Goal: Task Accomplishment & Management: Manage account settings

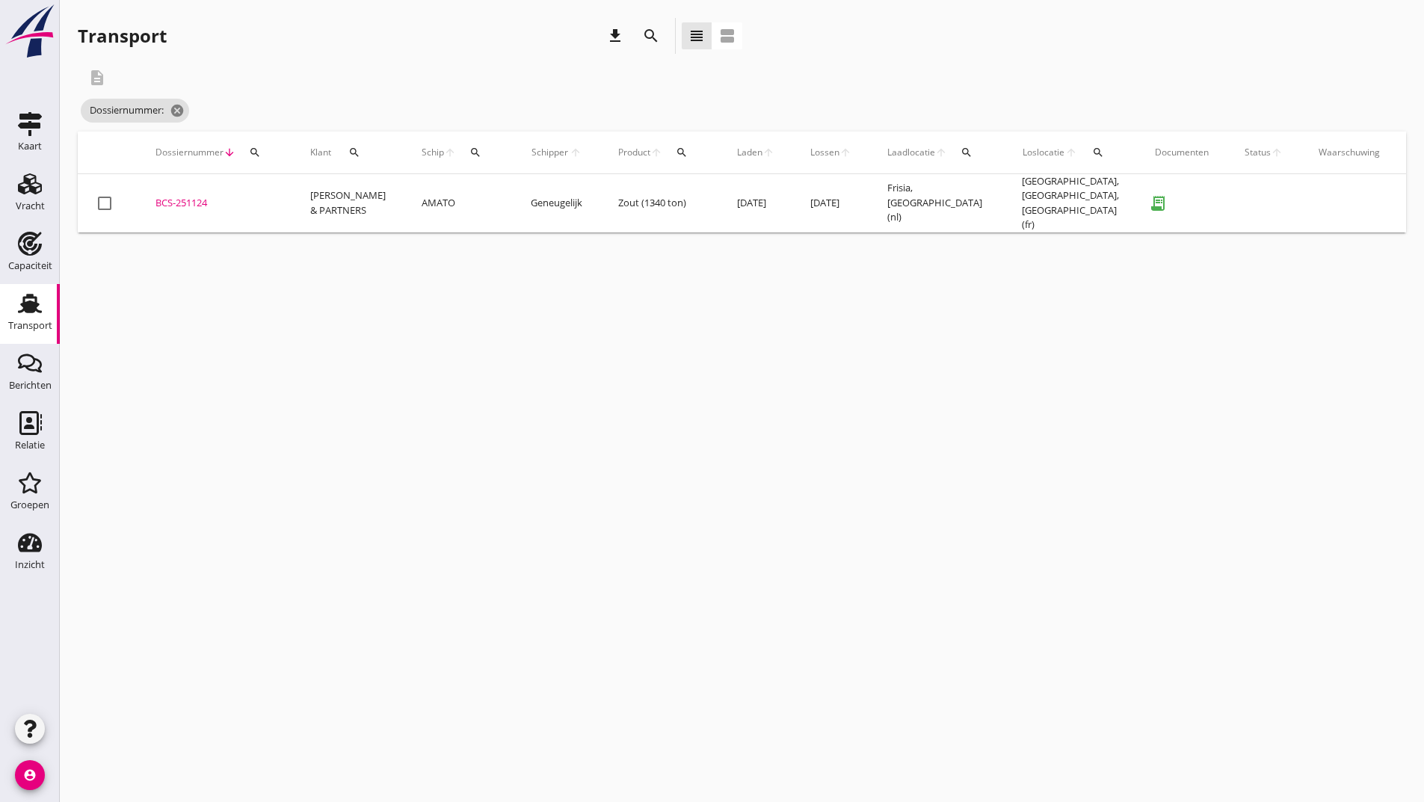
click at [653, 37] on icon "search" at bounding box center [651, 36] width 18 height 18
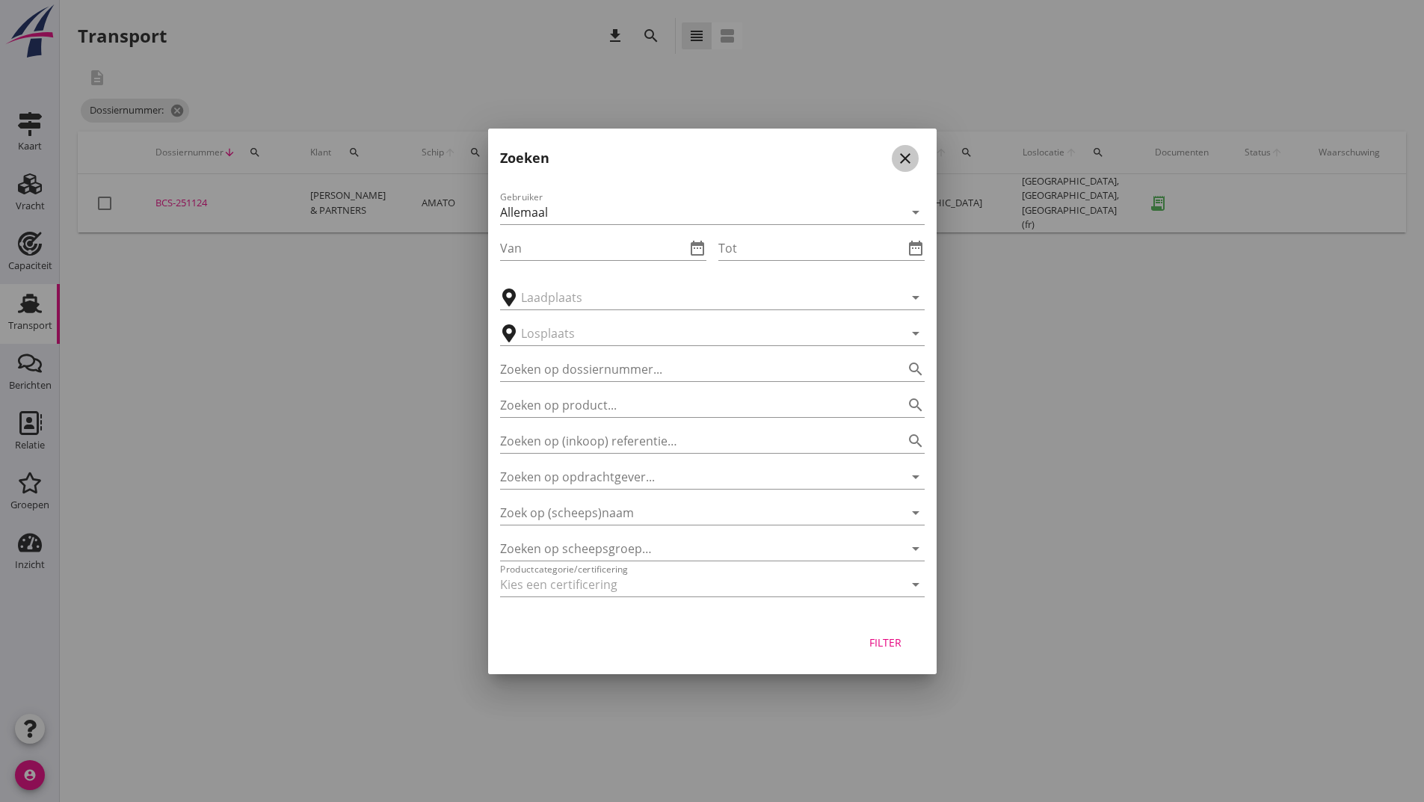
click at [900, 157] on icon "close" at bounding box center [905, 158] width 18 height 18
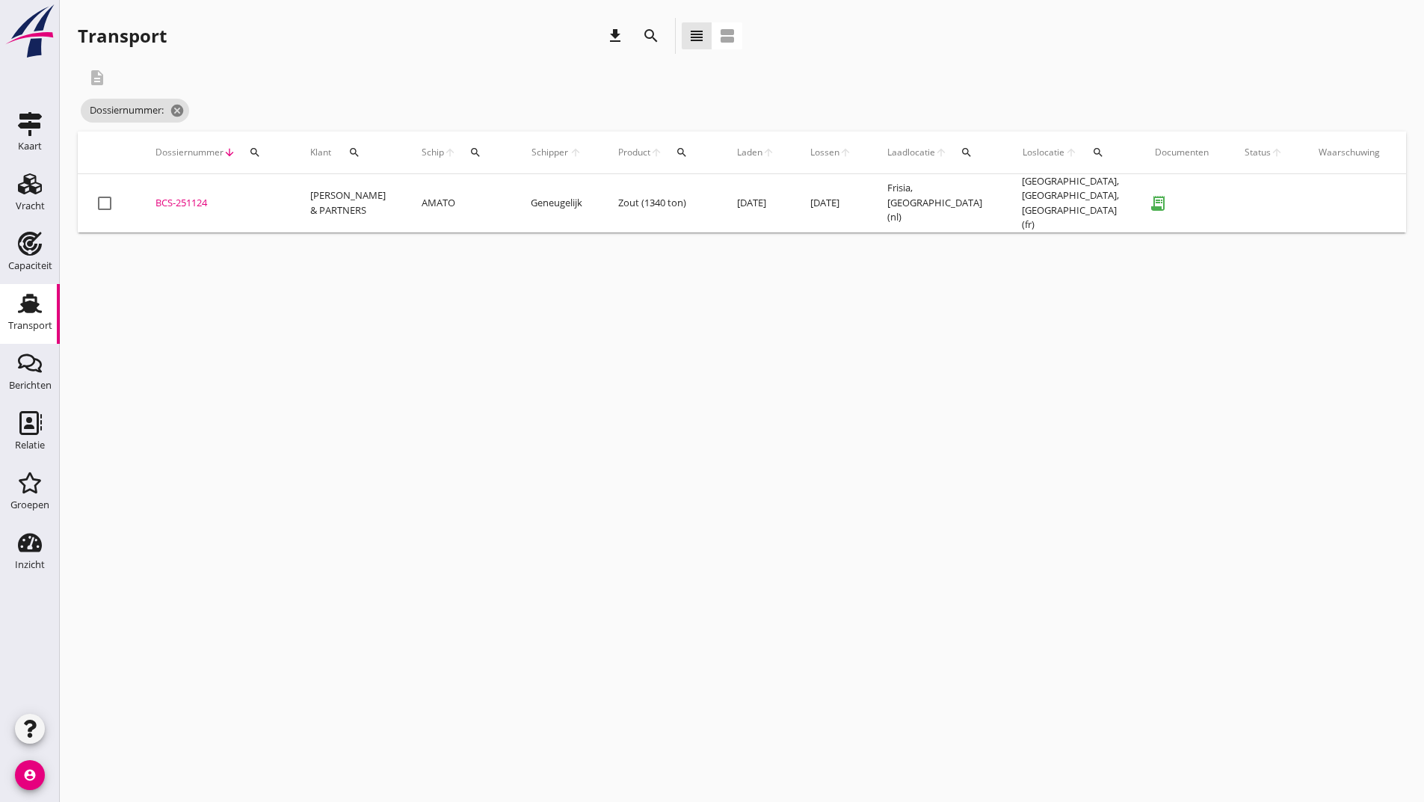
click at [198, 203] on div "BCS-251124" at bounding box center [214, 203] width 119 height 15
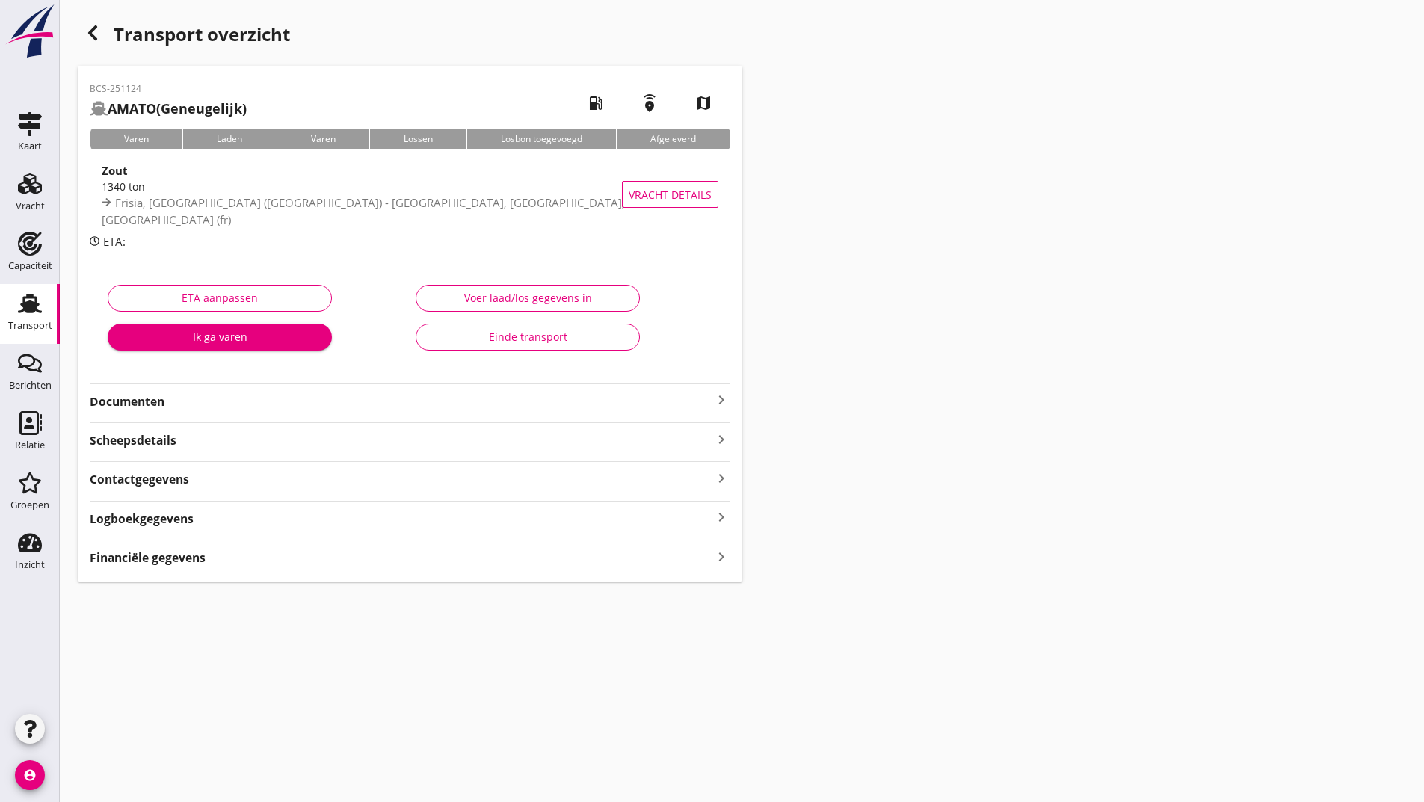
click at [502, 339] on div "Einde transport" at bounding box center [527, 337] width 199 height 16
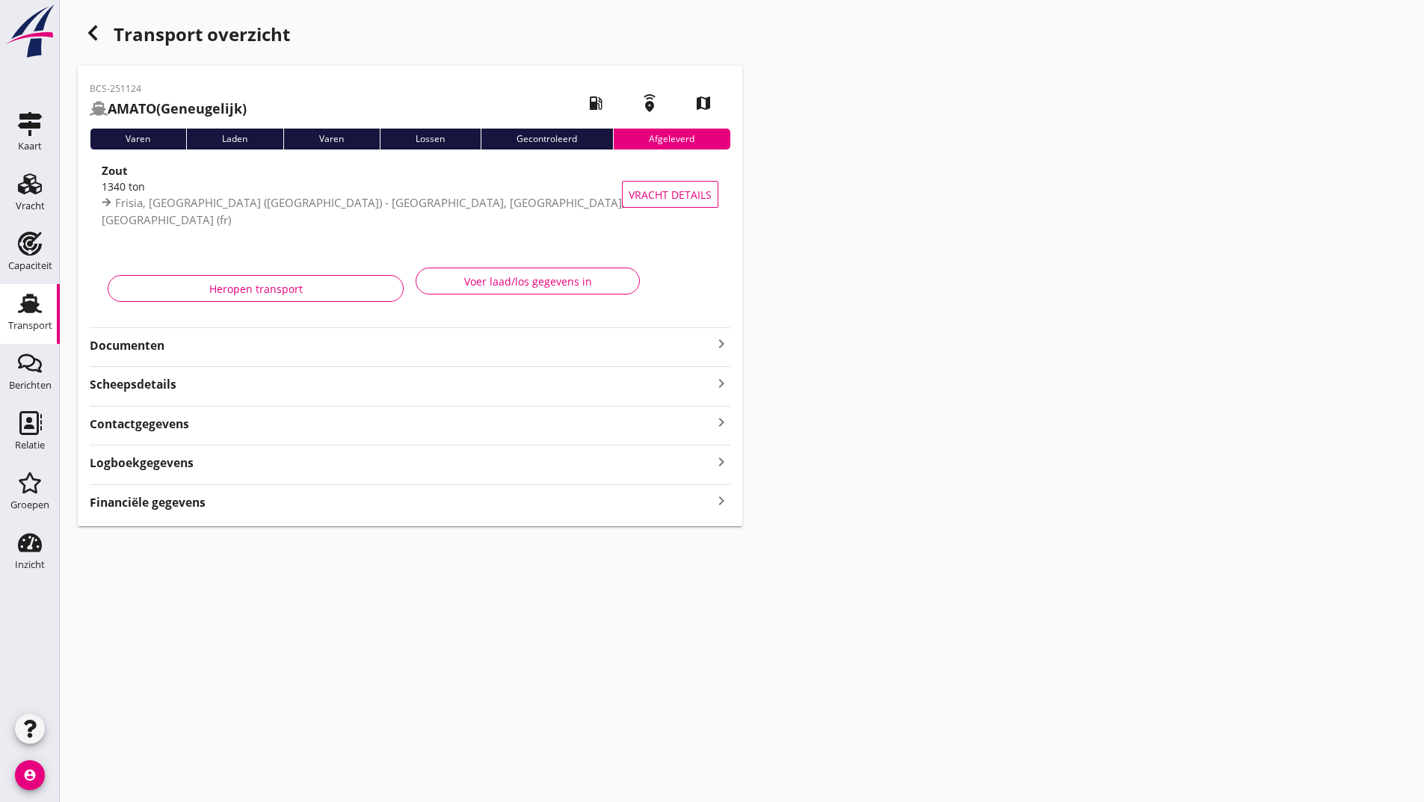
click at [93, 36] on use "button" at bounding box center [92, 32] width 9 height 15
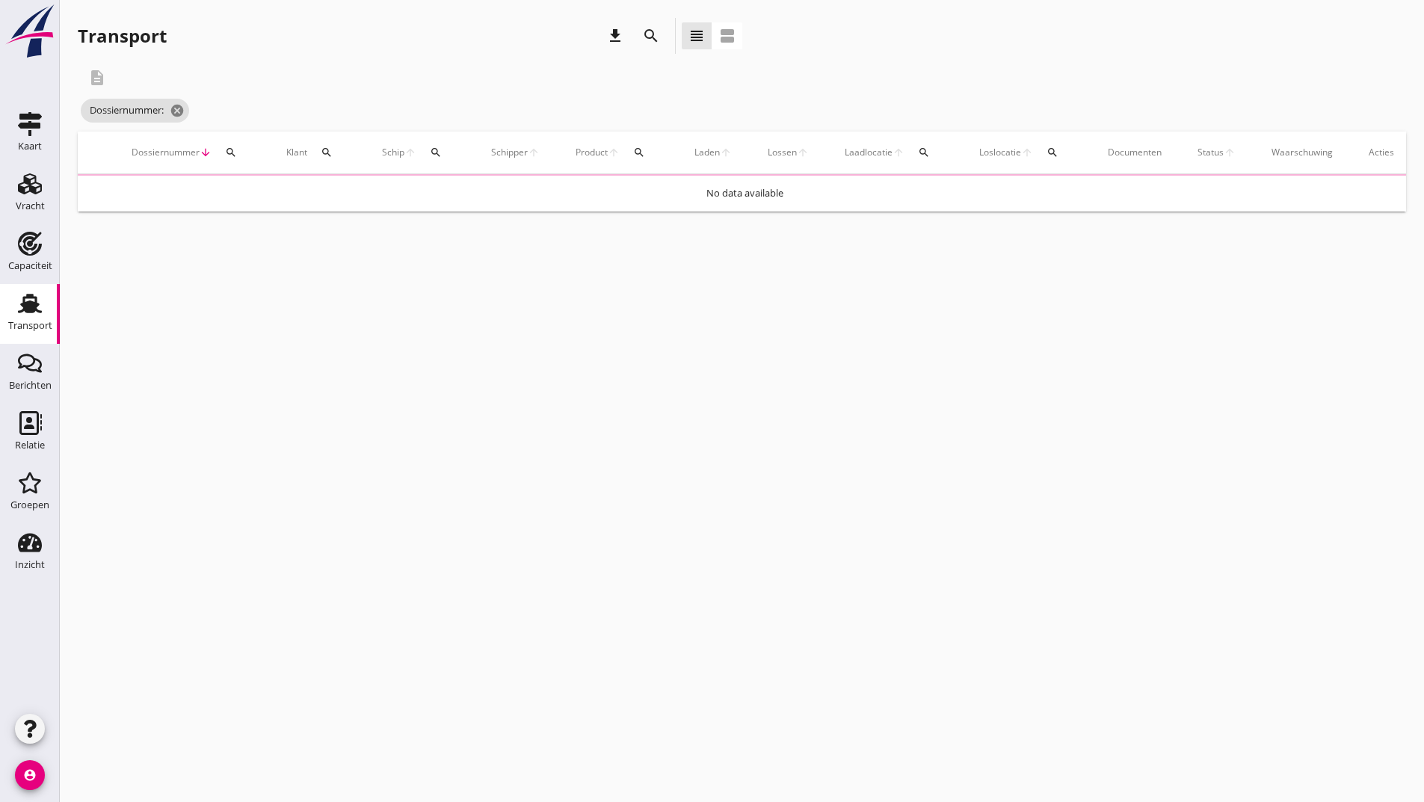
click at [646, 34] on icon "search" at bounding box center [651, 36] width 18 height 18
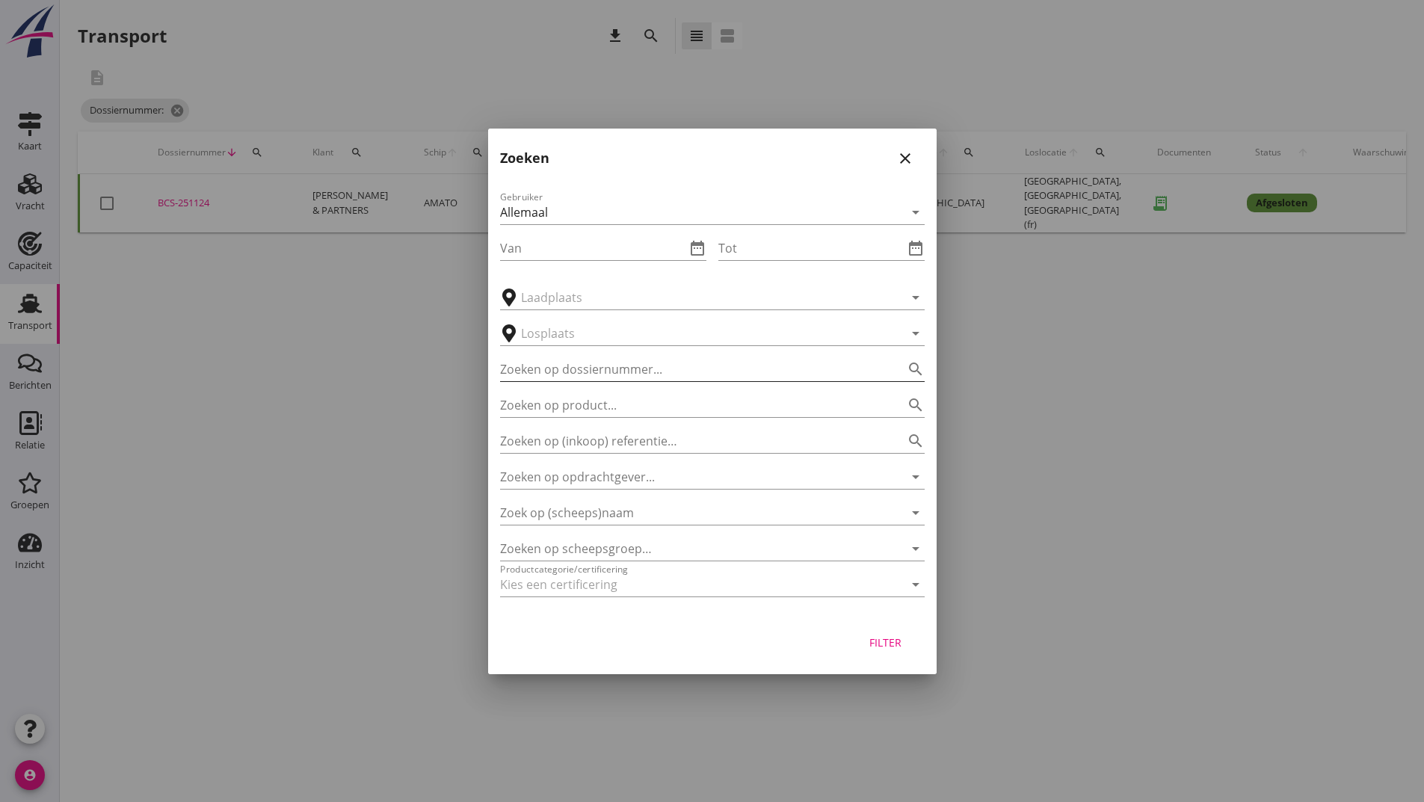
click at [532, 360] on input "Zoeken op dossiernummer..." at bounding box center [691, 369] width 383 height 24
type input "251108"
click at [892, 653] on button "Filter" at bounding box center [886, 642] width 66 height 27
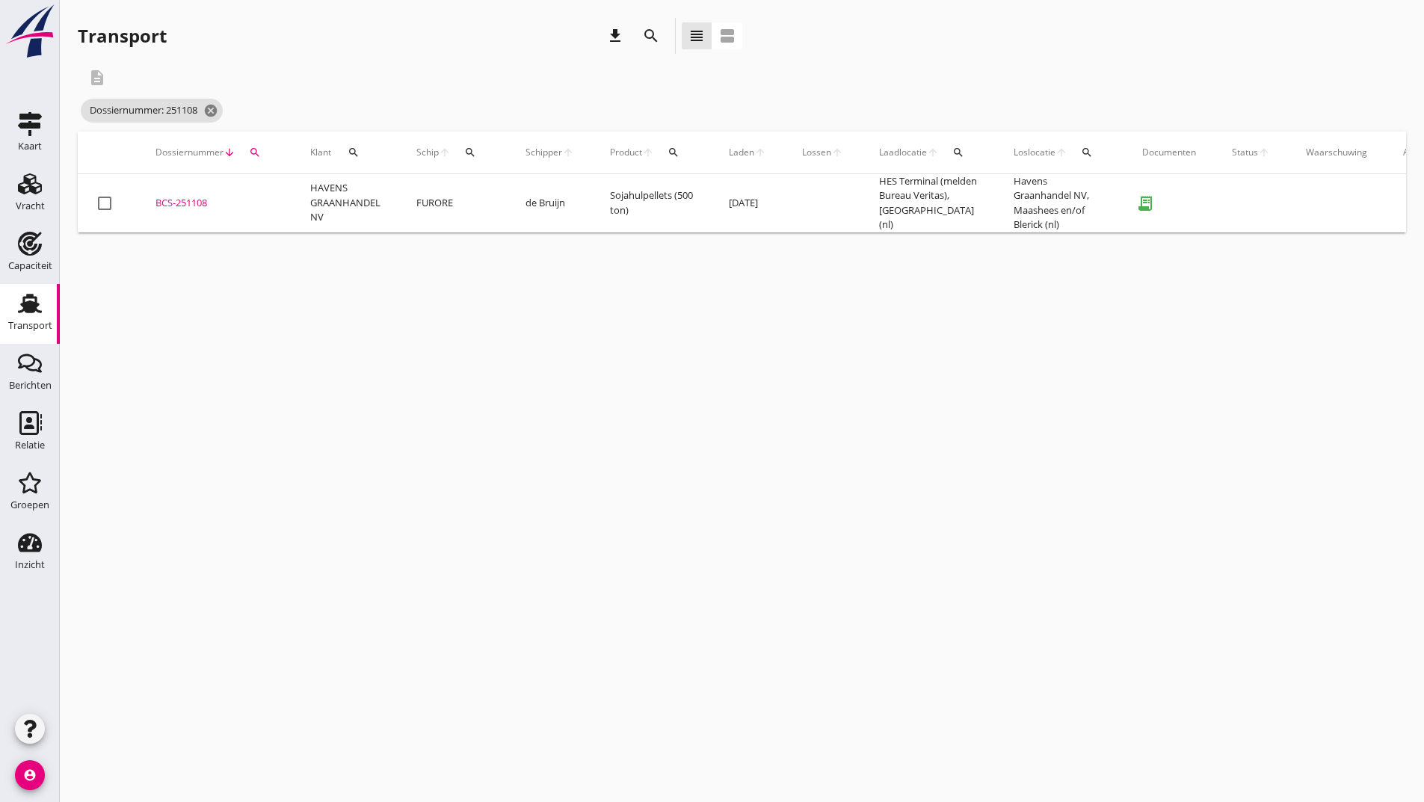
click at [191, 202] on div "BCS-251108" at bounding box center [214, 203] width 119 height 15
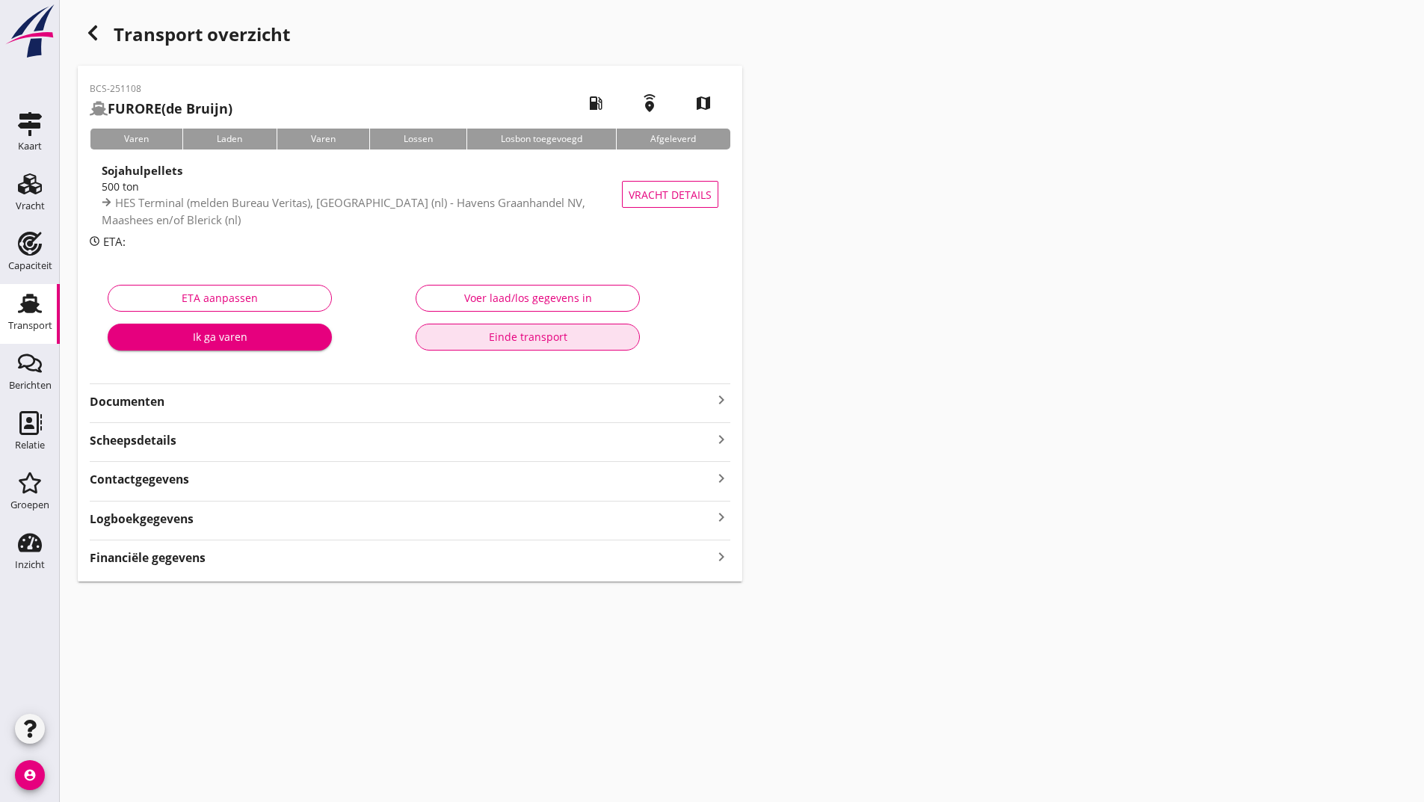
drag, startPoint x: 446, startPoint y: 340, endPoint x: 441, endPoint y: 421, distance: 80.9
click at [445, 342] on div "Einde transport" at bounding box center [527, 337] width 199 height 16
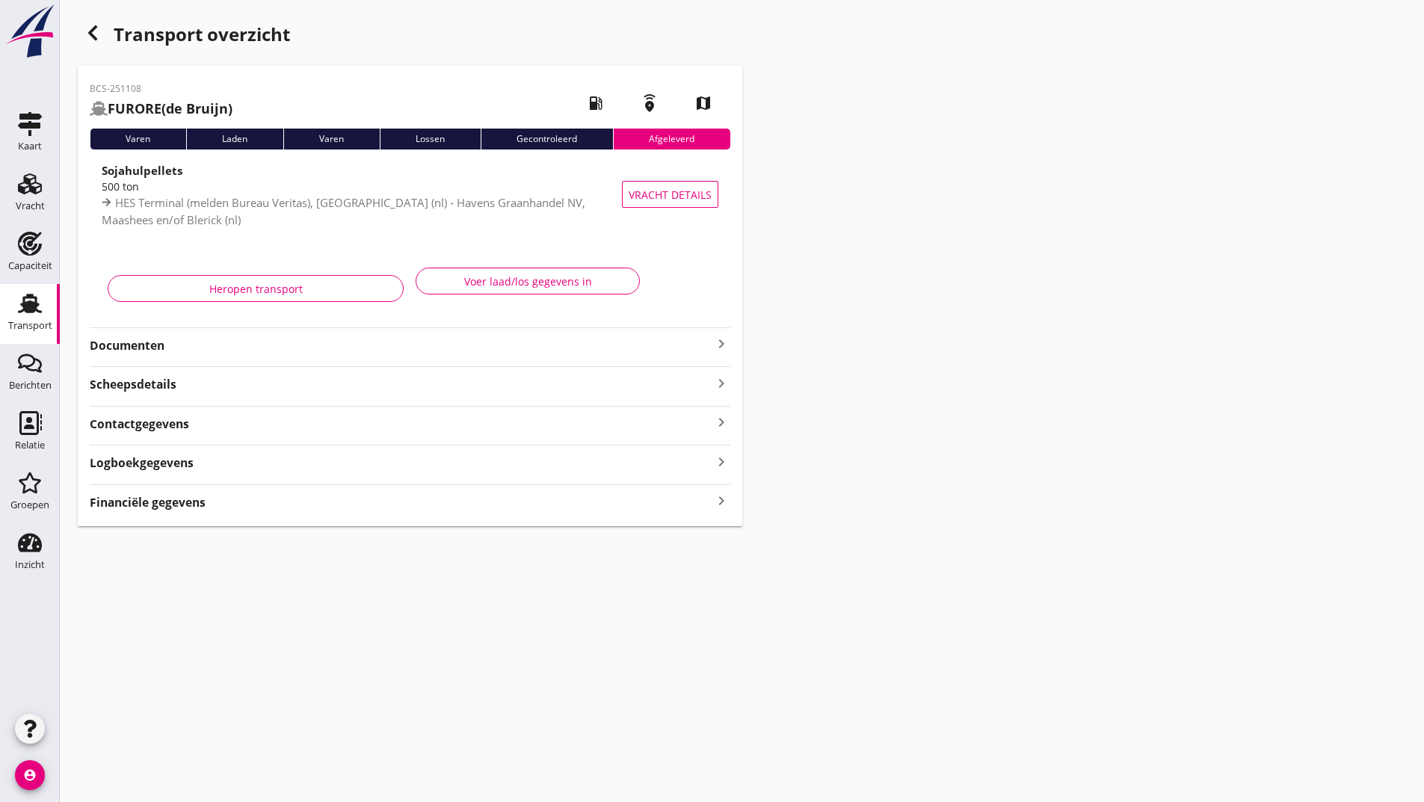
click at [88, 37] on icon "button" at bounding box center [93, 33] width 18 height 18
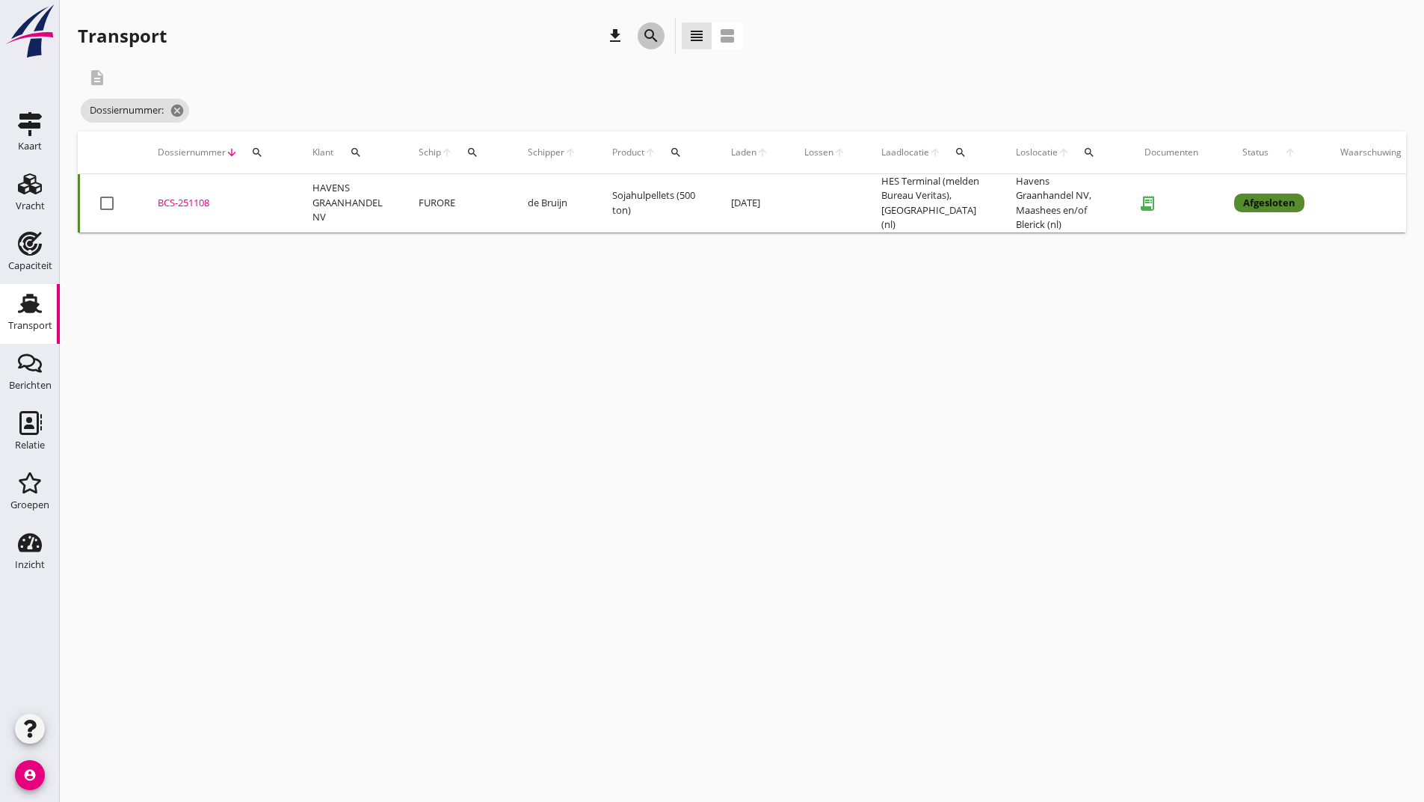
click at [644, 34] on icon "search" at bounding box center [651, 36] width 18 height 18
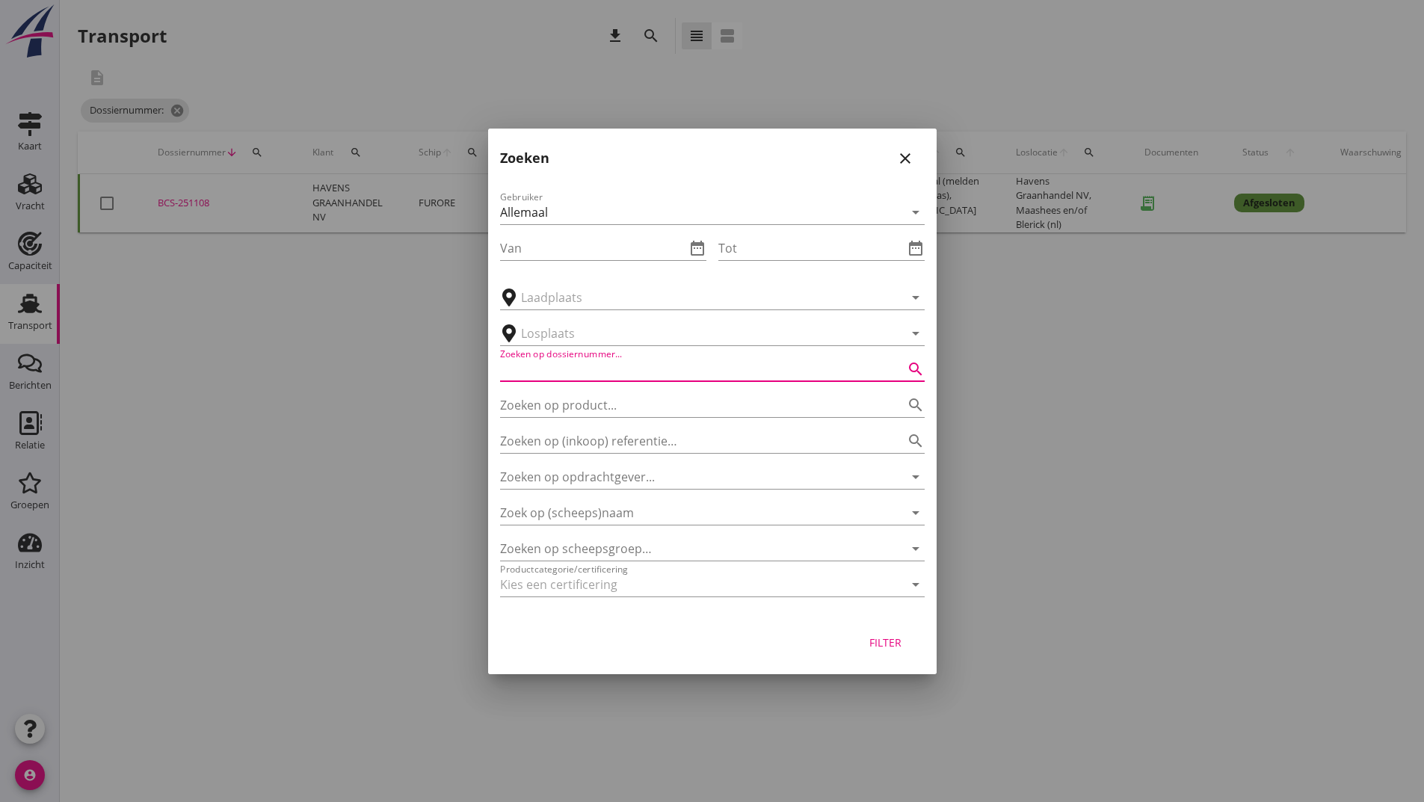
click at [565, 368] on input "Zoeken op dossiernummer..." at bounding box center [691, 369] width 383 height 24
type input "251187"
click at [894, 647] on div "Filter" at bounding box center [886, 643] width 42 height 16
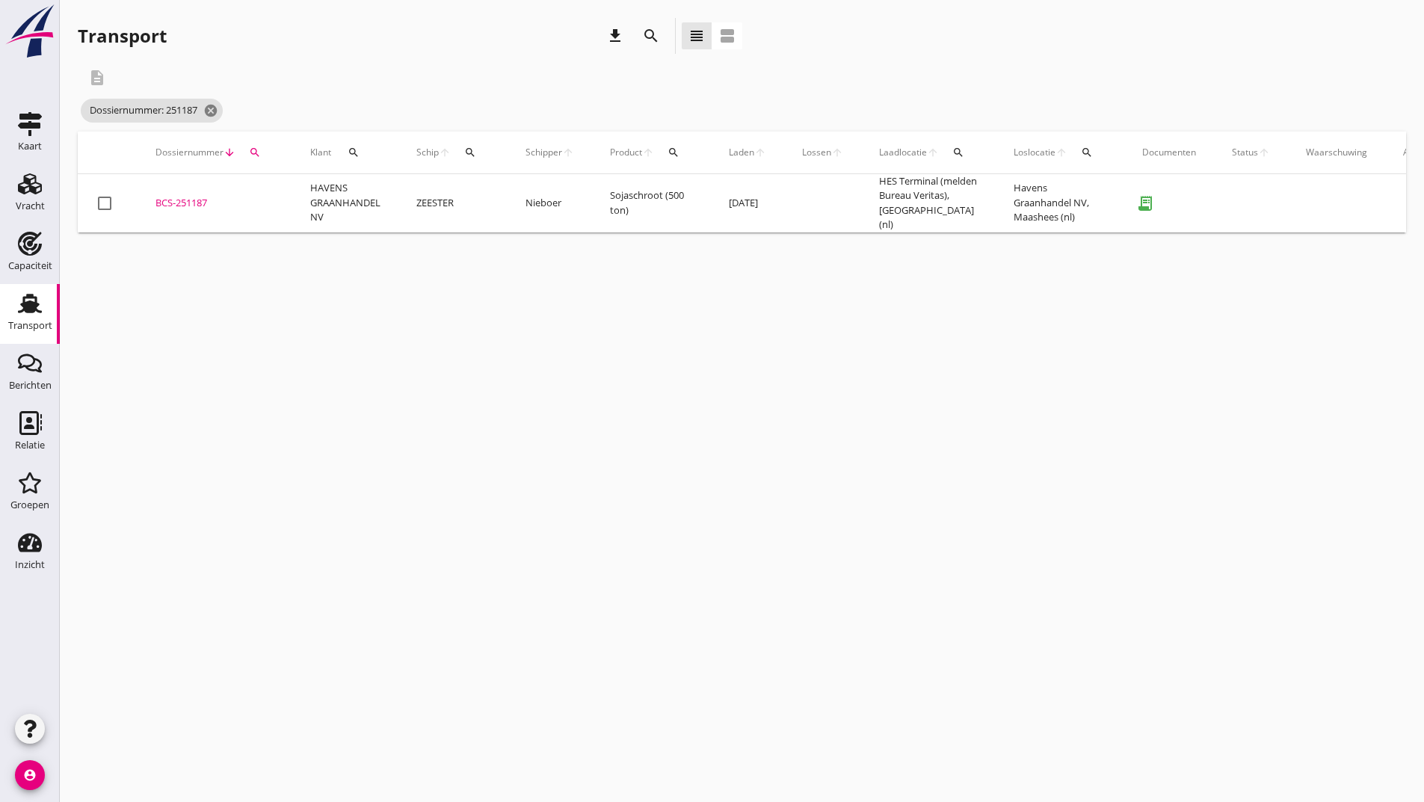
click at [197, 206] on div "BCS-251187" at bounding box center [214, 203] width 119 height 15
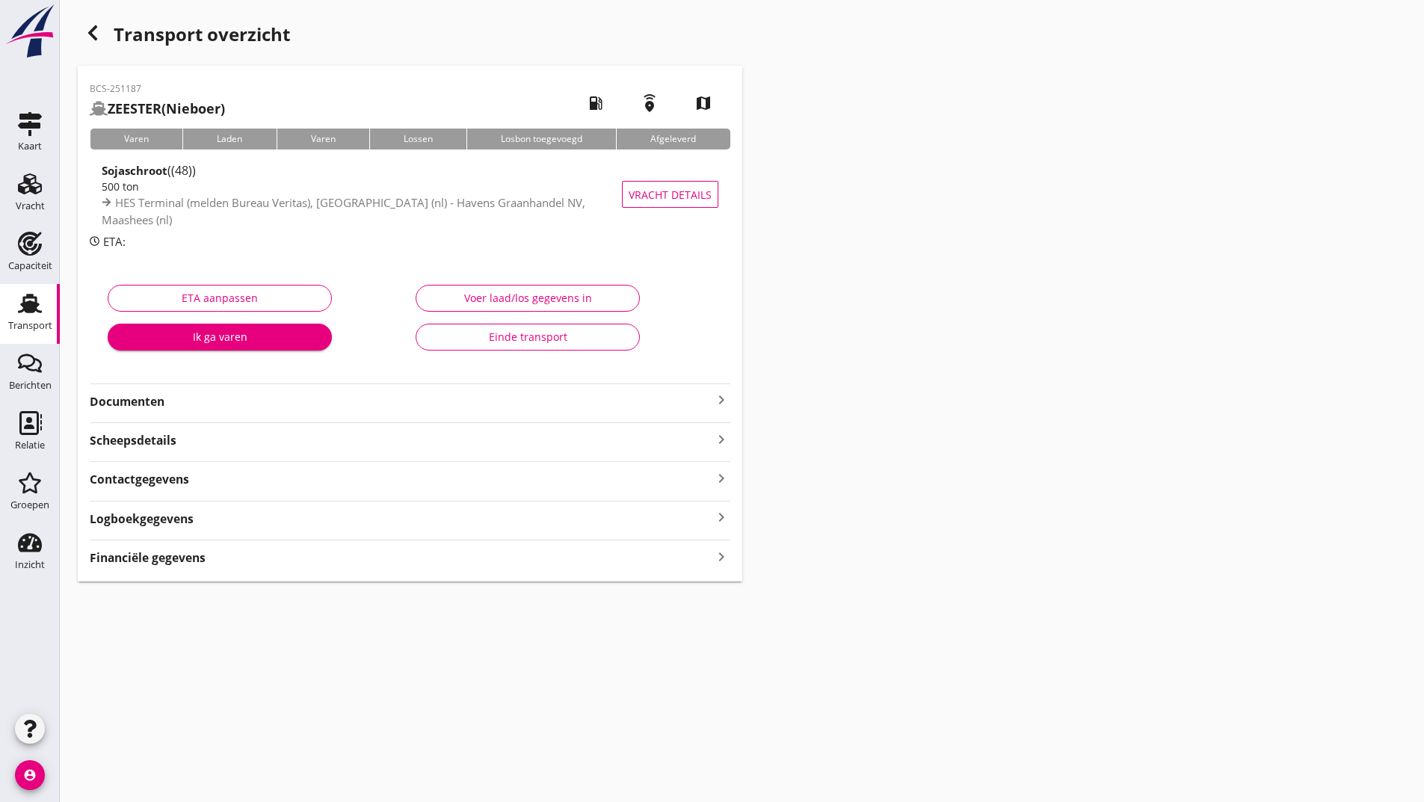
click at [536, 344] on div "Einde transport" at bounding box center [527, 337] width 199 height 16
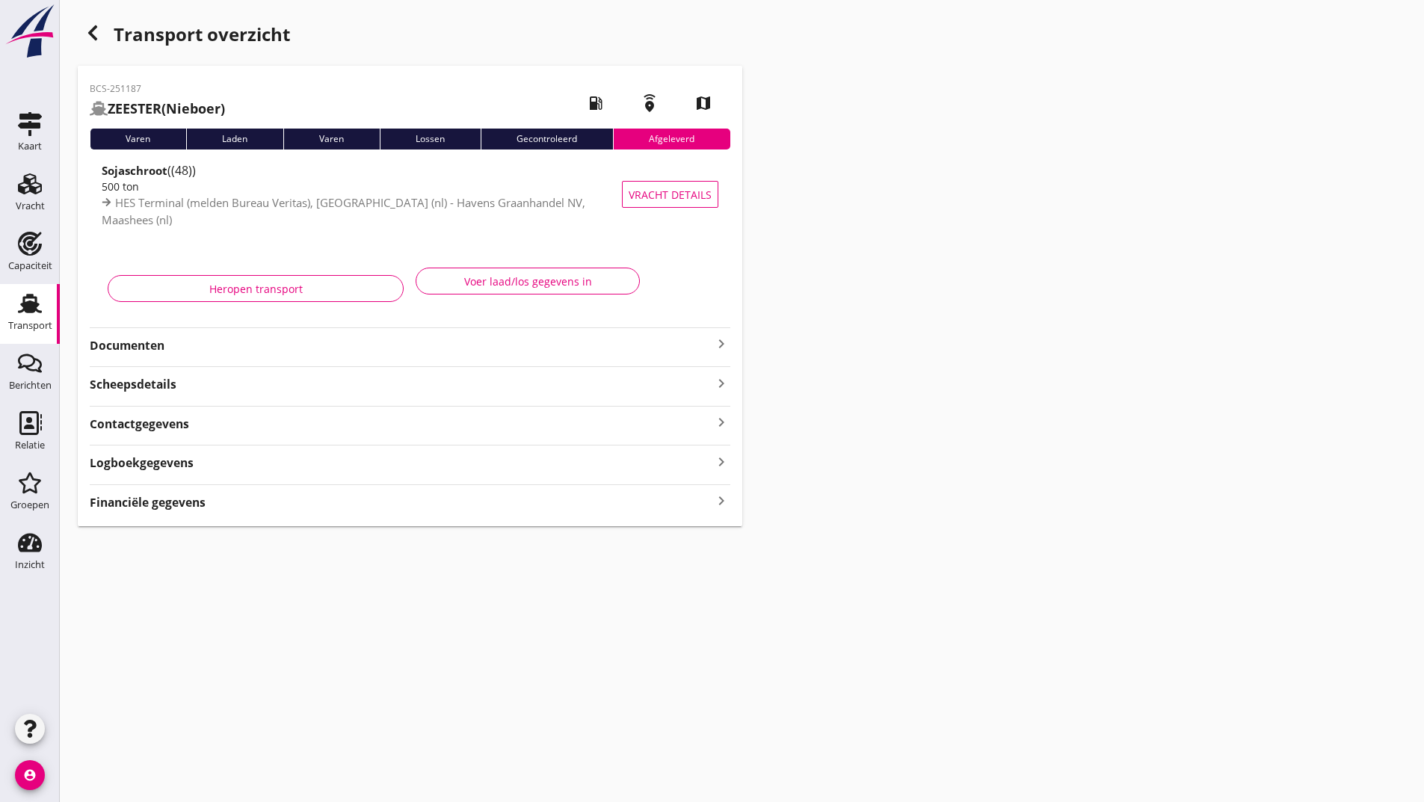
click at [86, 30] on icon "button" at bounding box center [93, 33] width 18 height 18
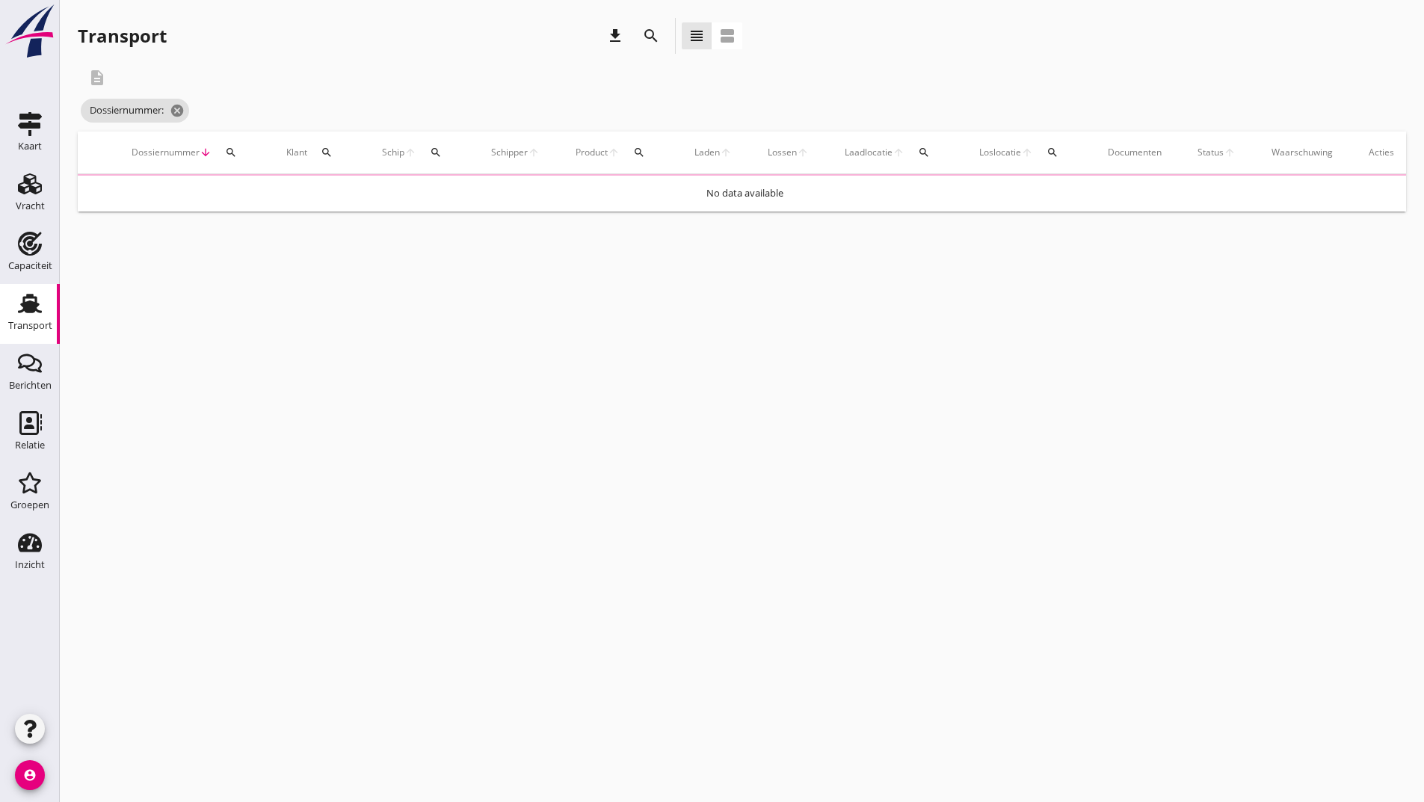
click at [647, 28] on icon "search" at bounding box center [651, 36] width 18 height 18
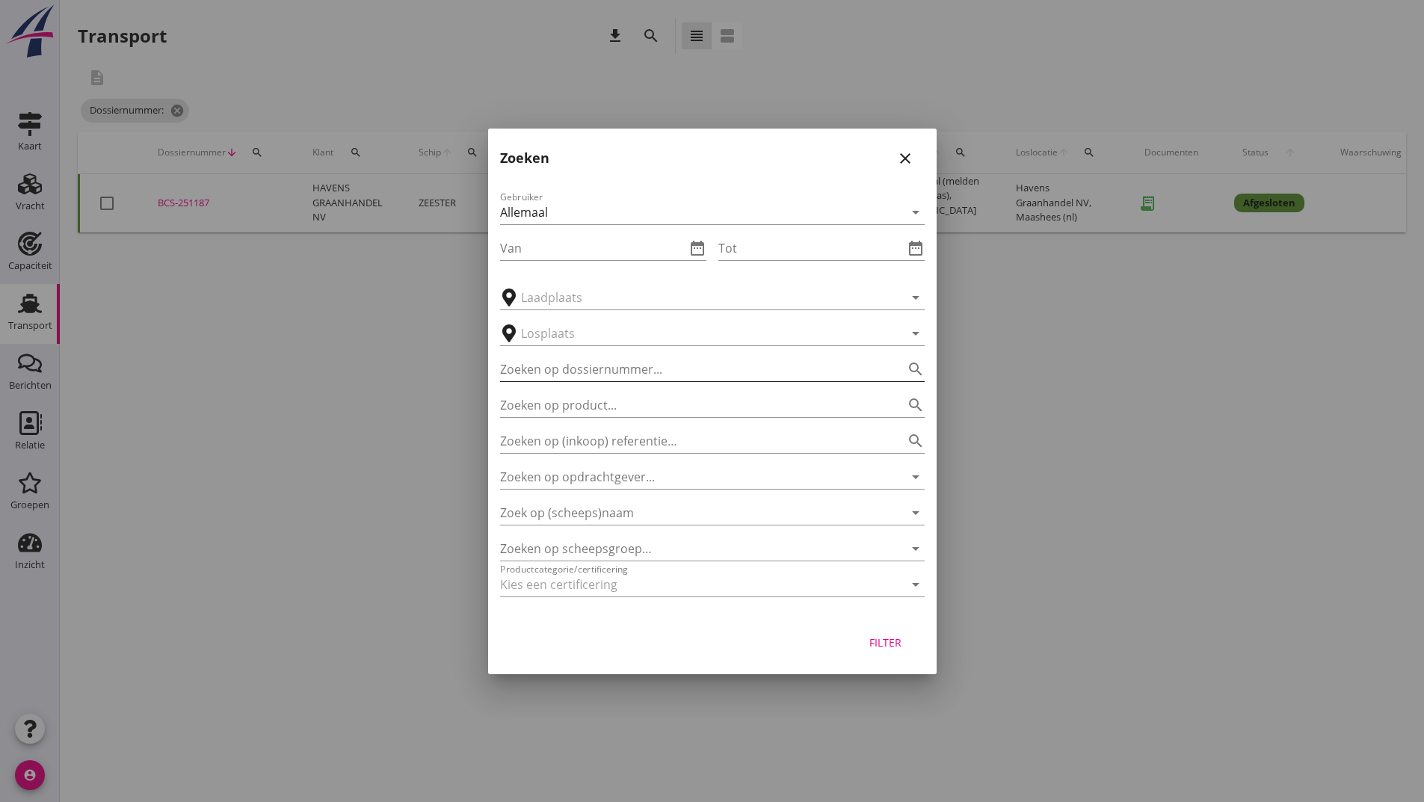
click at [549, 369] on input "Zoeken op dossiernummer..." at bounding box center [691, 369] width 383 height 24
type input "251183"
click at [878, 646] on div "Filter" at bounding box center [886, 643] width 42 height 16
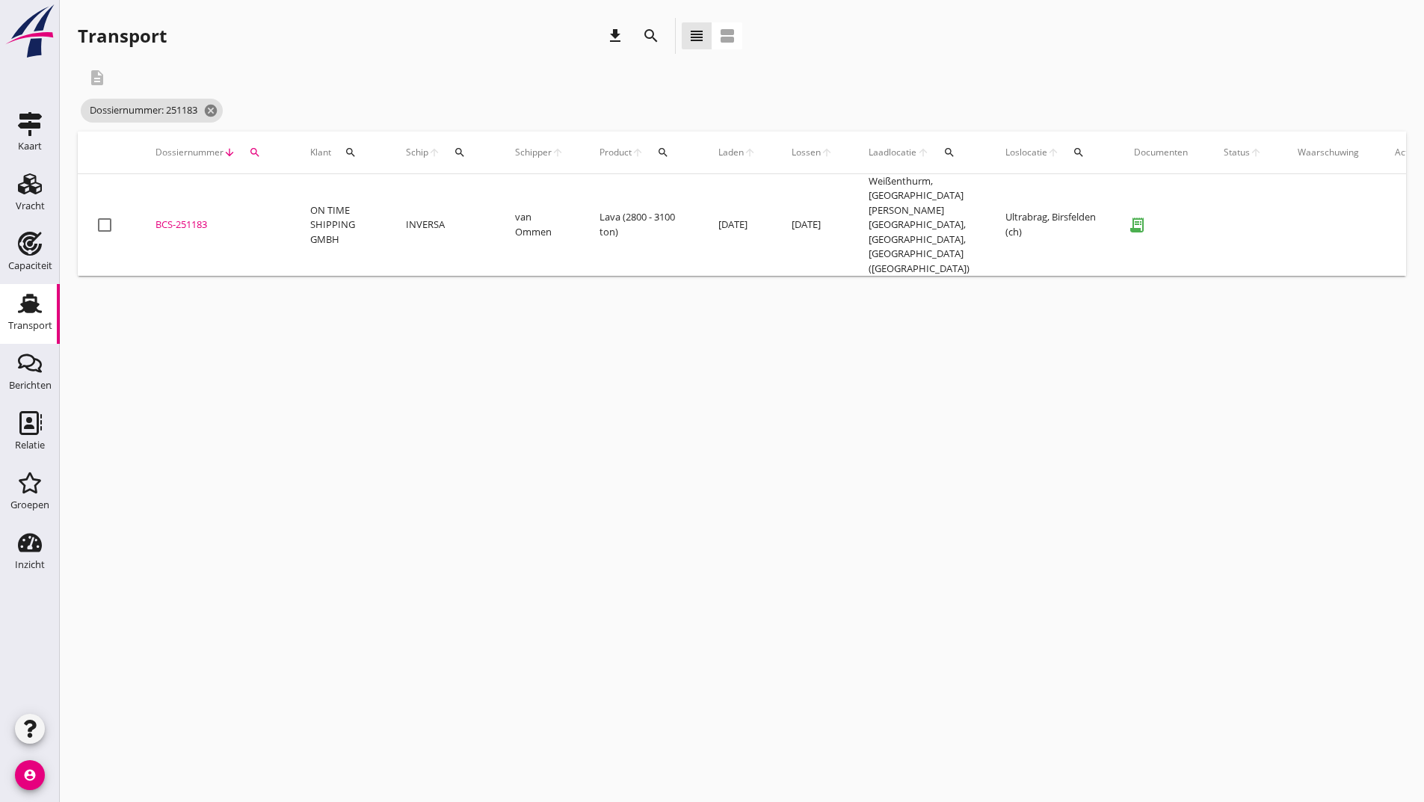
click at [197, 218] on div "BCS-251183" at bounding box center [214, 225] width 119 height 15
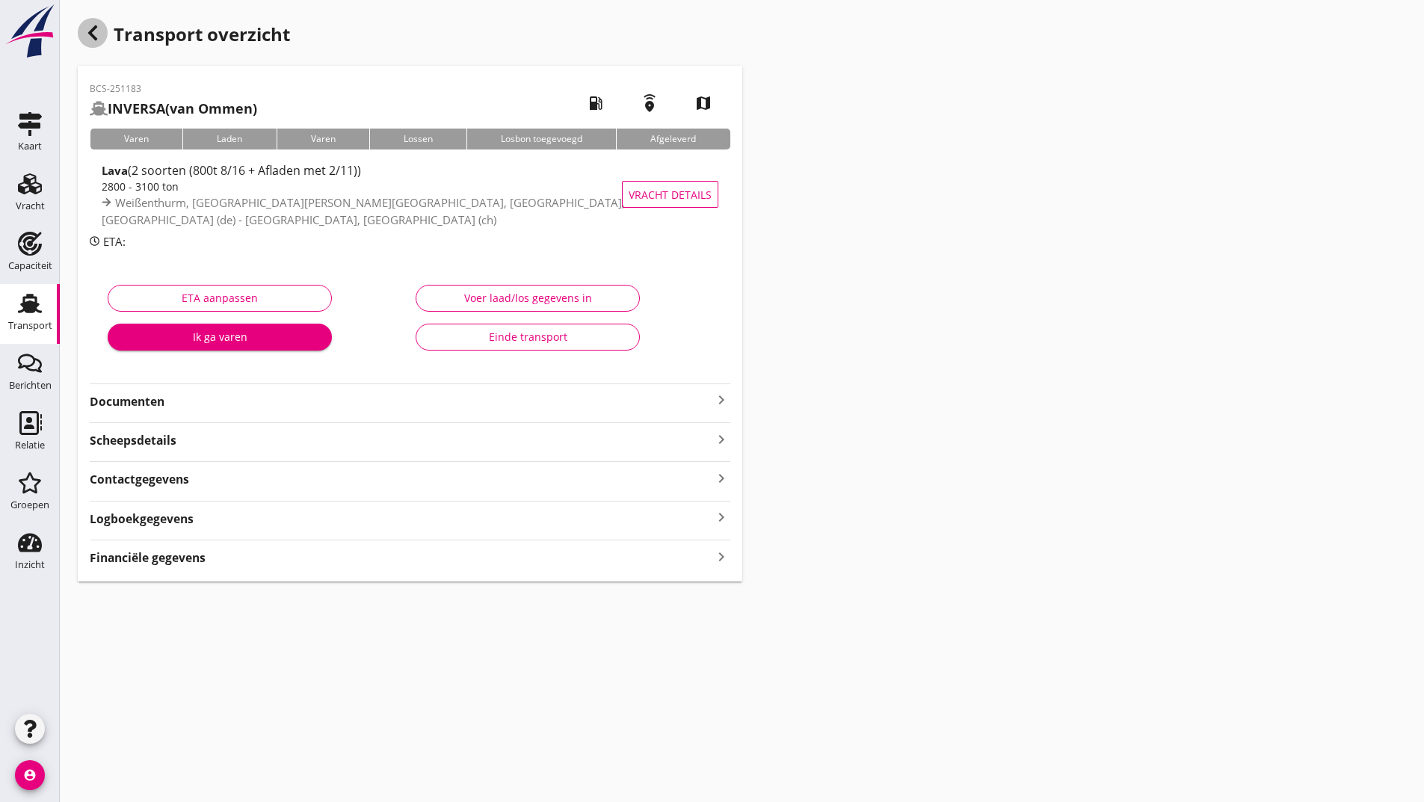
click at [84, 31] on icon "button" at bounding box center [93, 33] width 18 height 18
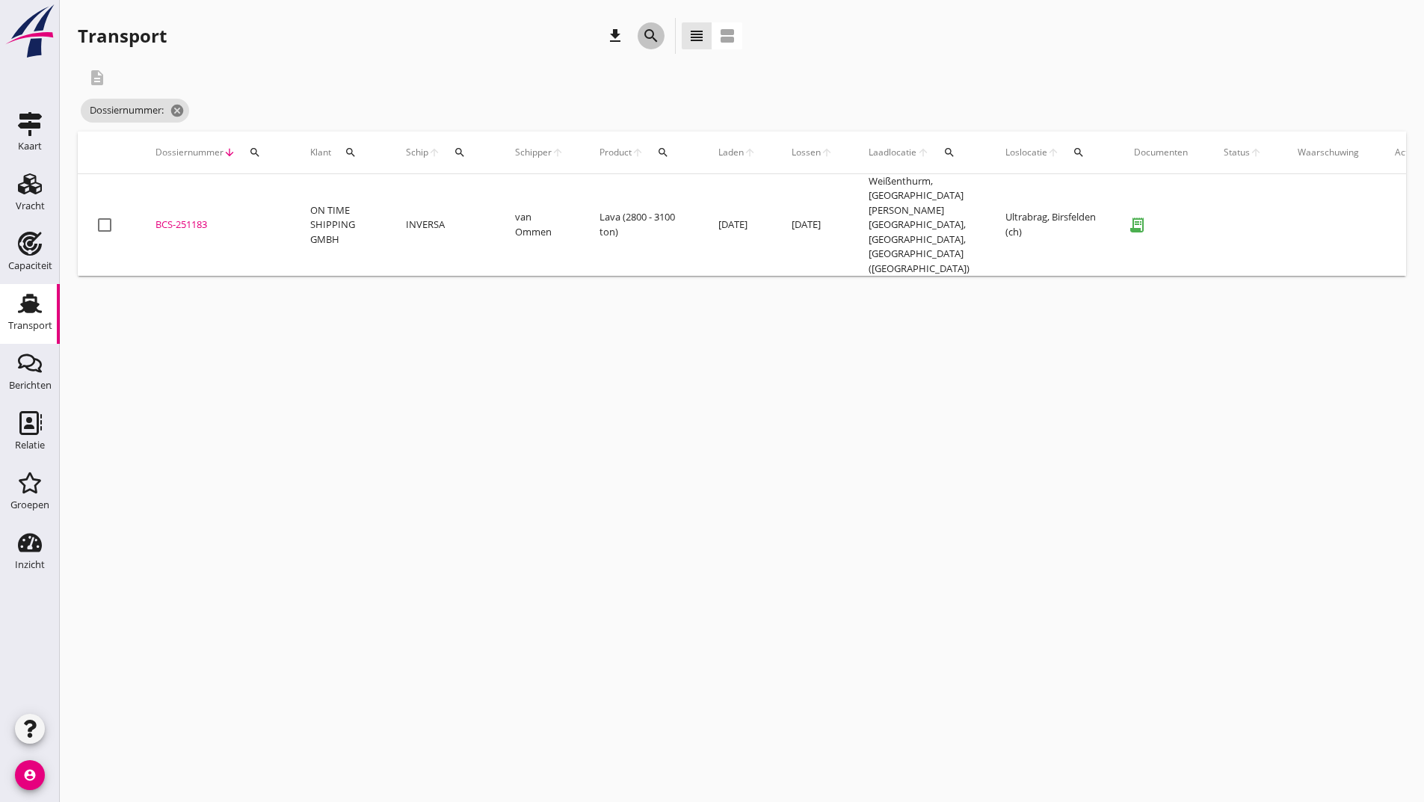
click at [649, 35] on icon "search" at bounding box center [651, 36] width 18 height 18
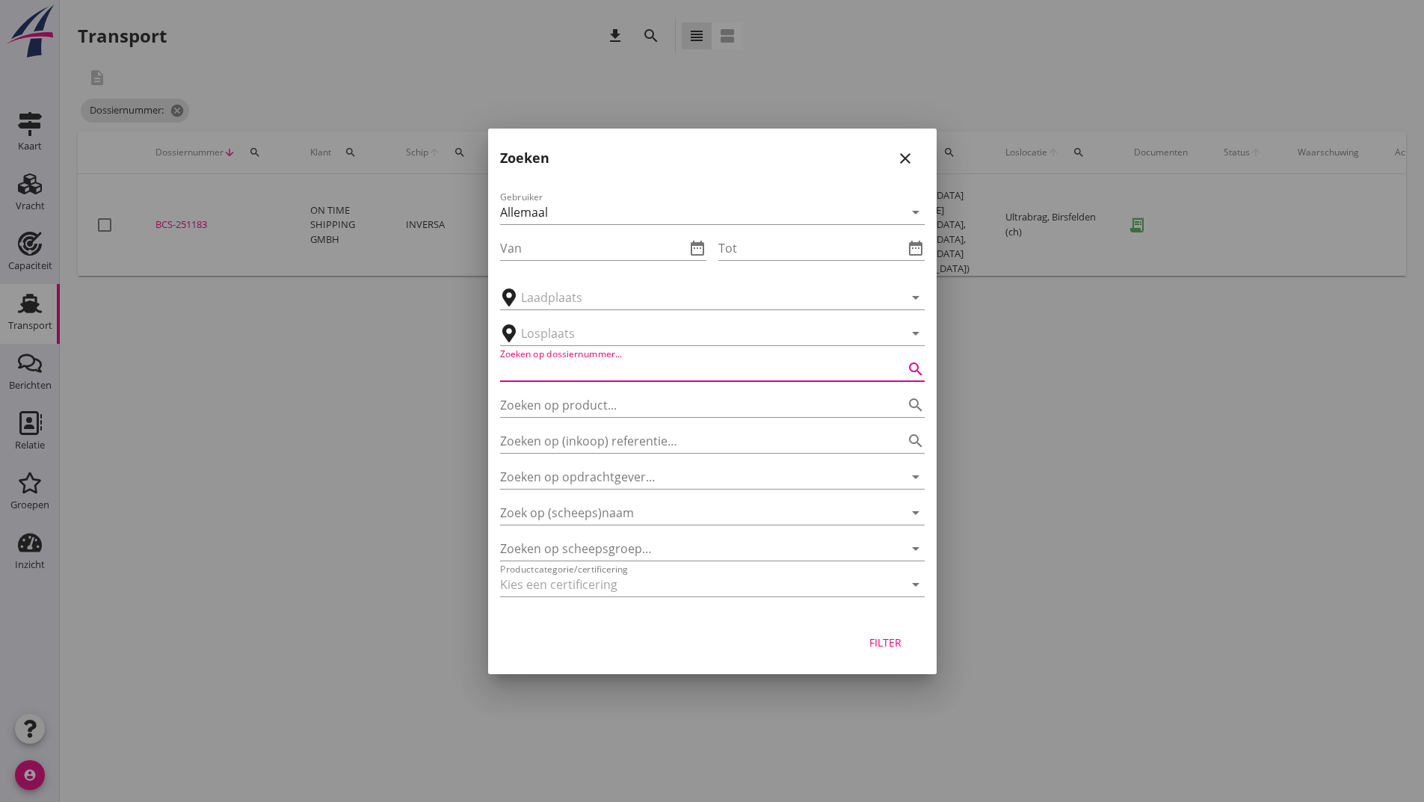
click at [511, 360] on input "Zoeken op dossiernummer..." at bounding box center [691, 369] width 383 height 24
type input "251192"
click at [869, 643] on div "Filter" at bounding box center [886, 643] width 42 height 16
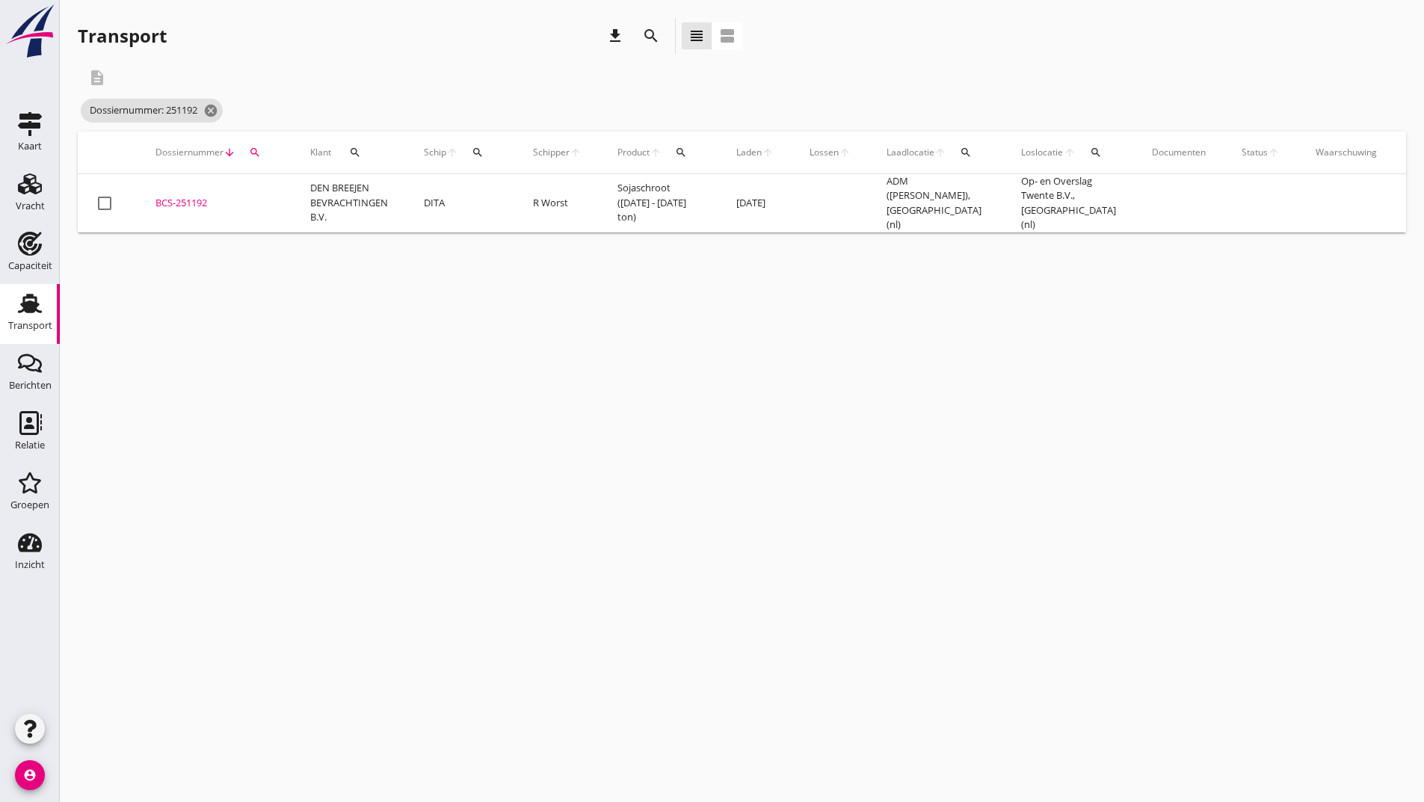
drag, startPoint x: 193, startPoint y: 198, endPoint x: 210, endPoint y: 208, distance: 19.7
click at [193, 200] on div "BCS-251192" at bounding box center [214, 203] width 119 height 15
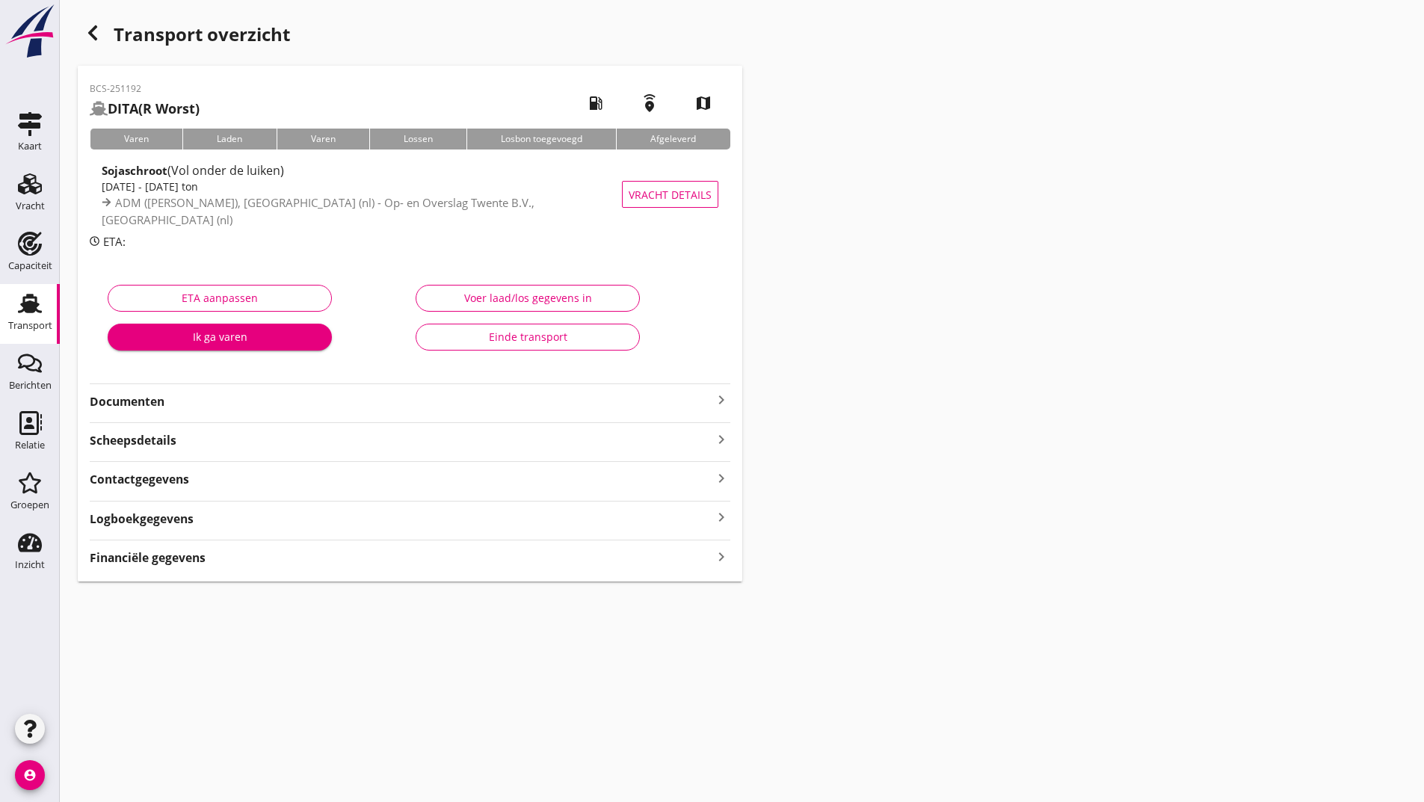
click at [451, 339] on div "Einde transport" at bounding box center [527, 337] width 199 height 16
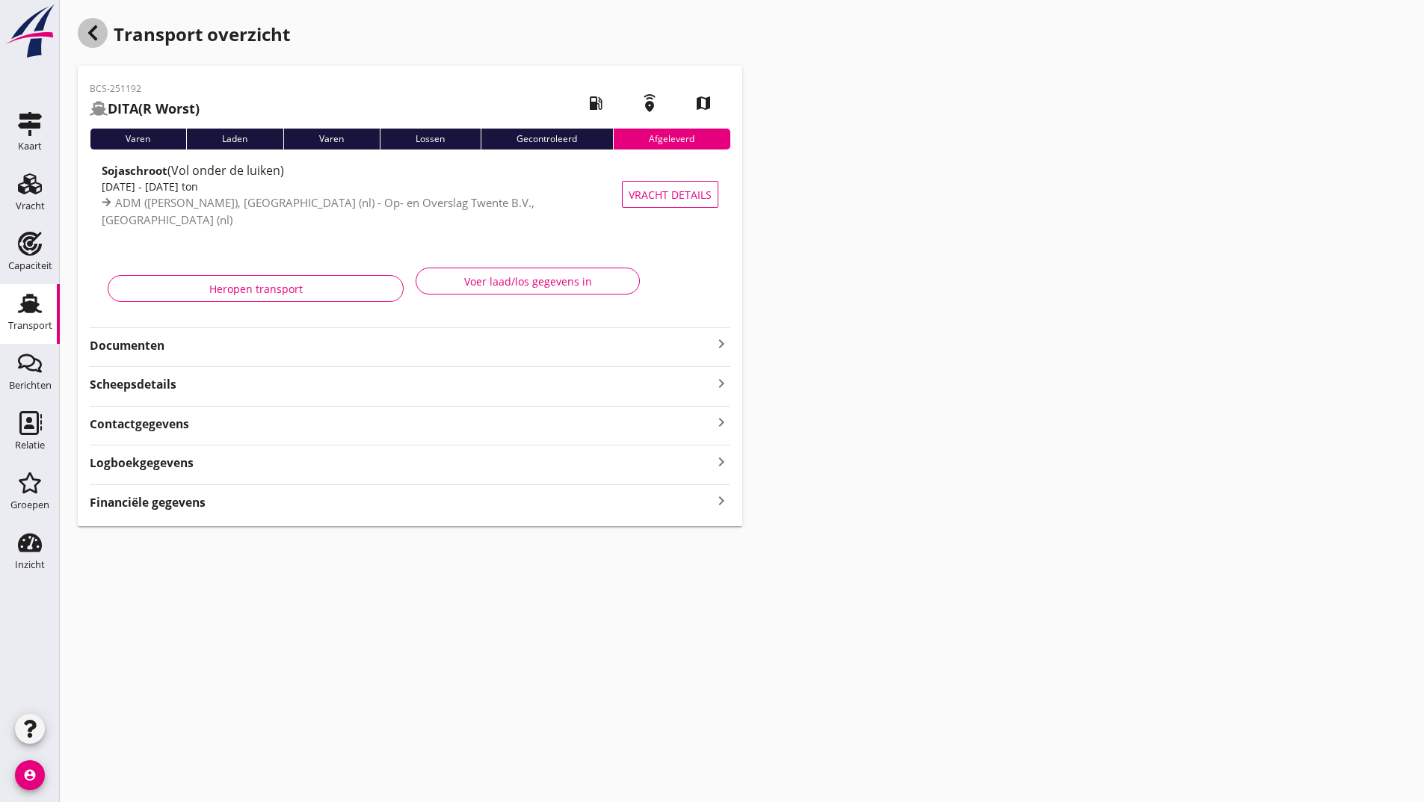
click at [96, 40] on use "button" at bounding box center [92, 32] width 9 height 15
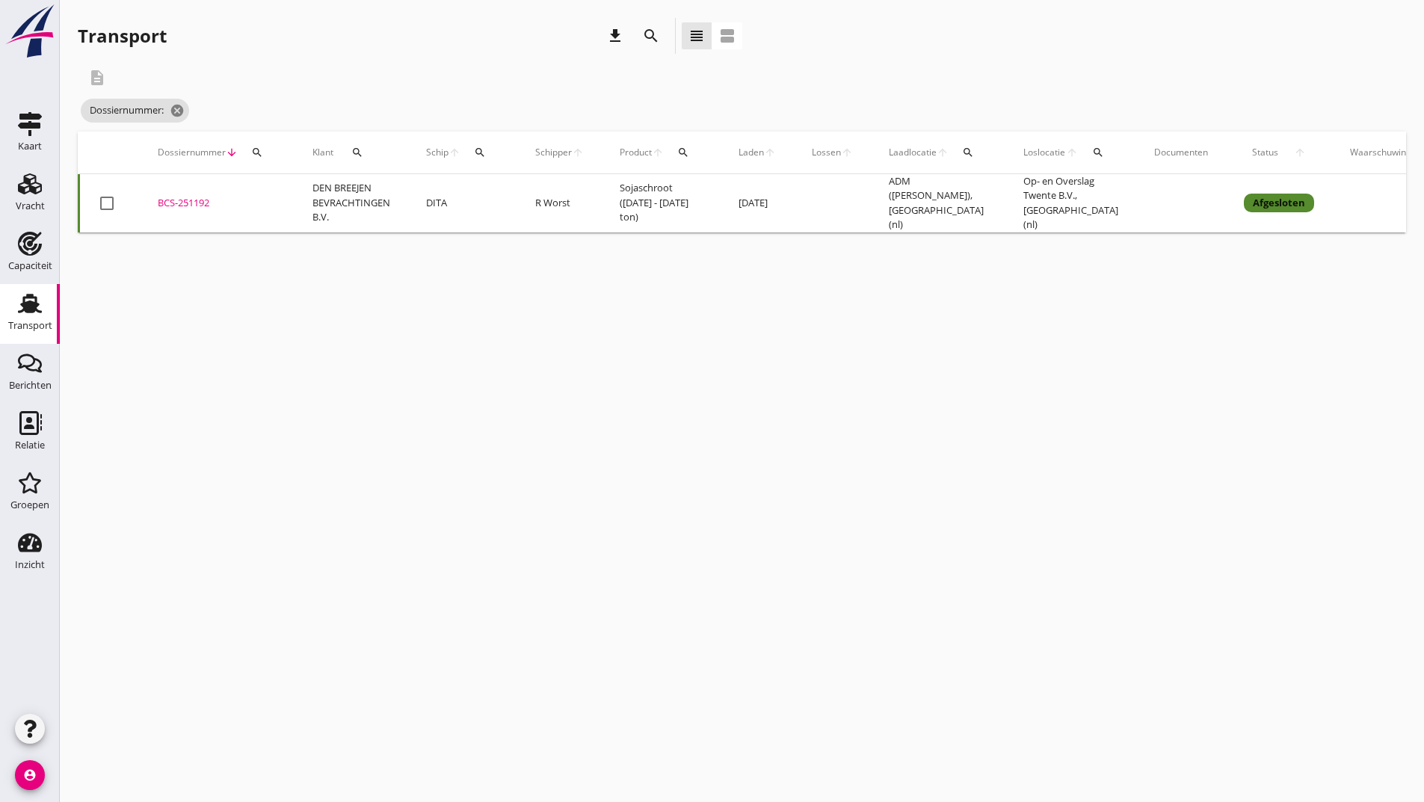
click at [644, 34] on icon "search" at bounding box center [651, 36] width 18 height 18
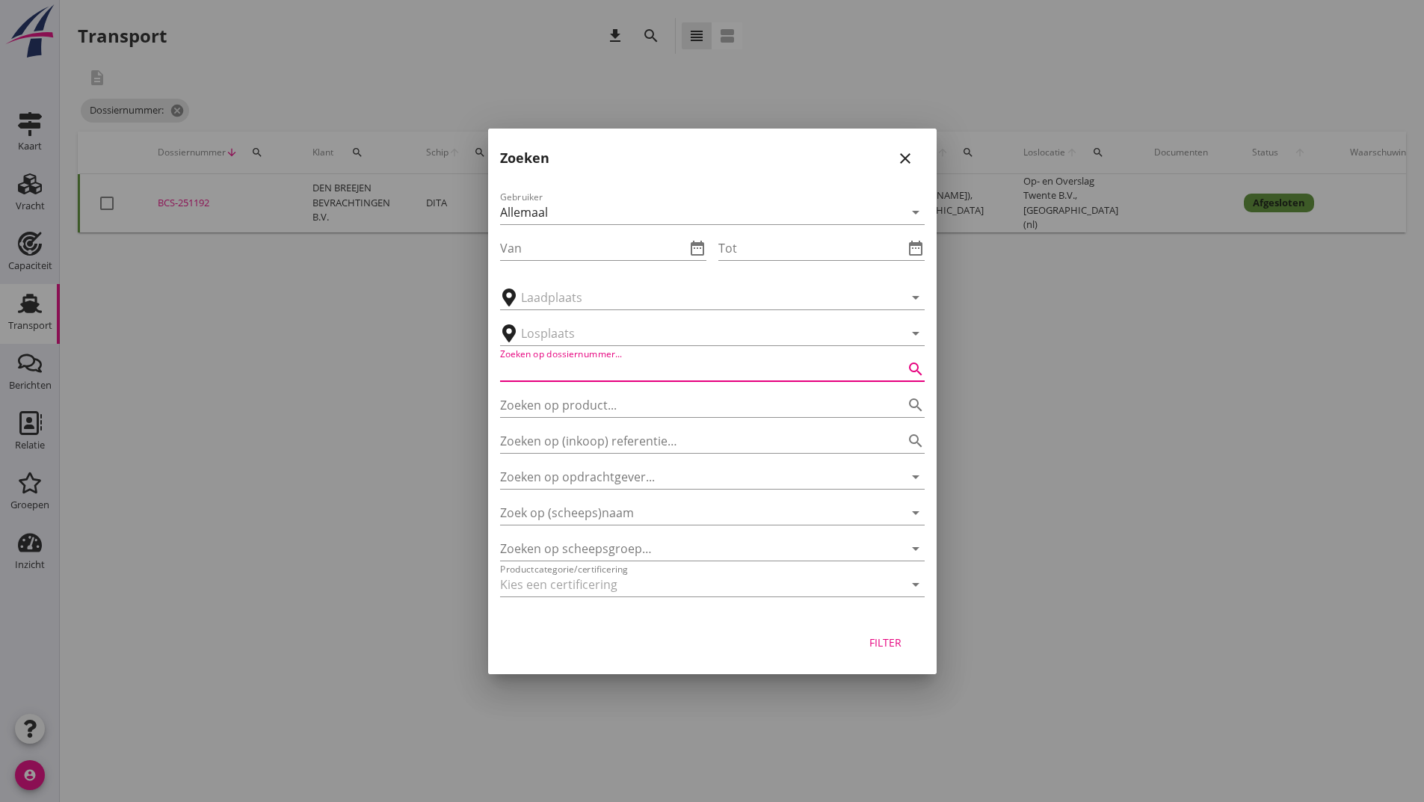
click at [577, 365] on input "Zoeken op dossiernummer..." at bounding box center [691, 369] width 383 height 24
type input "251201"
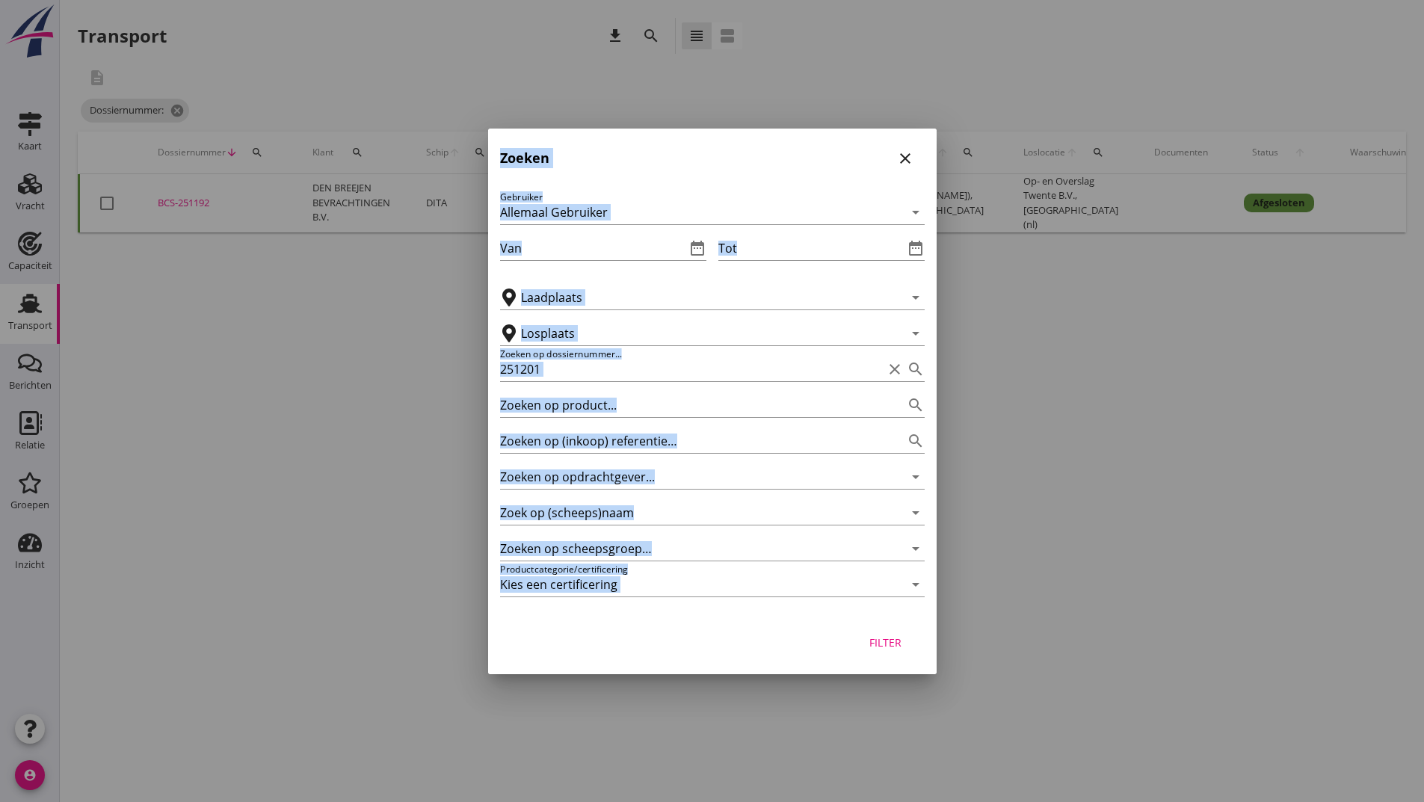
drag, startPoint x: 948, startPoint y: 572, endPoint x: 904, endPoint y: 669, distance: 106.4
click at [922, 665] on div "Deel track en trace Vracht details Vracht aanpassen Schip wijzigen Vracht kopie…" at bounding box center [712, 401] width 1424 height 802
click at [886, 644] on div "Filter" at bounding box center [886, 643] width 42 height 16
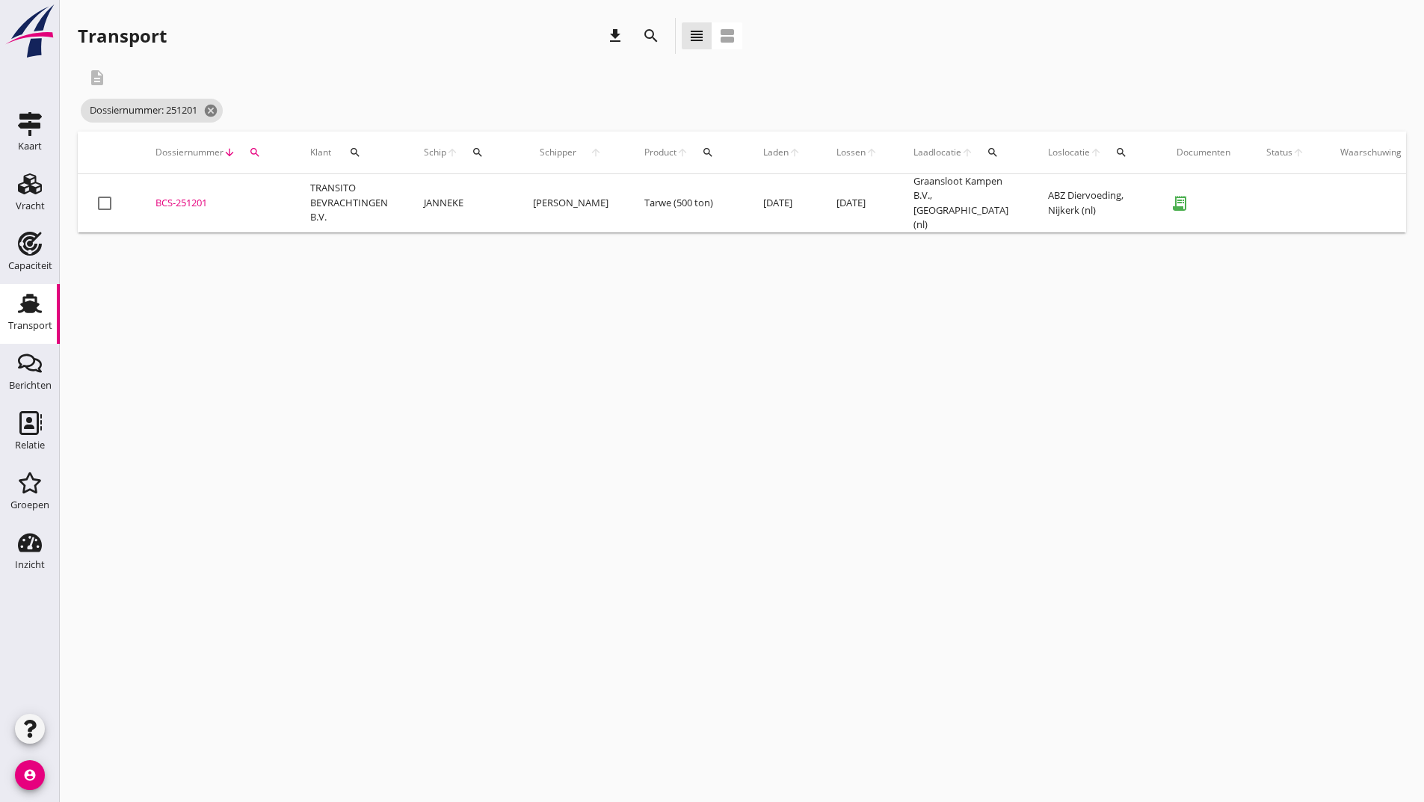
click at [200, 196] on div "BCS-251201" at bounding box center [214, 203] width 119 height 15
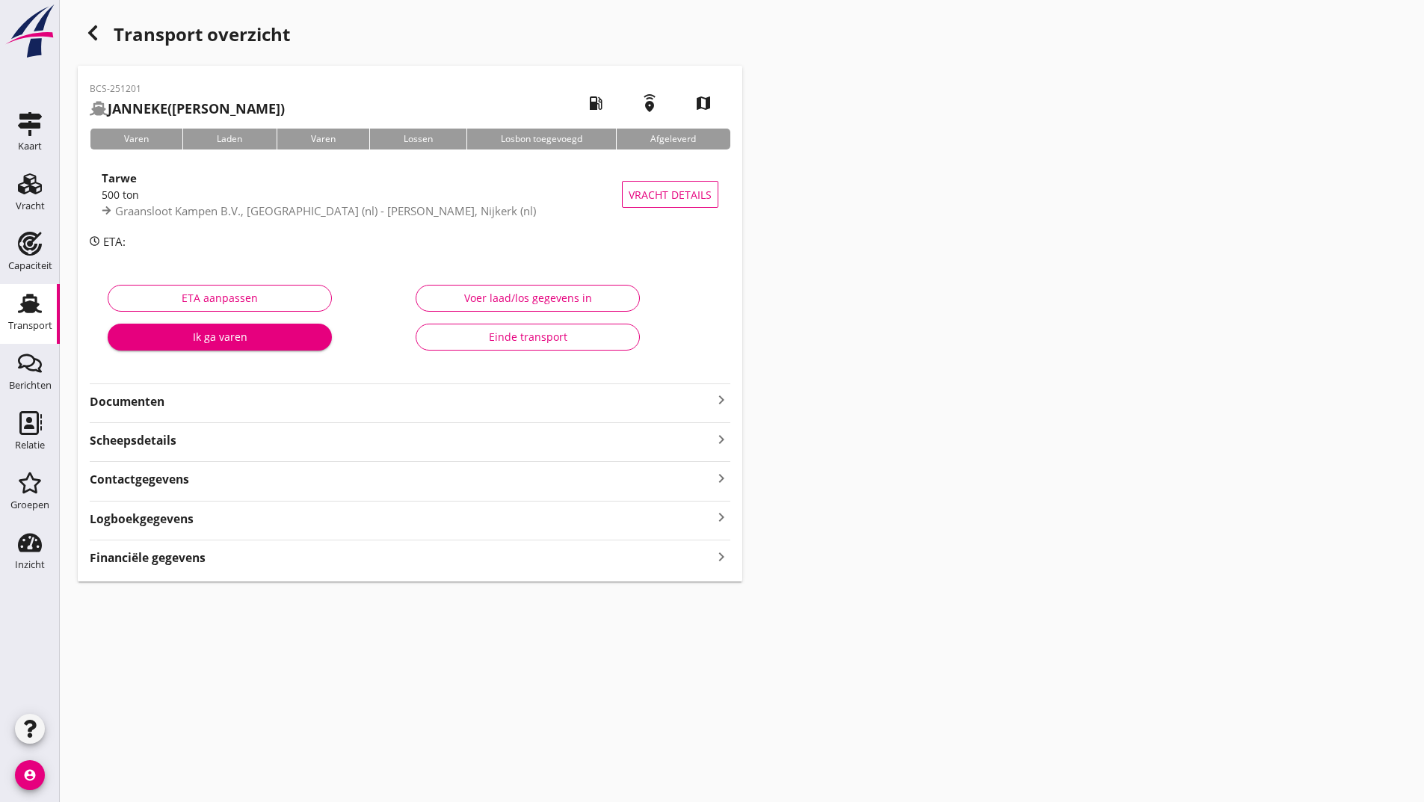
click at [90, 33] on use "button" at bounding box center [92, 32] width 9 height 15
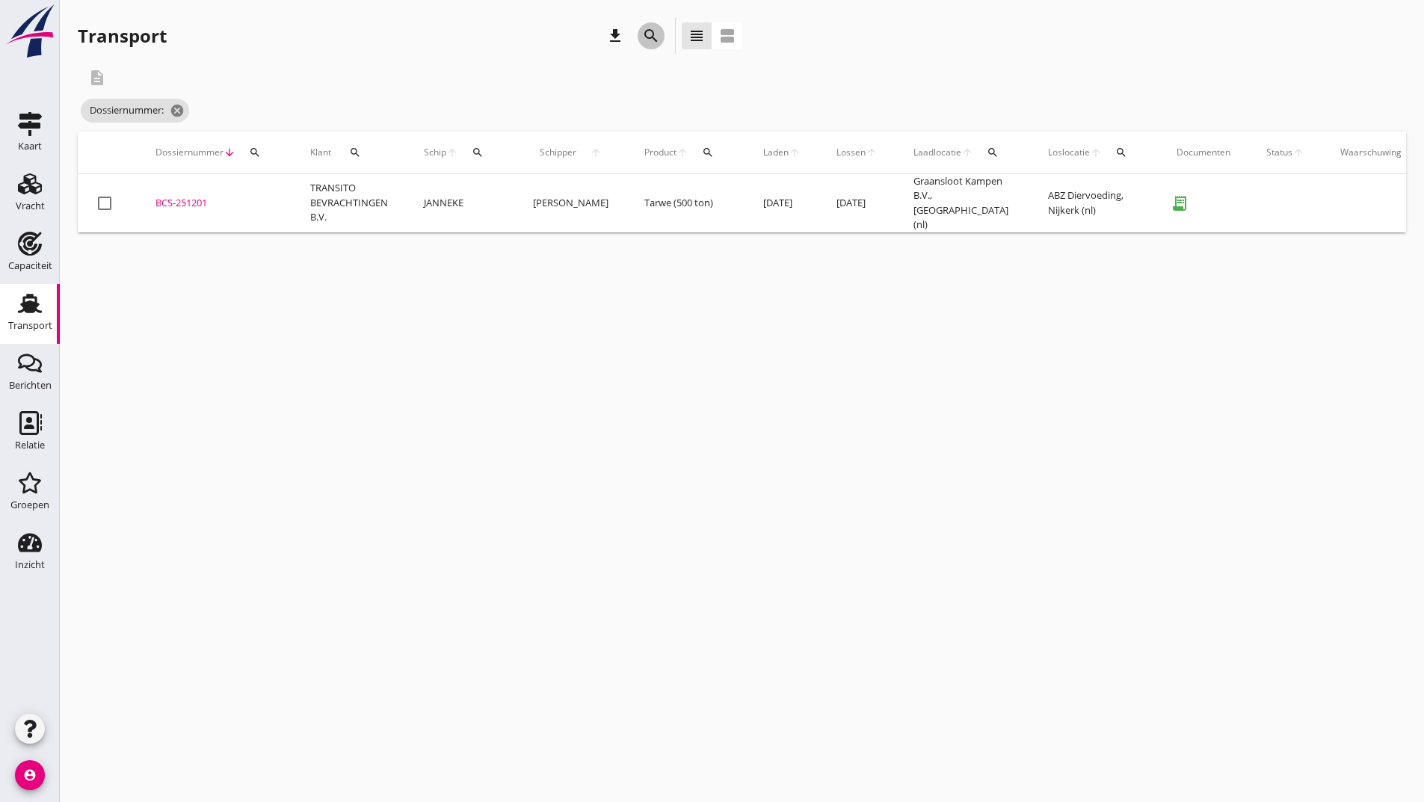
click at [649, 37] on icon "search" at bounding box center [651, 36] width 18 height 18
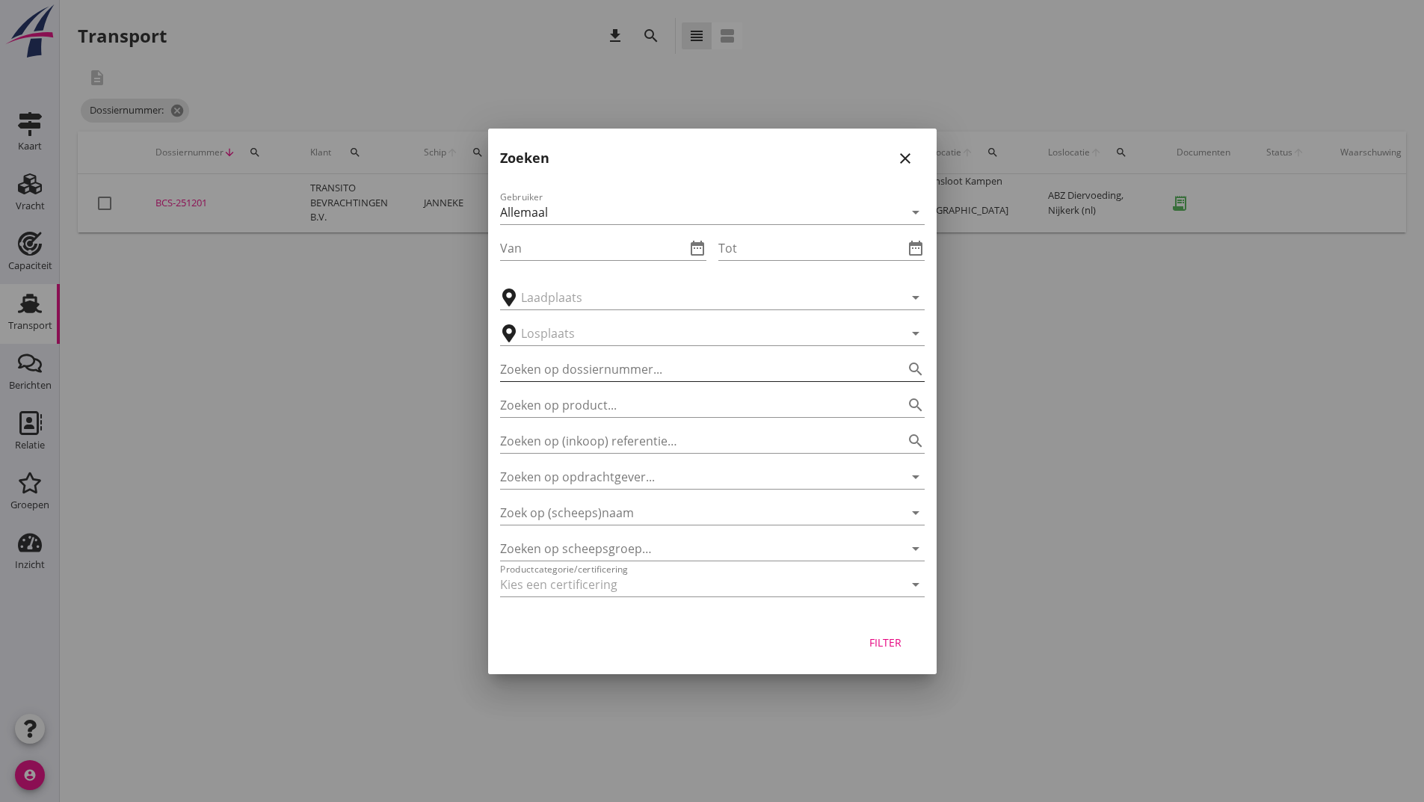
click at [582, 370] on input "Zoeken op dossiernummer..." at bounding box center [691, 369] width 383 height 24
type input "251205"
click at [888, 647] on div "Filter" at bounding box center [886, 643] width 42 height 16
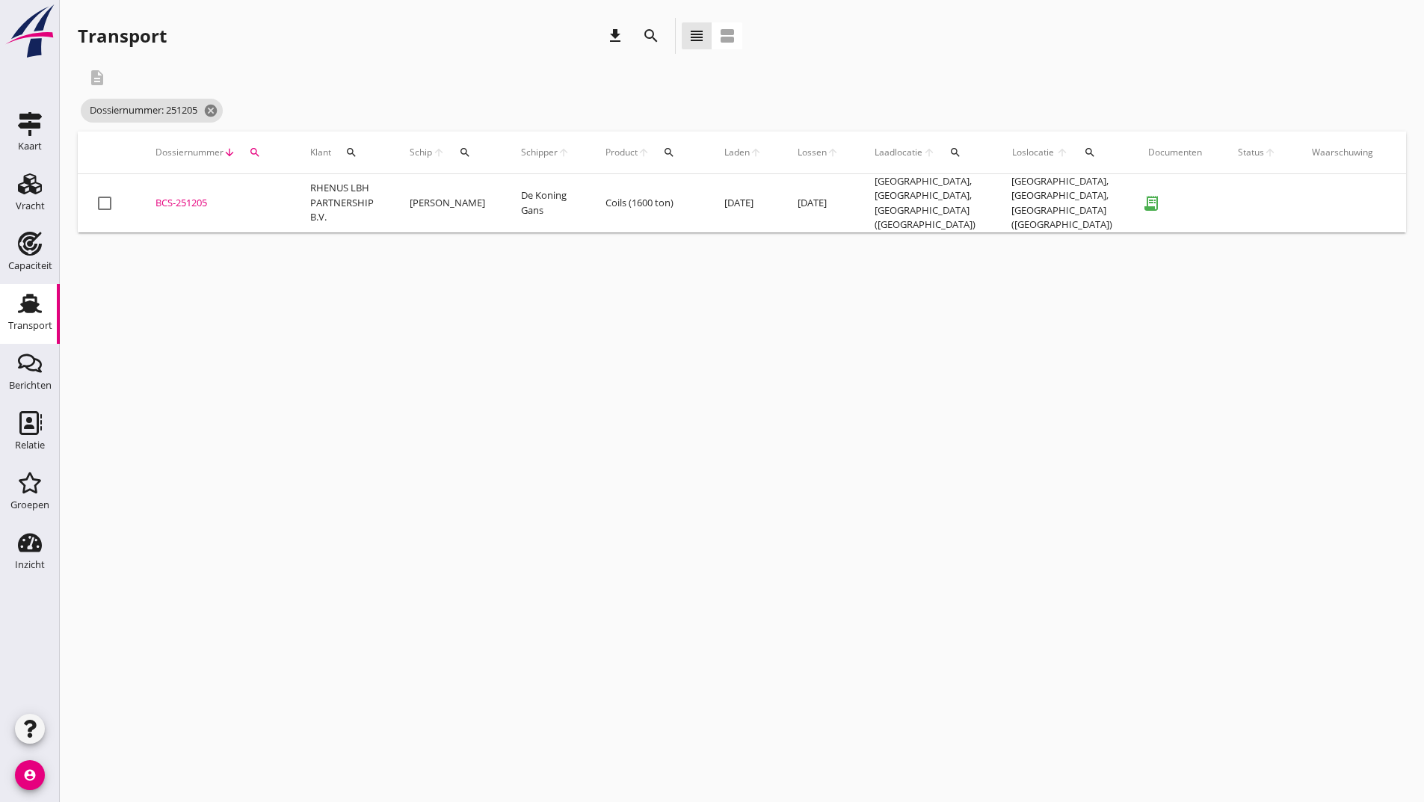
click at [176, 196] on div "BCS-251205" at bounding box center [214, 203] width 119 height 15
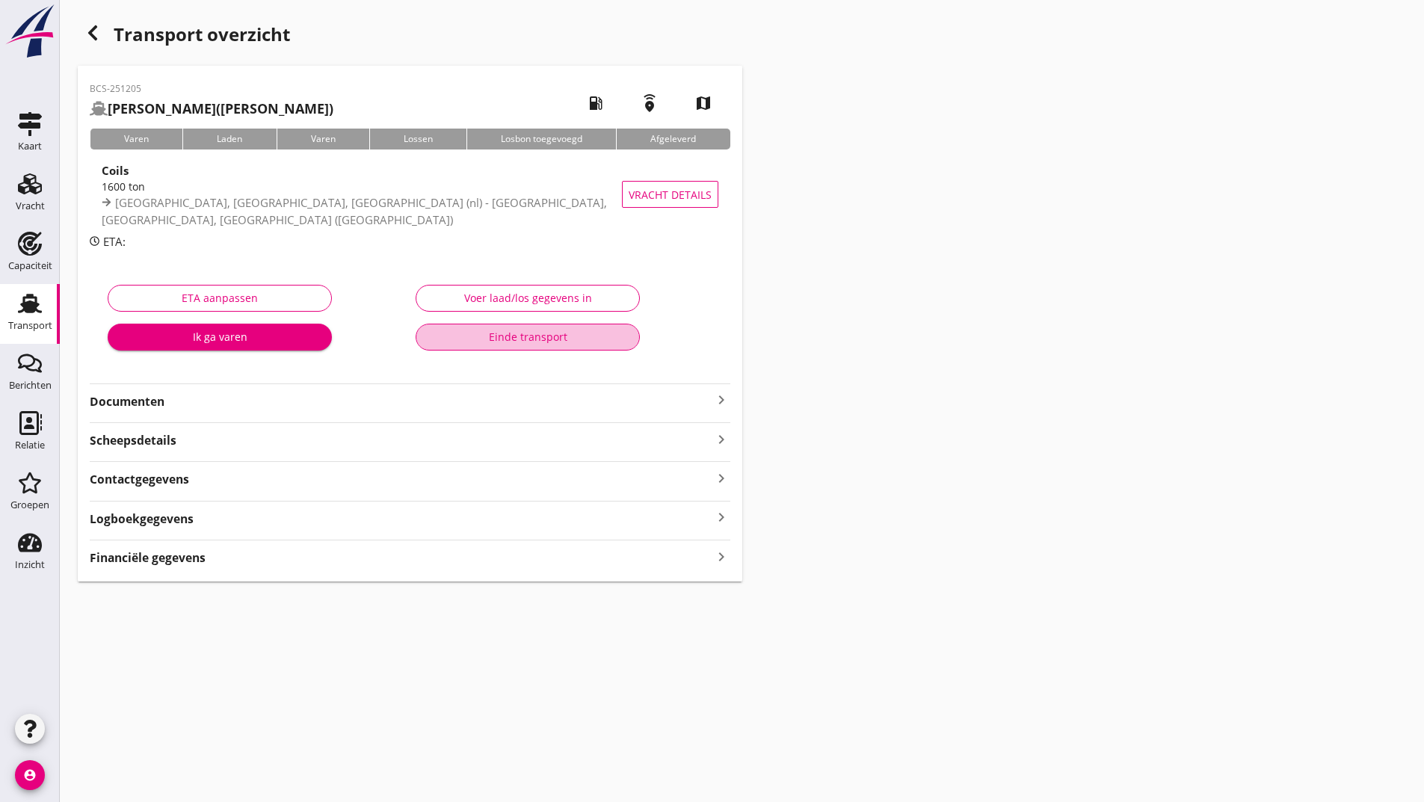
click at [474, 339] on div "Einde transport" at bounding box center [527, 337] width 199 height 16
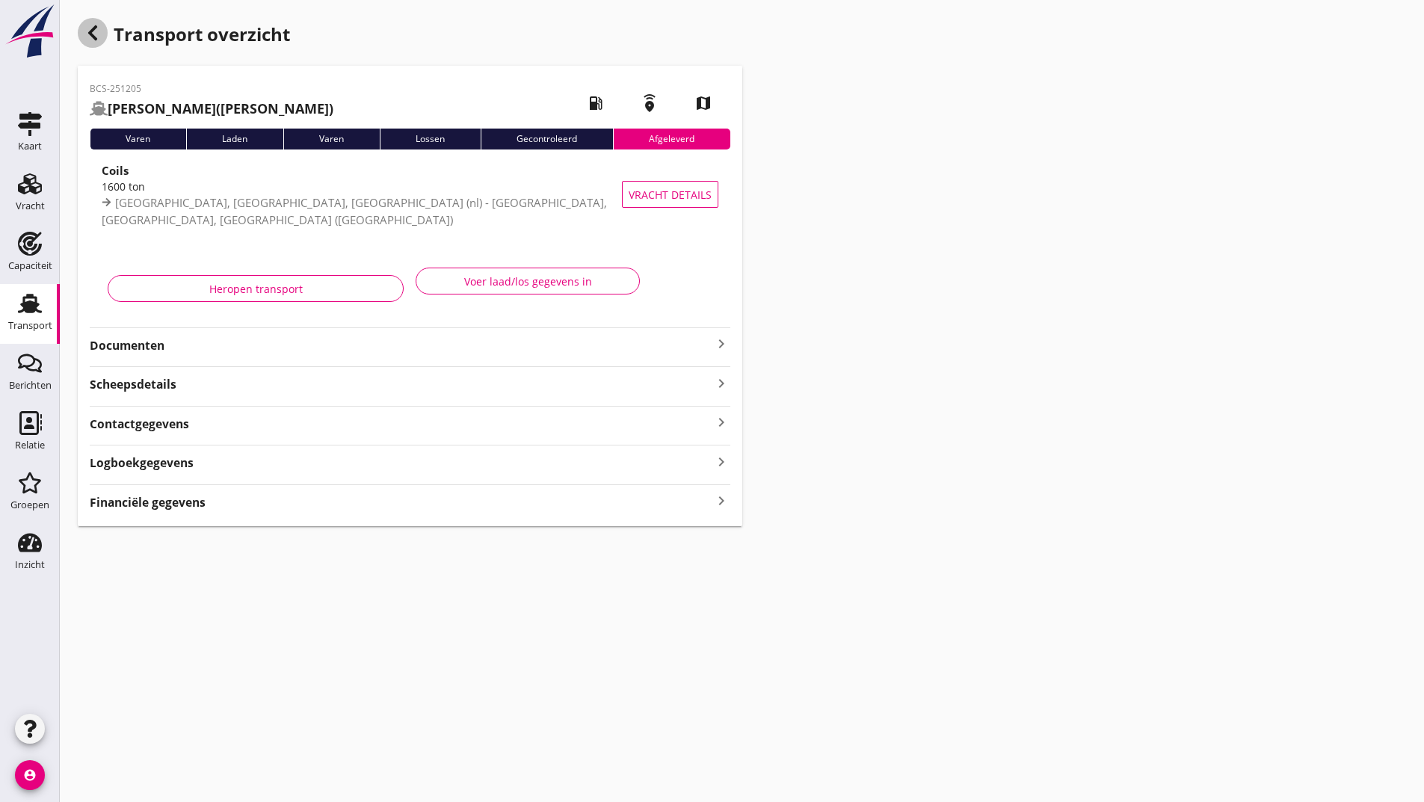
click at [86, 22] on div "button" at bounding box center [93, 33] width 30 height 30
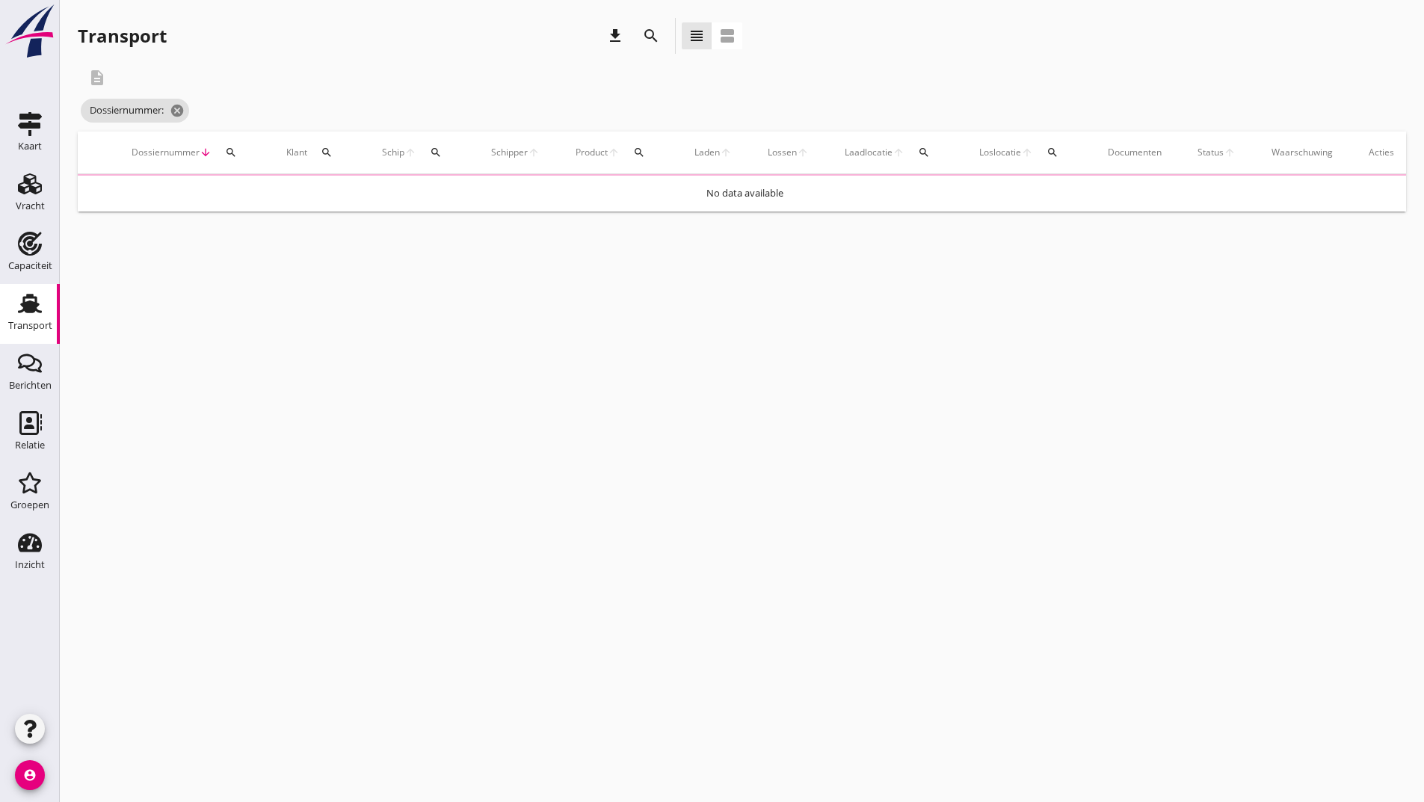
drag, startPoint x: 643, startPoint y: 34, endPoint x: 644, endPoint y: 41, distance: 7.5
click at [643, 35] on icon "search" at bounding box center [651, 36] width 18 height 18
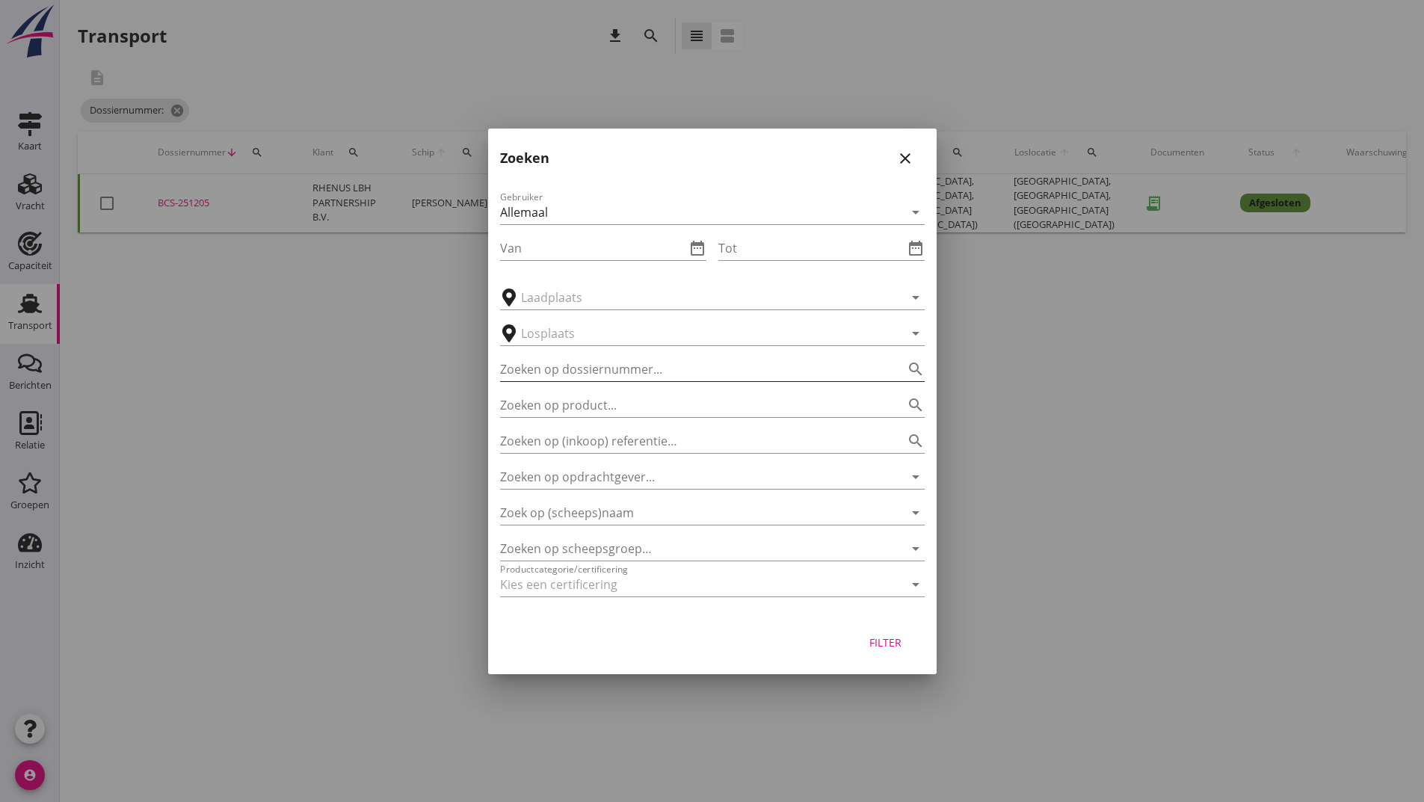
click at [558, 363] on input "Zoeken op dossiernummer..." at bounding box center [691, 369] width 383 height 24
click at [906, 643] on button "Filter" at bounding box center [886, 642] width 66 height 27
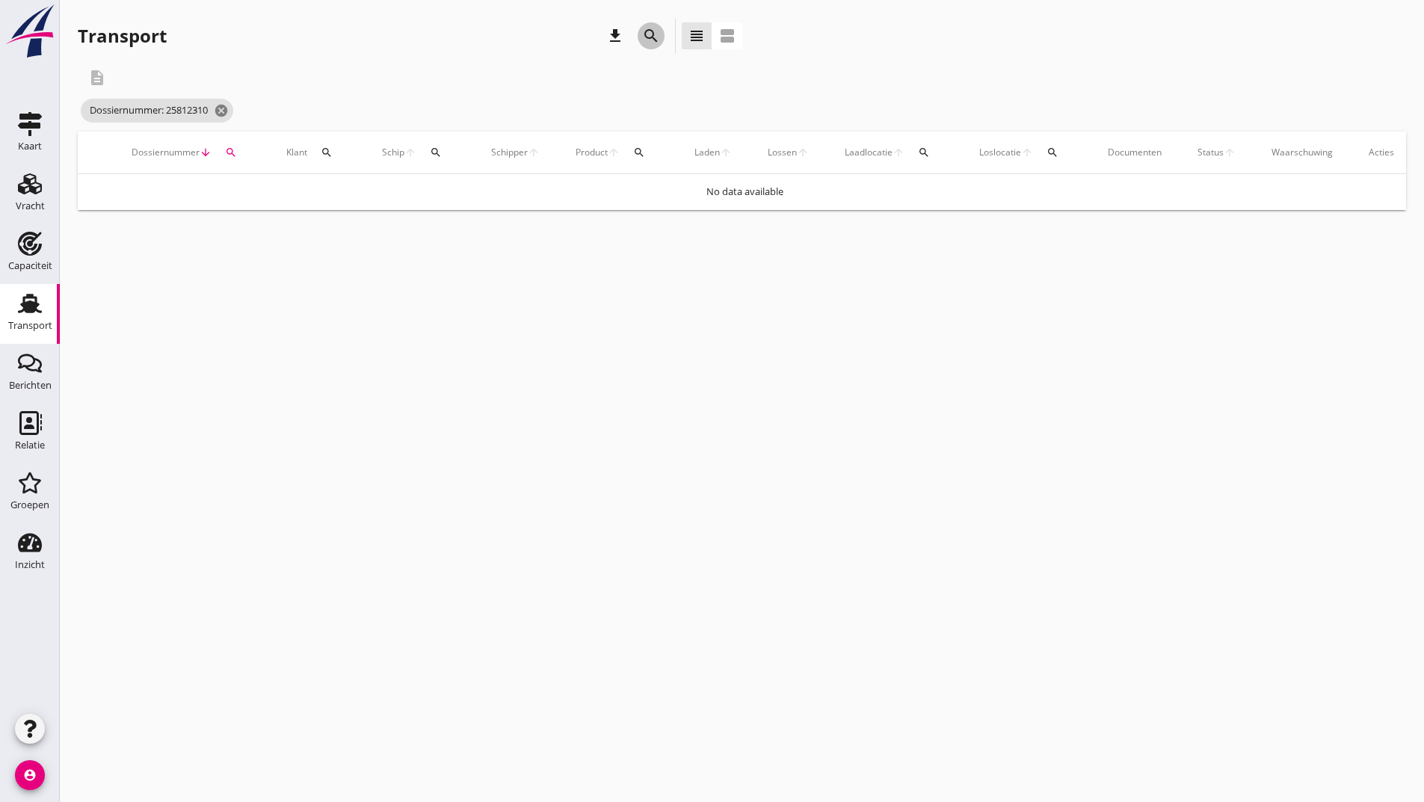
click at [649, 35] on icon "search" at bounding box center [651, 36] width 18 height 18
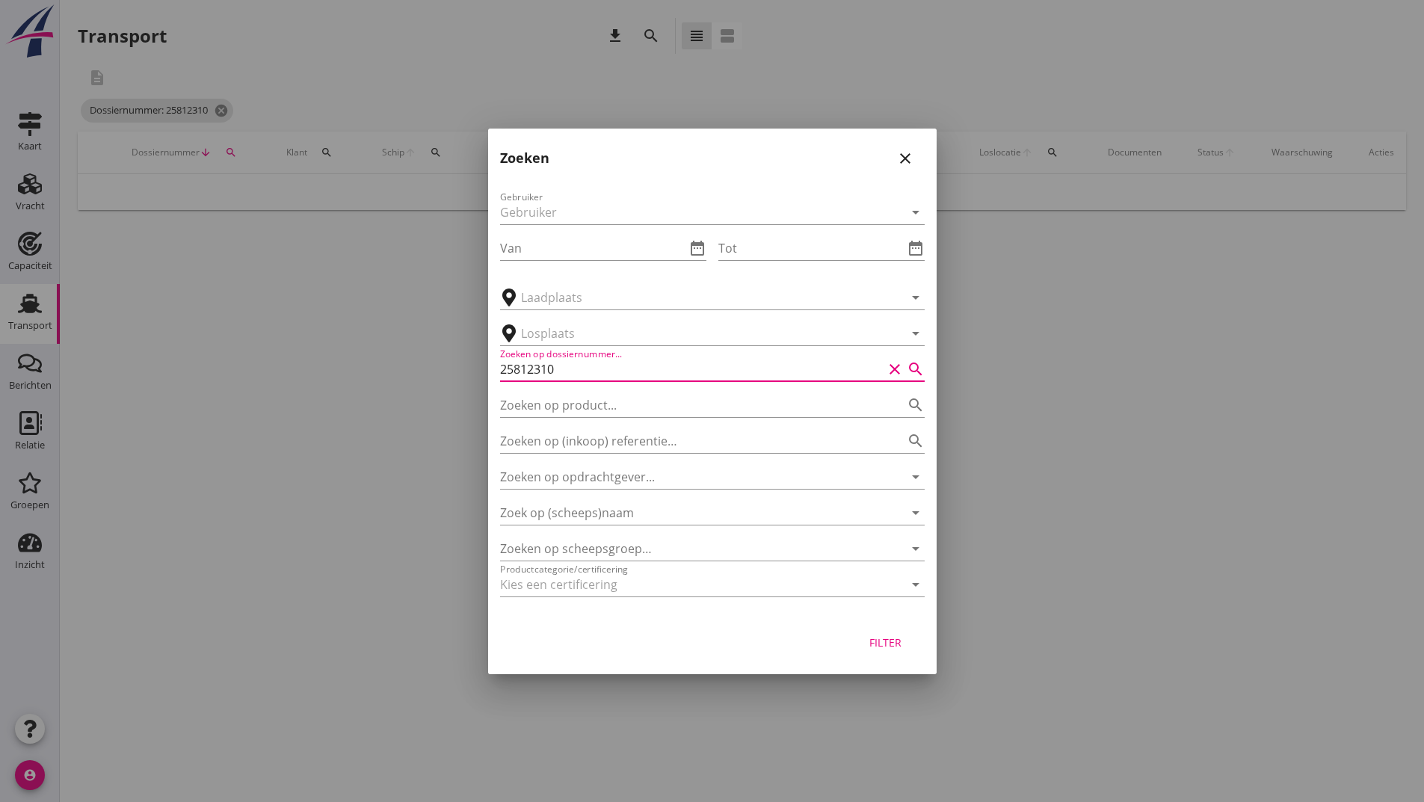
click at [520, 370] on input "25812310" at bounding box center [691, 369] width 383 height 24
click at [581, 366] on input "25812310" at bounding box center [691, 369] width 383 height 24
type input "251210"
click at [894, 644] on div "Filter" at bounding box center [886, 643] width 42 height 16
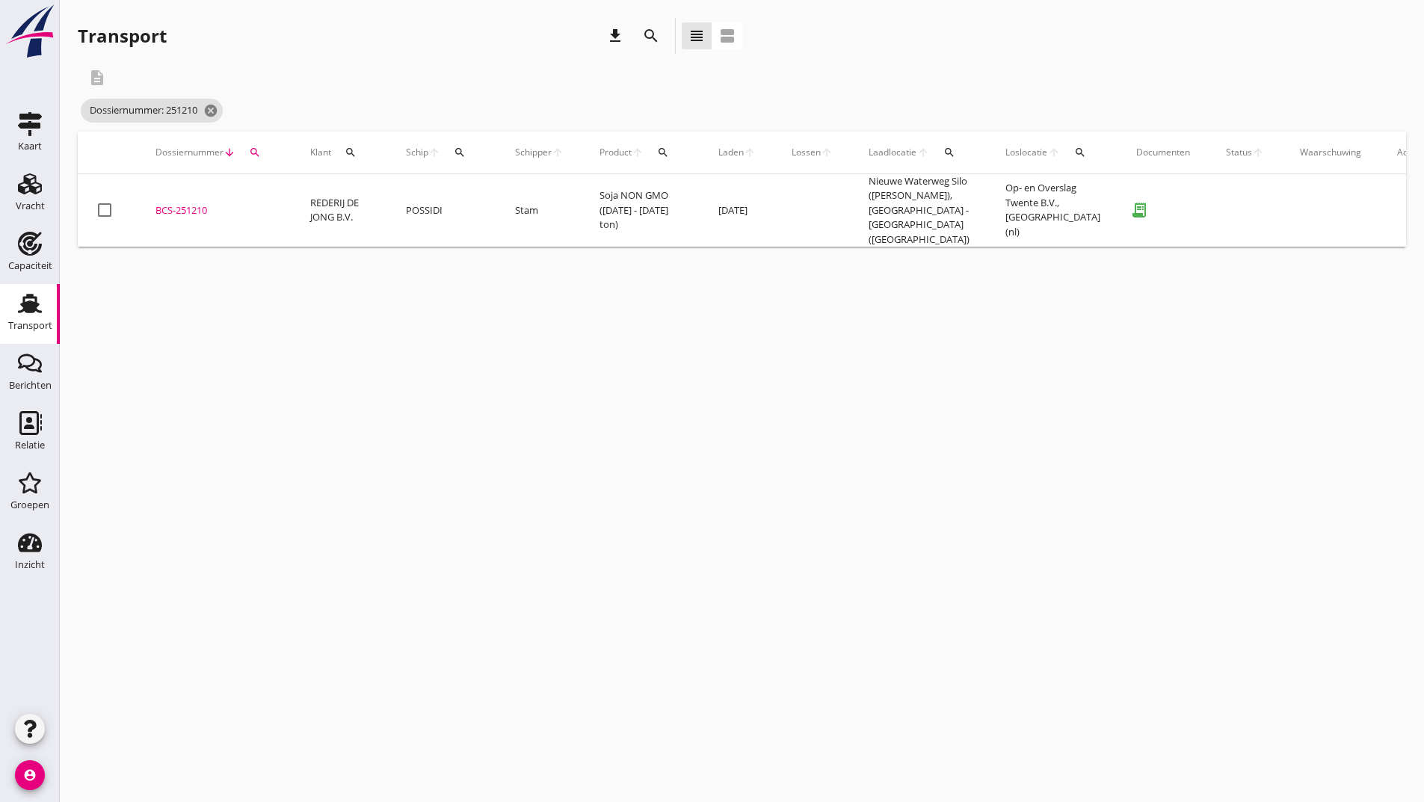
drag, startPoint x: 207, startPoint y: 194, endPoint x: 207, endPoint y: 209, distance: 15.7
click at [207, 195] on td "BCS-251210 upload_file Drop hier uw bestand om het aan het dossier toe te voegen" at bounding box center [215, 210] width 155 height 73
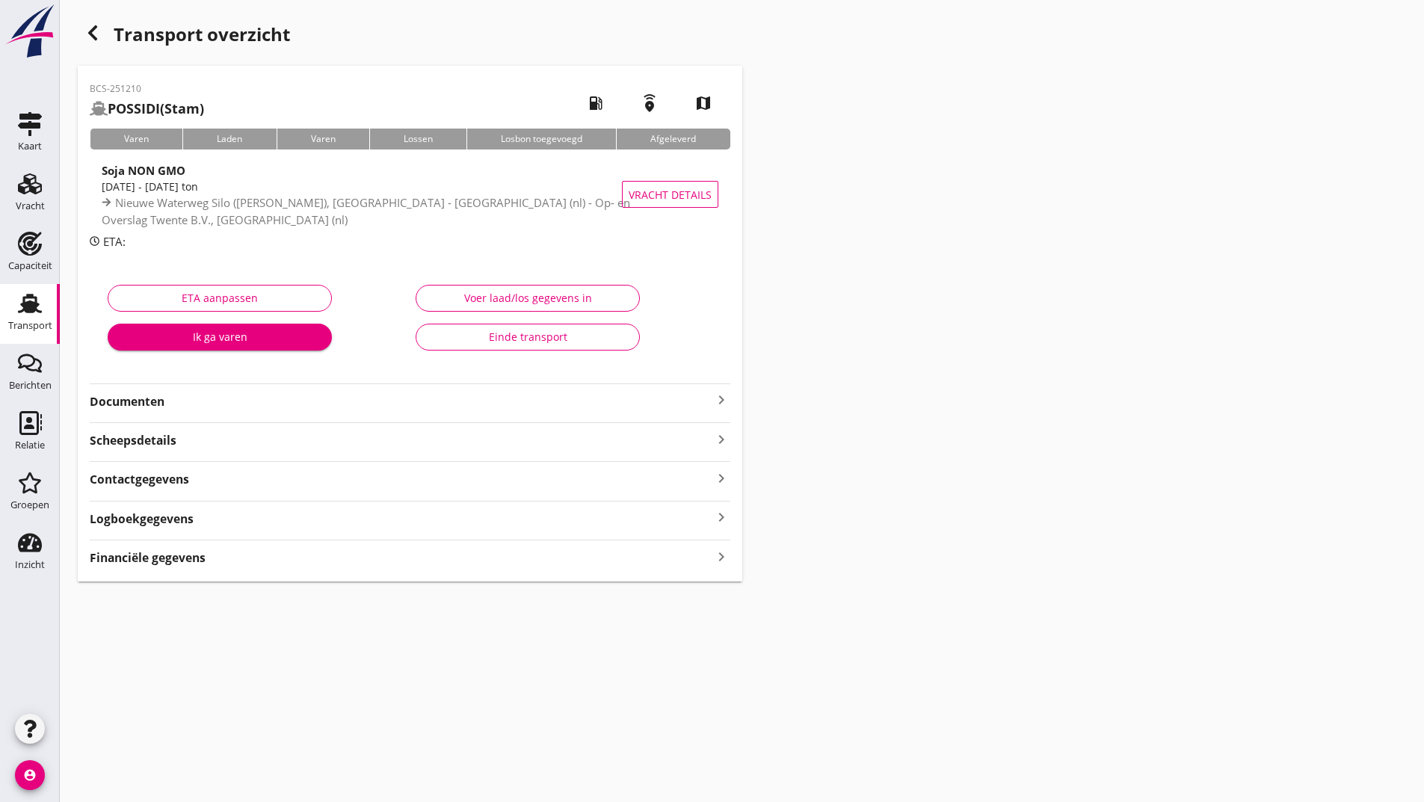
click at [471, 318] on div "Voer laad/los gegevens in Einde transport" at bounding box center [564, 321] width 308 height 94
click at [467, 324] on button "Einde transport" at bounding box center [528, 337] width 224 height 27
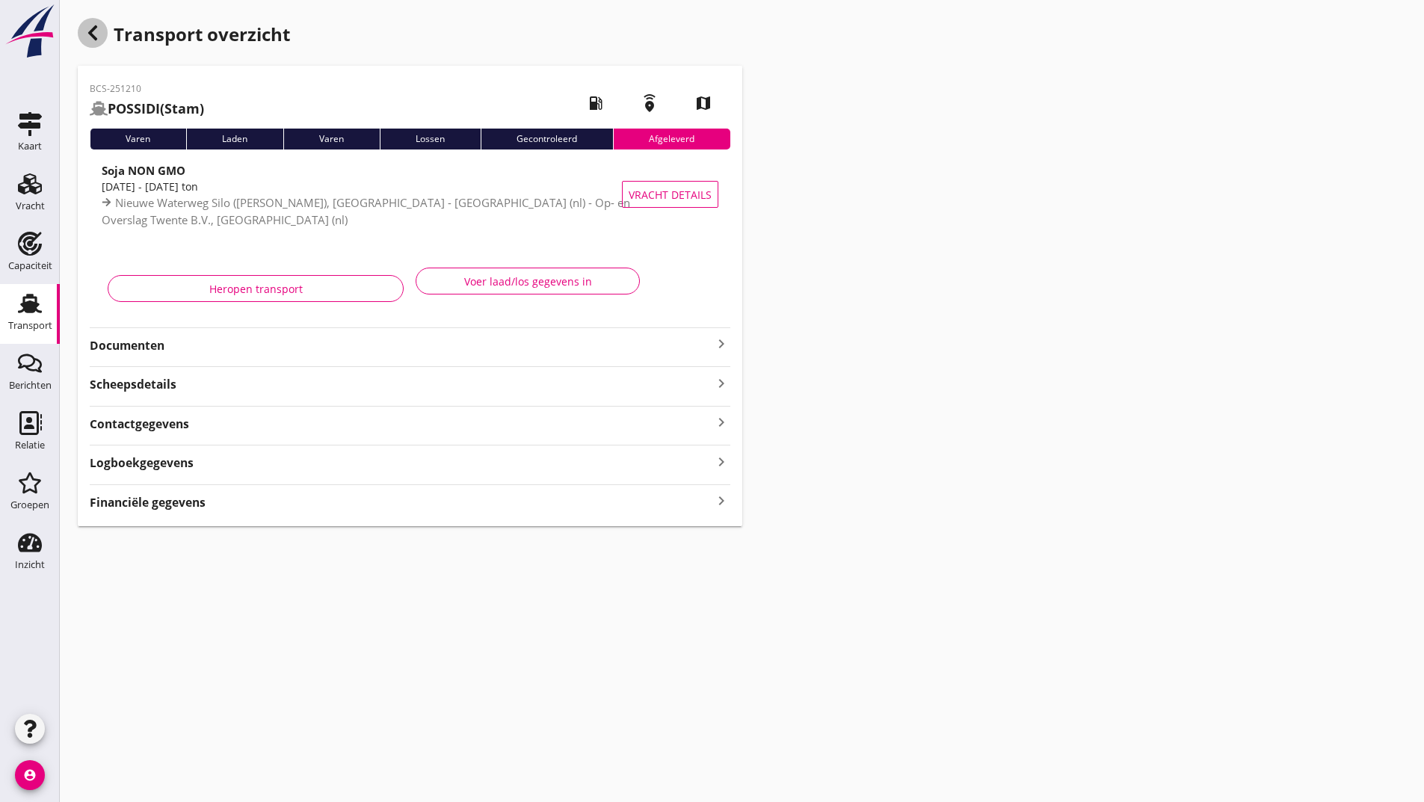
click at [98, 31] on icon "button" at bounding box center [93, 33] width 18 height 18
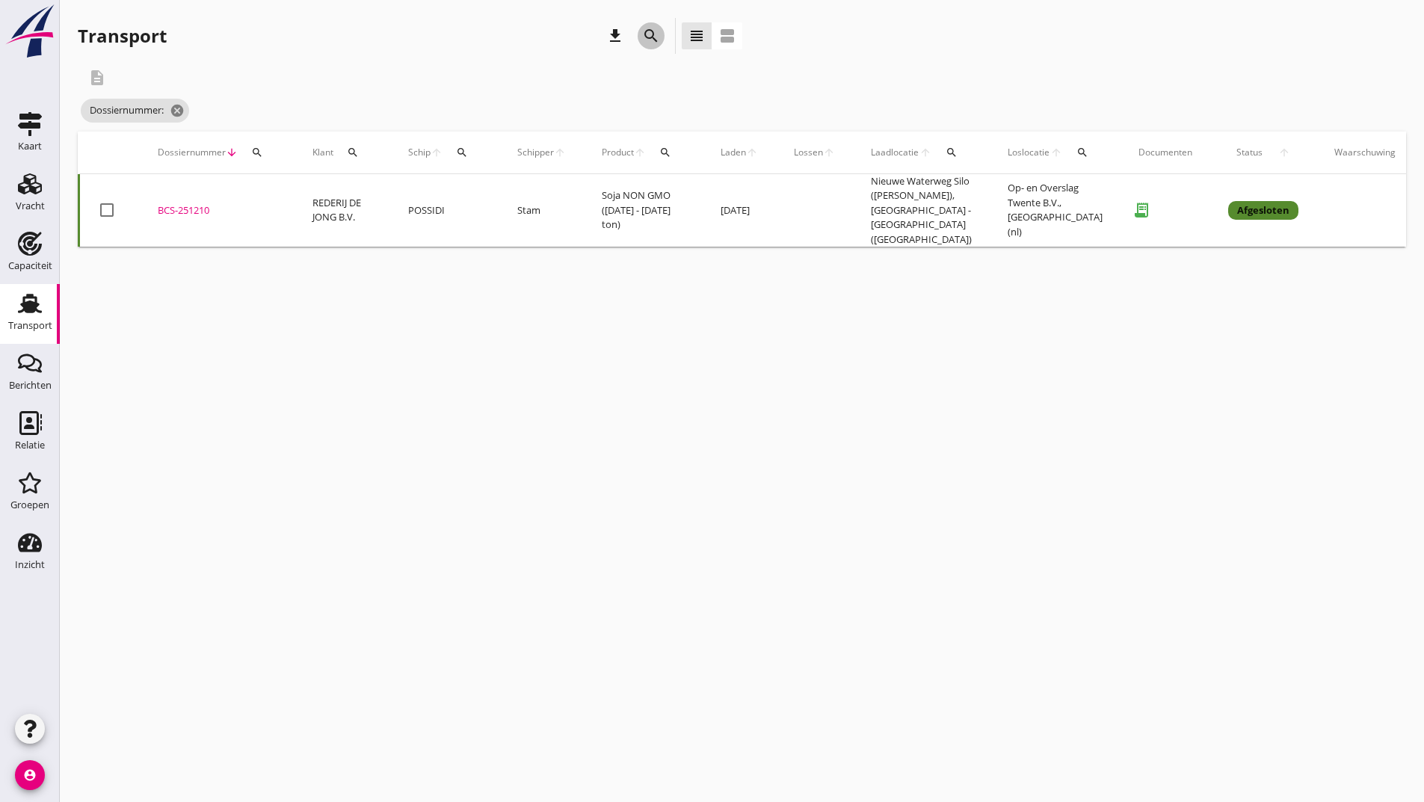
click at [647, 30] on icon "search" at bounding box center [651, 36] width 18 height 18
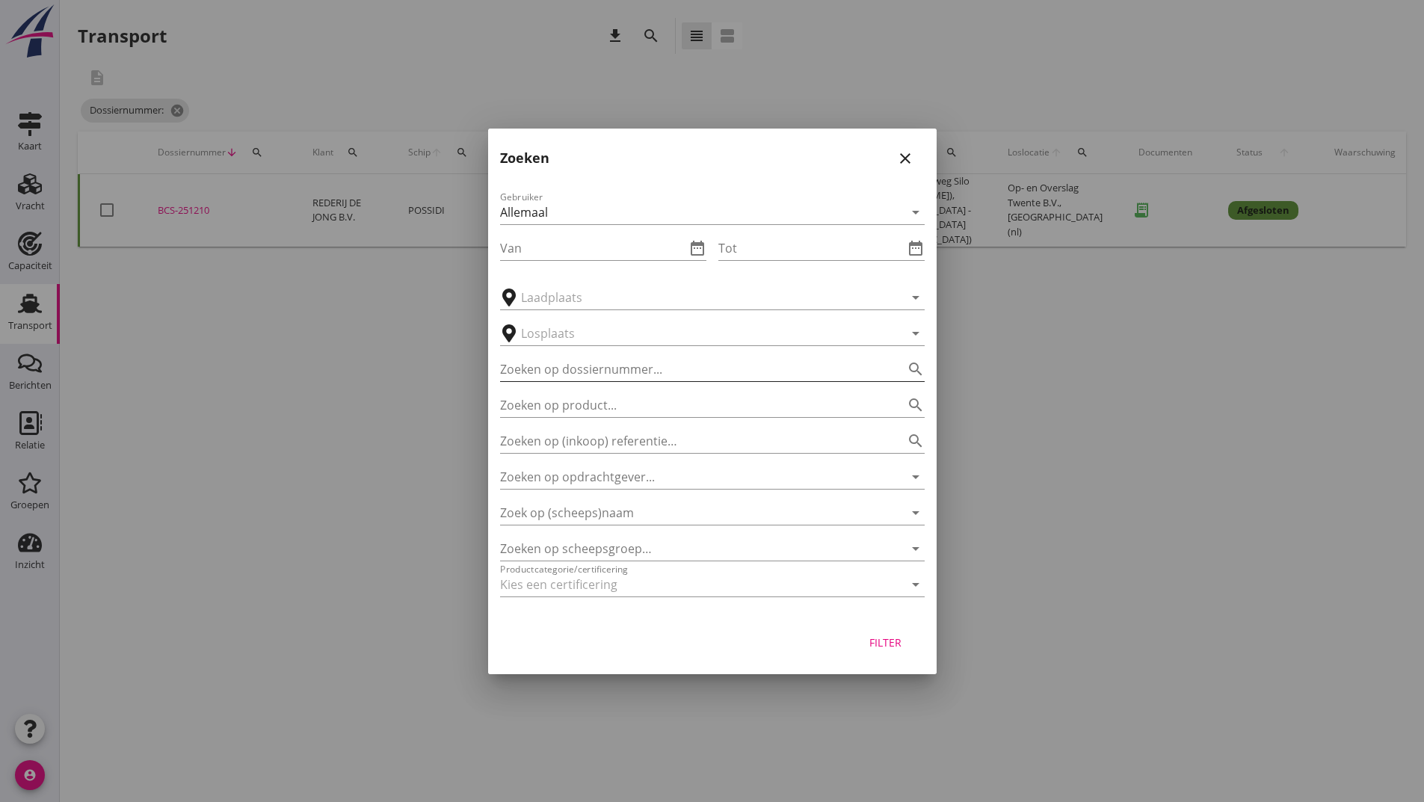
click at [520, 371] on input "Zoeken op dossiernummer..." at bounding box center [691, 369] width 383 height 24
type input "251200"
click at [888, 642] on div "Filter" at bounding box center [886, 643] width 42 height 16
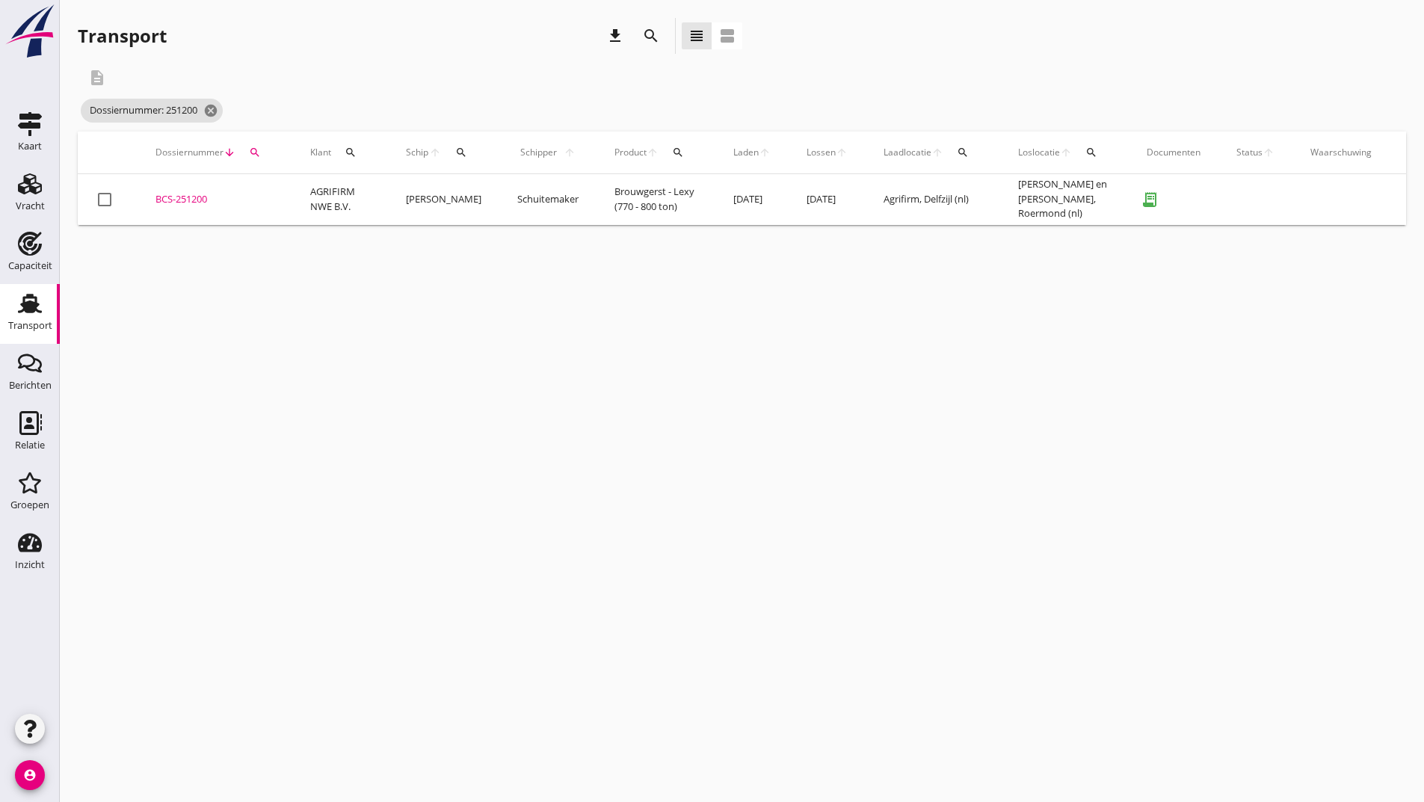
drag, startPoint x: 173, startPoint y: 200, endPoint x: 191, endPoint y: 213, distance: 23.0
click at [173, 200] on div "BCS-251200" at bounding box center [214, 199] width 119 height 15
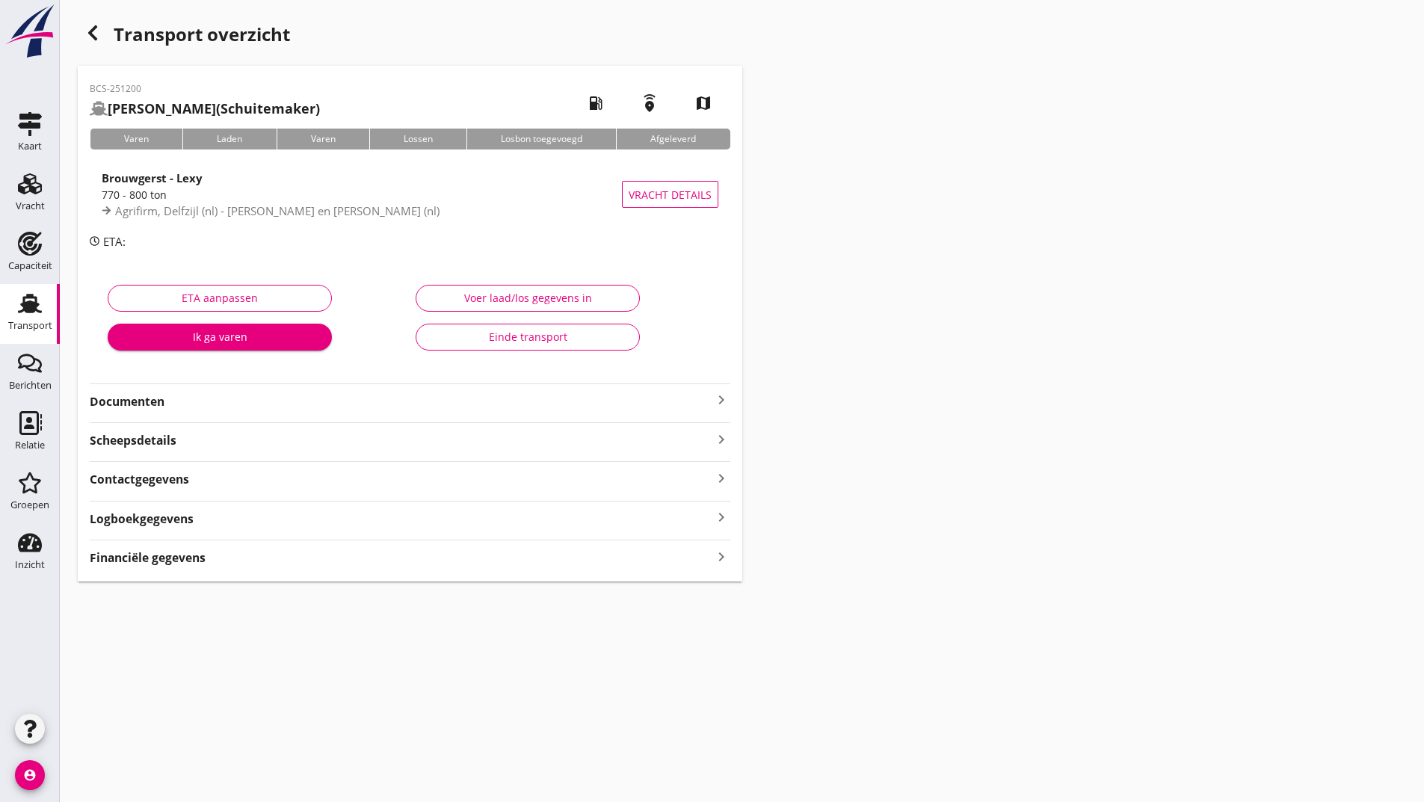
click at [450, 345] on button "Einde transport" at bounding box center [528, 337] width 224 height 27
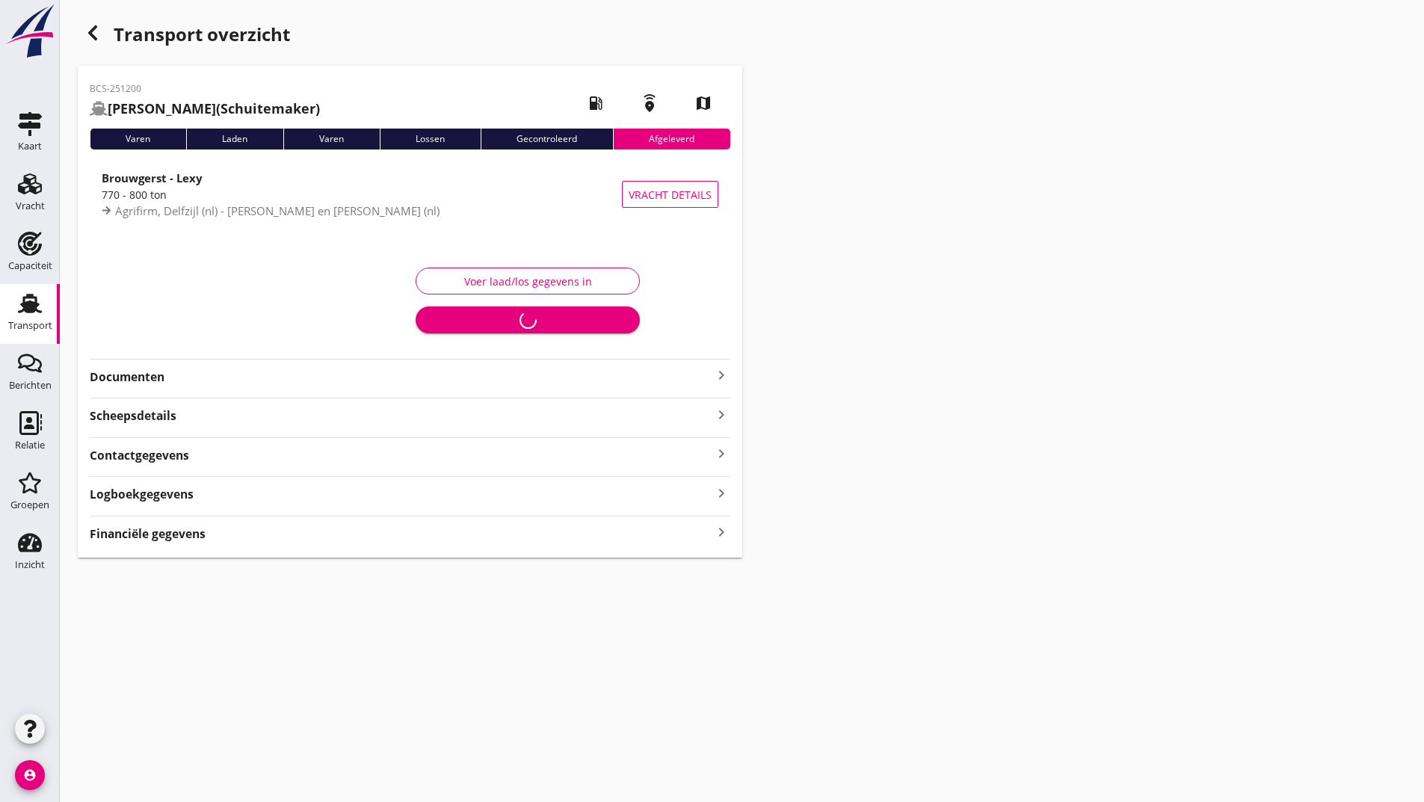
click at [87, 30] on icon "button" at bounding box center [93, 33] width 18 height 18
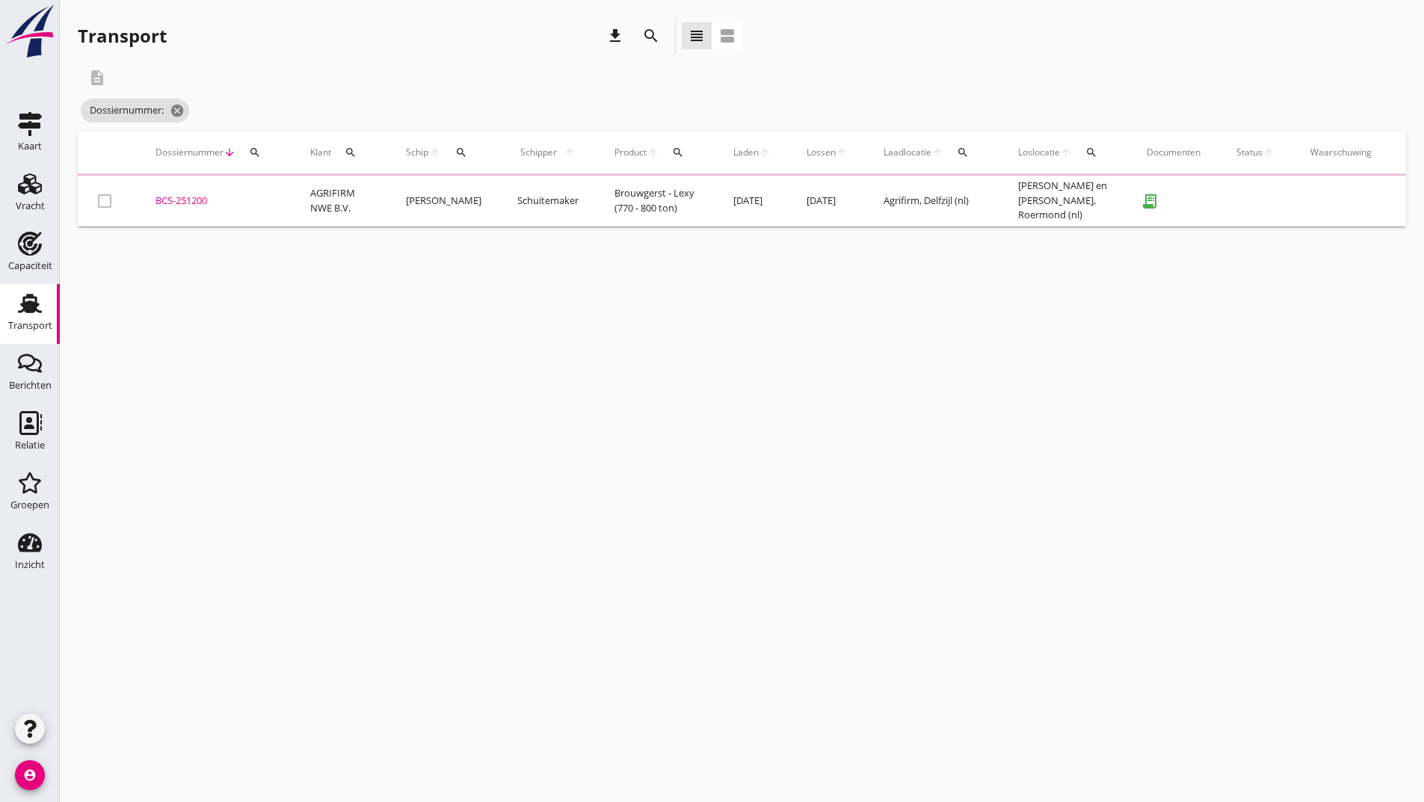
click at [650, 32] on icon "search" at bounding box center [651, 36] width 18 height 18
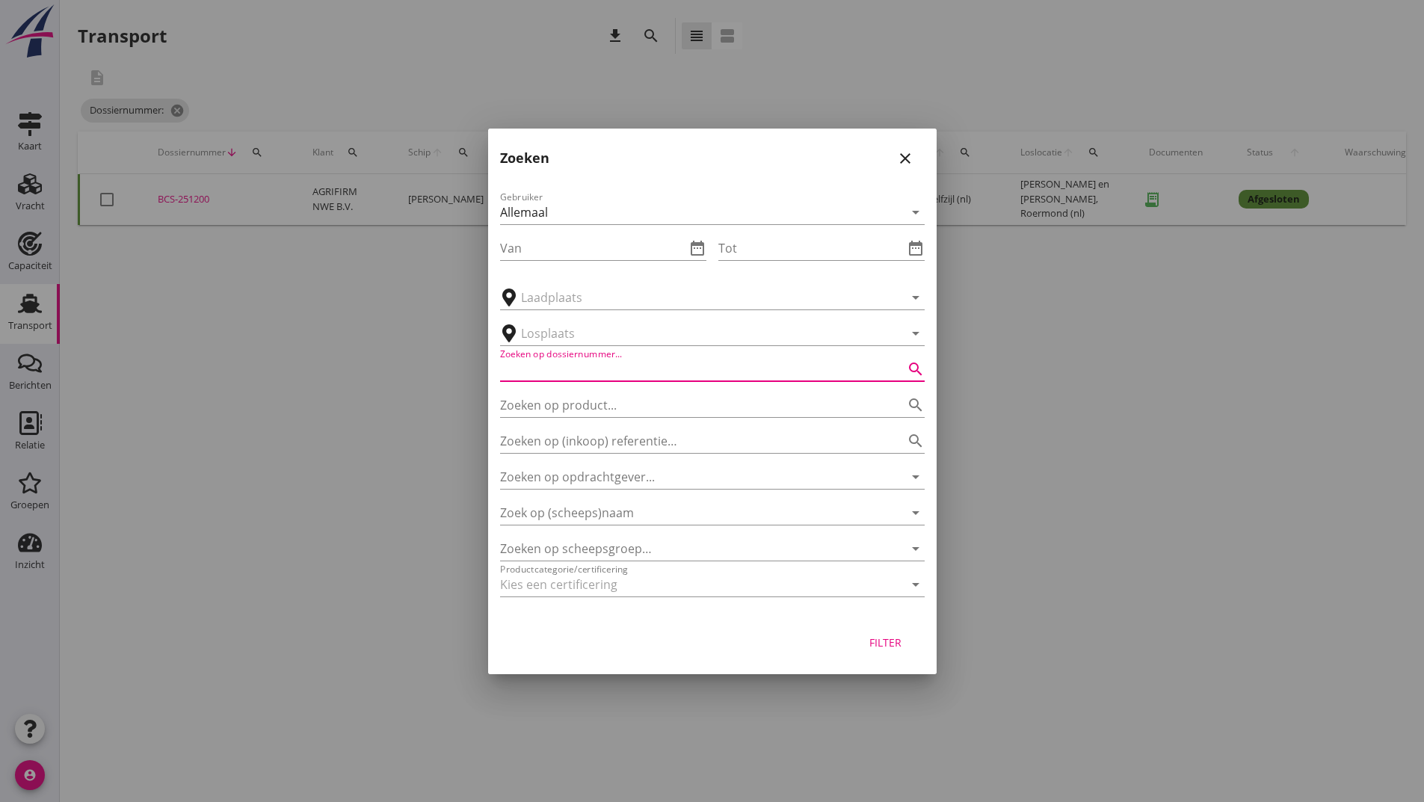
click at [541, 370] on input "Zoeken op dossiernummer..." at bounding box center [691, 369] width 383 height 24
type input "251209"
click at [870, 644] on div "Filter" at bounding box center [886, 643] width 42 height 16
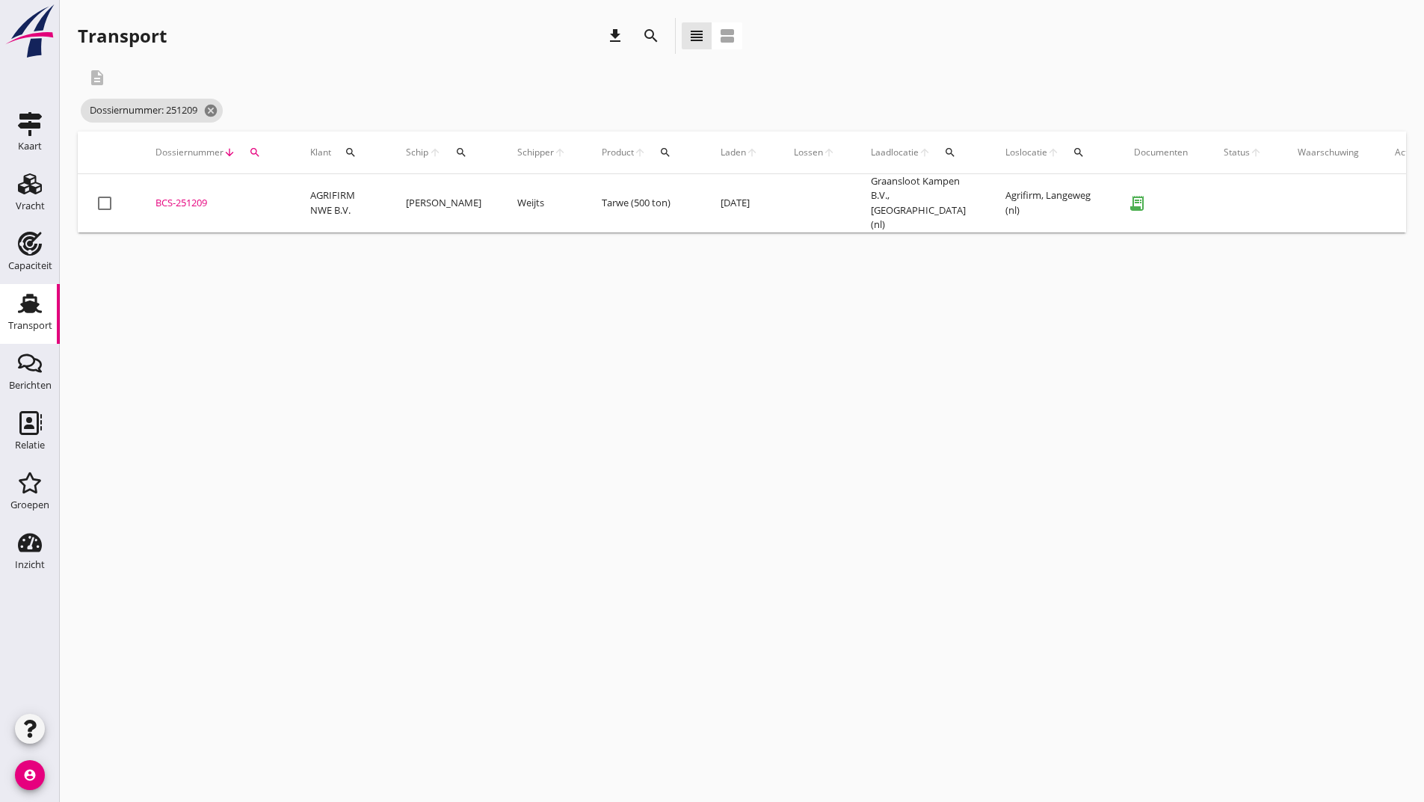
click at [199, 201] on div "BCS-251209" at bounding box center [214, 203] width 119 height 15
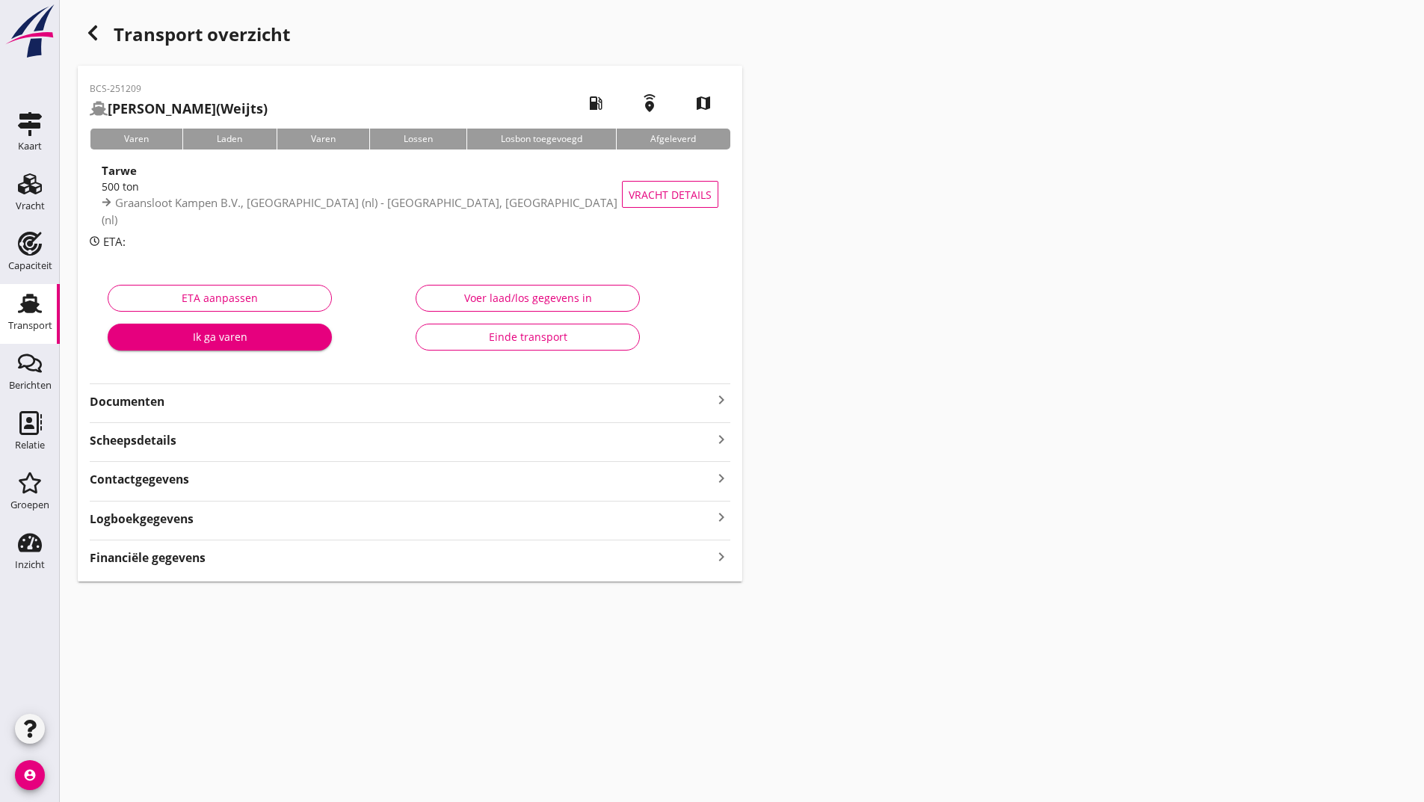
click at [453, 343] on button "Einde transport" at bounding box center [528, 337] width 224 height 27
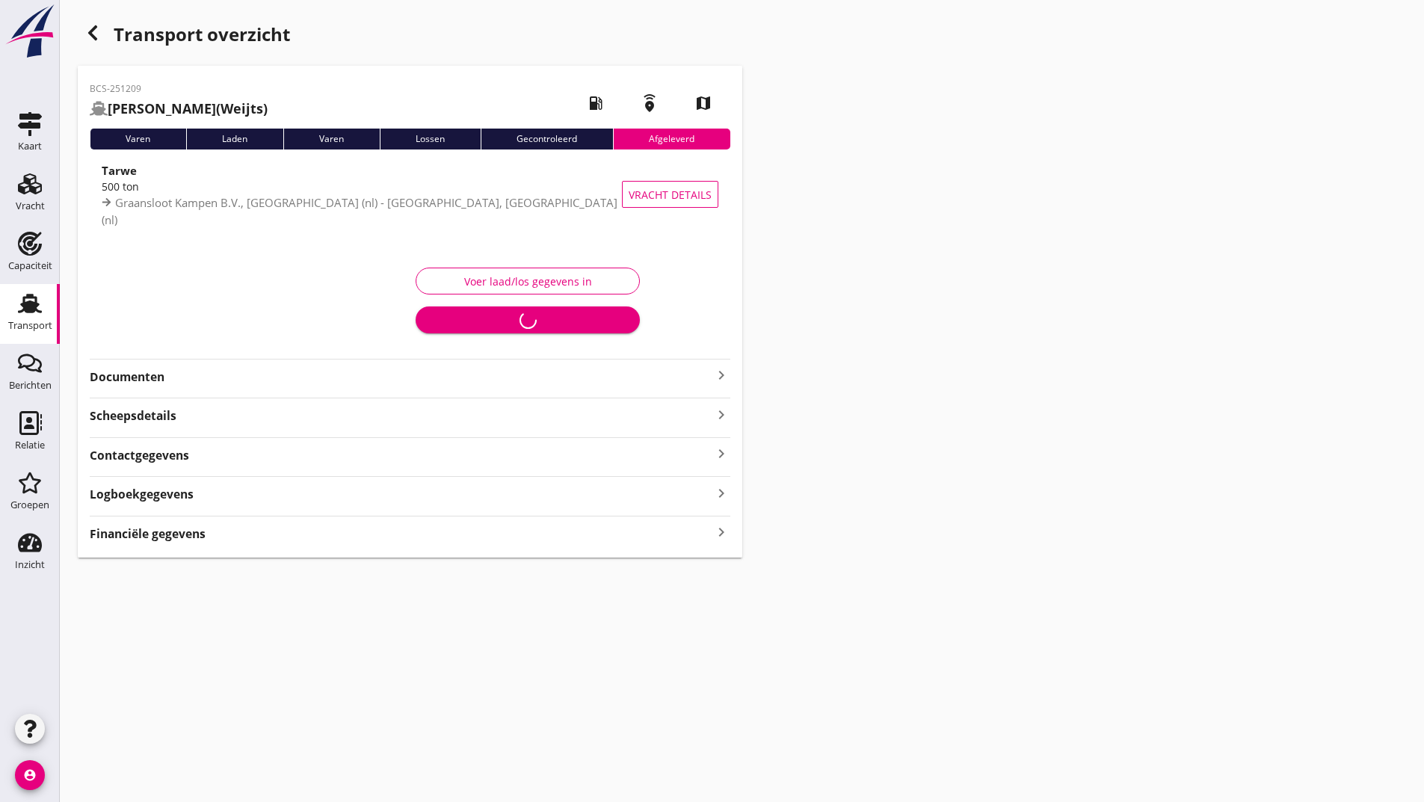
click at [91, 36] on use "button" at bounding box center [92, 32] width 9 height 15
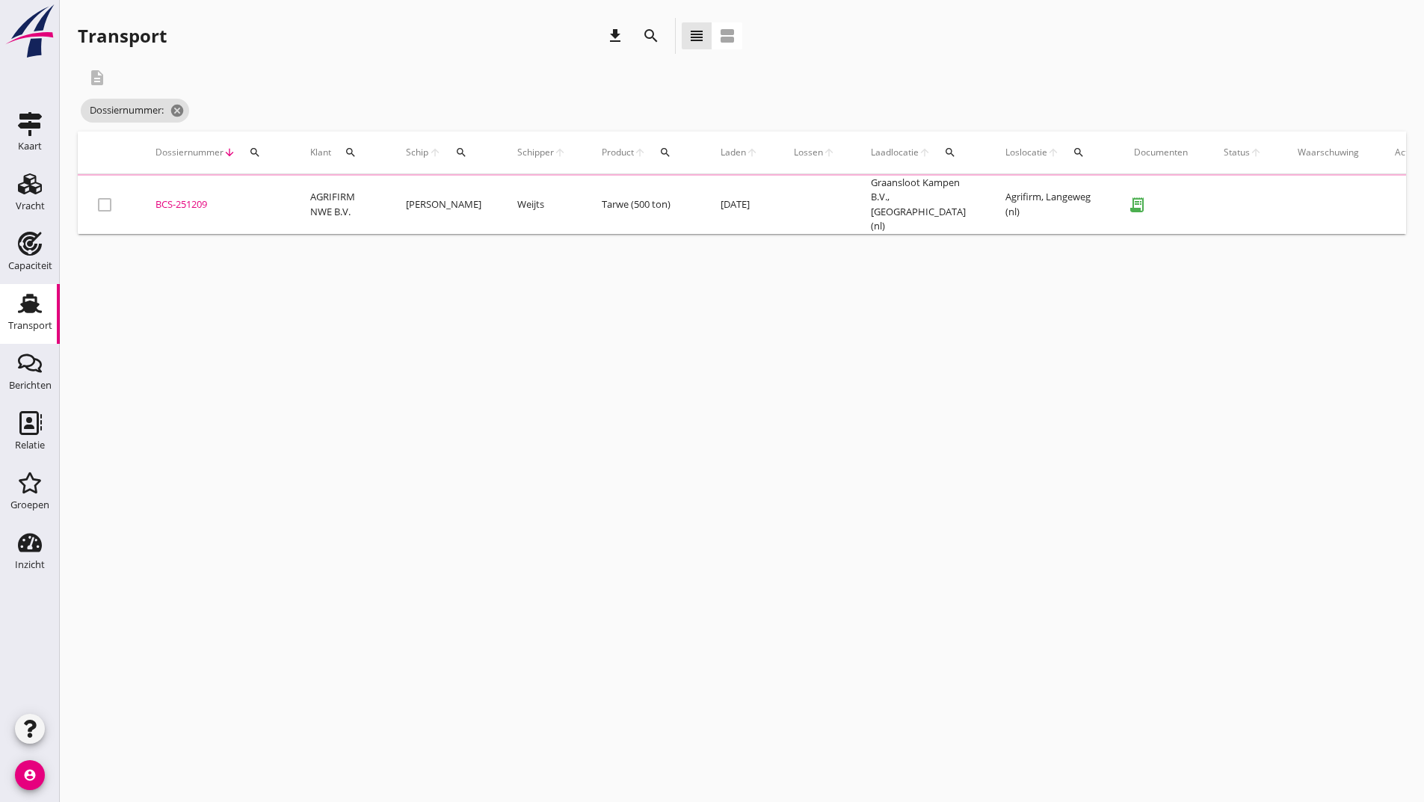
click at [644, 40] on icon "search" at bounding box center [651, 36] width 18 height 18
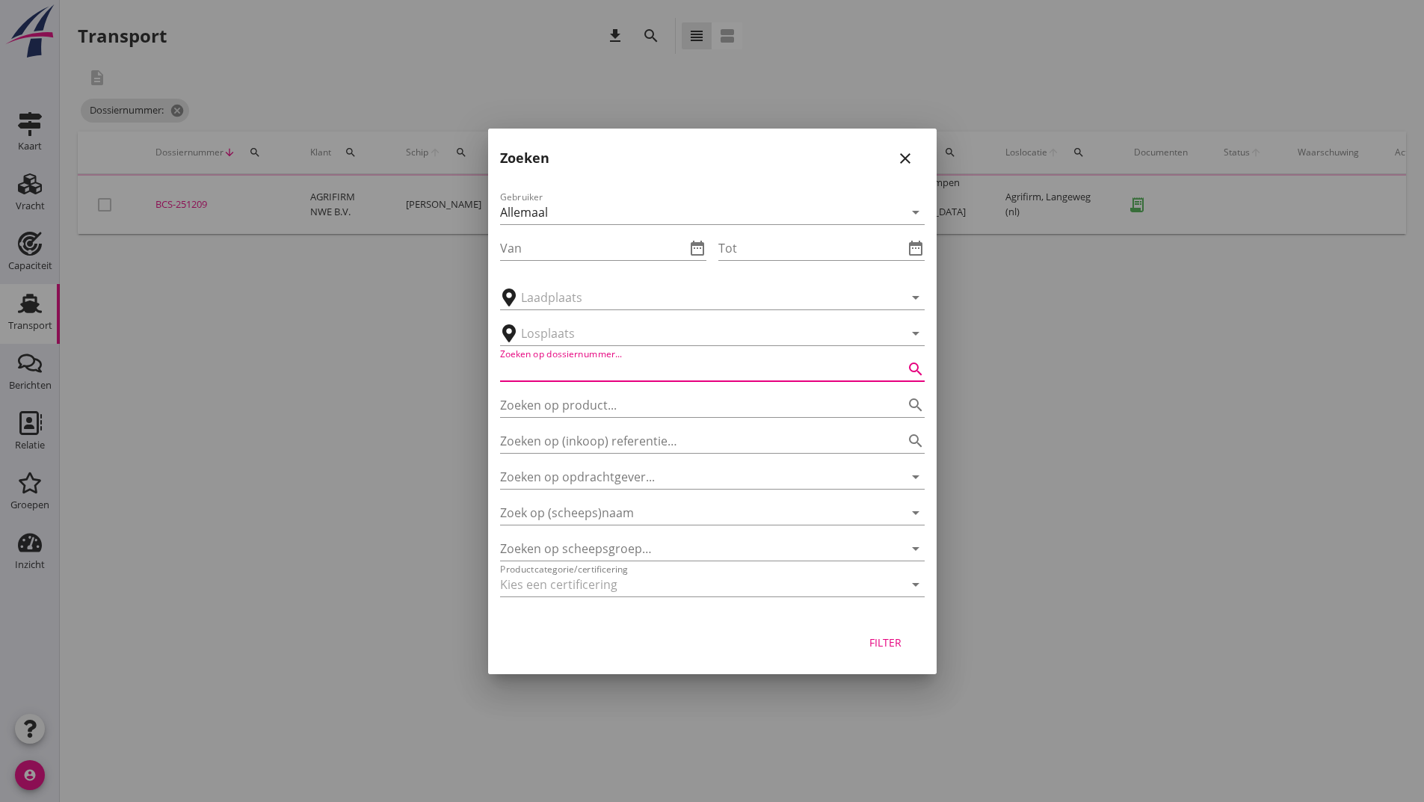
click at [546, 360] on input "Zoeken op dossiernummer..." at bounding box center [691, 369] width 383 height 24
type input "251214"
drag, startPoint x: 881, startPoint y: 644, endPoint x: 896, endPoint y: 646, distance: 15.1
click at [882, 644] on div "Filter" at bounding box center [886, 643] width 42 height 16
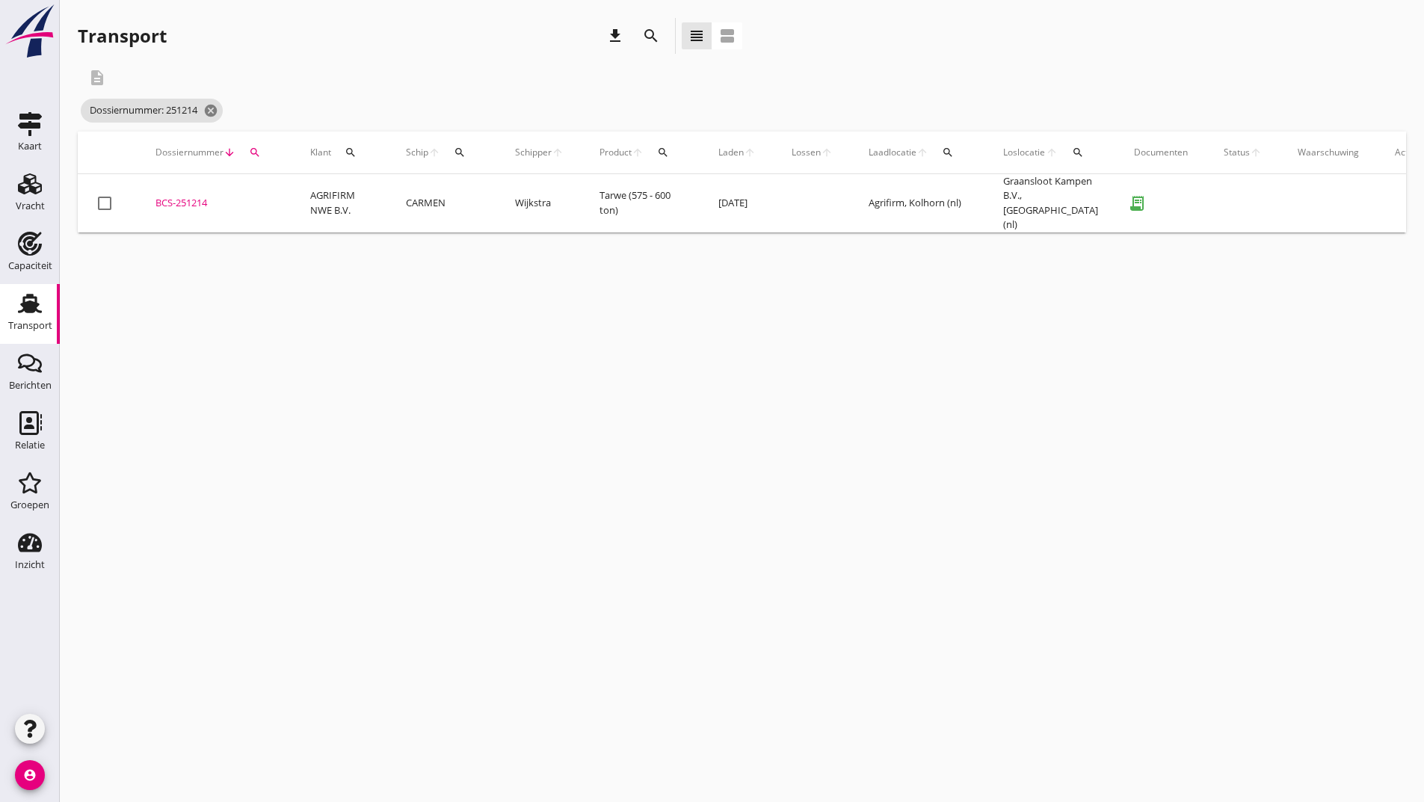
click at [180, 190] on td "BCS-251214 upload_file Drop hier uw bestand om het aan het dossier toe te voegen" at bounding box center [215, 203] width 155 height 58
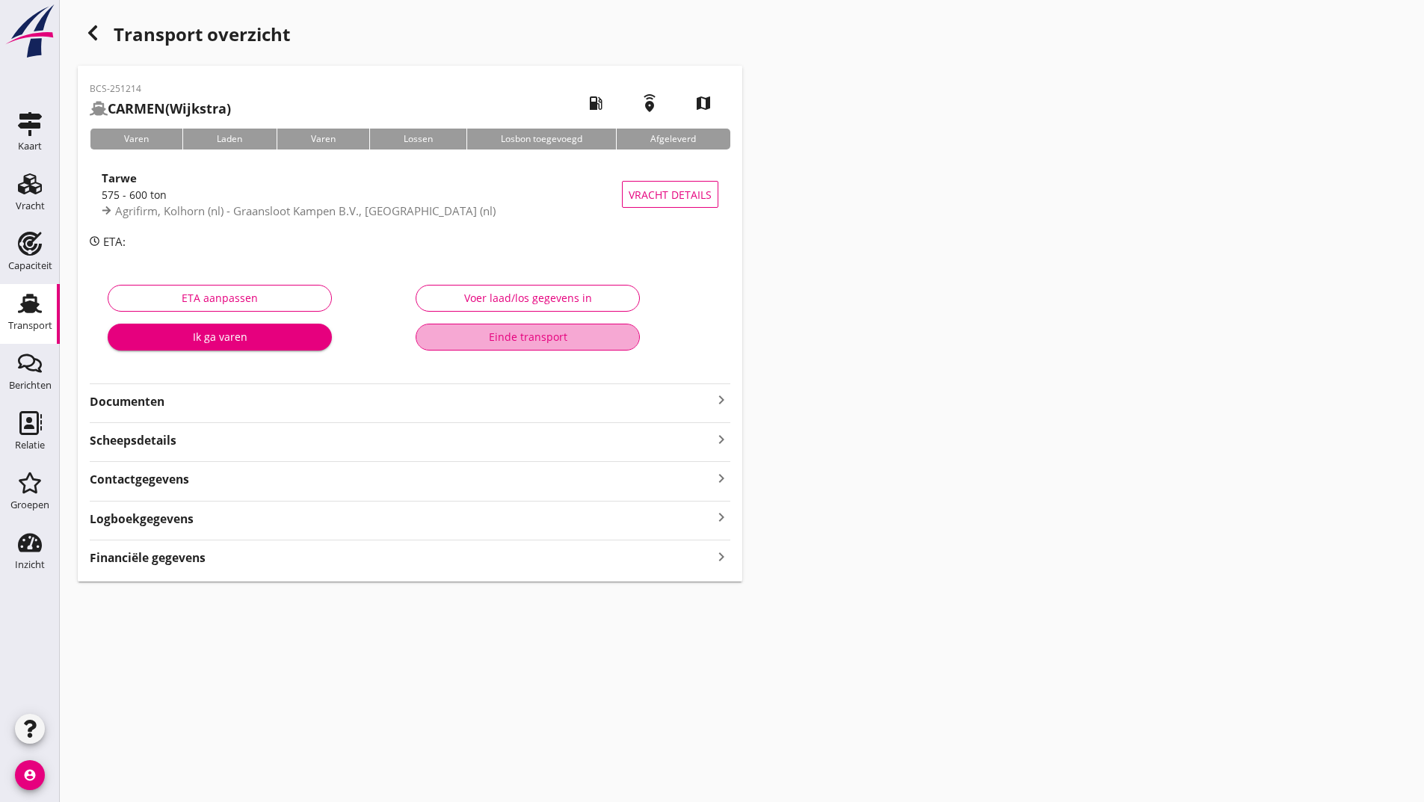
click at [472, 338] on div "Einde transport" at bounding box center [527, 337] width 199 height 16
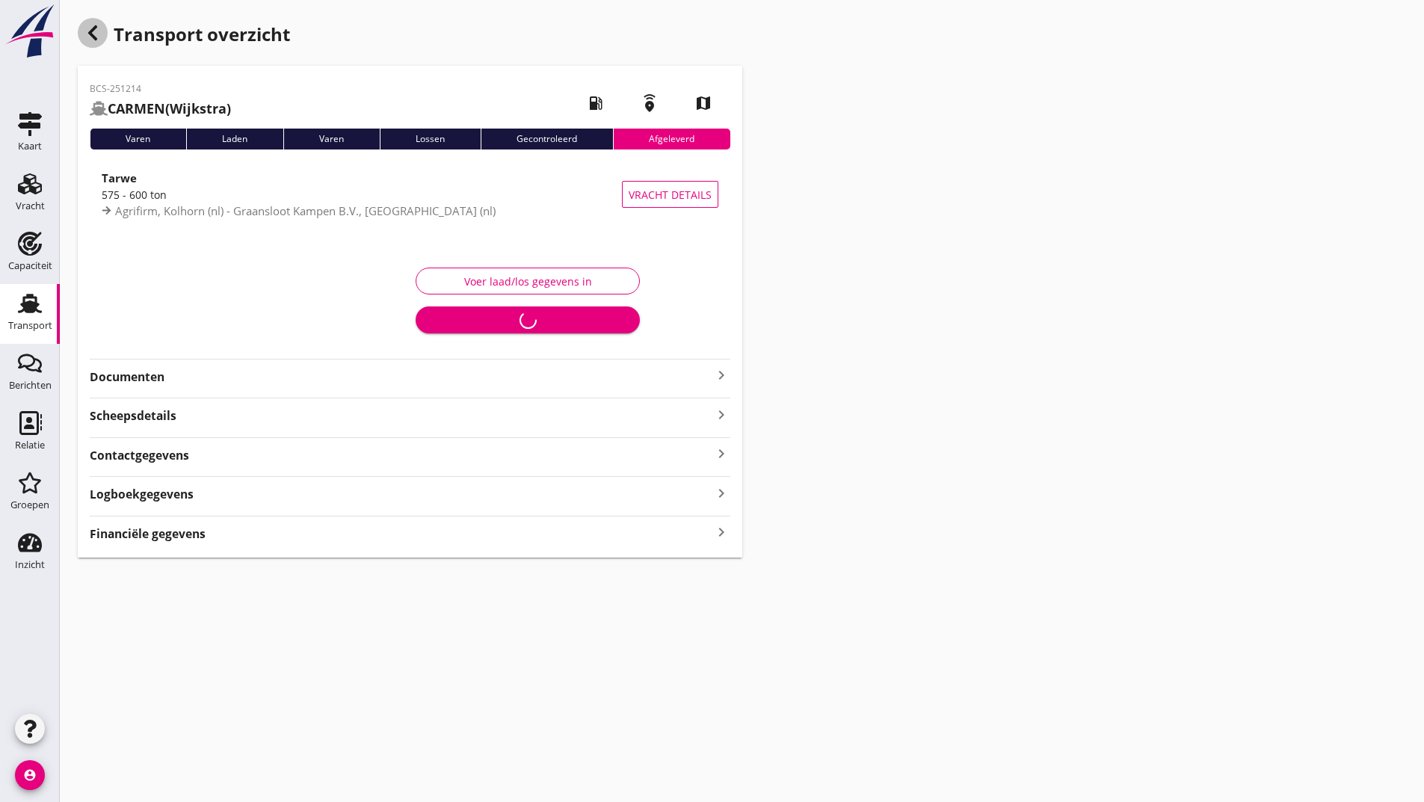
click at [95, 37] on use "button" at bounding box center [92, 32] width 9 height 15
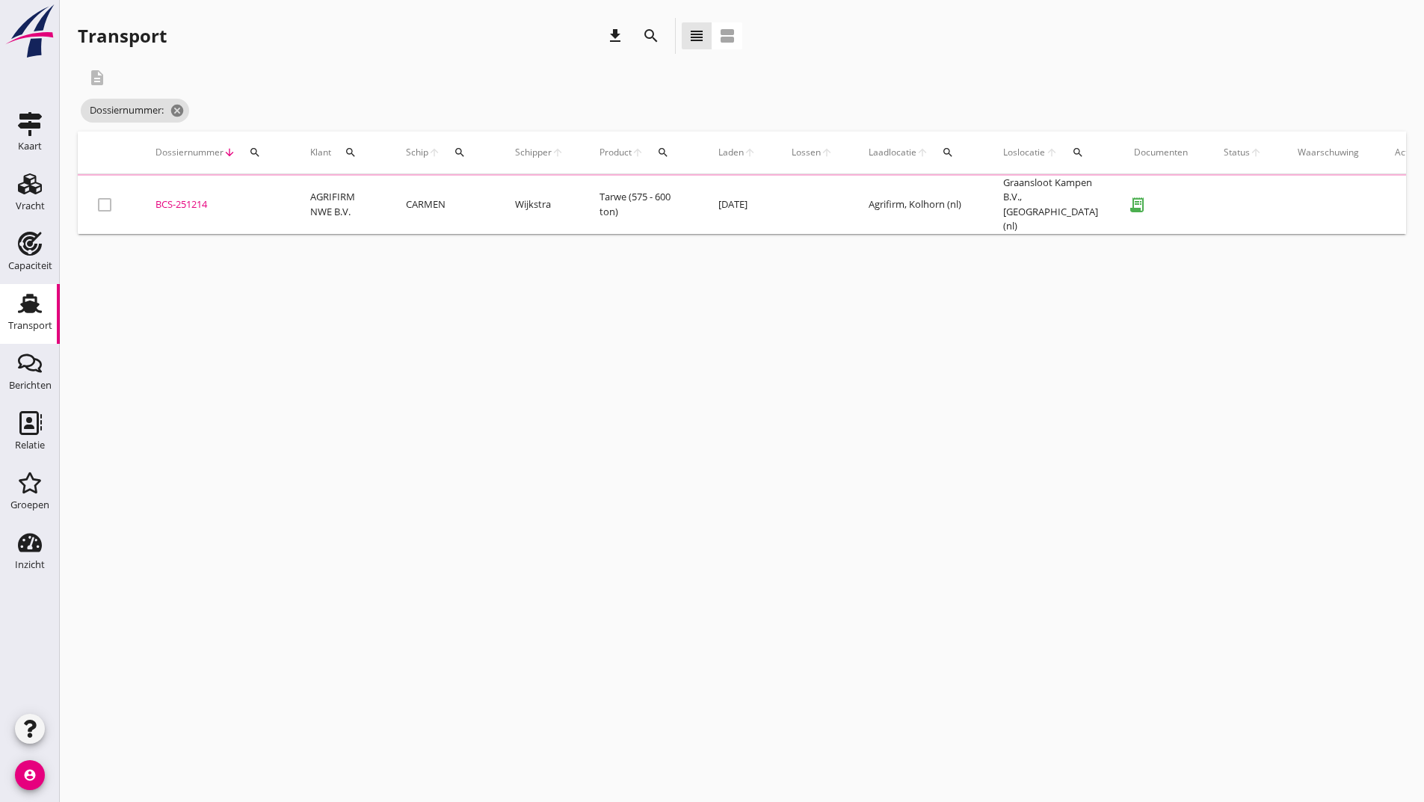
click at [646, 32] on icon "search" at bounding box center [651, 36] width 18 height 18
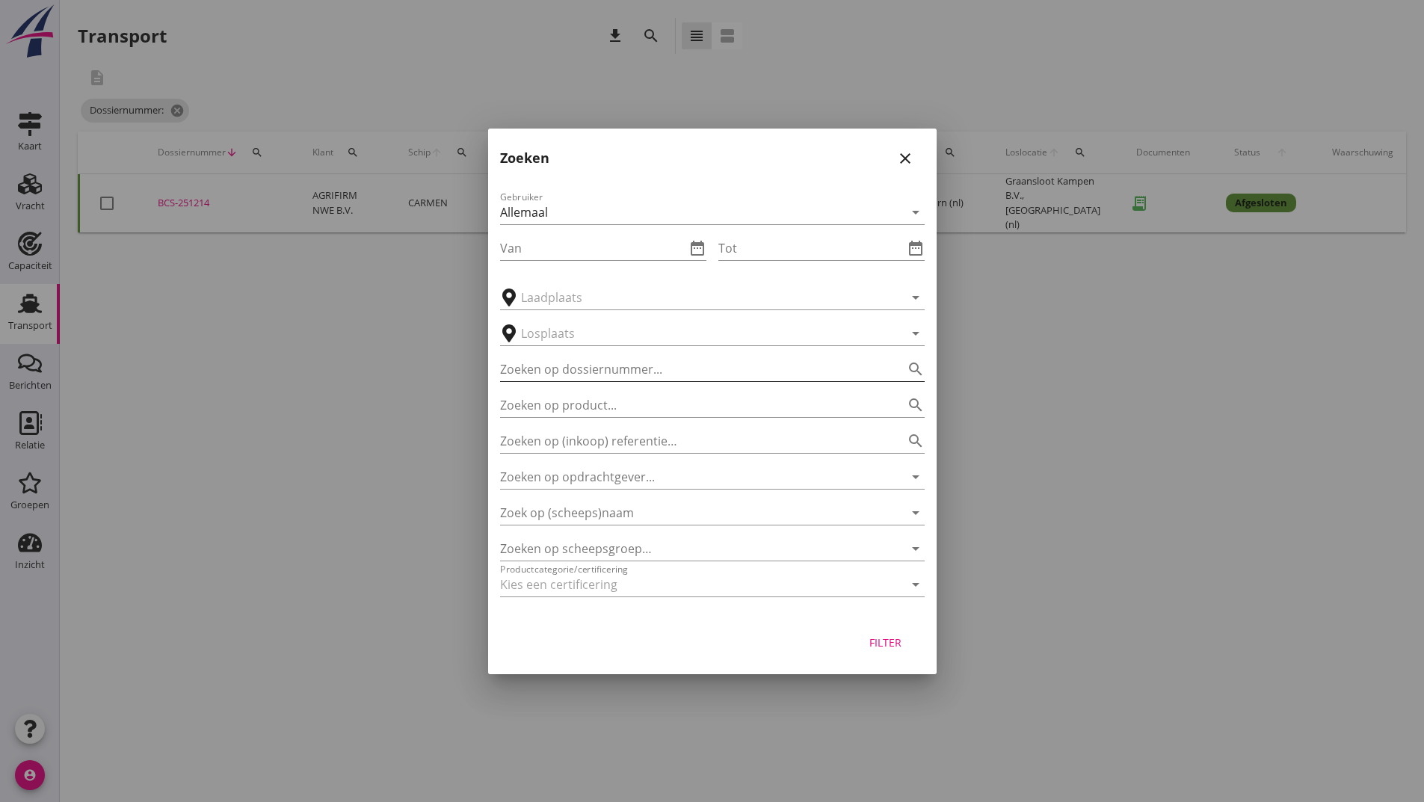
click at [546, 368] on input "Zoeken op dossiernummer..." at bounding box center [691, 369] width 383 height 24
type input "251233"
click at [887, 652] on button "Filter" at bounding box center [886, 642] width 66 height 27
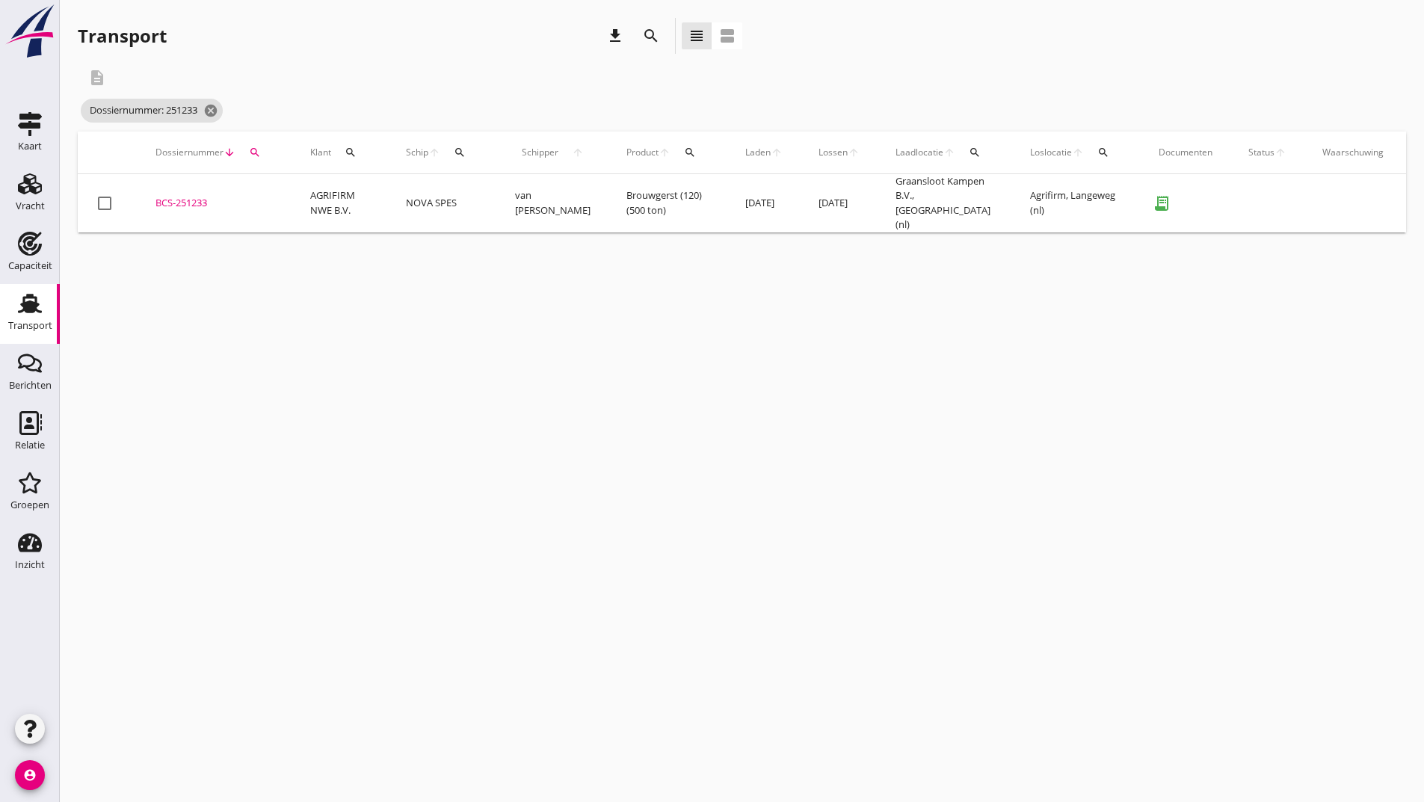
click at [188, 204] on div "BCS-251233" at bounding box center [214, 203] width 119 height 15
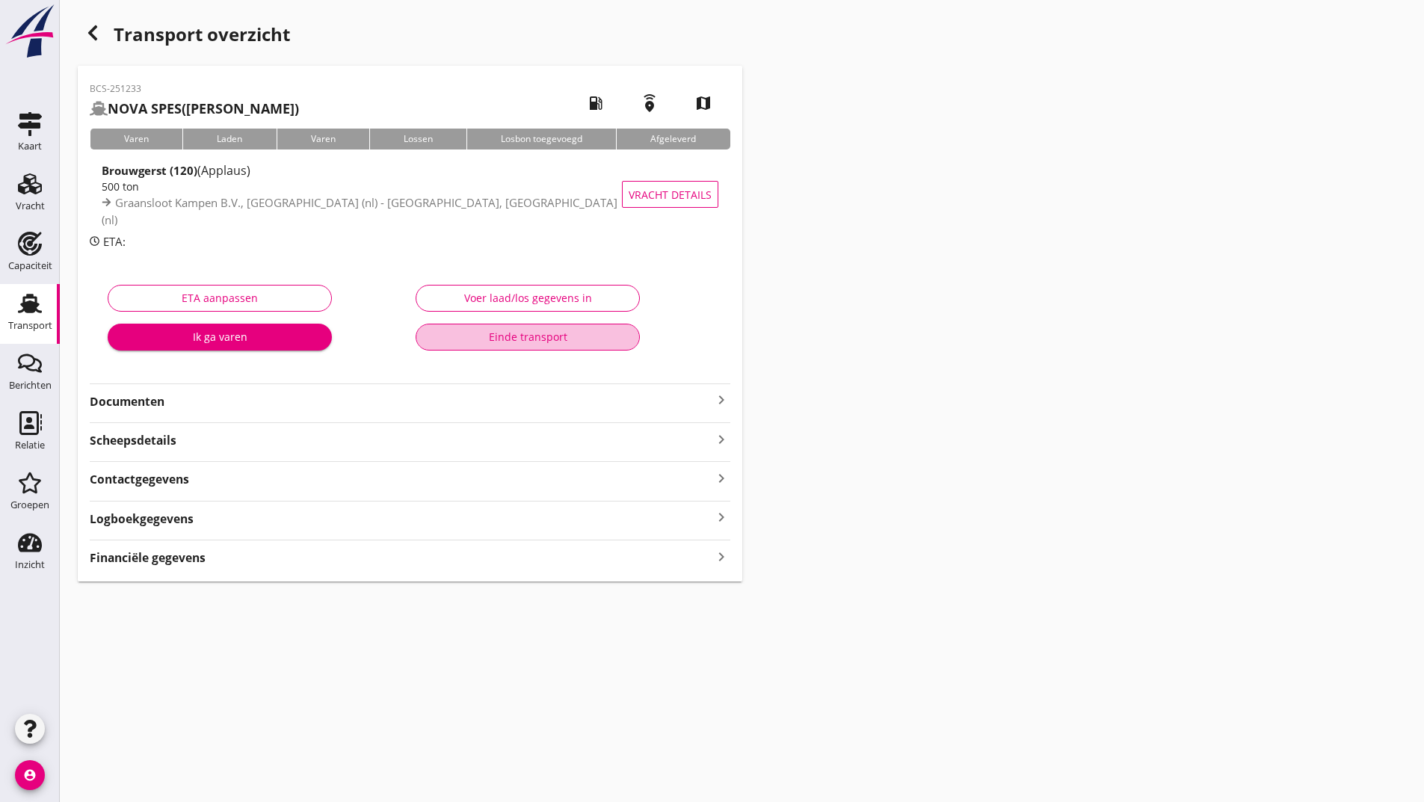
click at [442, 343] on div "Einde transport" at bounding box center [527, 337] width 199 height 16
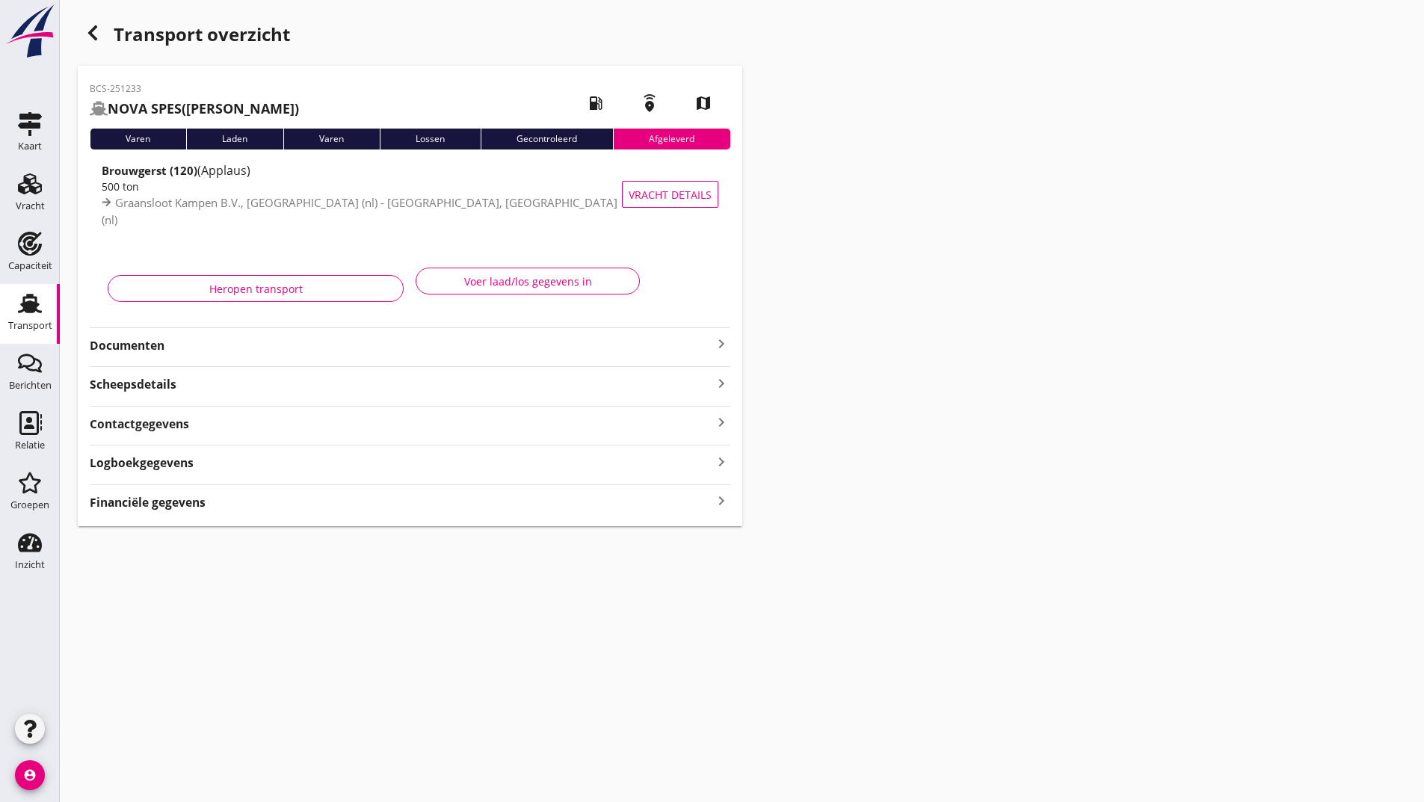
click at [102, 37] on div "button" at bounding box center [93, 33] width 30 height 30
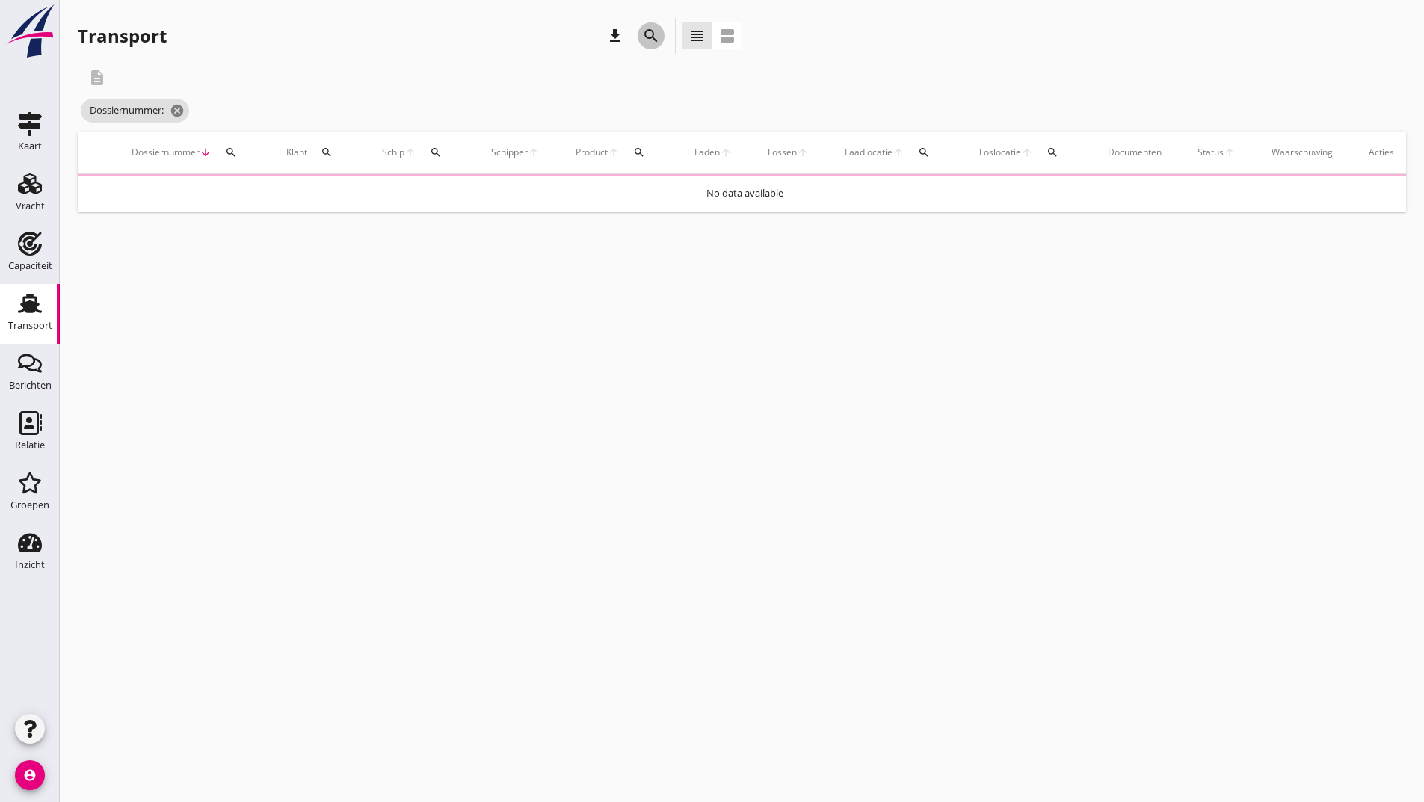
drag, startPoint x: 654, startPoint y: 31, endPoint x: 619, endPoint y: 169, distance: 142.7
click at [654, 32] on icon "search" at bounding box center [651, 36] width 18 height 18
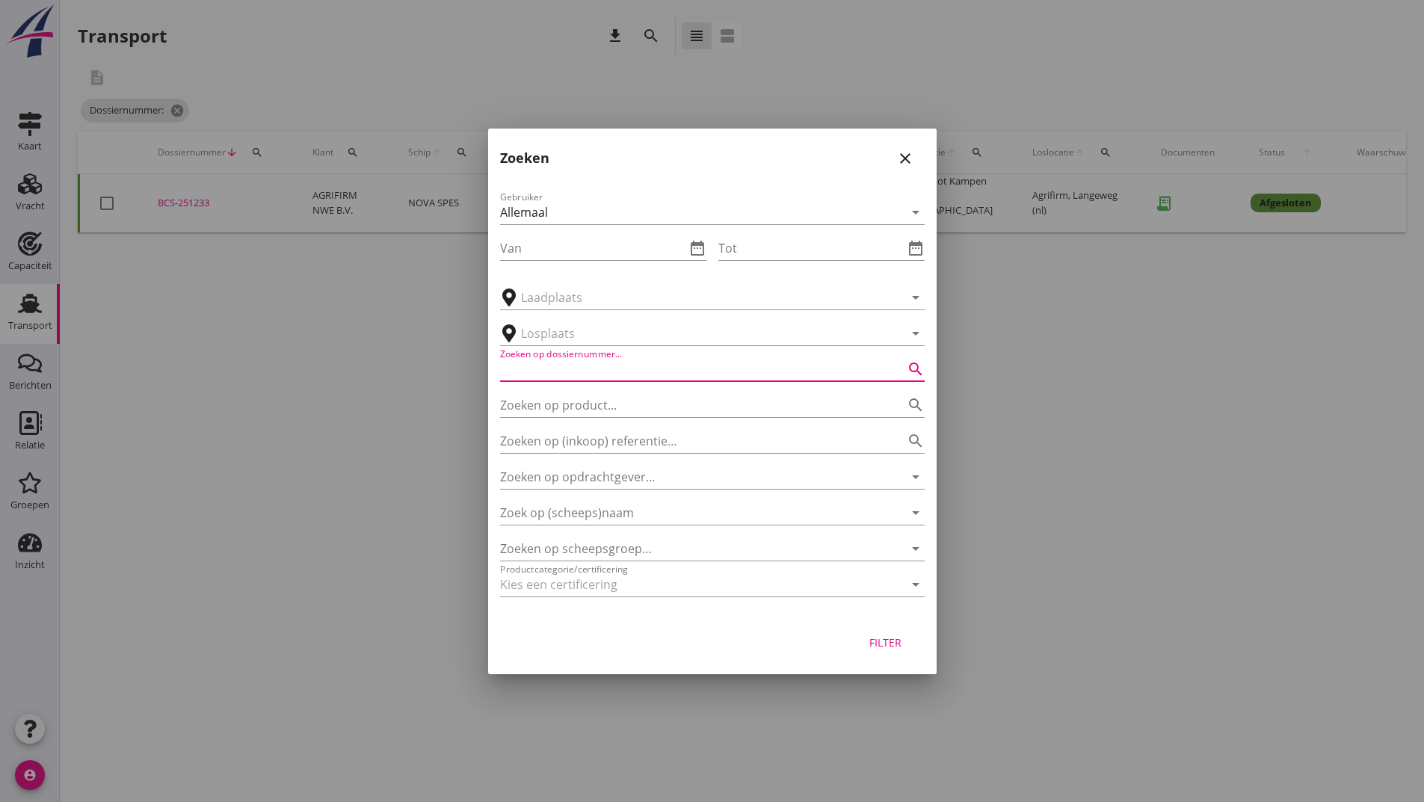
click at [558, 365] on input "Zoeken op dossiernummer..." at bounding box center [691, 369] width 383 height 24
type input "251229"
click at [890, 644] on div "Filter" at bounding box center [886, 643] width 42 height 16
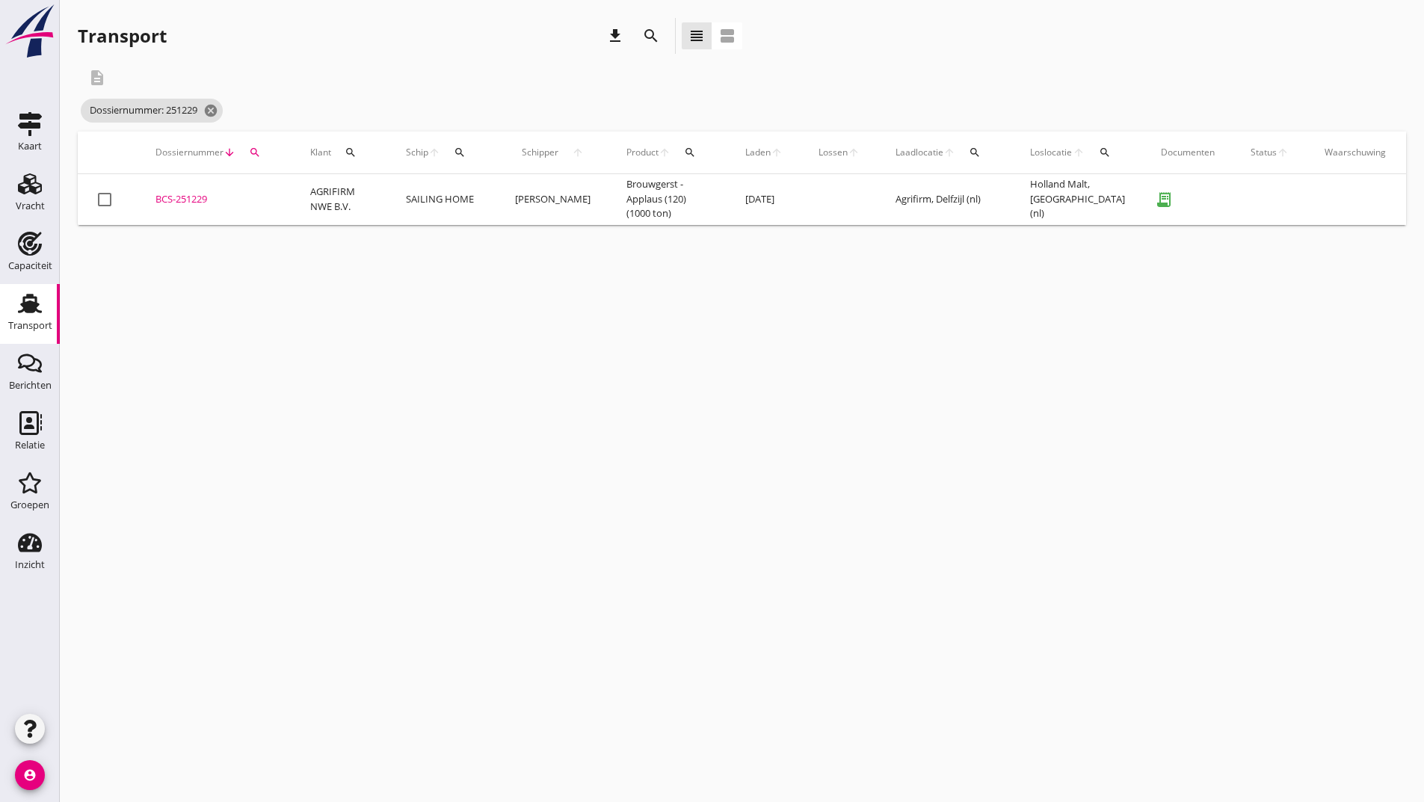
click at [182, 202] on div "BCS-251229" at bounding box center [214, 199] width 119 height 15
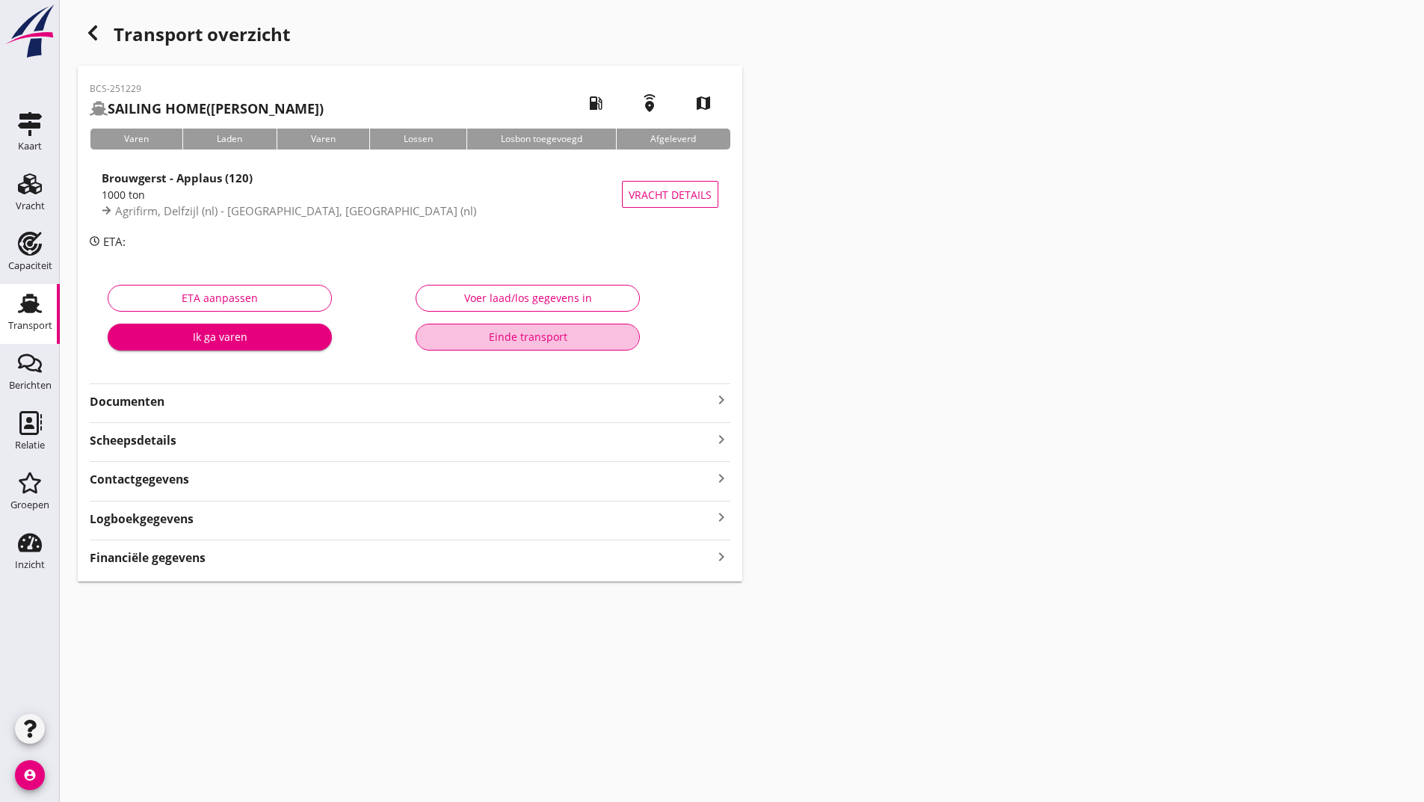
click at [487, 345] on button "Einde transport" at bounding box center [528, 337] width 224 height 27
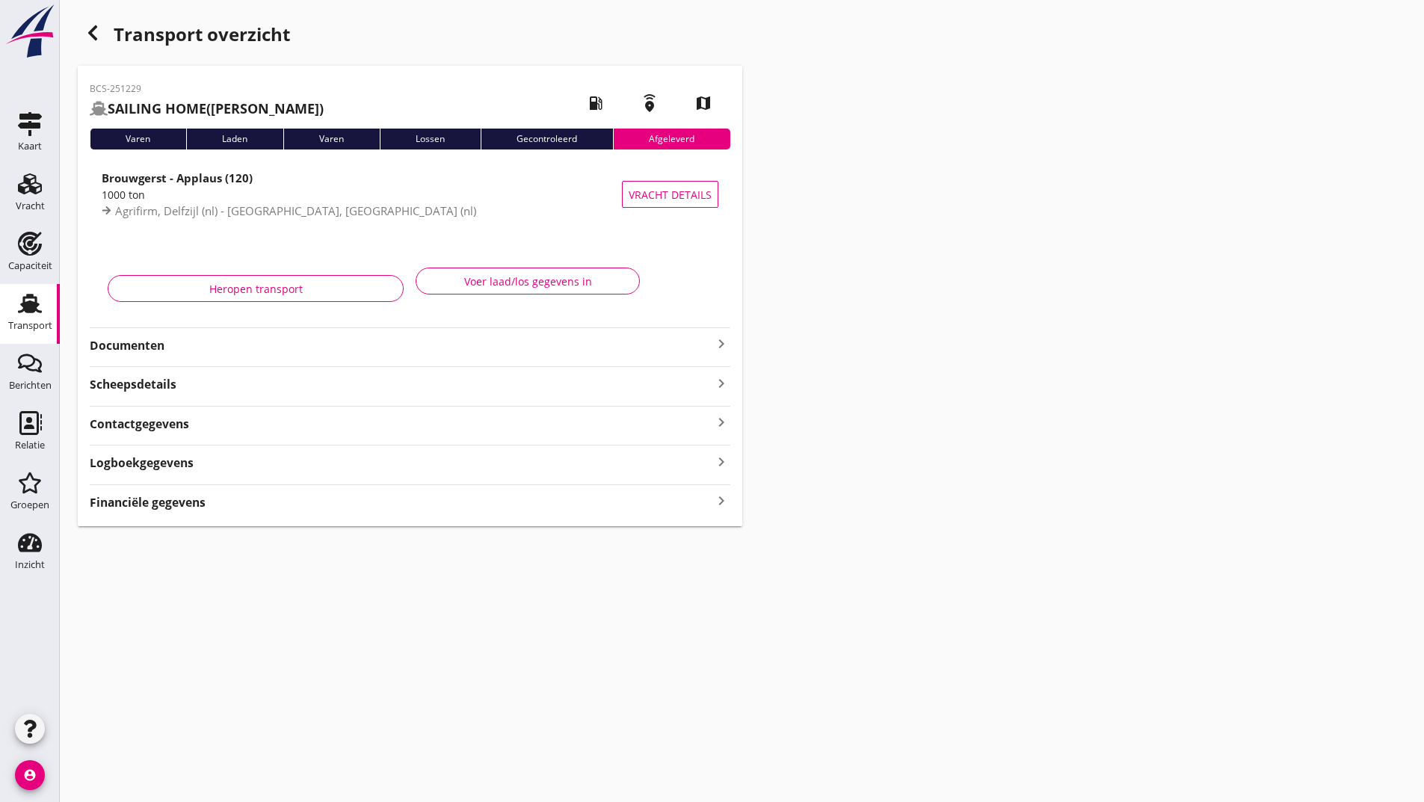
click at [100, 38] on icon "button" at bounding box center [93, 33] width 18 height 18
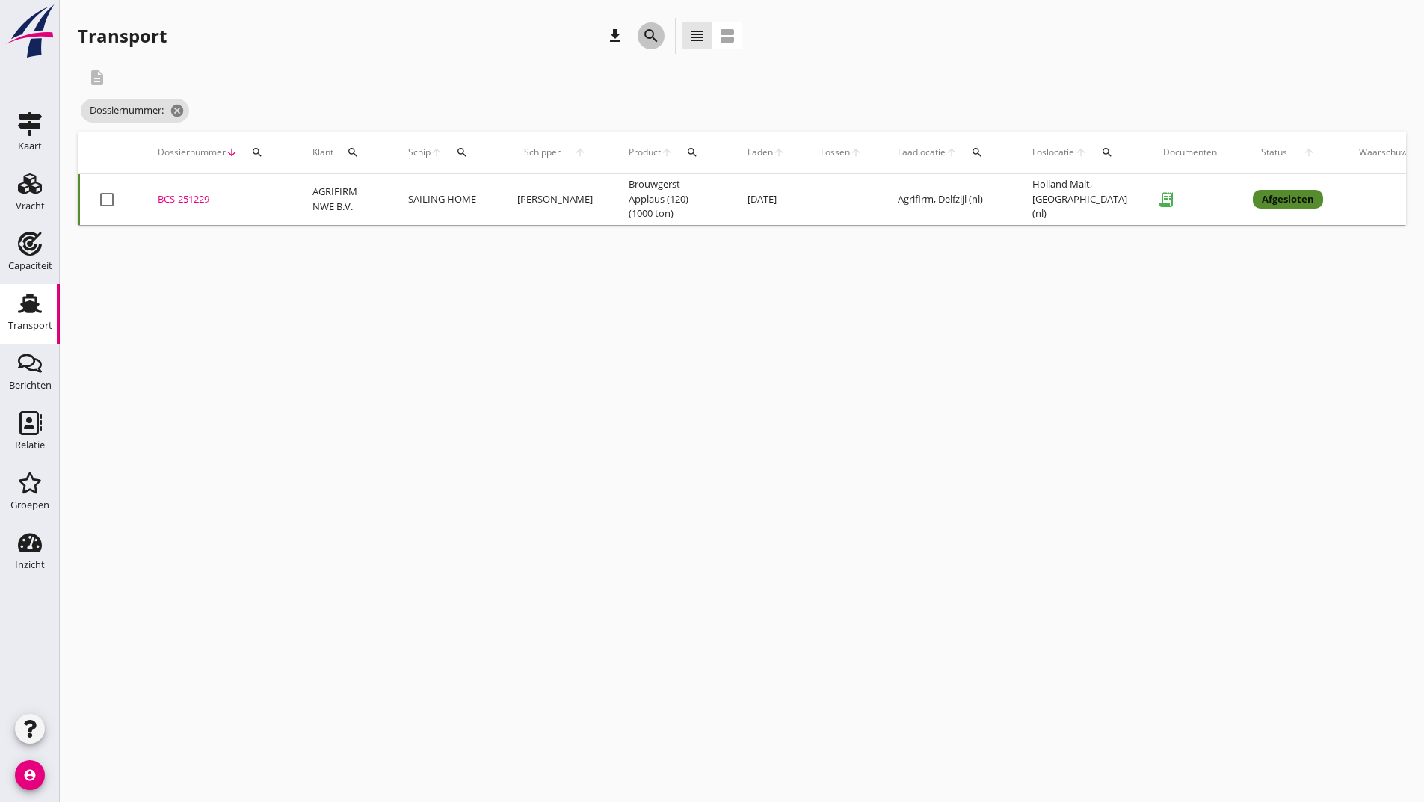
drag, startPoint x: 650, startPoint y: 39, endPoint x: 619, endPoint y: 185, distance: 149.7
click at [649, 40] on icon "search" at bounding box center [651, 36] width 18 height 18
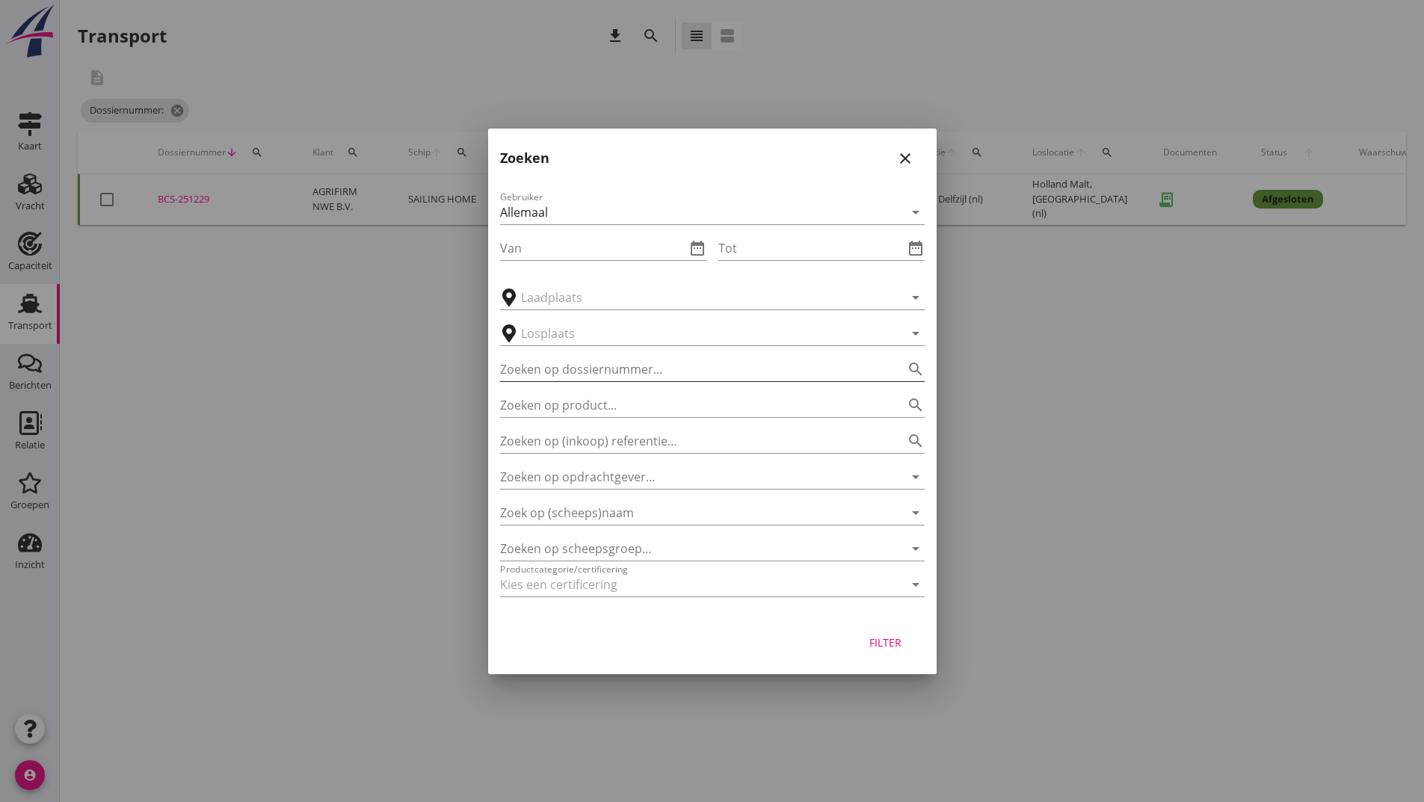
click at [597, 360] on input "Zoeken op dossiernummer..." at bounding box center [691, 369] width 383 height 24
type input "251223"
click at [885, 647] on div "Filter" at bounding box center [886, 643] width 42 height 16
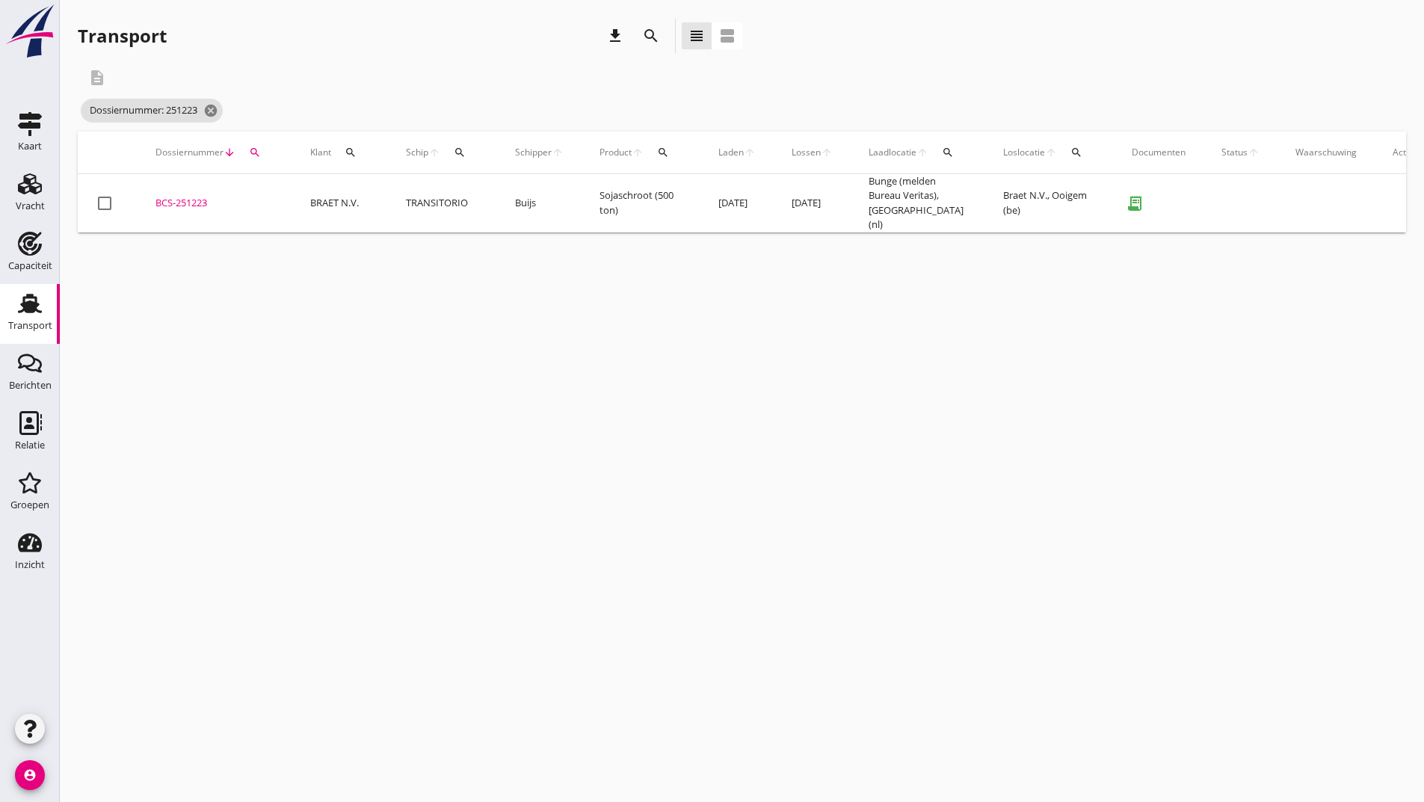
click at [176, 196] on div "BCS-251223" at bounding box center [214, 203] width 119 height 15
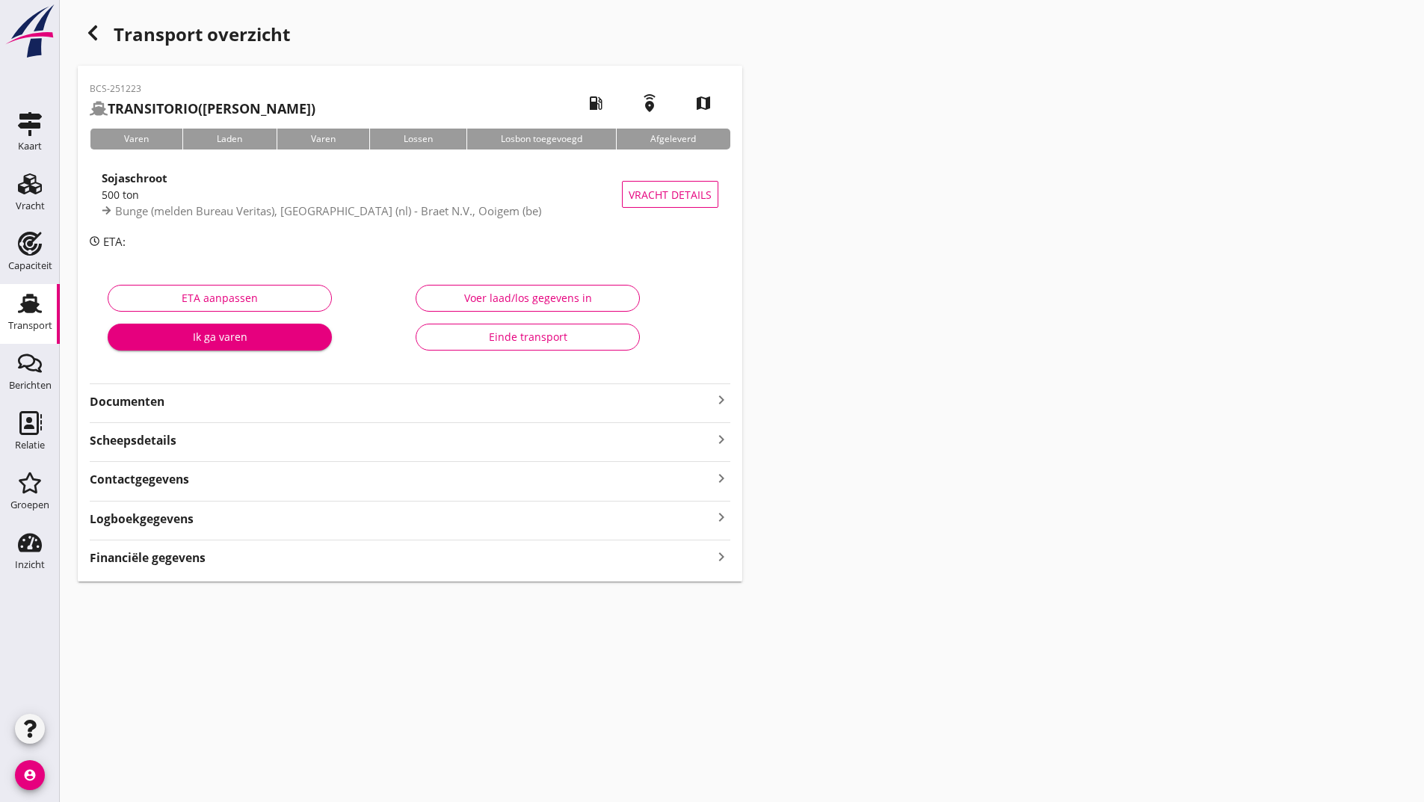
click at [461, 339] on div "Einde transport" at bounding box center [527, 337] width 199 height 16
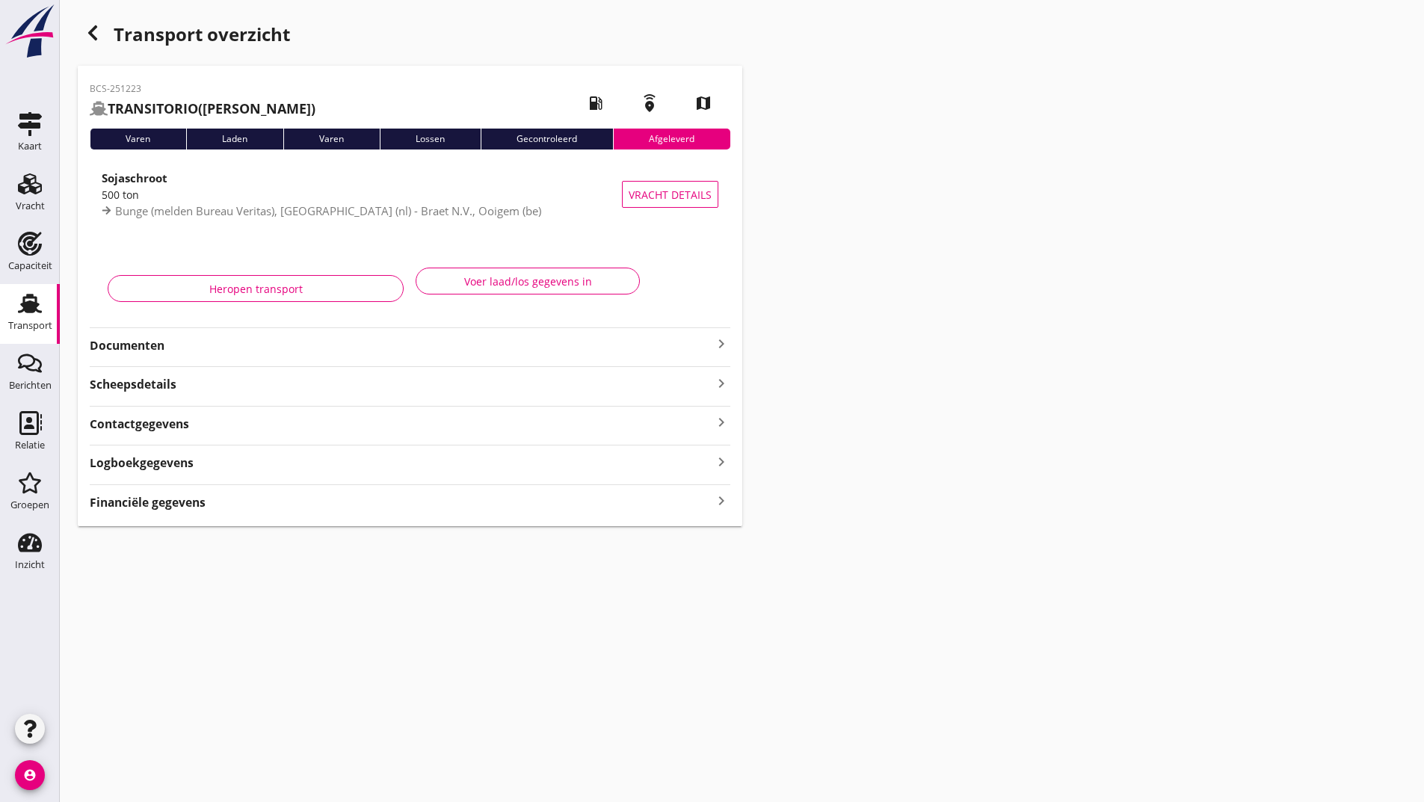
click at [87, 36] on icon "button" at bounding box center [93, 33] width 18 height 18
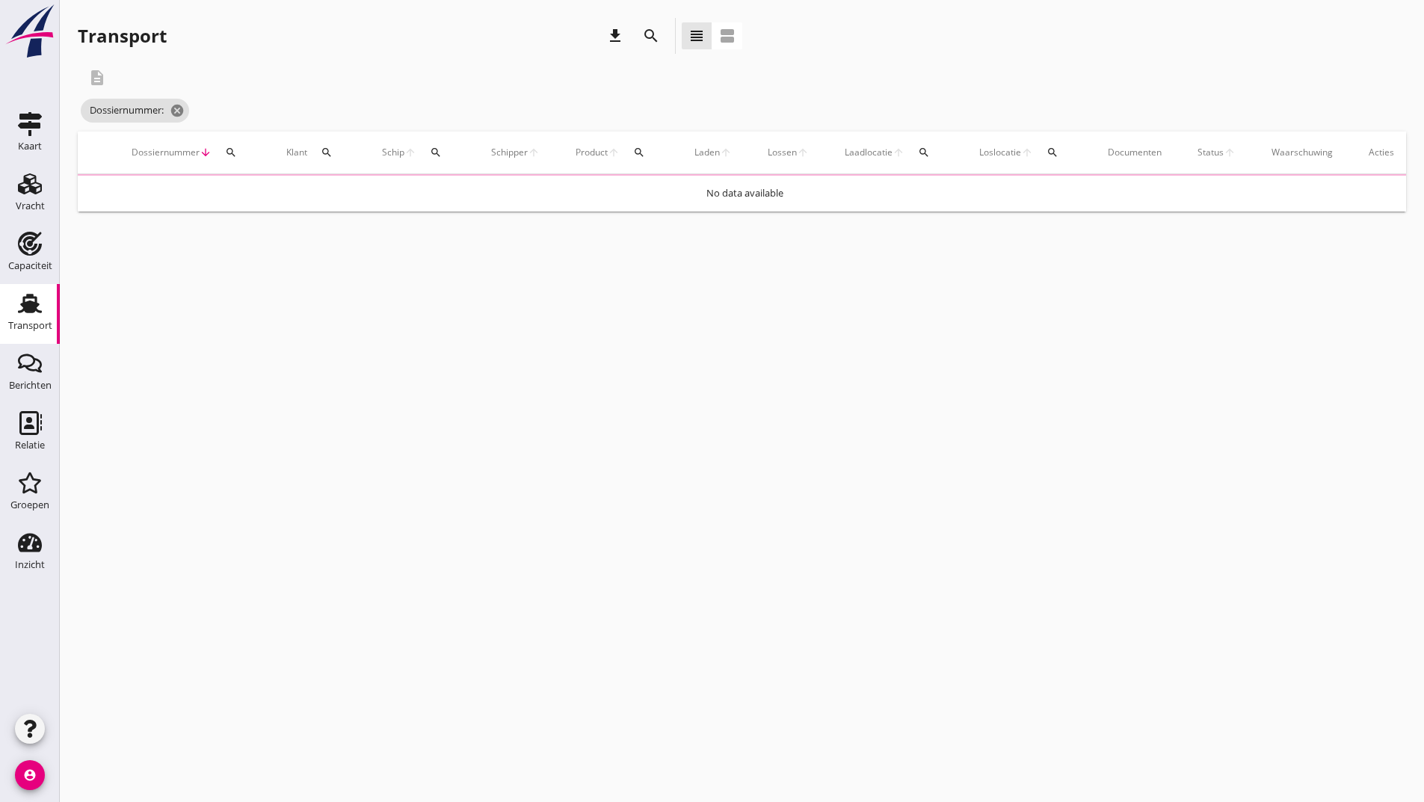
click at [647, 31] on icon "search" at bounding box center [651, 36] width 18 height 18
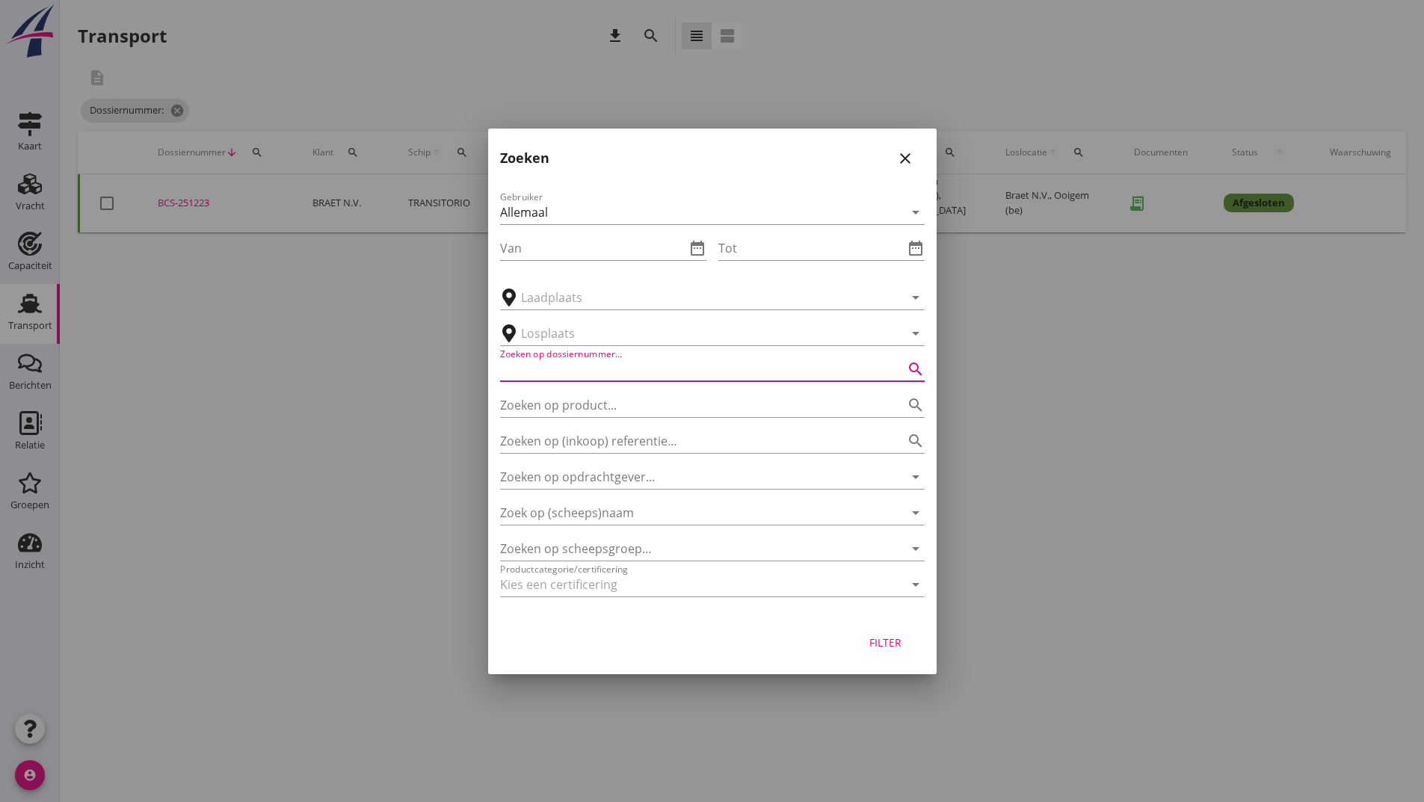
click at [555, 362] on input "Zoeken op dossiernummer..." at bounding box center [691, 369] width 383 height 24
type input "251204"
click at [897, 647] on div "Filter" at bounding box center [886, 643] width 42 height 16
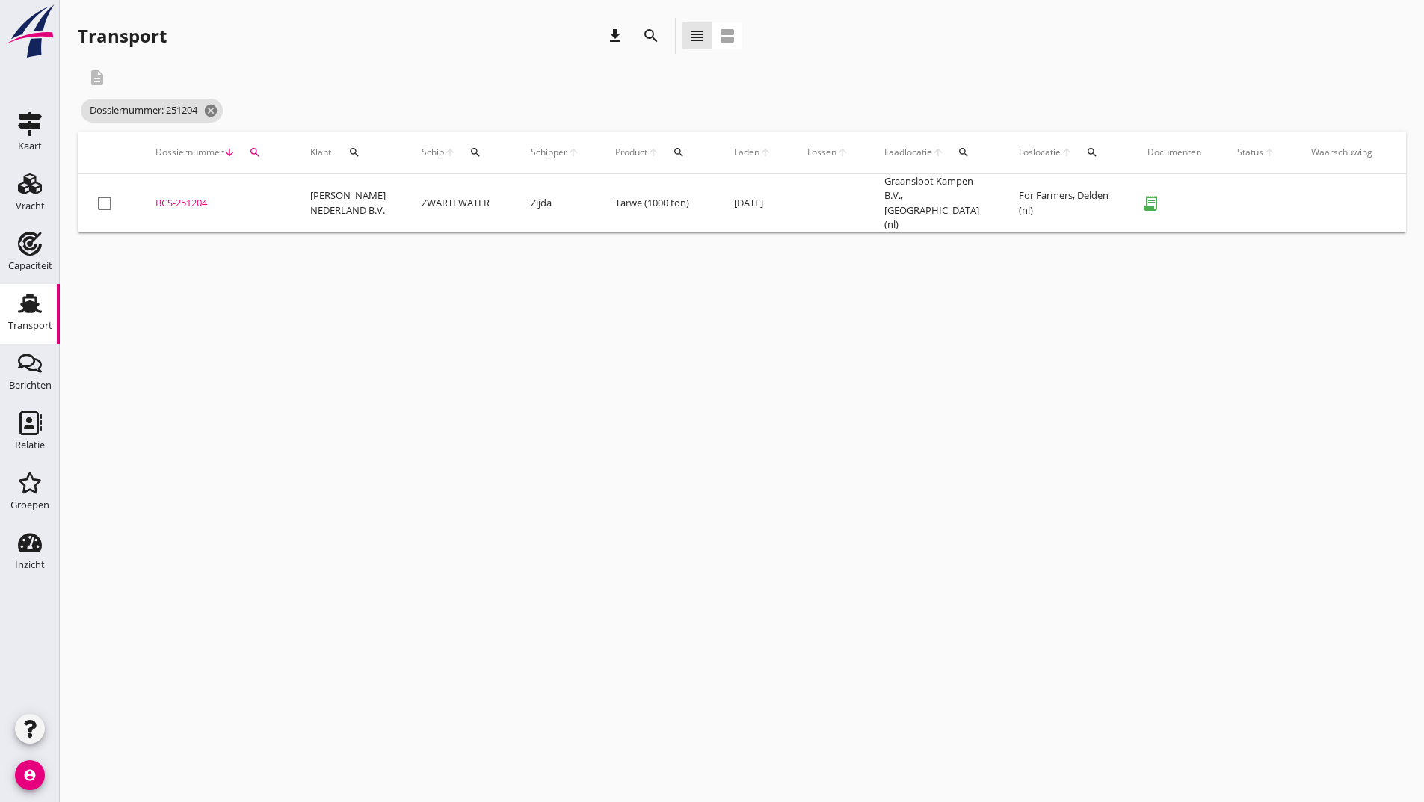
drag, startPoint x: 181, startPoint y: 191, endPoint x: 188, endPoint y: 202, distance: 13.5
click at [182, 194] on td "BCS-251204 upload_file Drop hier uw bestand om het aan het dossier toe te voegen" at bounding box center [215, 203] width 155 height 58
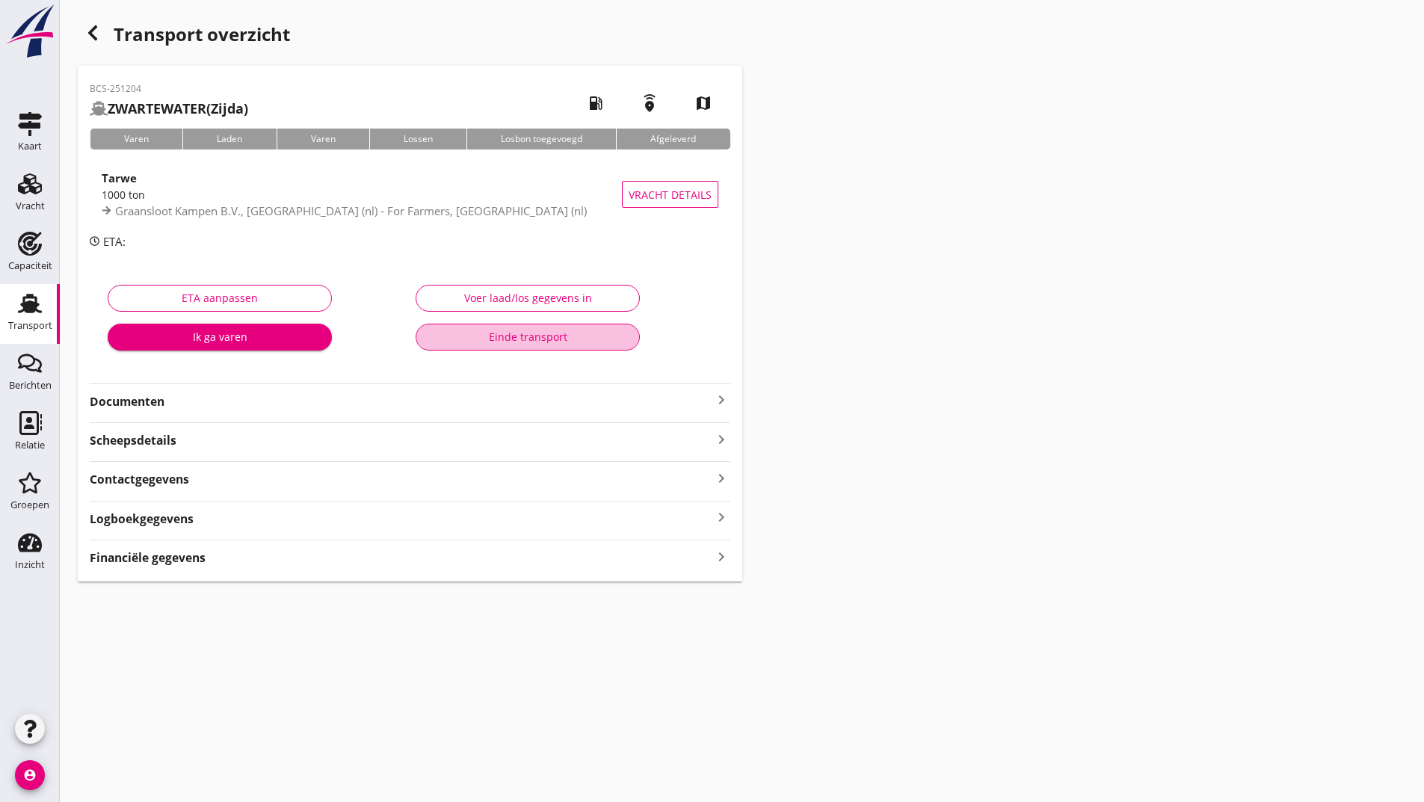
click at [448, 346] on button "Einde transport" at bounding box center [528, 337] width 224 height 27
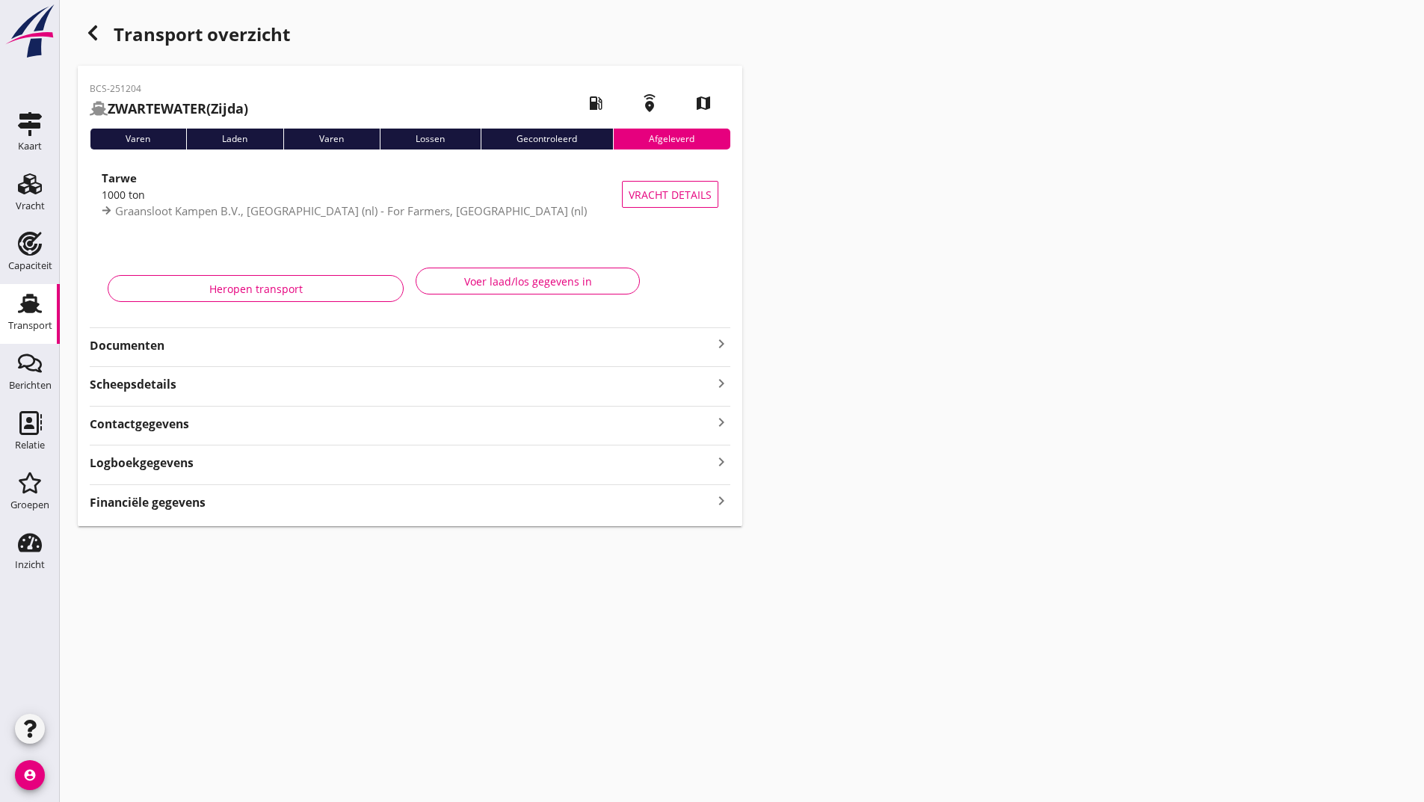
click at [93, 30] on use "button" at bounding box center [92, 32] width 9 height 15
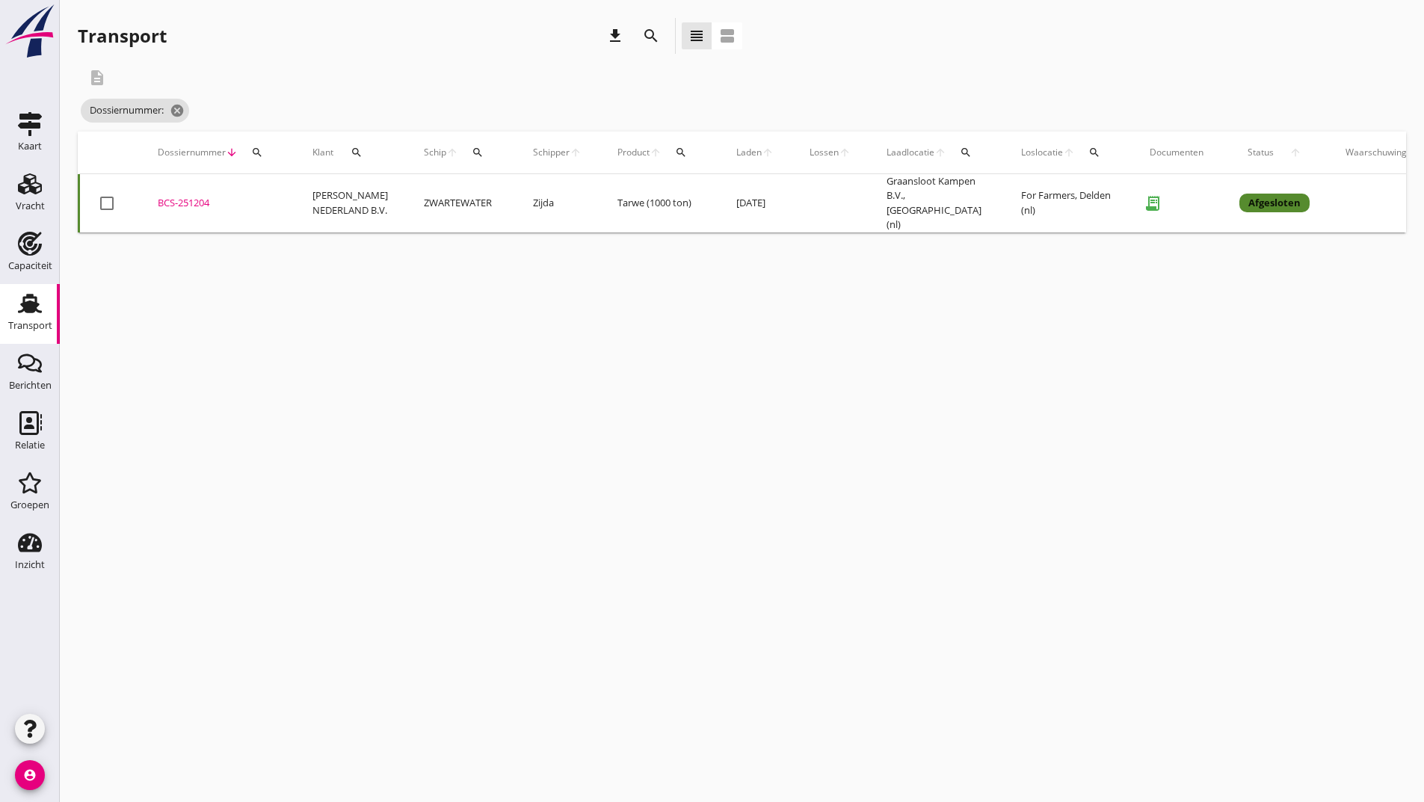
click at [644, 34] on icon "search" at bounding box center [651, 36] width 18 height 18
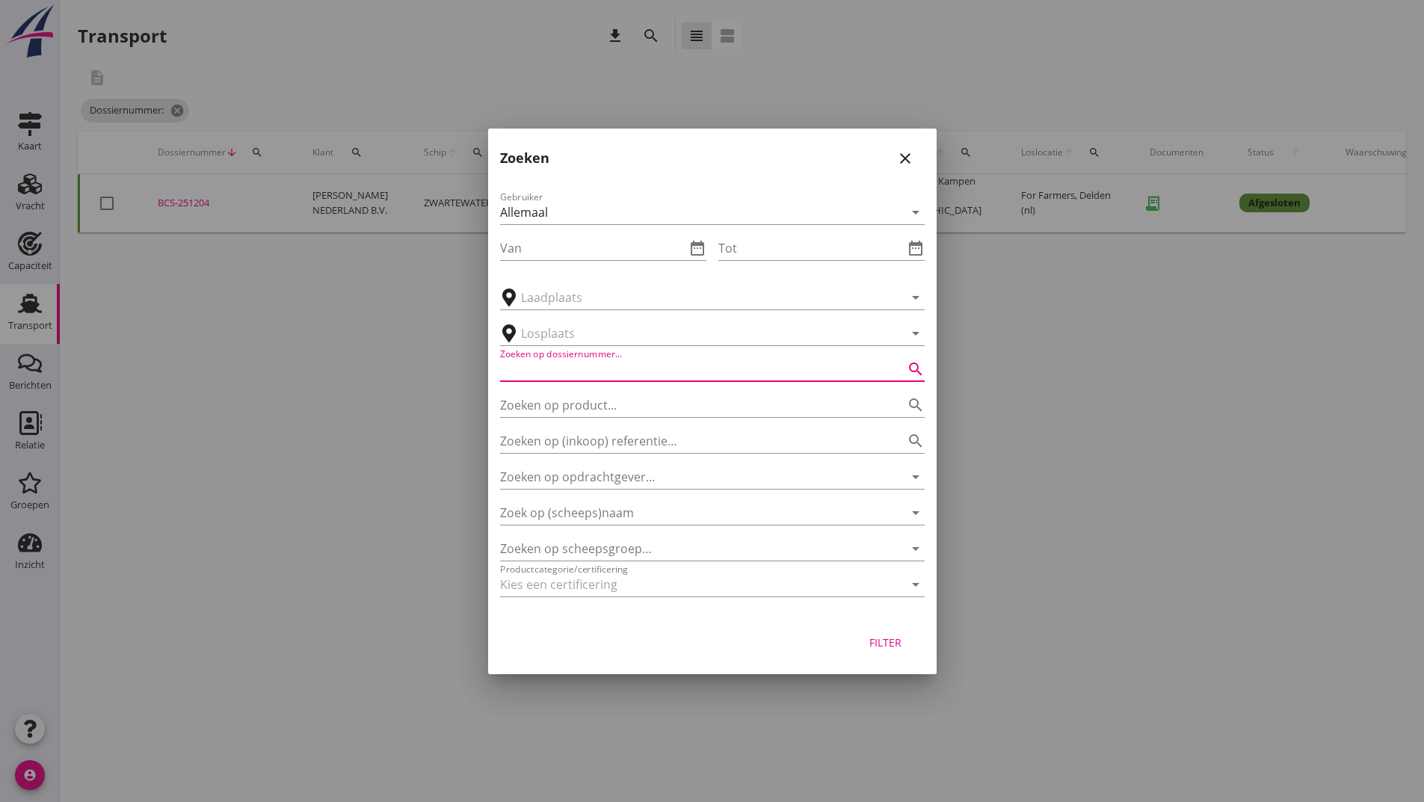
click at [558, 364] on input "Zoeken op dossiernummer..." at bounding box center [691, 369] width 383 height 24
type input "251215"
click at [875, 647] on div "Filter" at bounding box center [886, 643] width 42 height 16
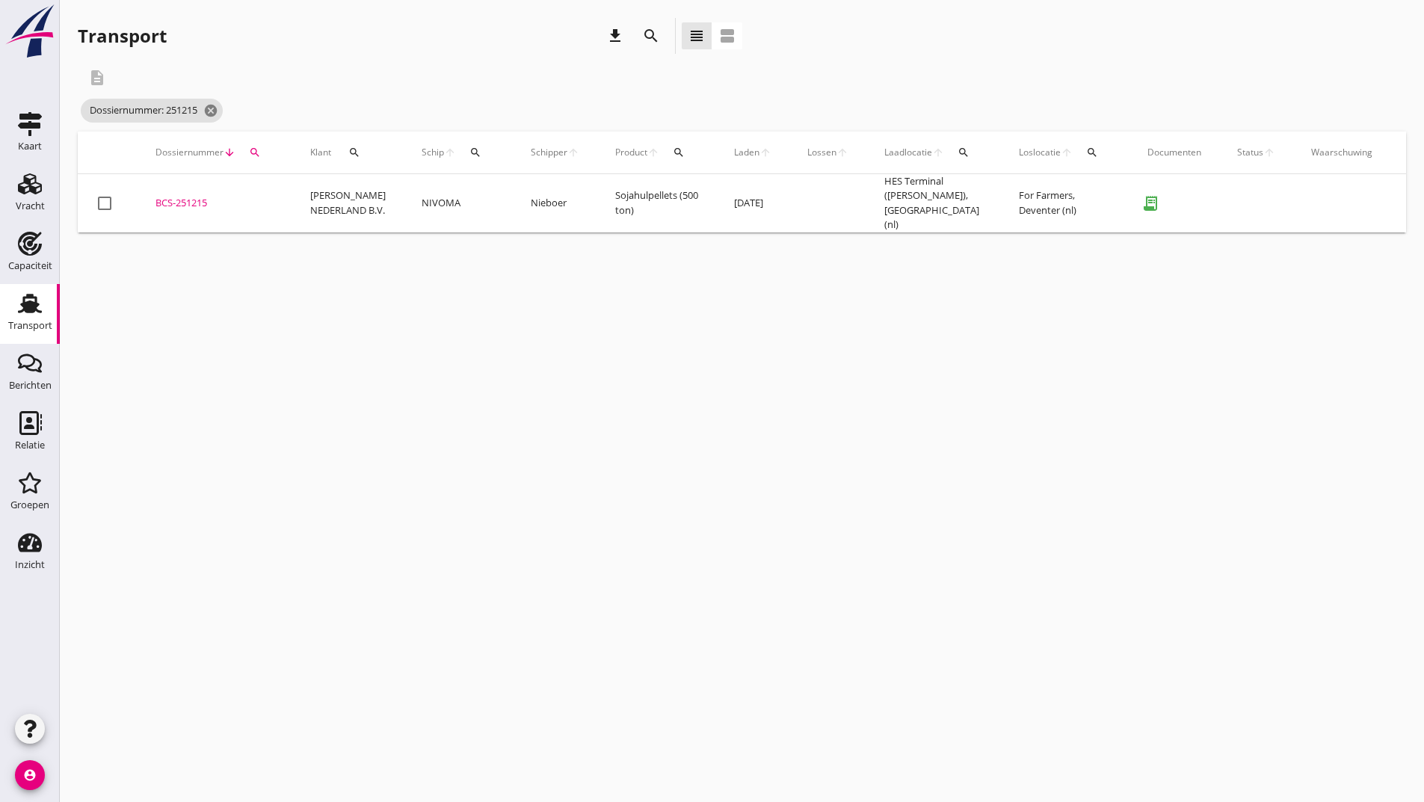
click at [210, 201] on div "BCS-251215" at bounding box center [214, 203] width 119 height 15
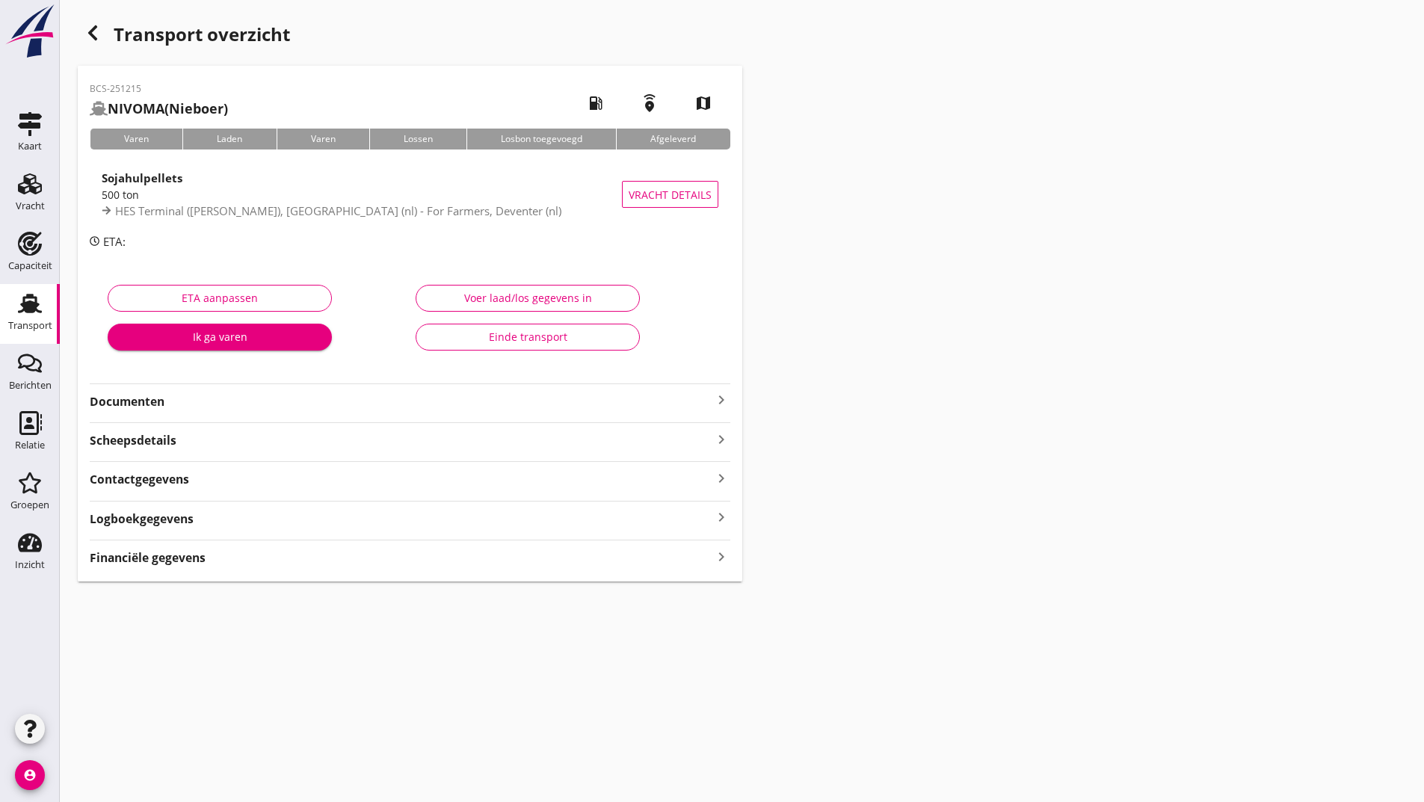
click at [461, 333] on div "Einde transport" at bounding box center [527, 337] width 199 height 16
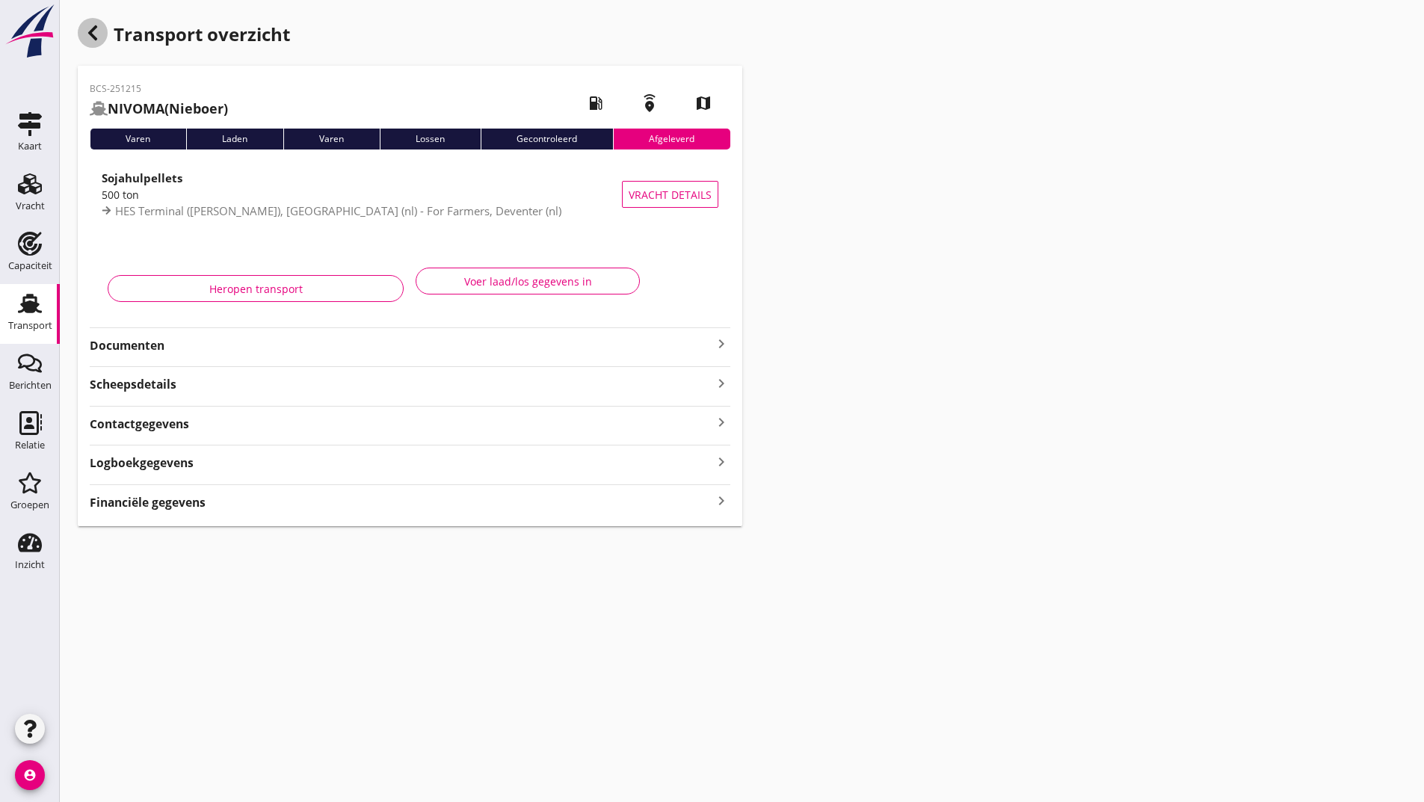
click at [87, 29] on icon "button" at bounding box center [93, 33] width 18 height 18
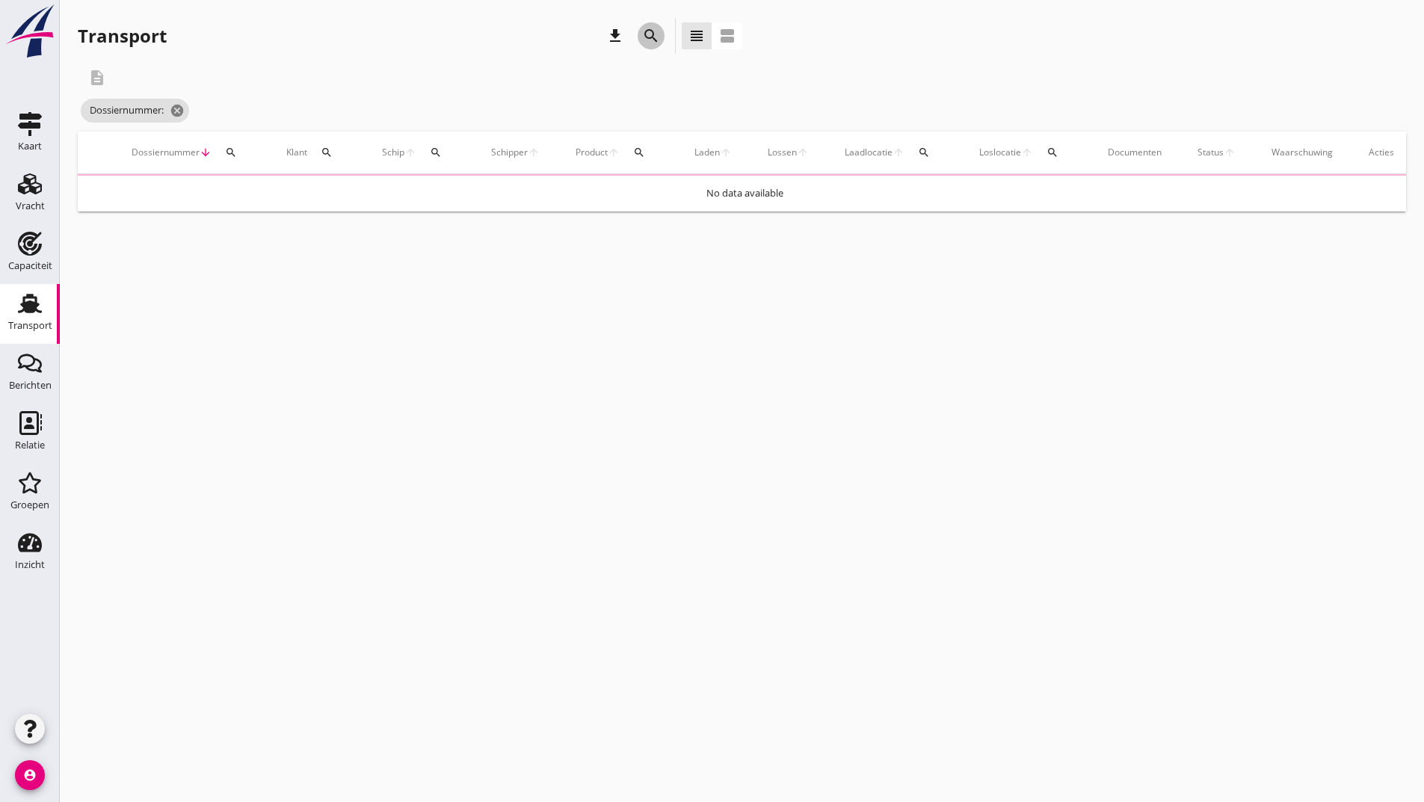
click at [654, 37] on icon "search" at bounding box center [651, 36] width 18 height 18
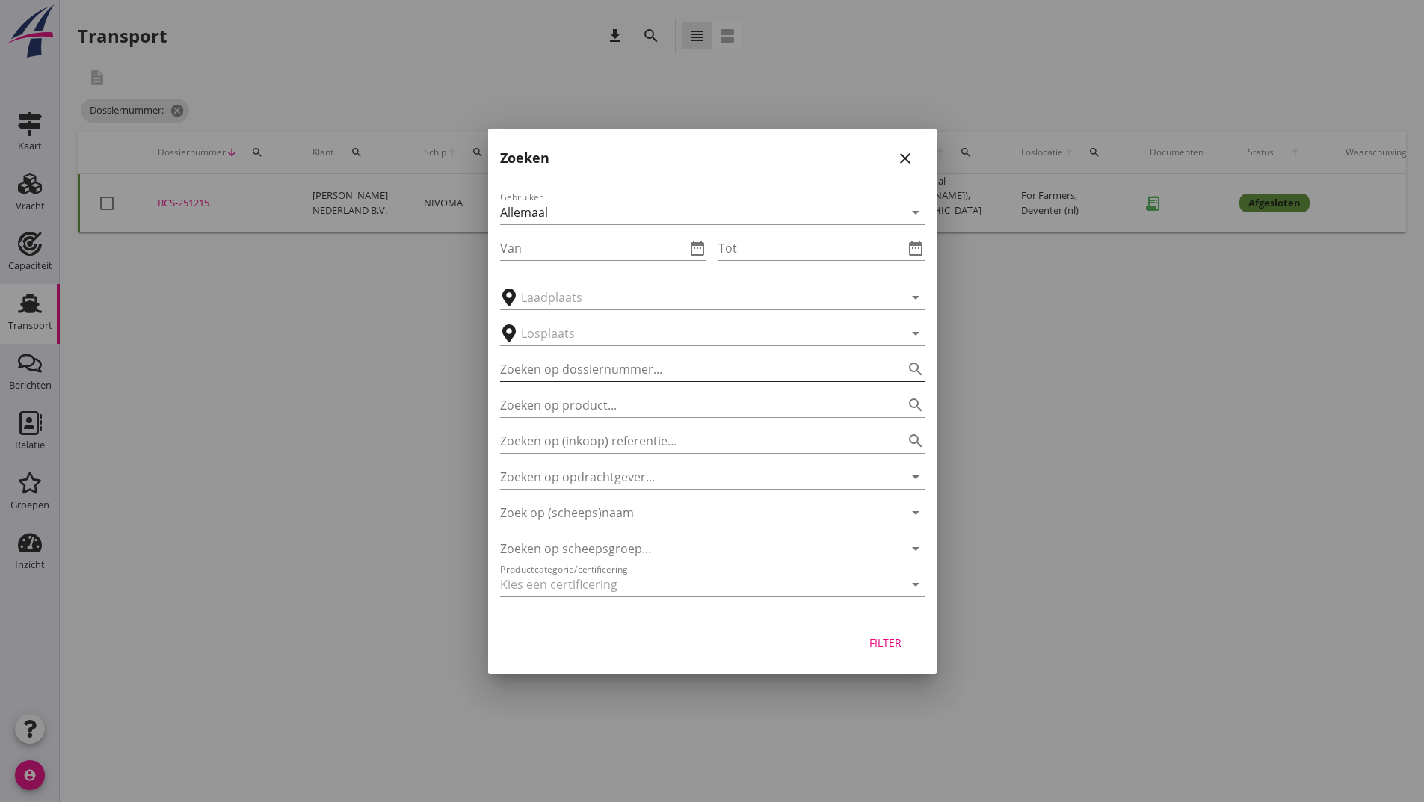
click at [605, 365] on input "Zoeken op dossiernummer..." at bounding box center [691, 369] width 383 height 24
type input "251224"
click at [884, 635] on div "Filter" at bounding box center [886, 643] width 42 height 16
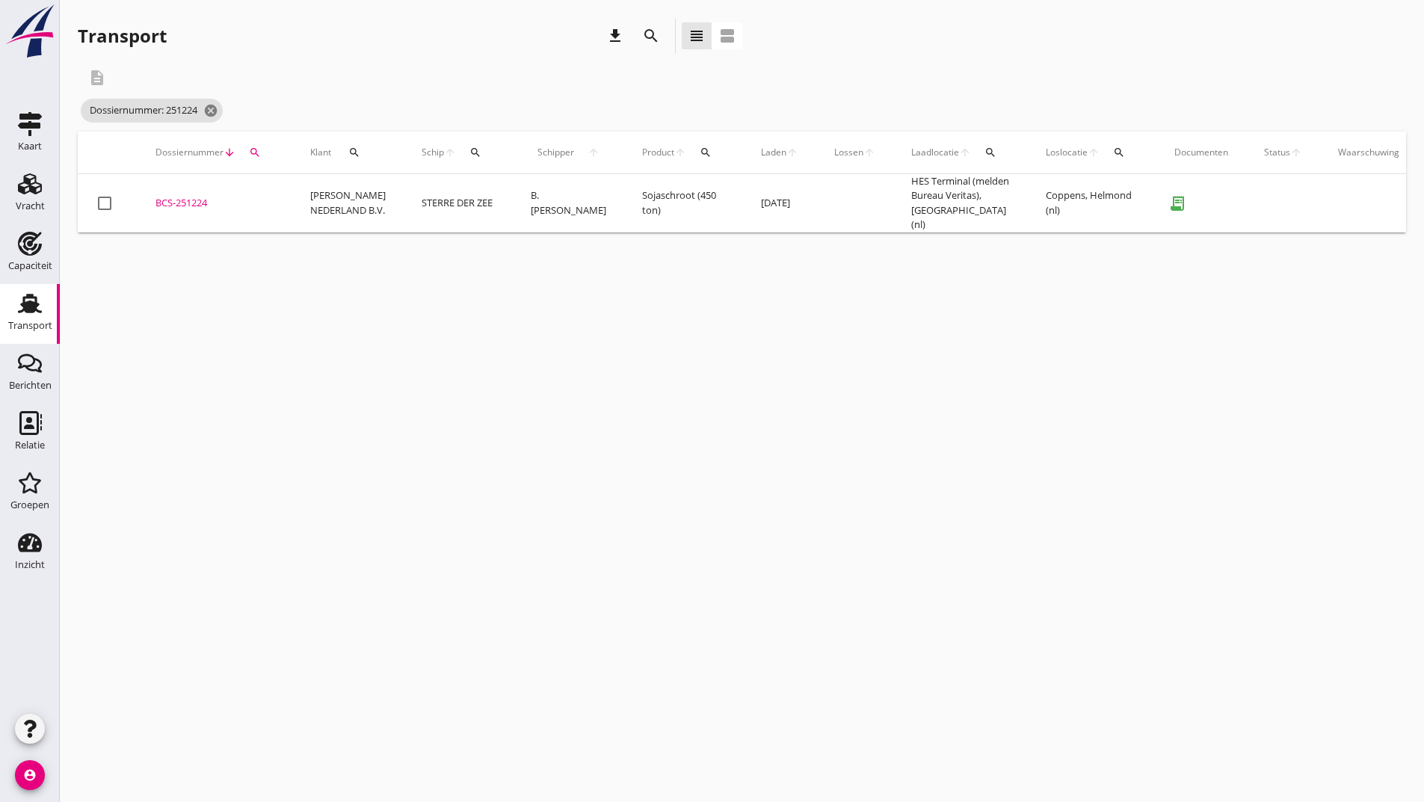
click at [191, 201] on div "BCS-251224" at bounding box center [214, 203] width 119 height 15
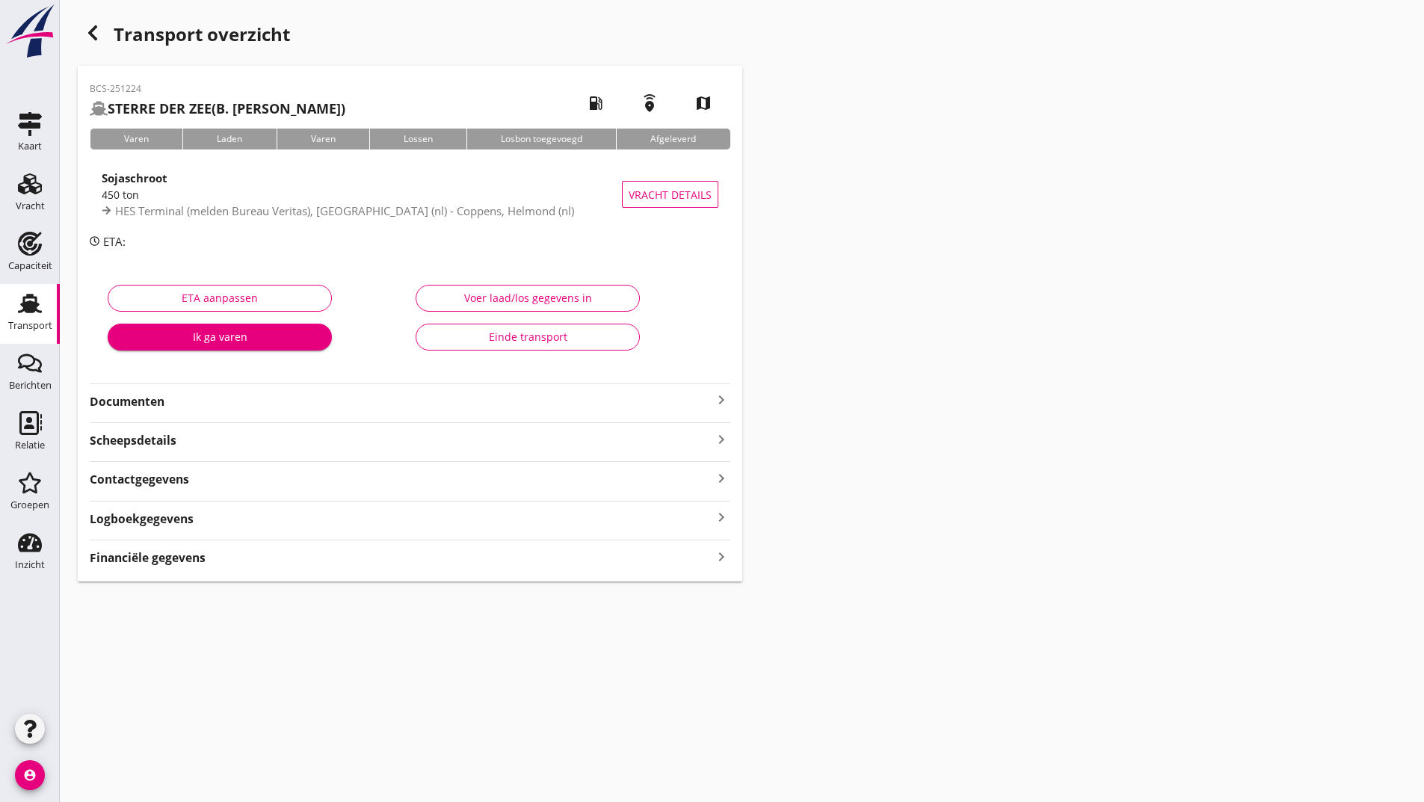
click at [447, 340] on div "Einde transport" at bounding box center [527, 337] width 199 height 16
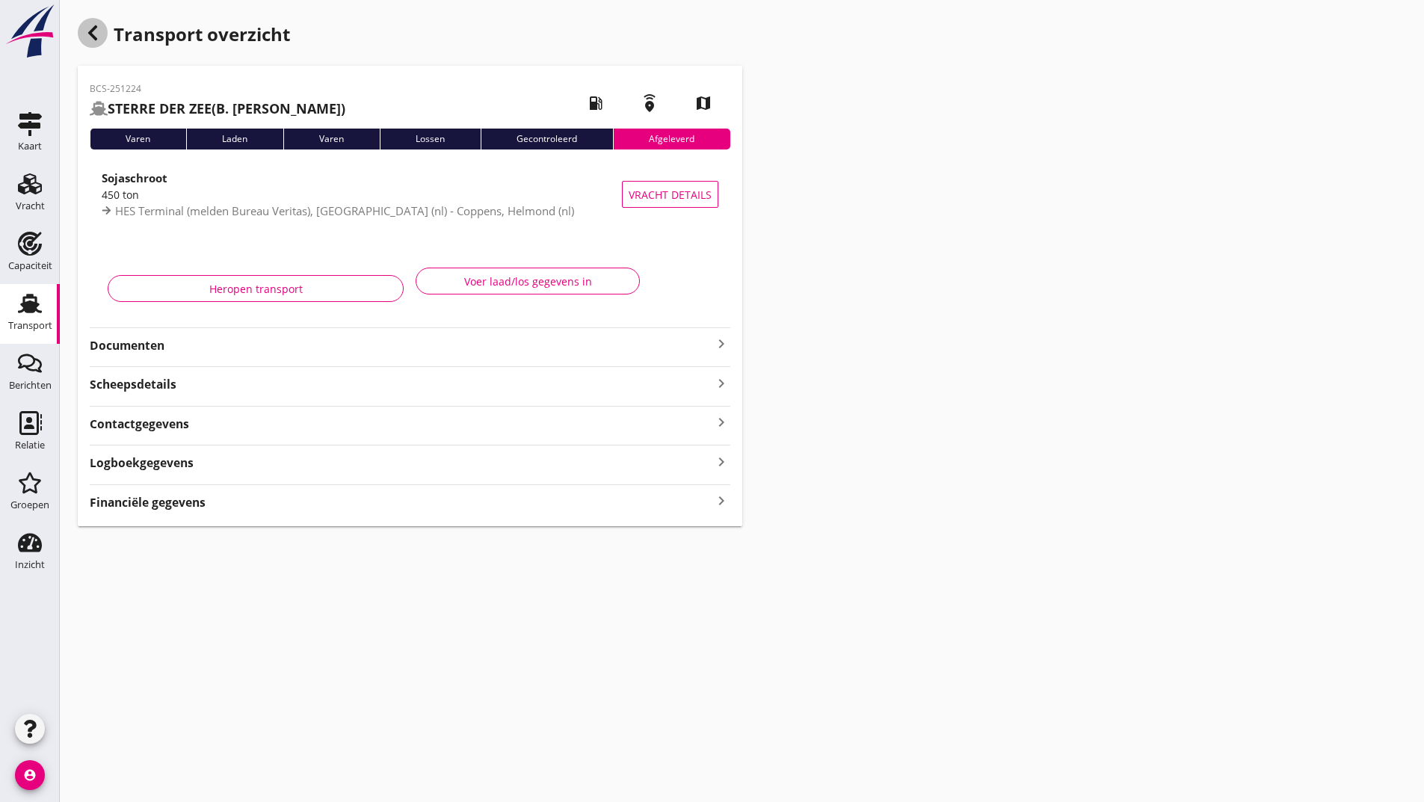
click at [99, 38] on icon "button" at bounding box center [93, 33] width 18 height 18
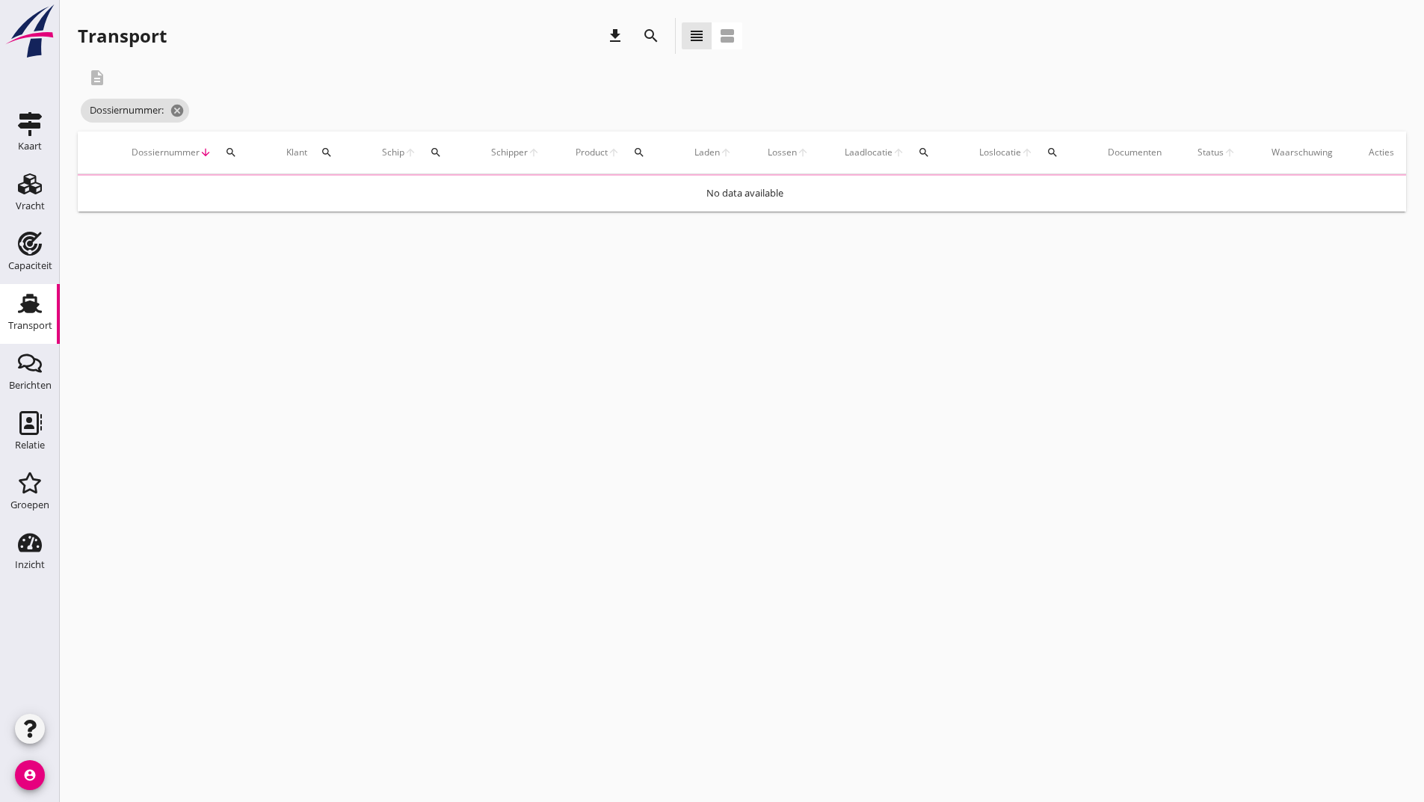
click at [653, 28] on button "search" at bounding box center [651, 35] width 27 height 27
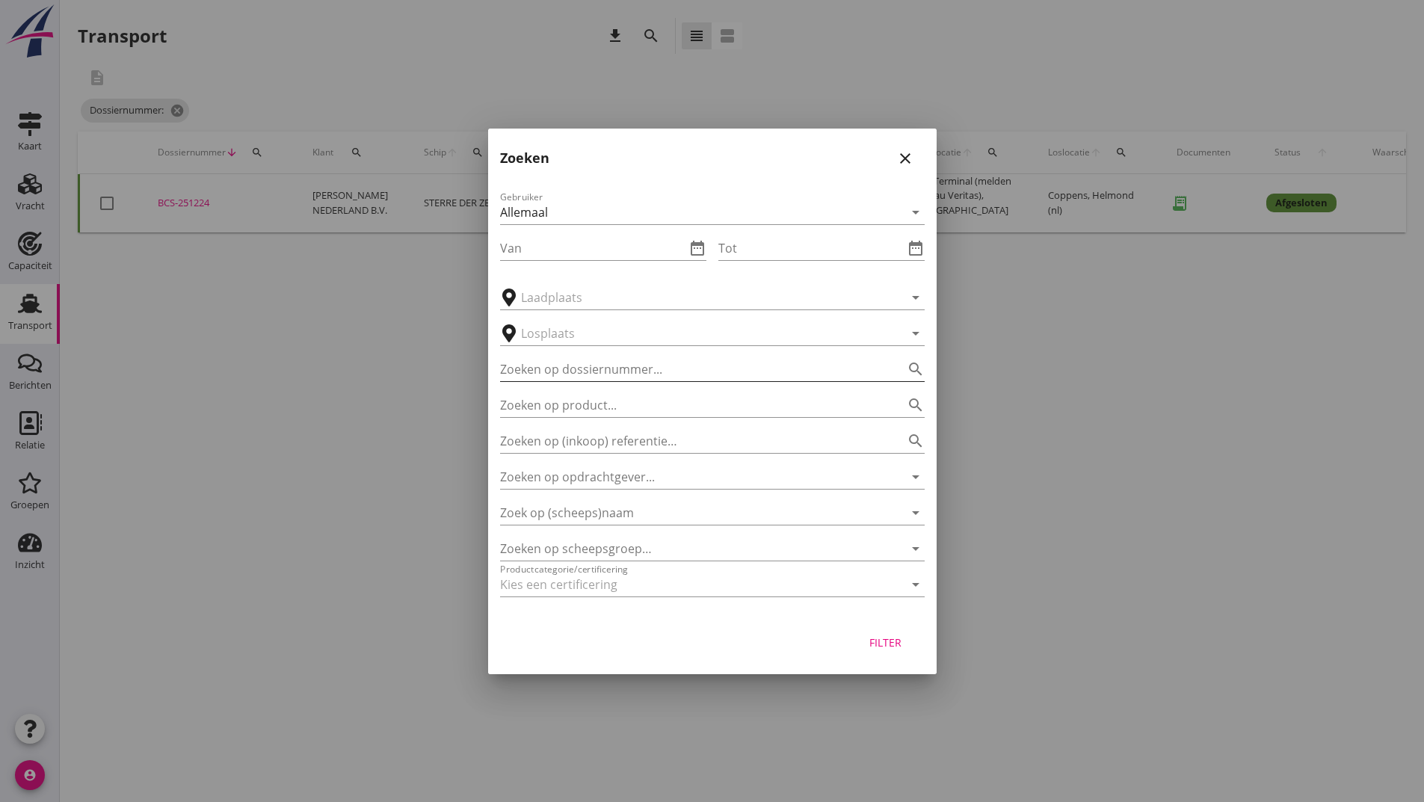
click at [534, 367] on input "Zoeken op dossiernummer..." at bounding box center [691, 369] width 383 height 24
type input "251227"
click at [888, 632] on button "Filter" at bounding box center [886, 642] width 66 height 27
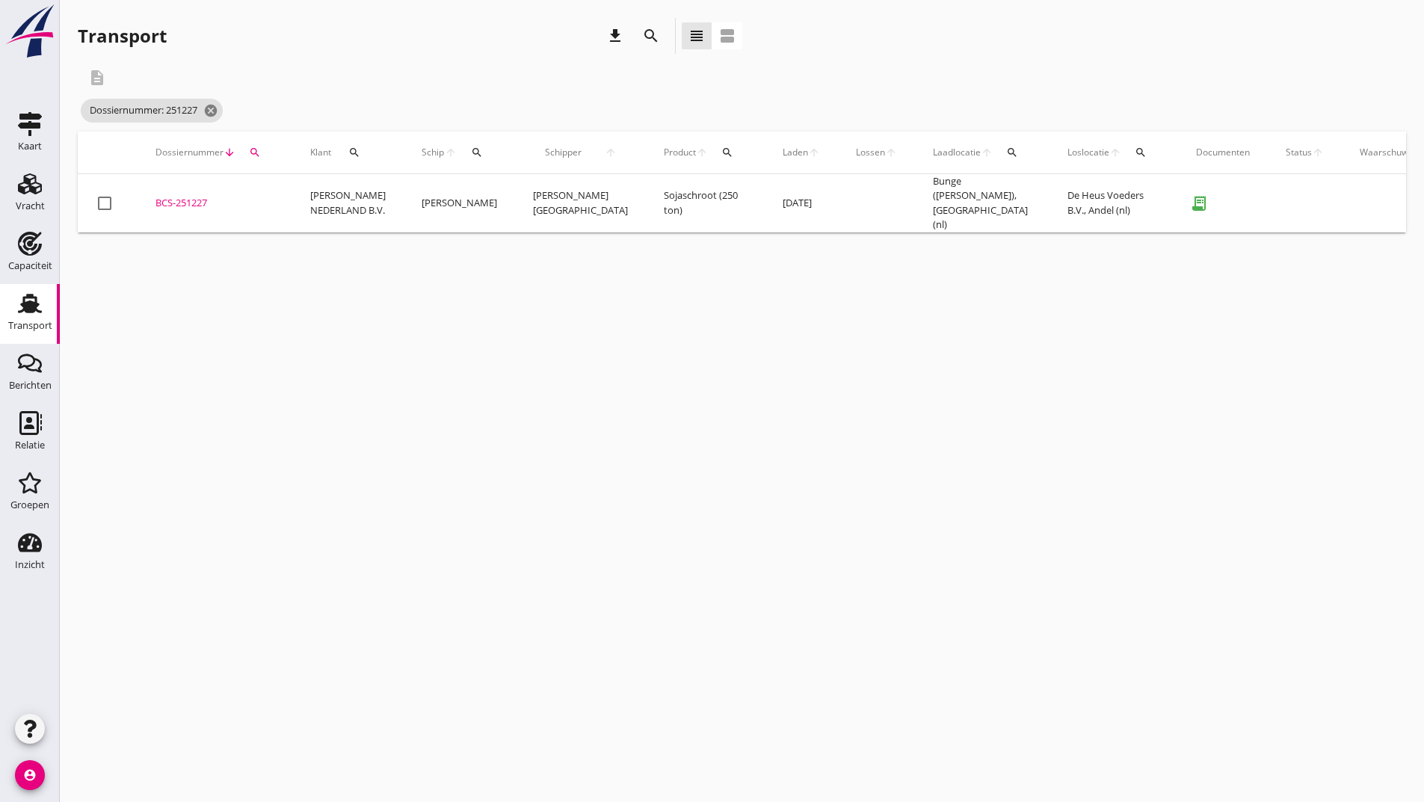
click at [158, 198] on div "BCS-251227" at bounding box center [214, 203] width 119 height 15
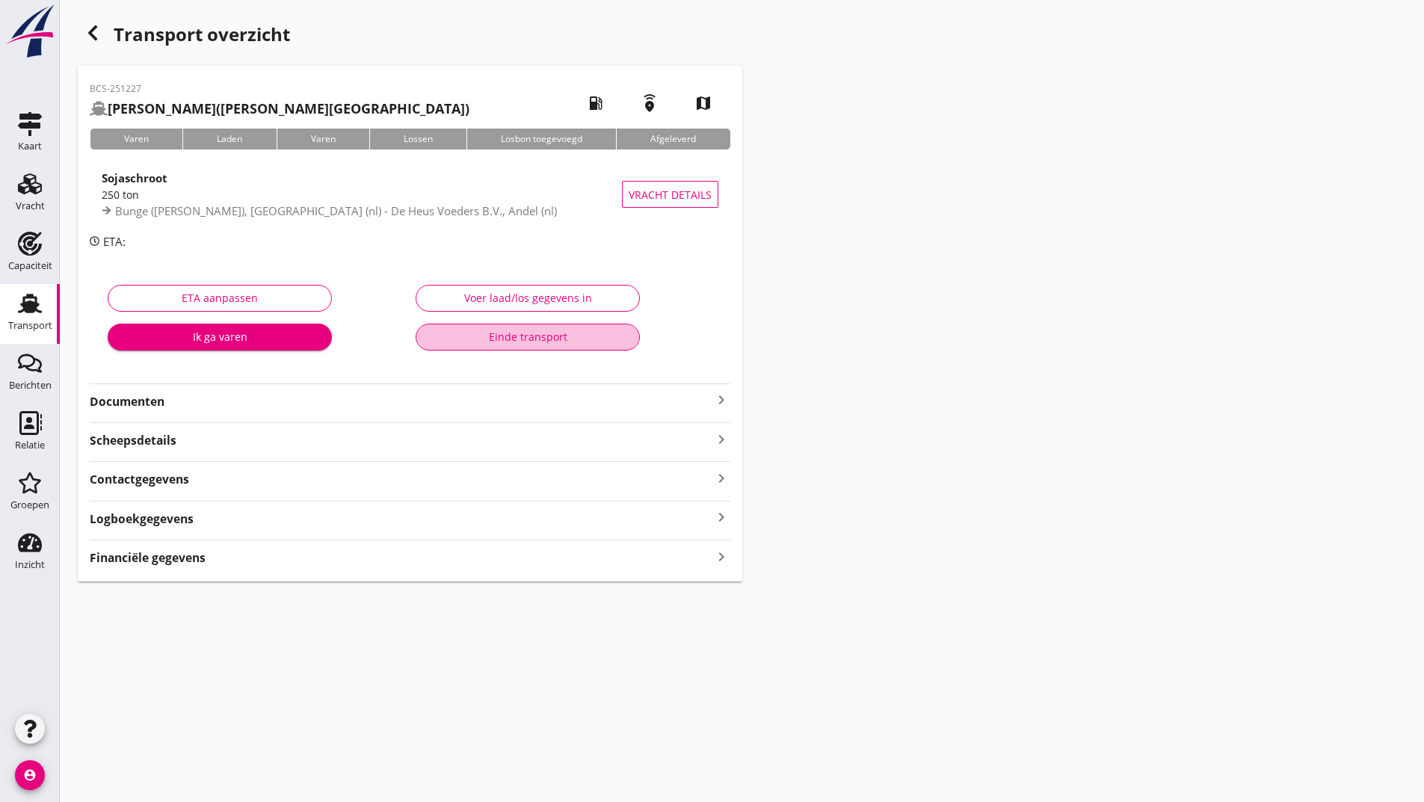
click at [451, 341] on div "Einde transport" at bounding box center [527, 337] width 199 height 16
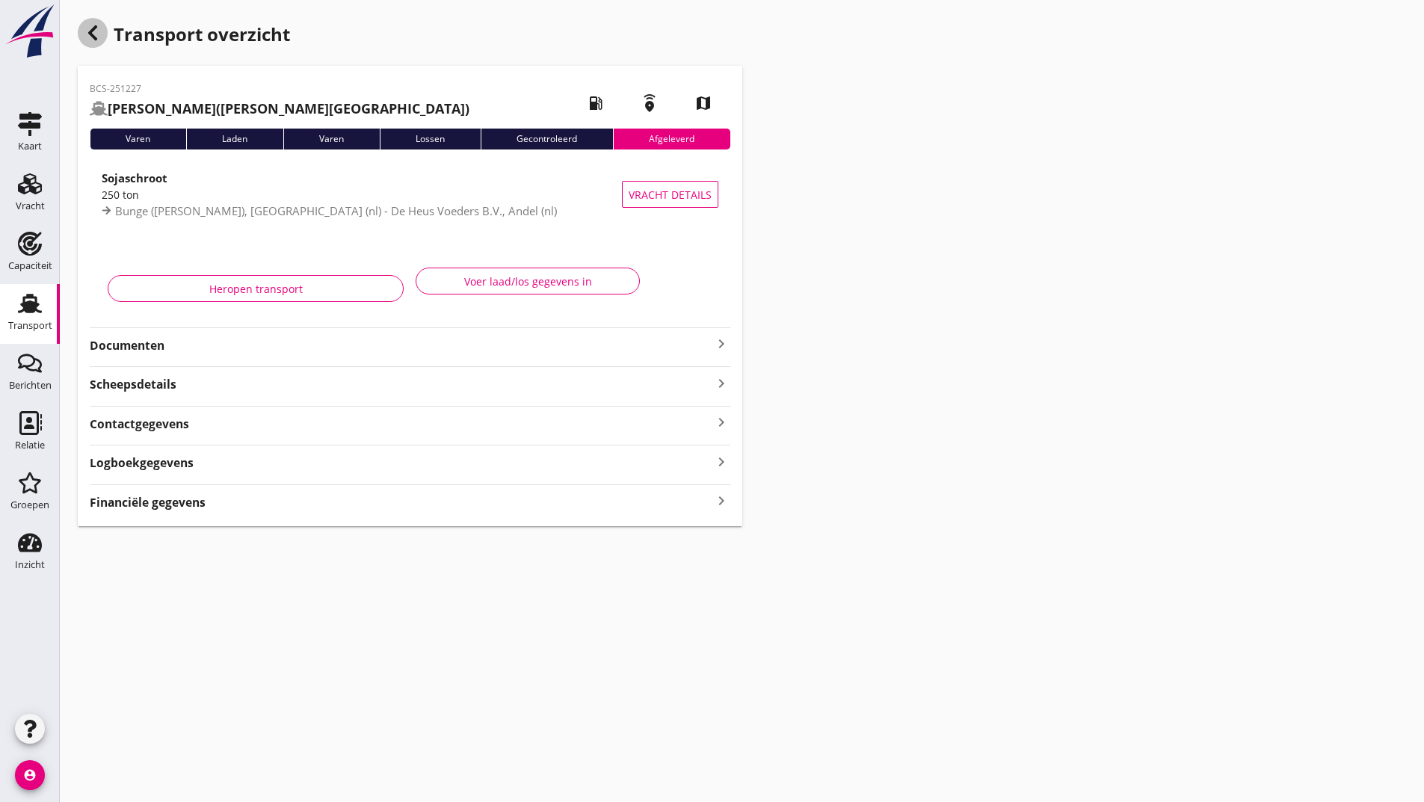
click at [95, 29] on use "button" at bounding box center [92, 32] width 9 height 15
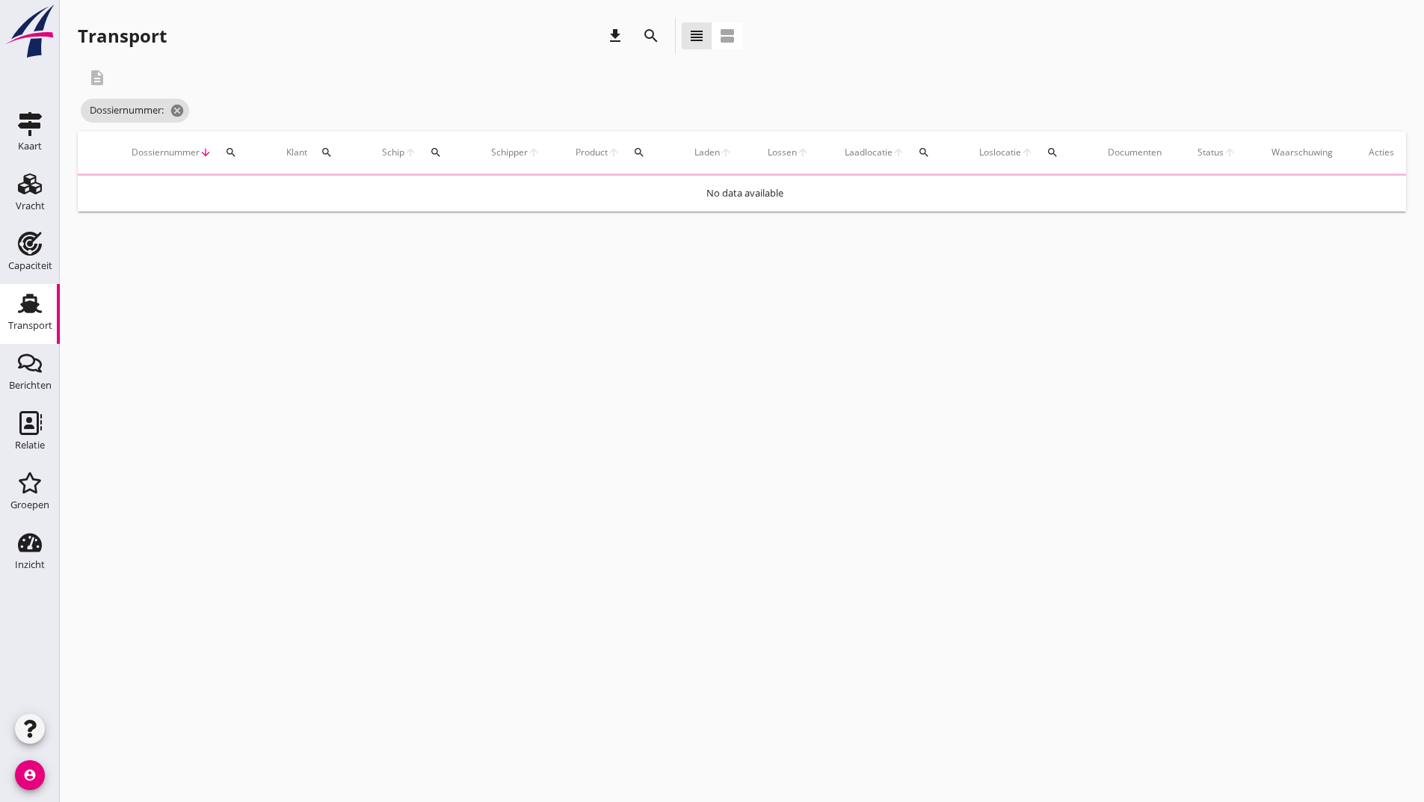
click at [650, 35] on icon "search" at bounding box center [651, 36] width 18 height 18
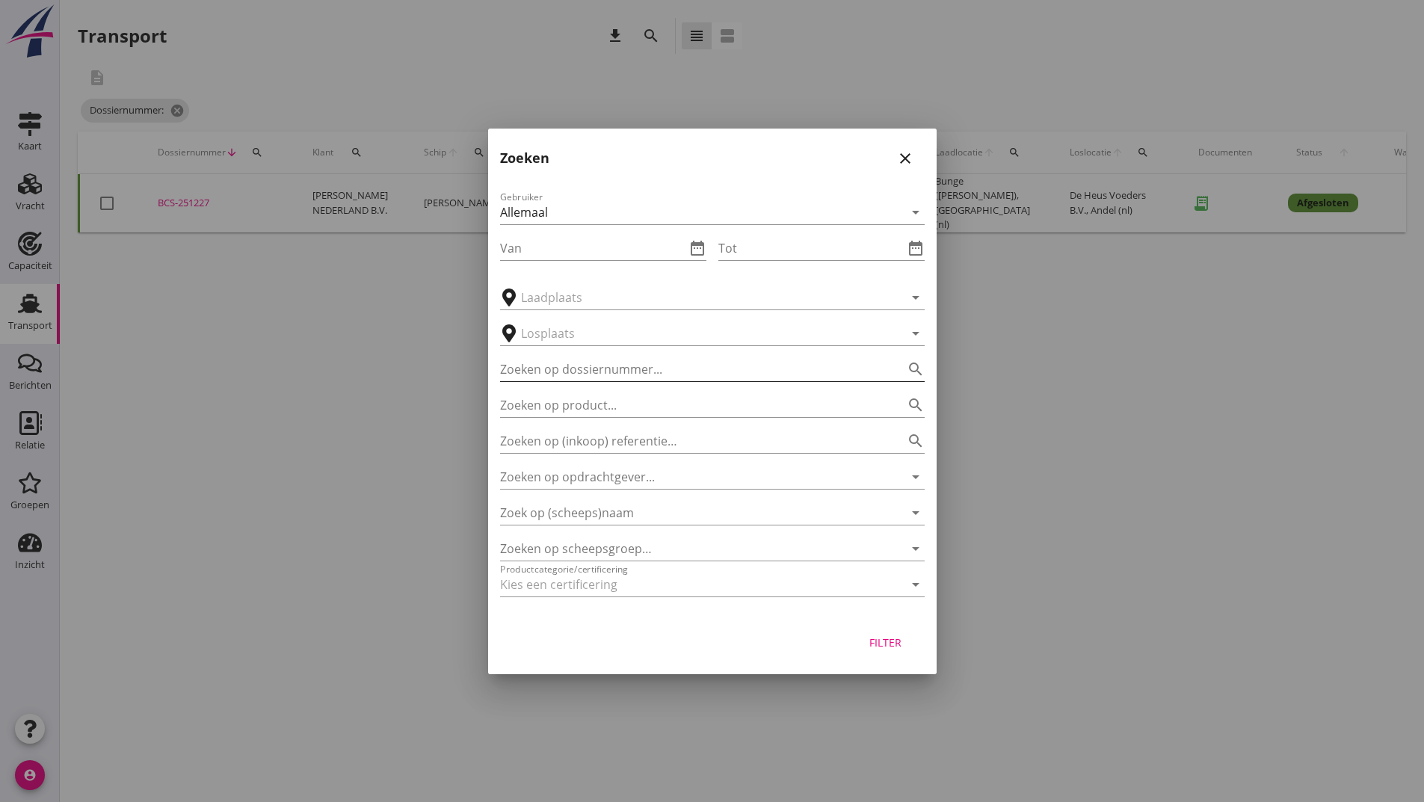
drag, startPoint x: 597, startPoint y: 352, endPoint x: 595, endPoint y: 361, distance: 9.1
click at [595, 361] on div "Zoeken op dossiernummer... search" at bounding box center [712, 364] width 425 height 33
click at [592, 365] on input "Zoeken op dossiernummer..." at bounding box center [691, 369] width 383 height 24
type input "251228"
click at [887, 650] on div "Filter" at bounding box center [886, 643] width 42 height 16
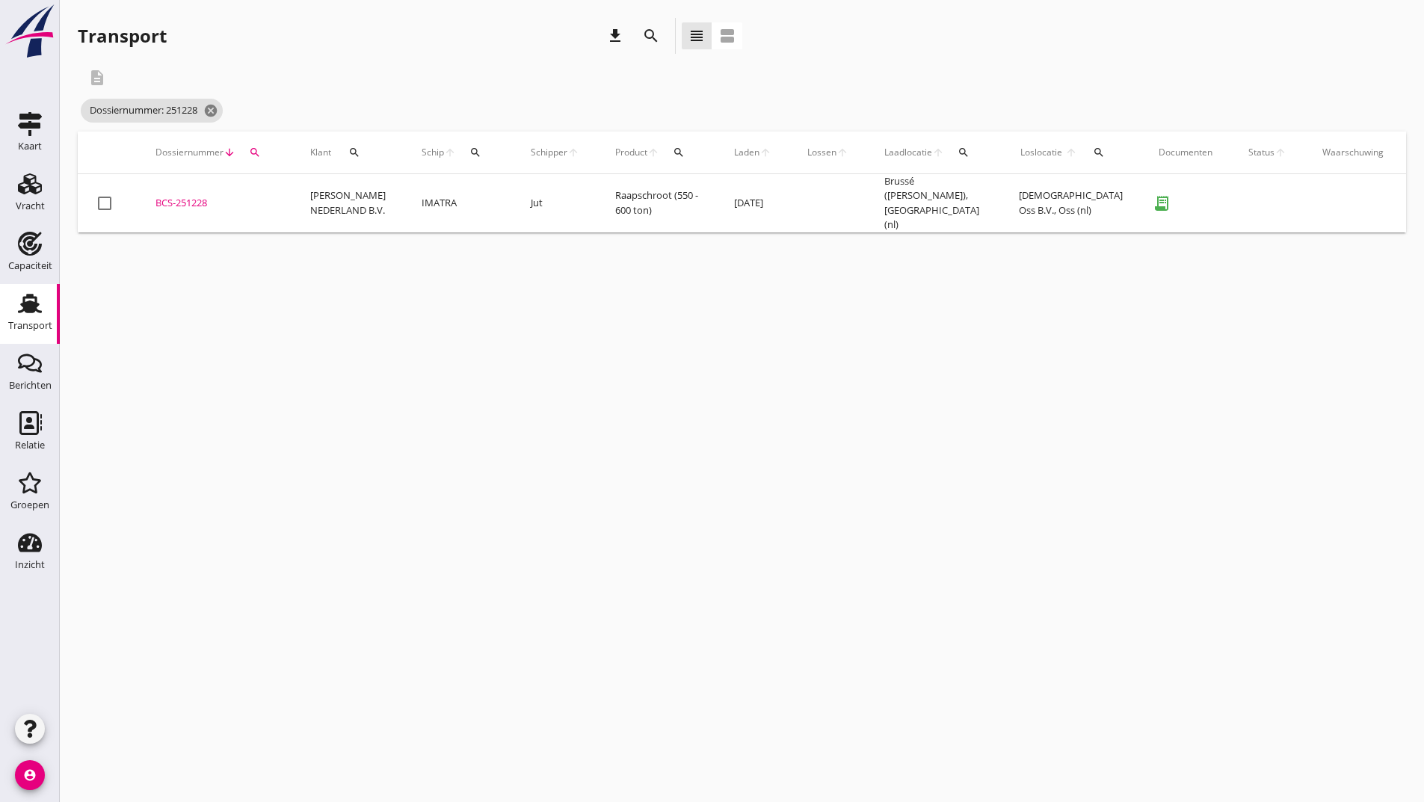
click at [191, 203] on div "BCS-251228" at bounding box center [214, 203] width 119 height 15
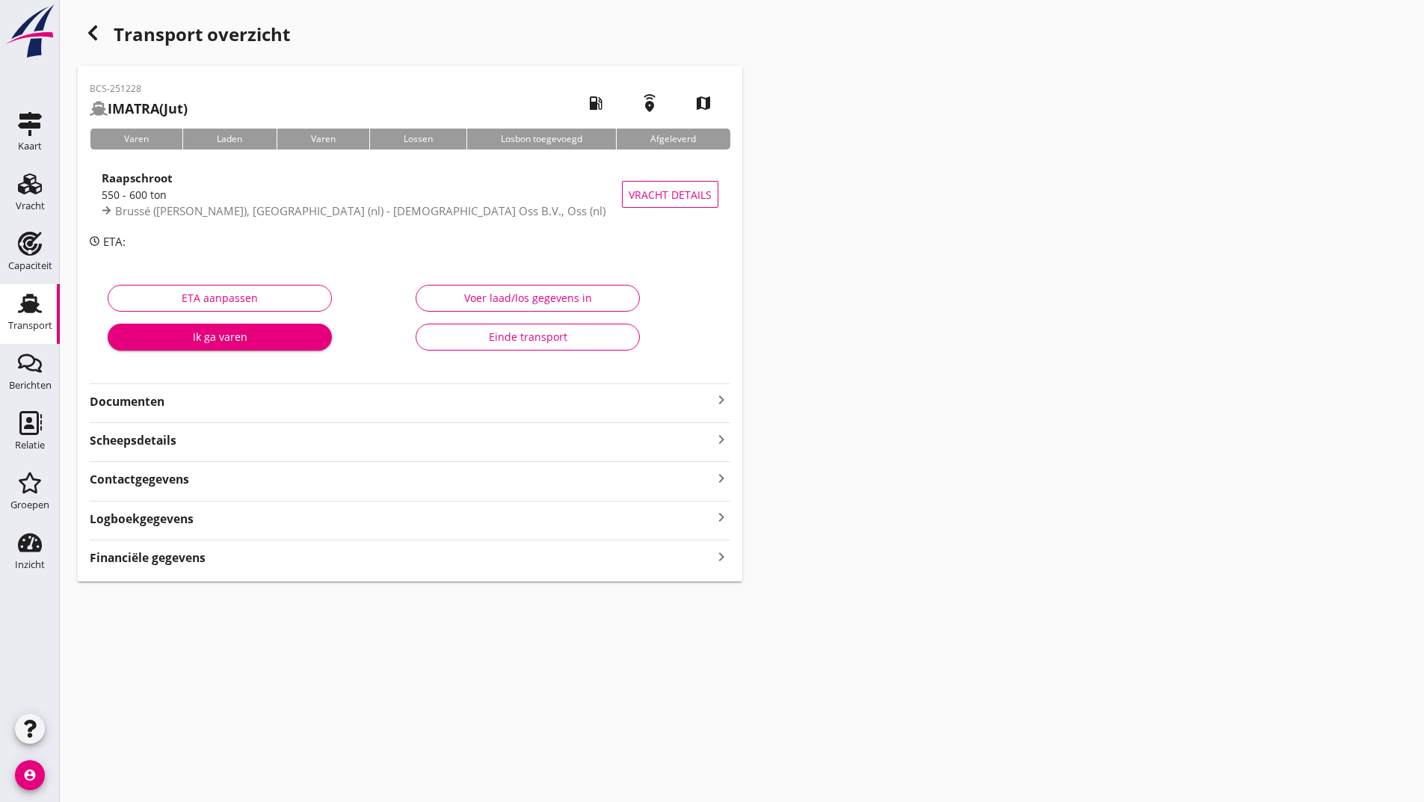
click at [481, 346] on button "Einde transport" at bounding box center [528, 337] width 224 height 27
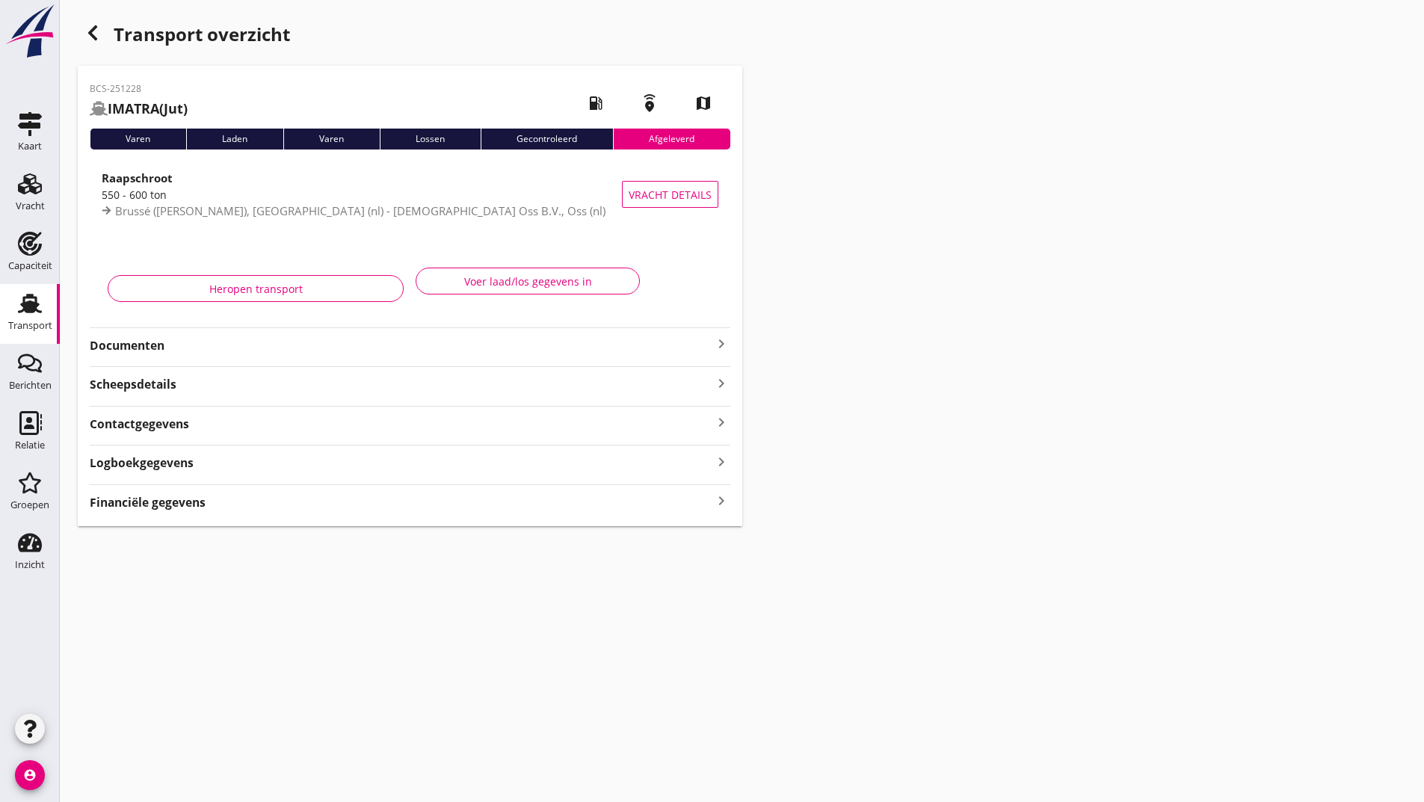
click at [92, 40] on icon "button" at bounding box center [93, 33] width 18 height 18
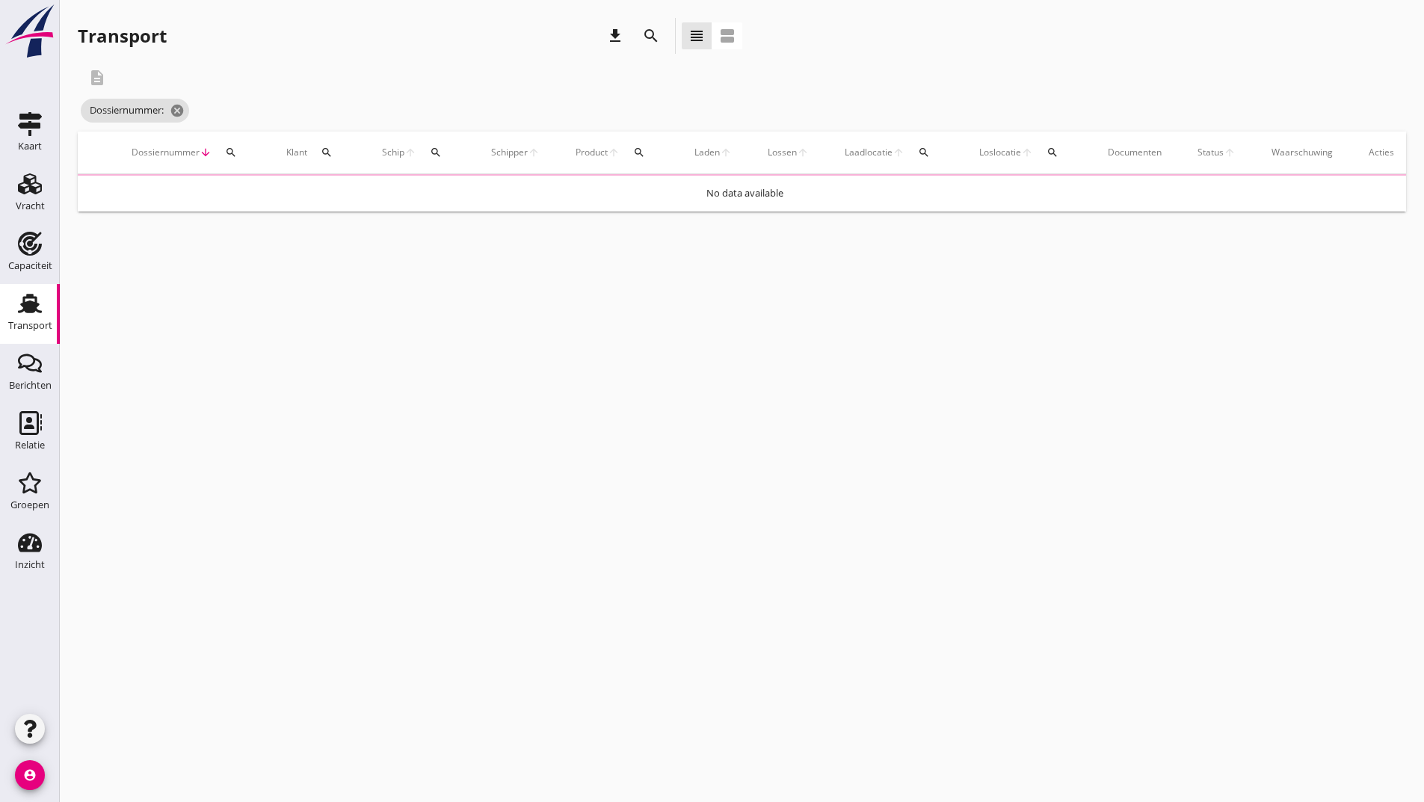
click at [650, 36] on icon "search" at bounding box center [651, 36] width 18 height 18
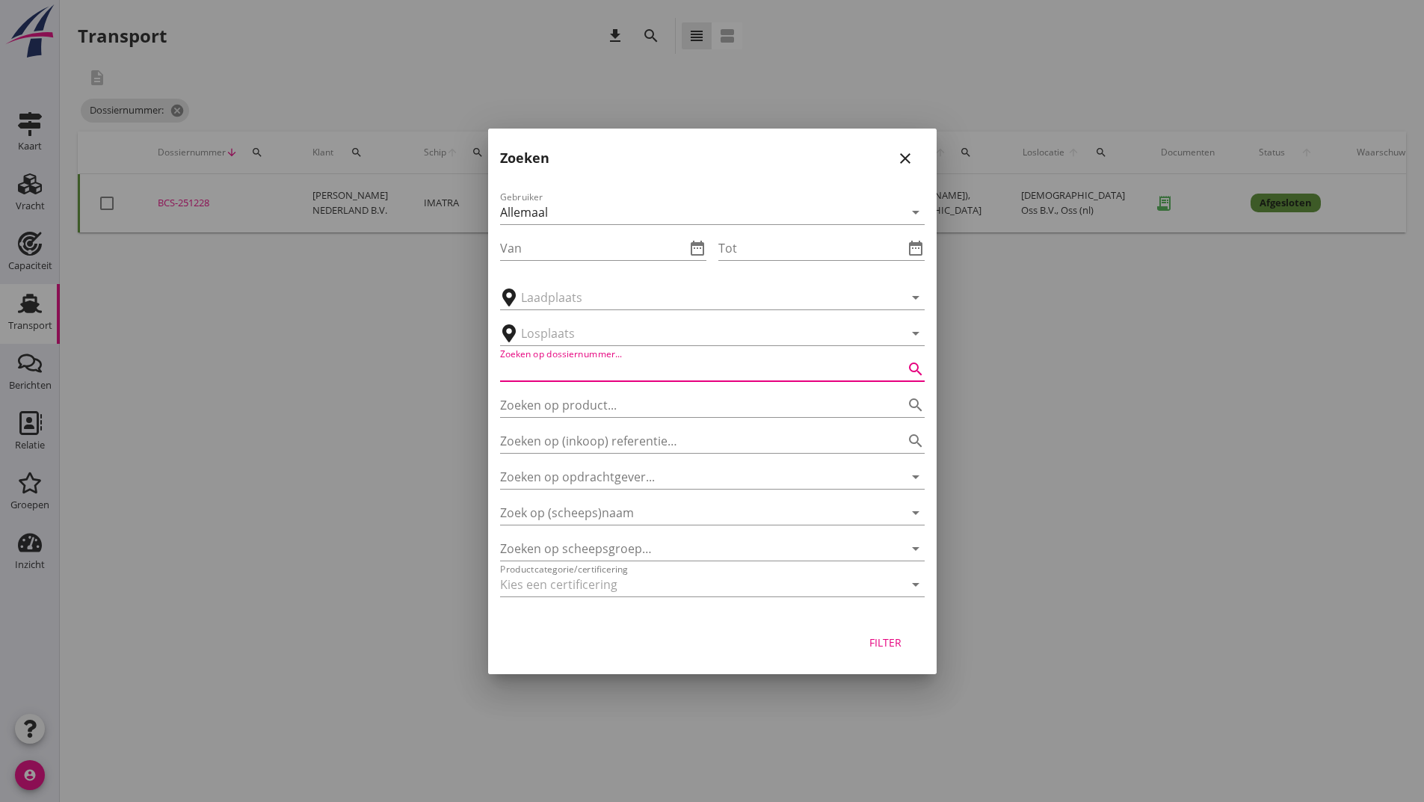
click at [551, 369] on input "Zoeken op dossiernummer..." at bounding box center [691, 369] width 383 height 24
type input "251241"
click at [865, 642] on button "Filter" at bounding box center [886, 642] width 66 height 27
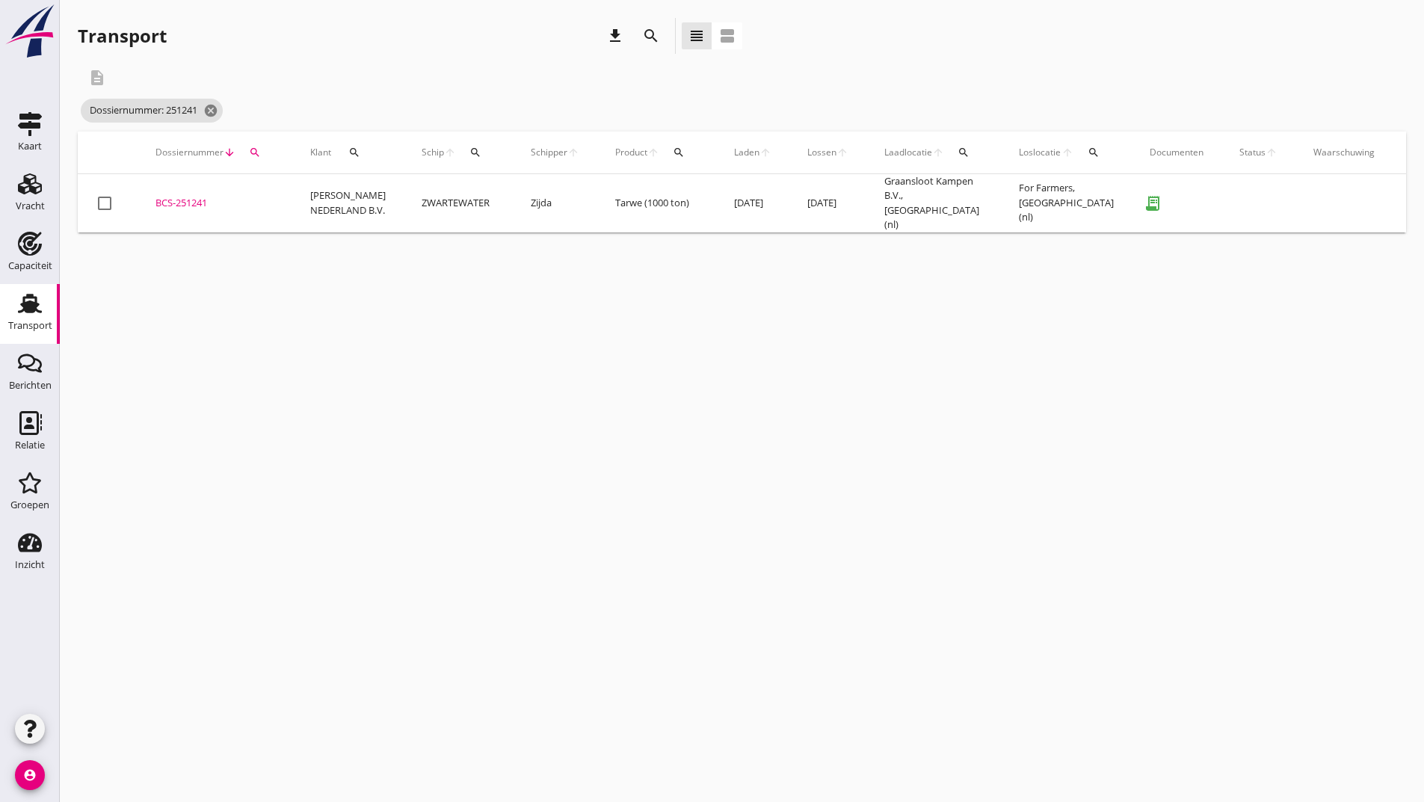
click at [201, 202] on div "BCS-251241" at bounding box center [214, 203] width 119 height 15
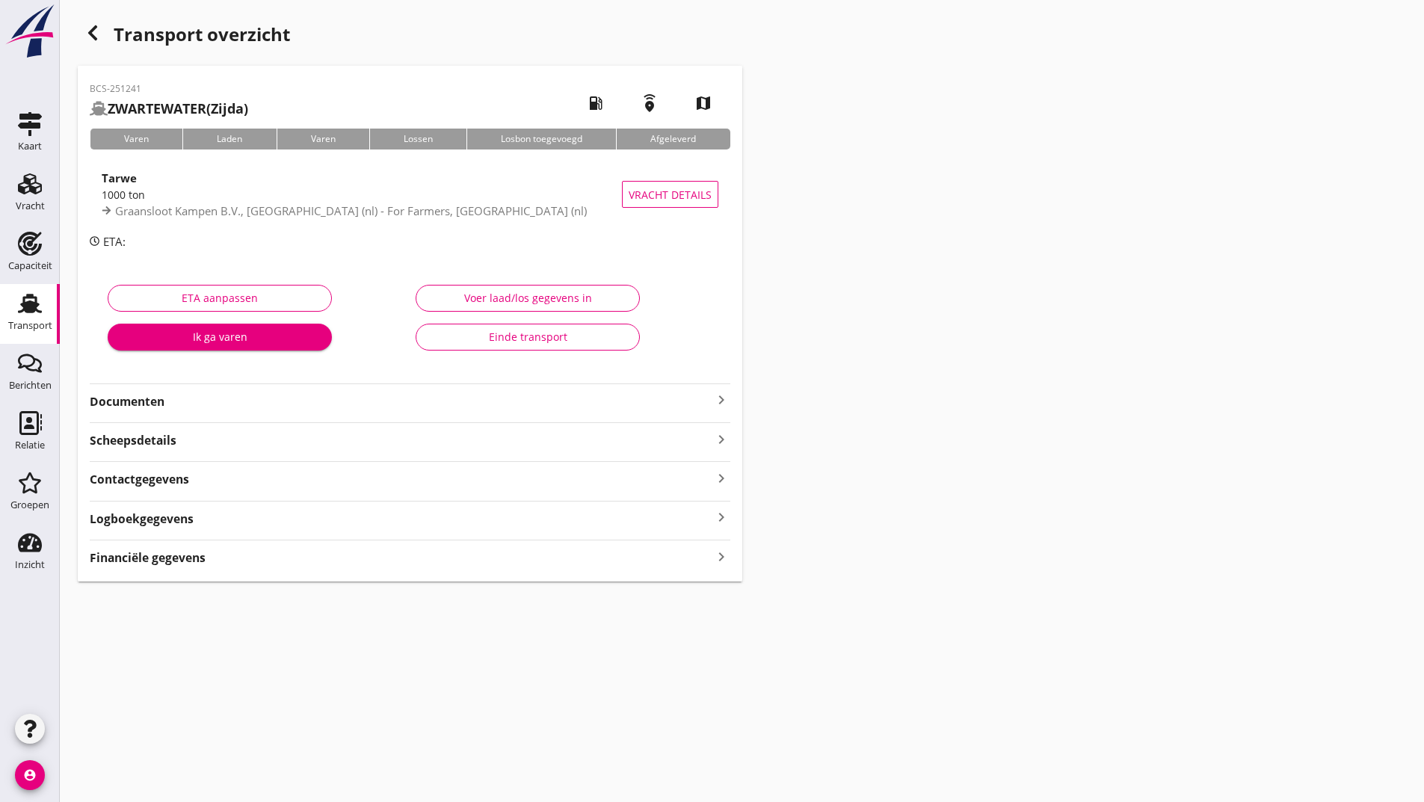
click at [472, 343] on div "Einde transport" at bounding box center [527, 337] width 199 height 16
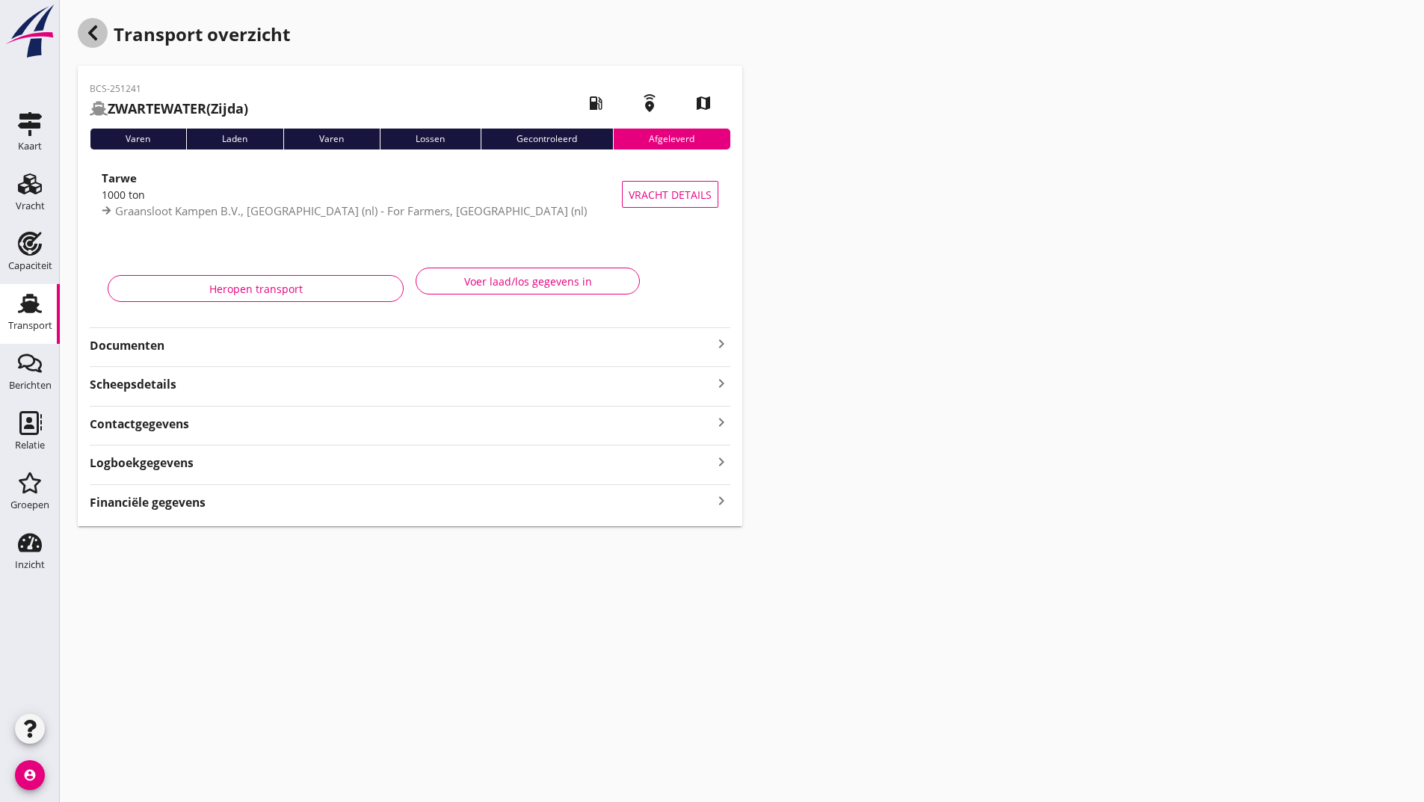
click at [92, 31] on use "button" at bounding box center [92, 32] width 9 height 15
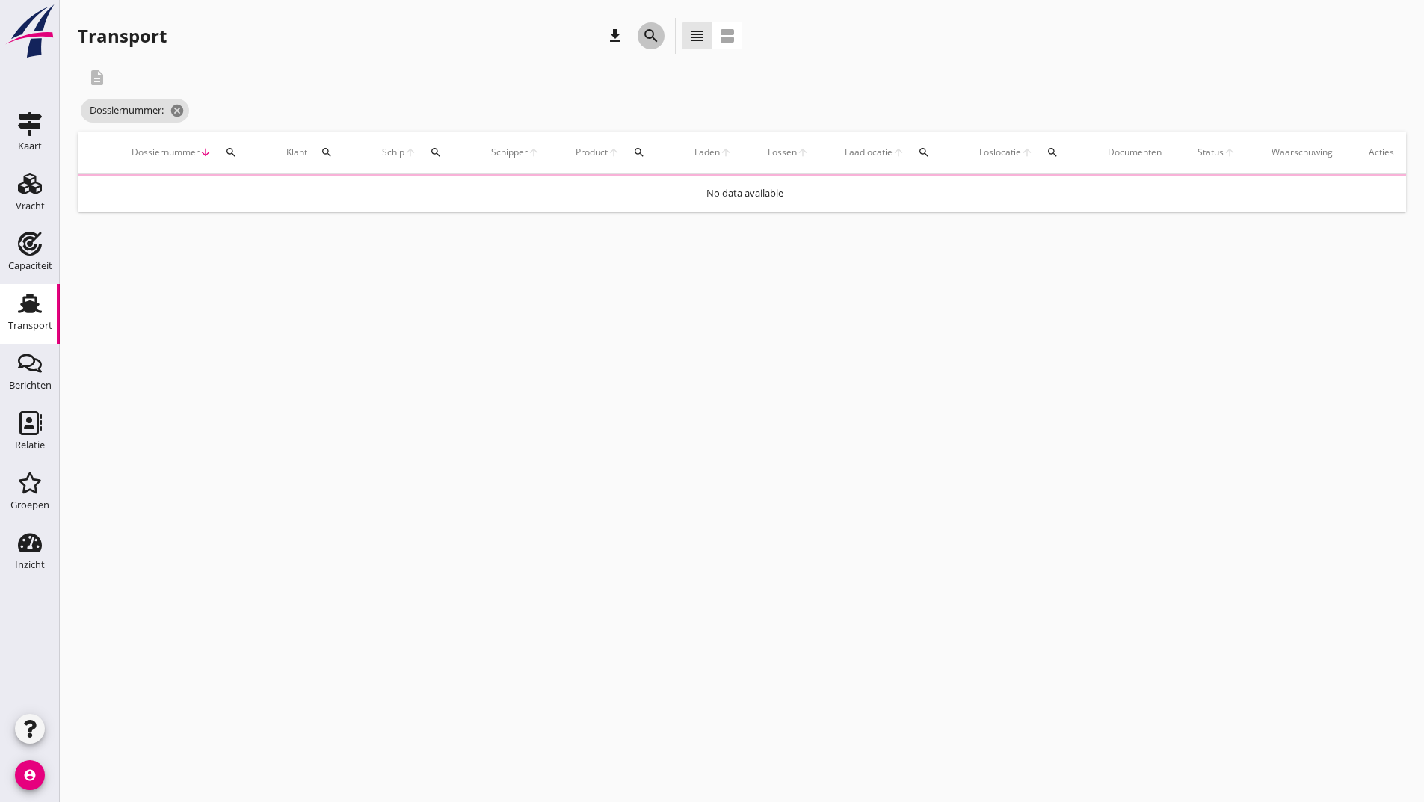
click at [649, 29] on icon "search" at bounding box center [651, 36] width 18 height 18
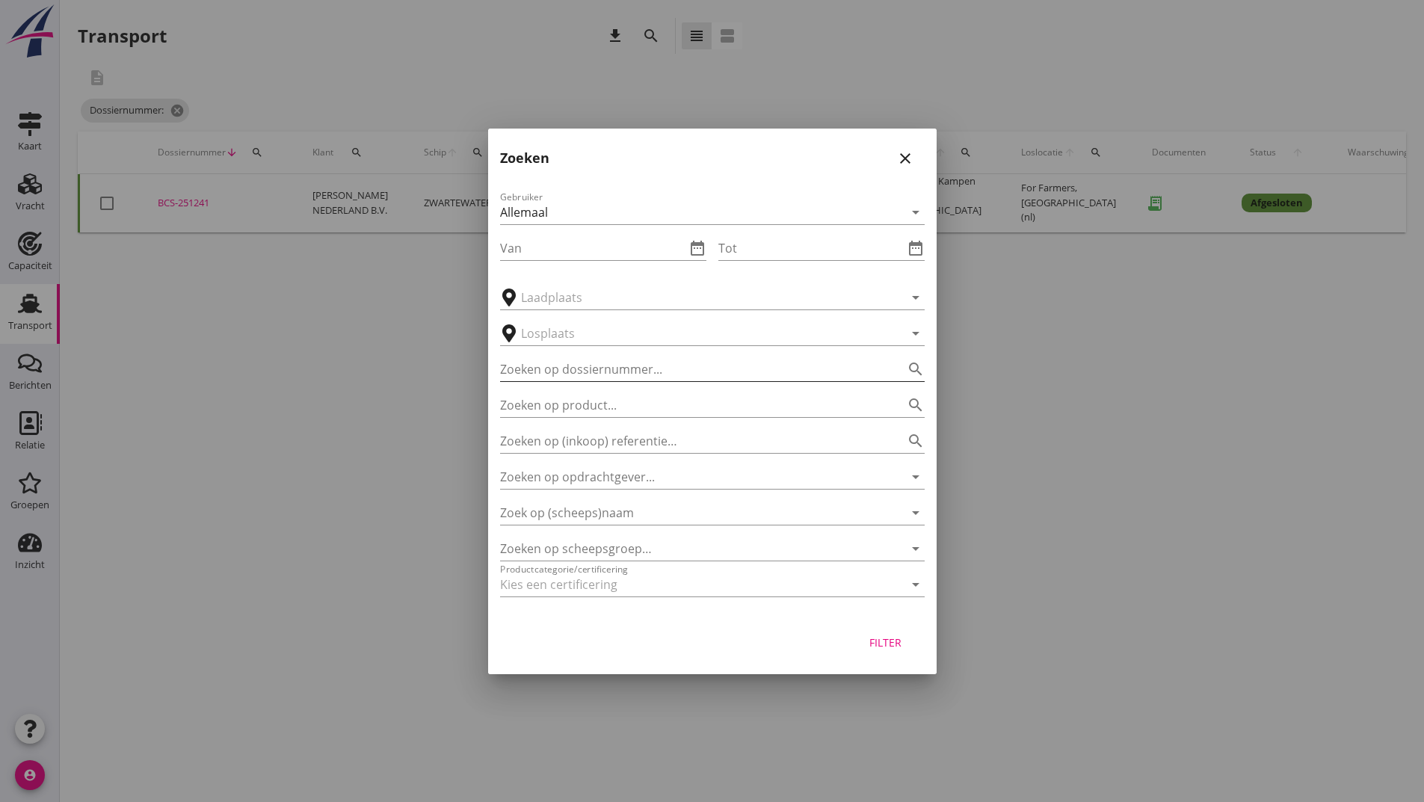
click at [582, 366] on input "Zoeken op dossiernummer..." at bounding box center [691, 369] width 383 height 24
type input "251181"
click at [879, 645] on div "Filter" at bounding box center [886, 643] width 42 height 16
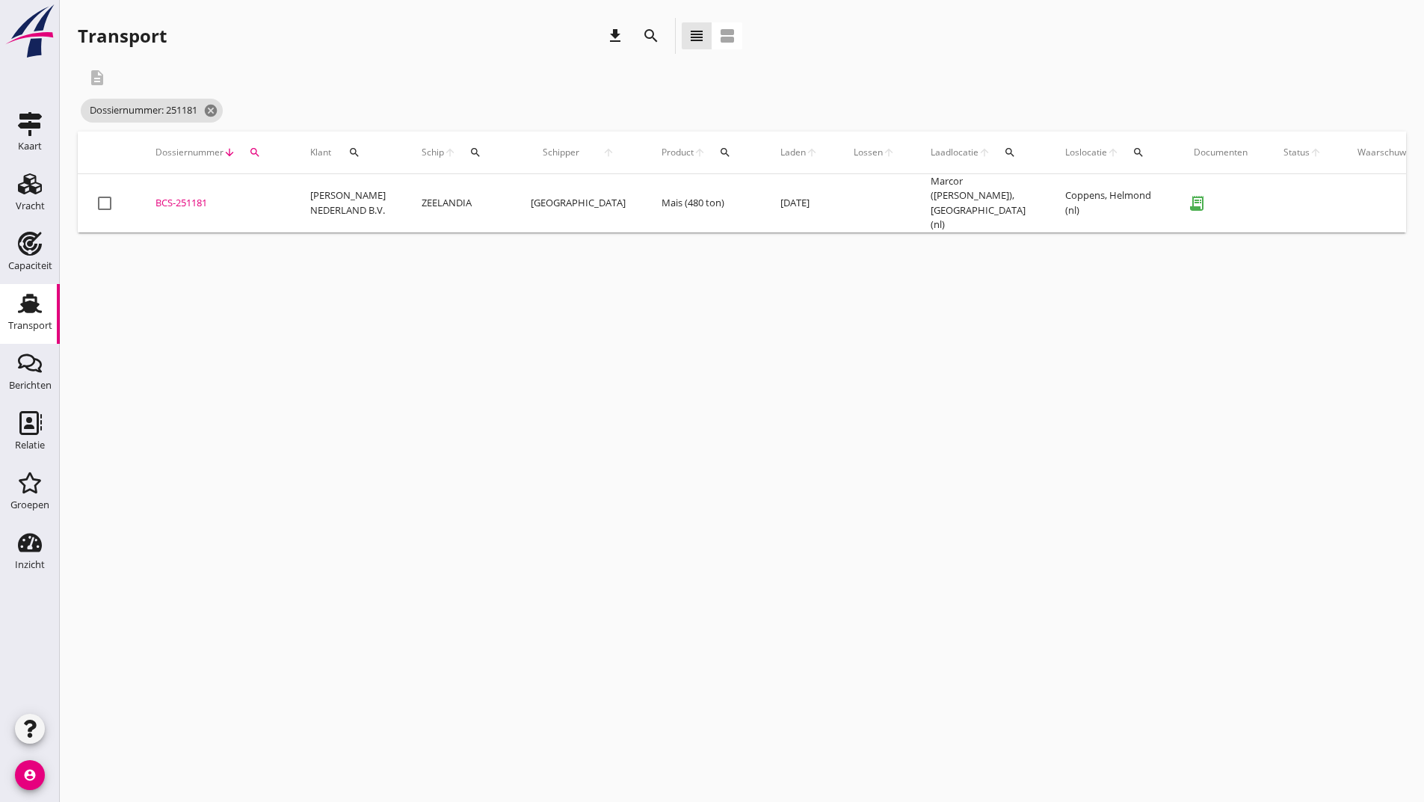
click at [190, 197] on div "BCS-251181" at bounding box center [214, 203] width 119 height 15
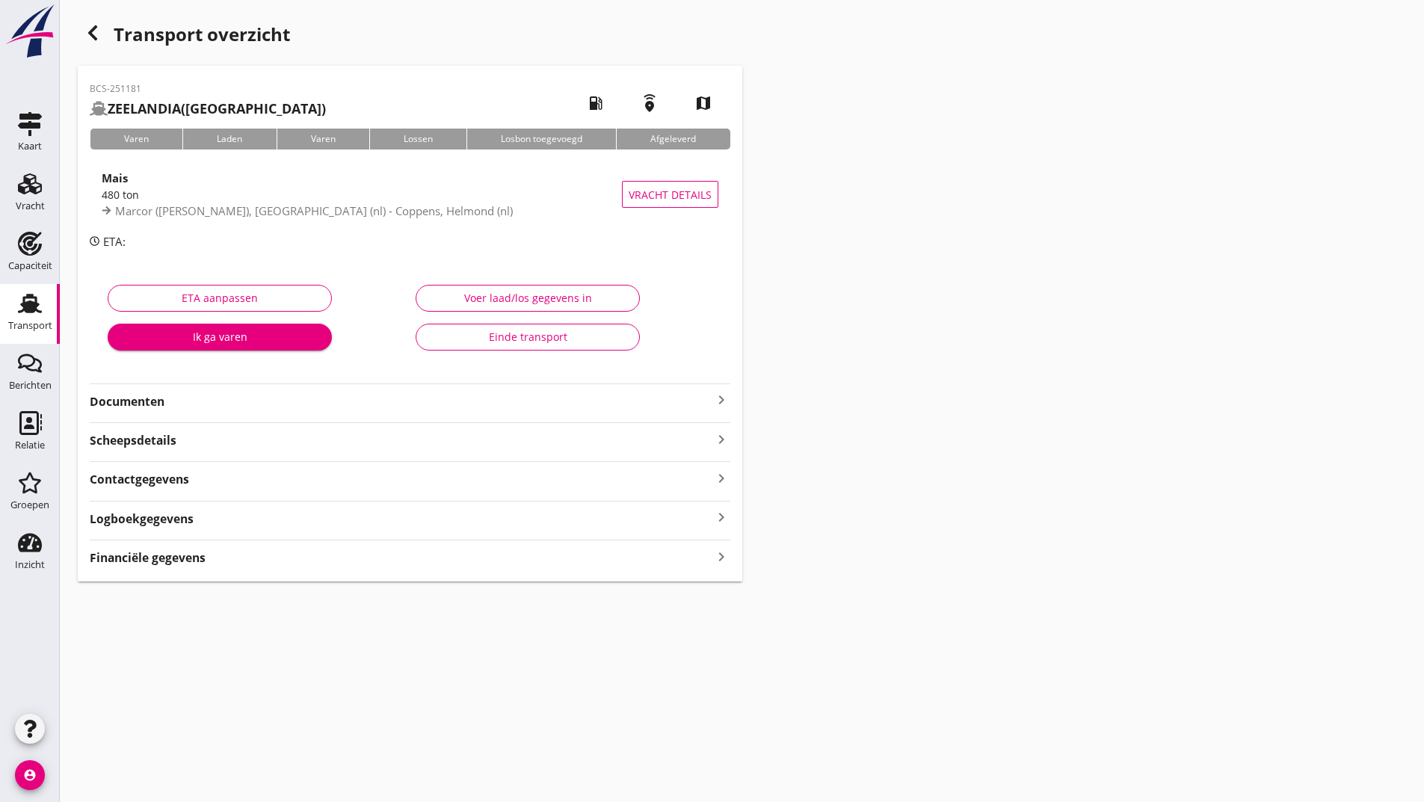
click at [518, 341] on div "Einde transport" at bounding box center [527, 337] width 199 height 16
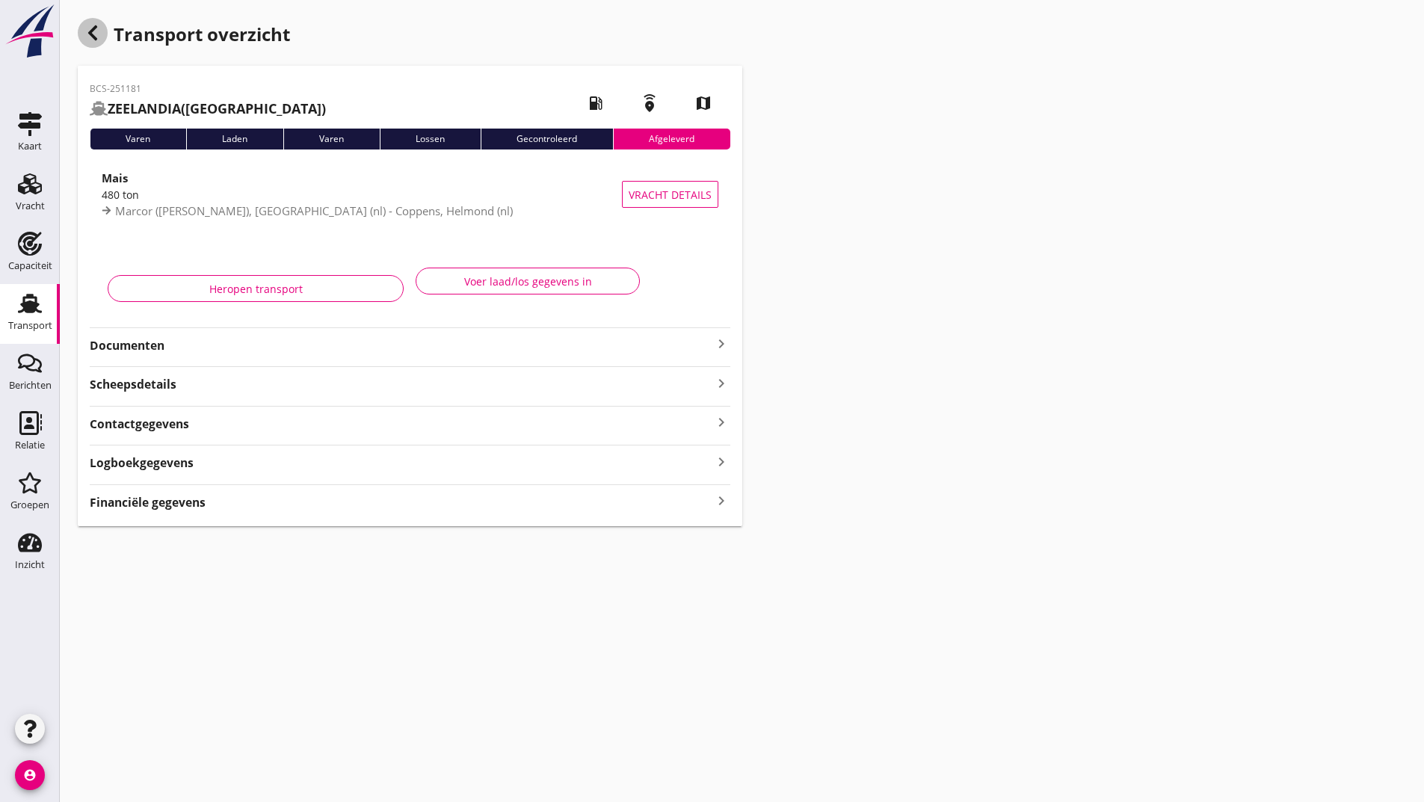
click at [93, 28] on use "button" at bounding box center [92, 32] width 9 height 15
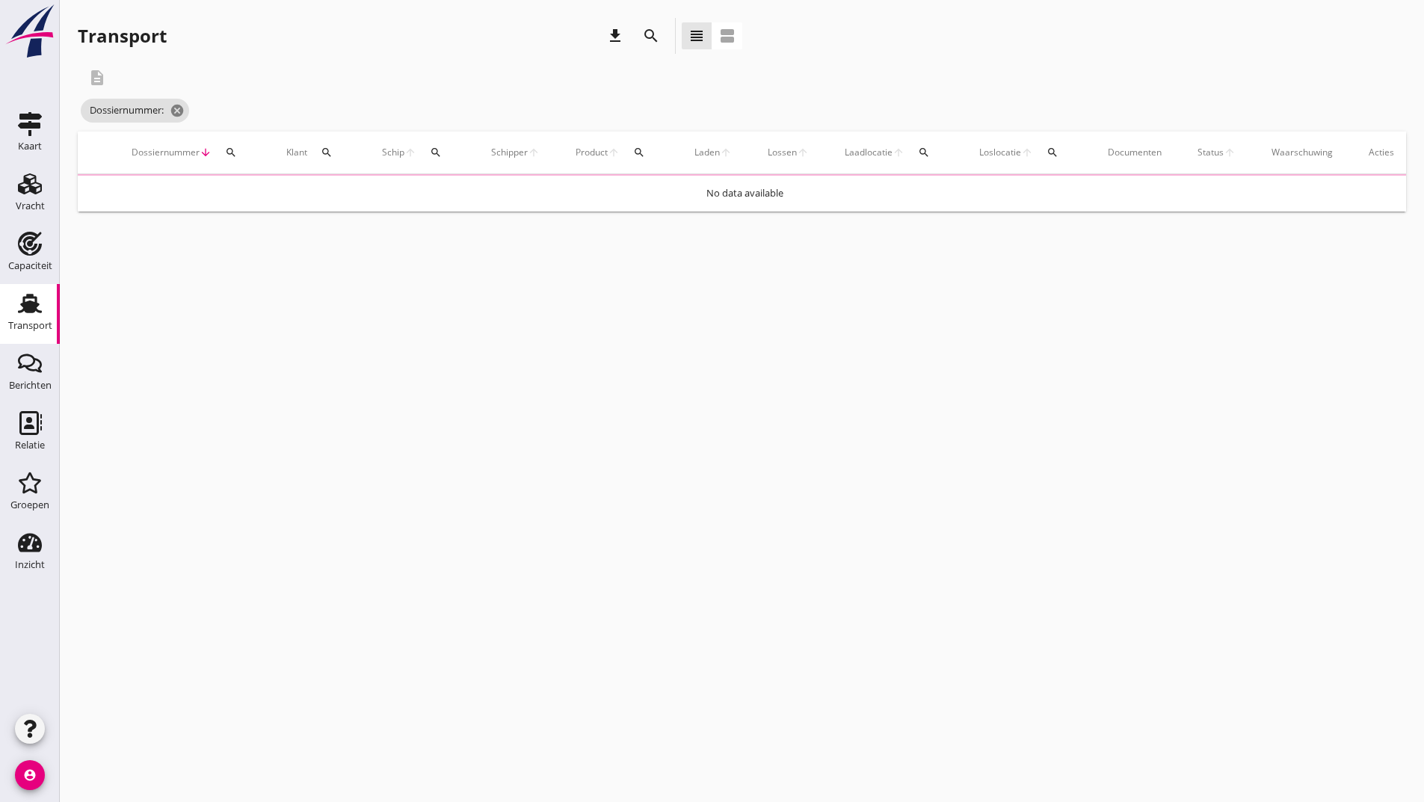
click at [635, 27] on div "search" at bounding box center [651, 36] width 36 height 36
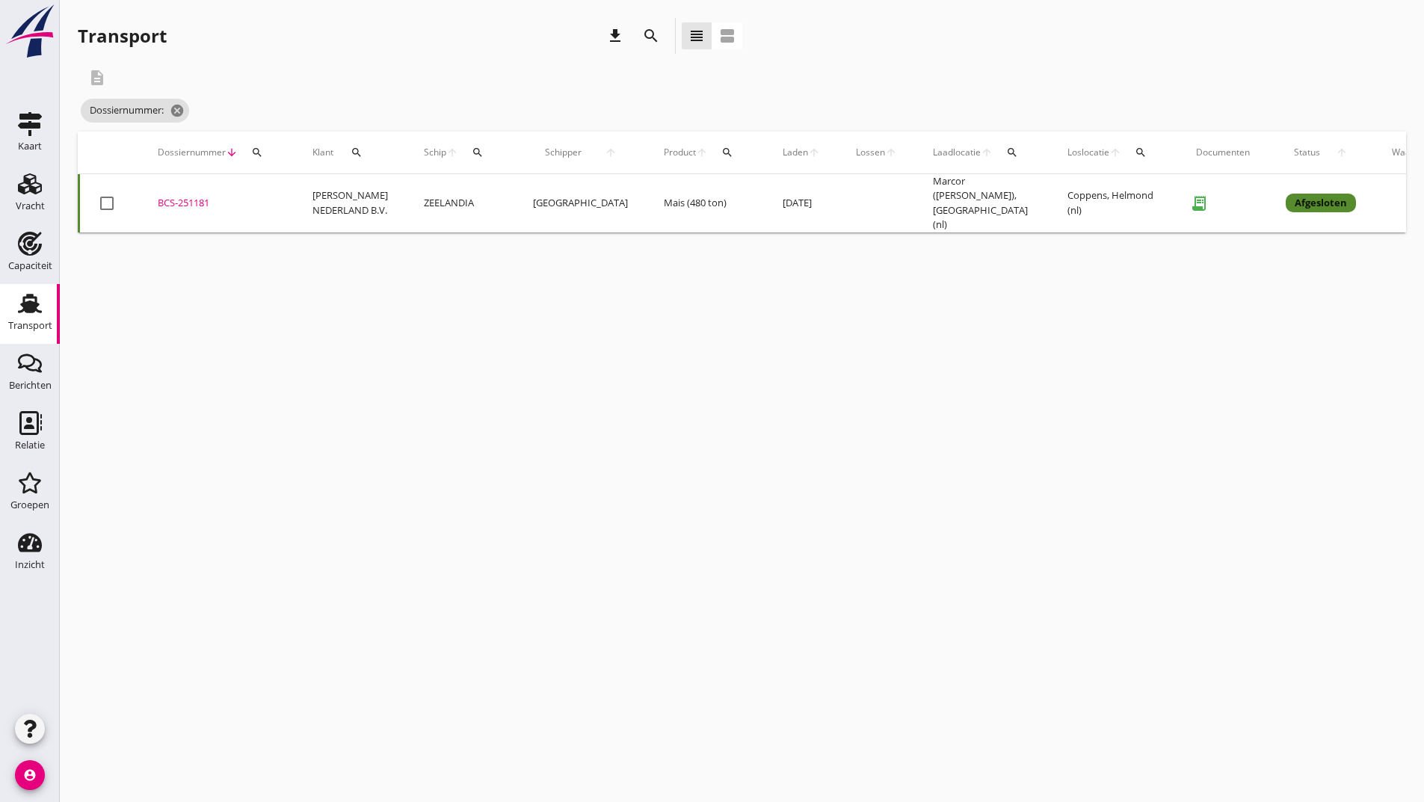
click at [647, 34] on icon "search" at bounding box center [651, 36] width 18 height 18
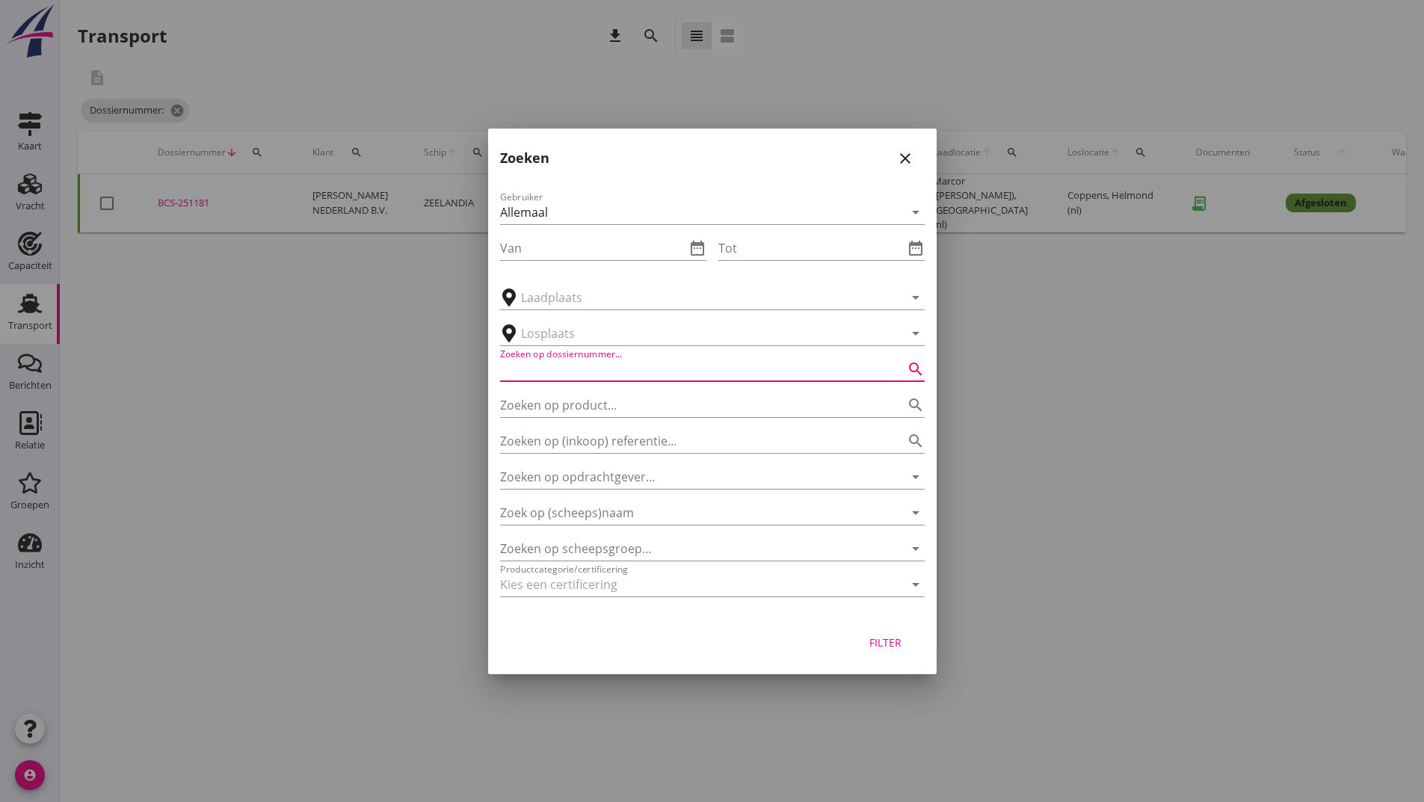
click at [550, 374] on input "Zoeken op dossiernummer..." at bounding box center [691, 369] width 383 height 24
type input "251128"
click at [887, 645] on div "Filter" at bounding box center [886, 643] width 42 height 16
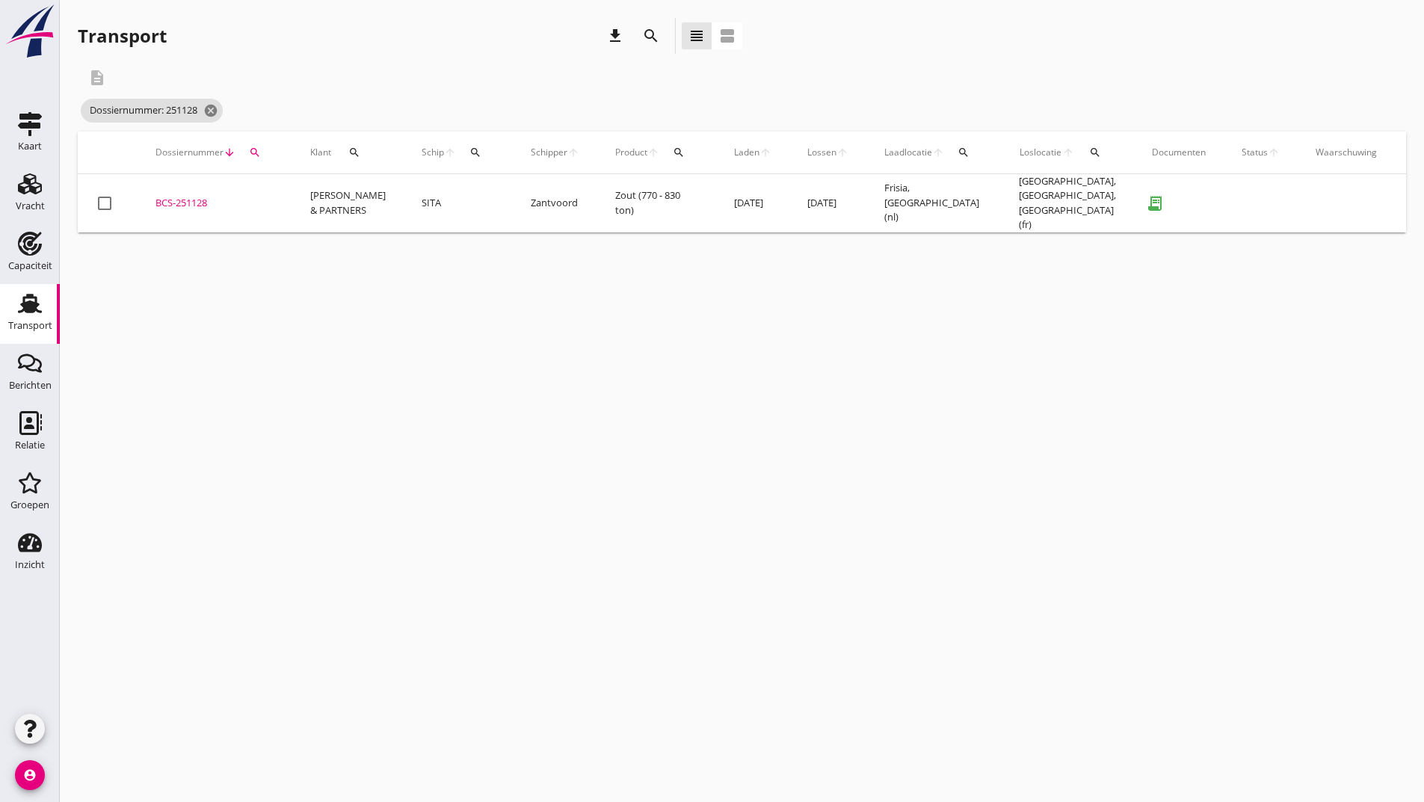
click at [203, 200] on div "BCS-251128" at bounding box center [214, 203] width 119 height 15
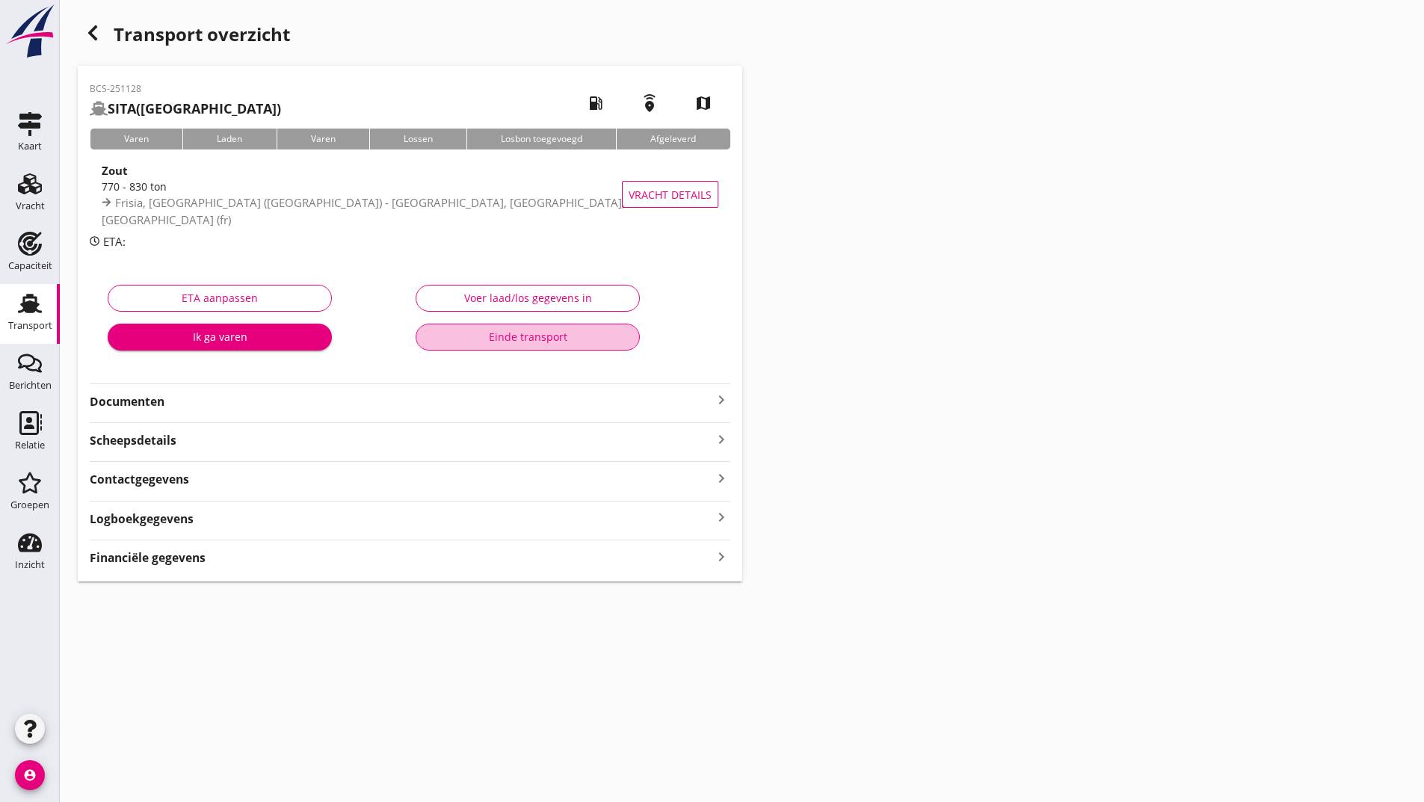
click at [490, 334] on div "Einde transport" at bounding box center [527, 337] width 199 height 16
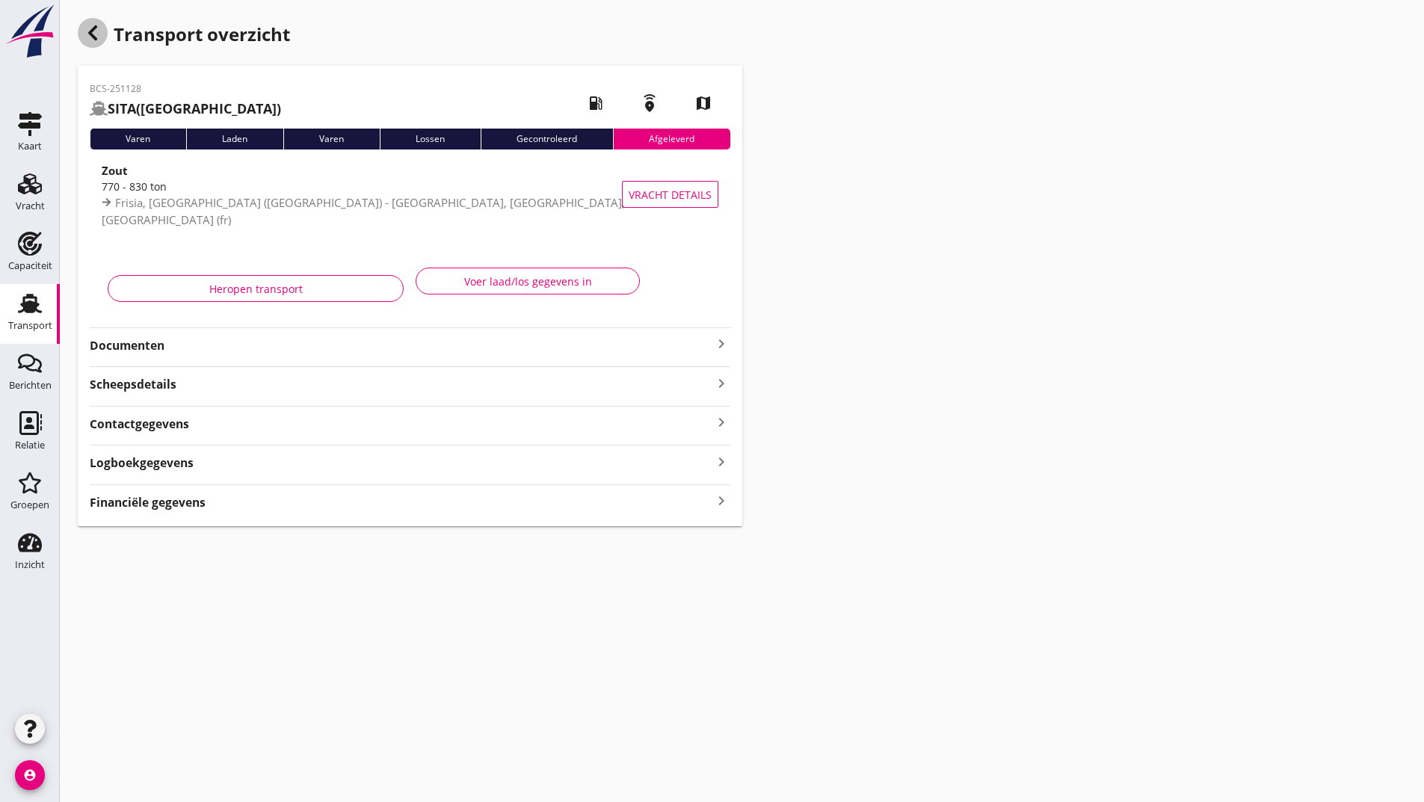
click at [94, 31] on icon "button" at bounding box center [93, 33] width 18 height 18
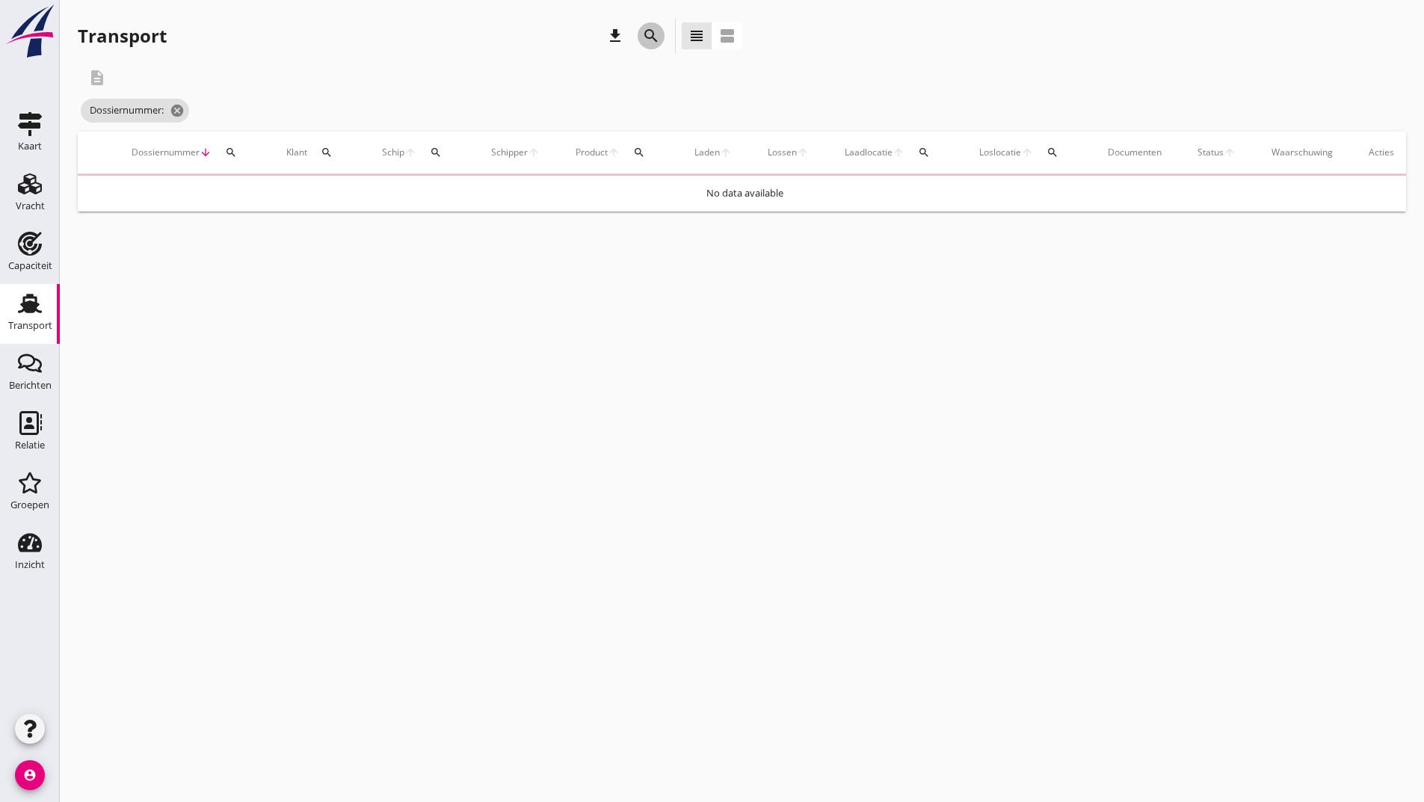
drag, startPoint x: 653, startPoint y: 31, endPoint x: 646, endPoint y: 40, distance: 10.6
click at [647, 37] on icon "search" at bounding box center [651, 36] width 18 height 18
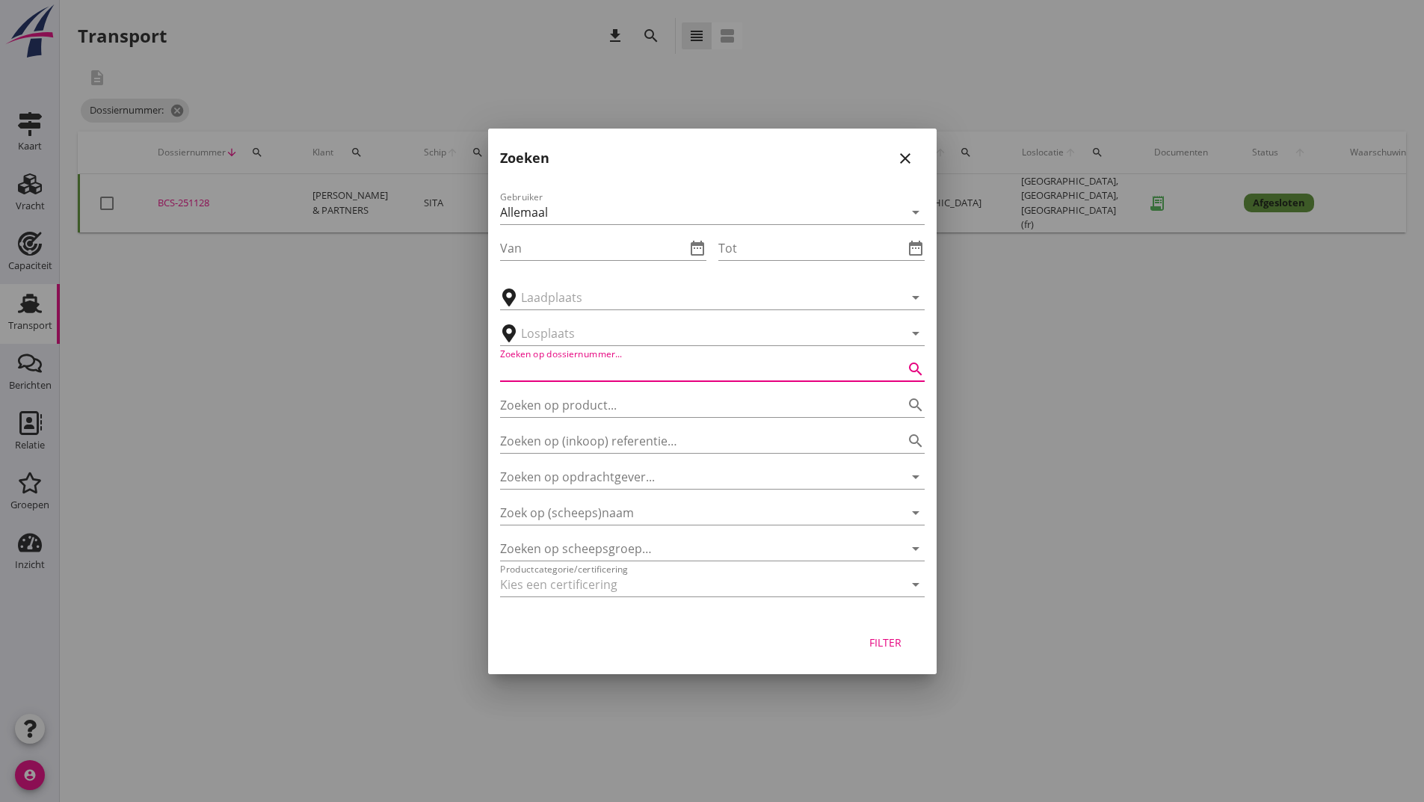
click at [617, 363] on input "Zoeken op dossiernummer..." at bounding box center [691, 369] width 383 height 24
type input "251127"
click at [879, 646] on div "Filter" at bounding box center [886, 643] width 42 height 16
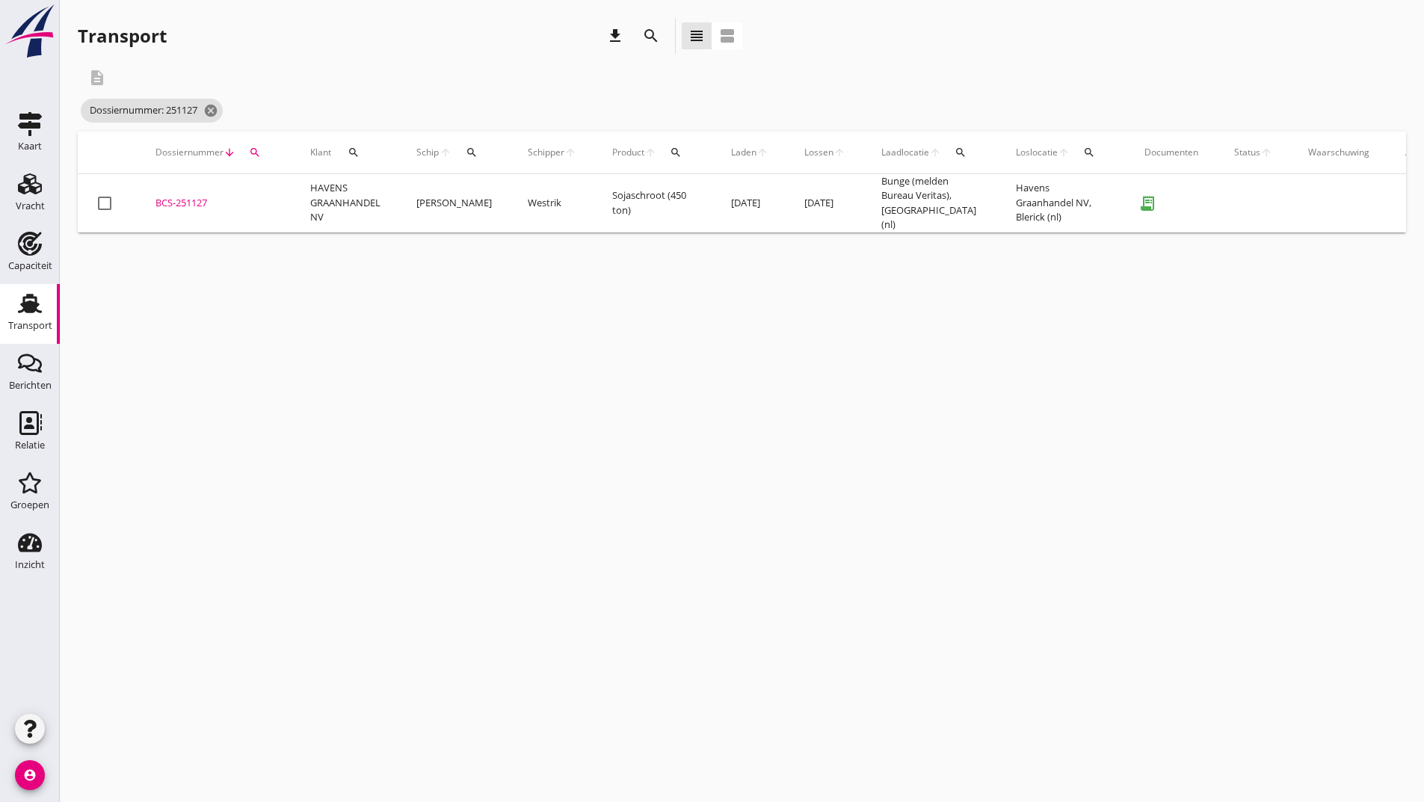
click at [173, 197] on div "BCS-251127" at bounding box center [214, 203] width 119 height 15
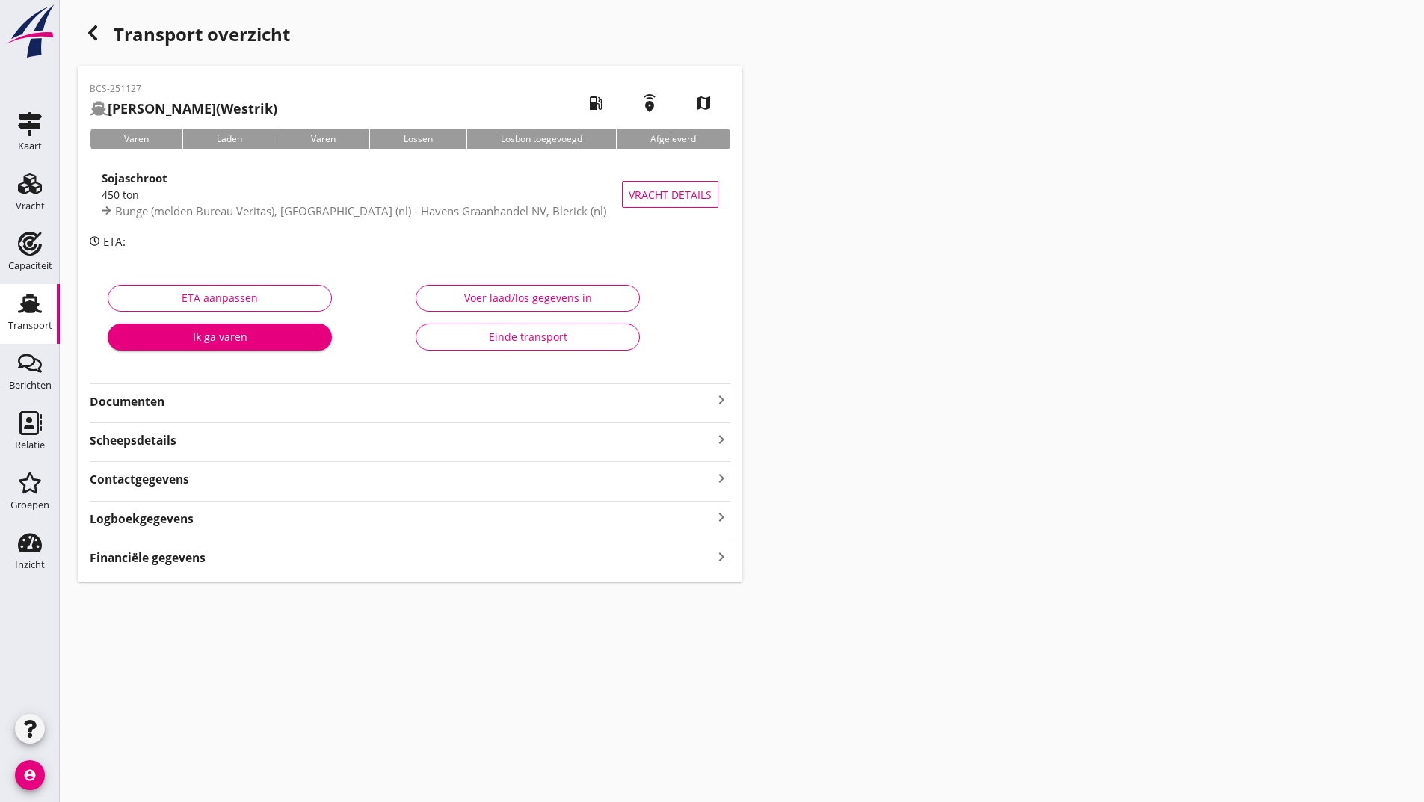
click at [457, 342] on div "Einde transport" at bounding box center [527, 337] width 199 height 16
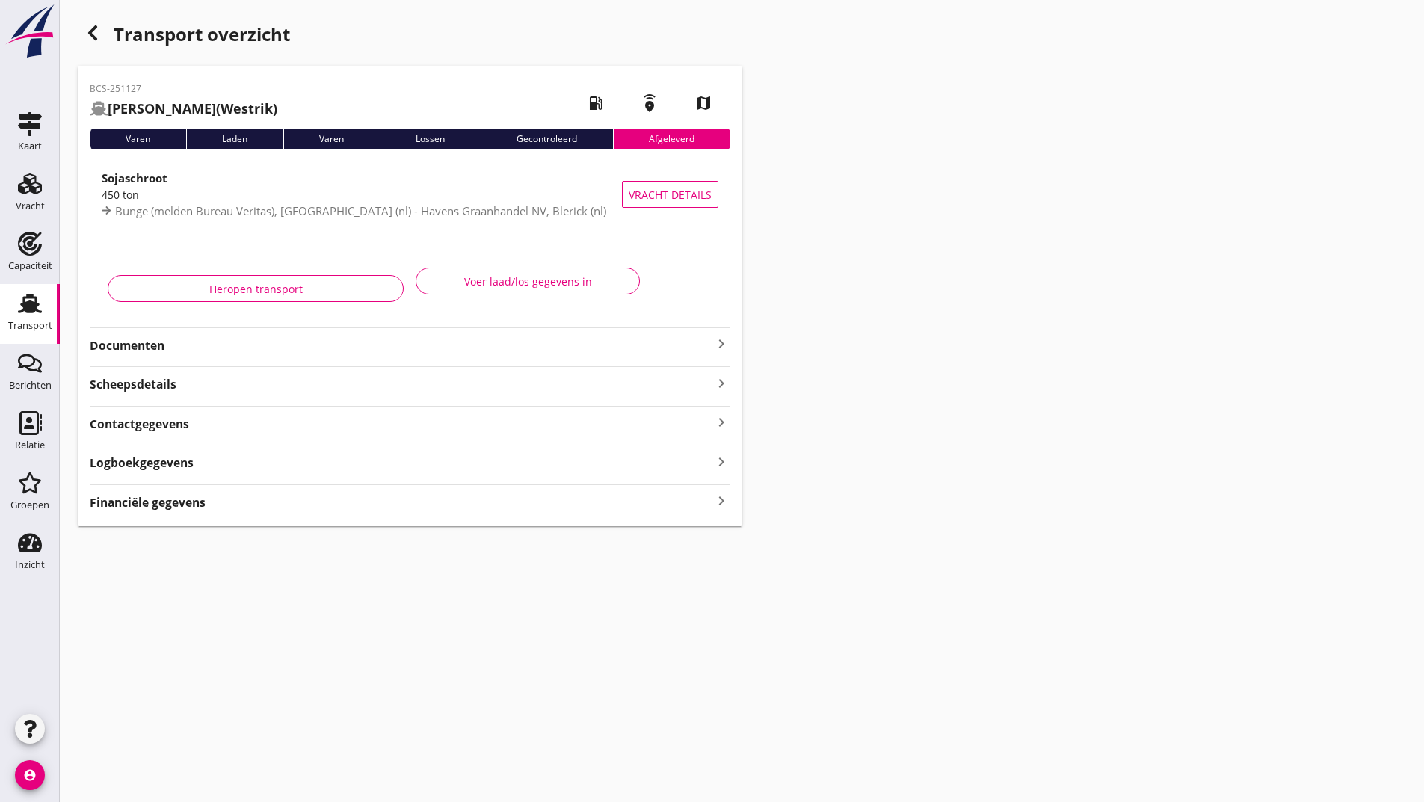
click at [95, 30] on icon "button" at bounding box center [93, 33] width 18 height 18
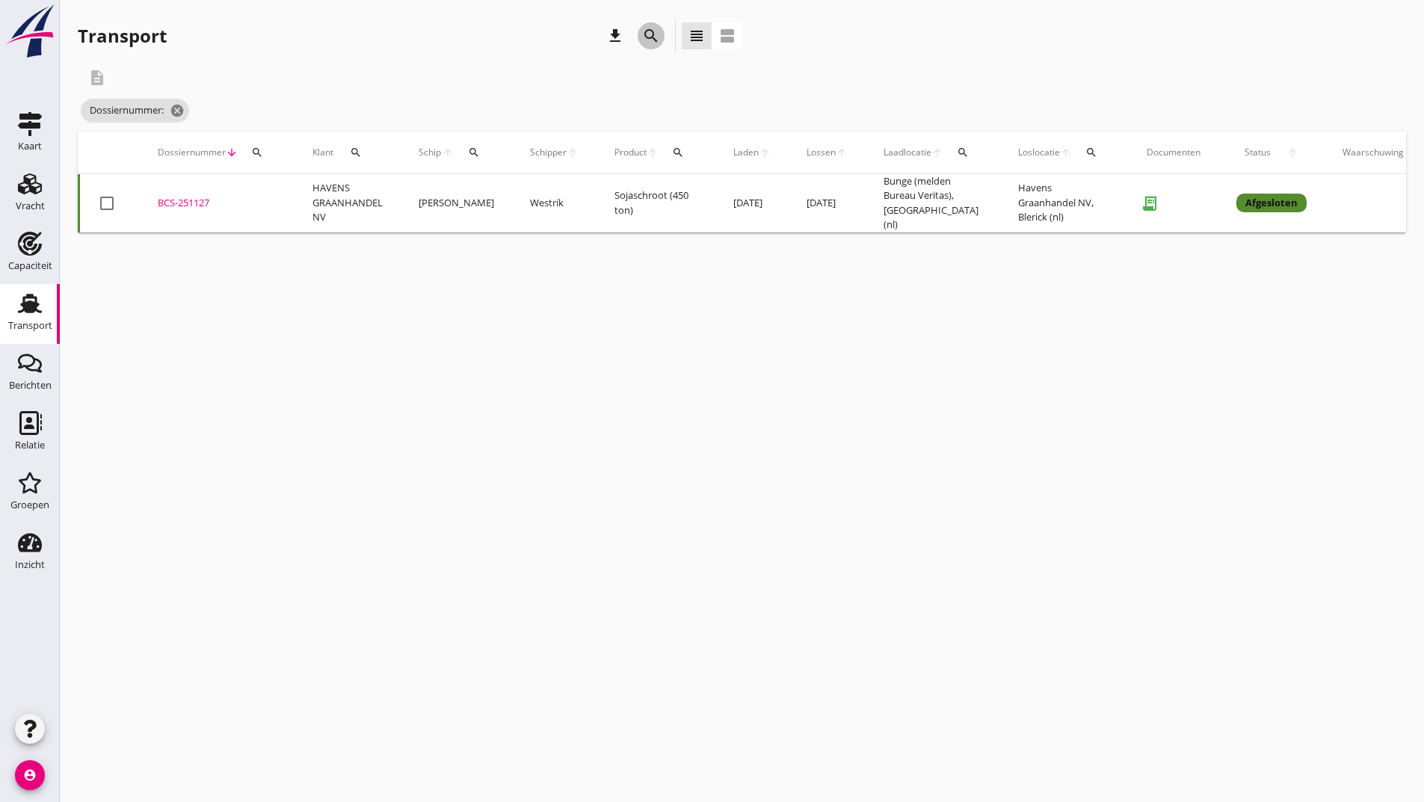
drag, startPoint x: 647, startPoint y: 34, endPoint x: 643, endPoint y: 41, distance: 8.4
click at [645, 37] on icon "search" at bounding box center [651, 36] width 18 height 18
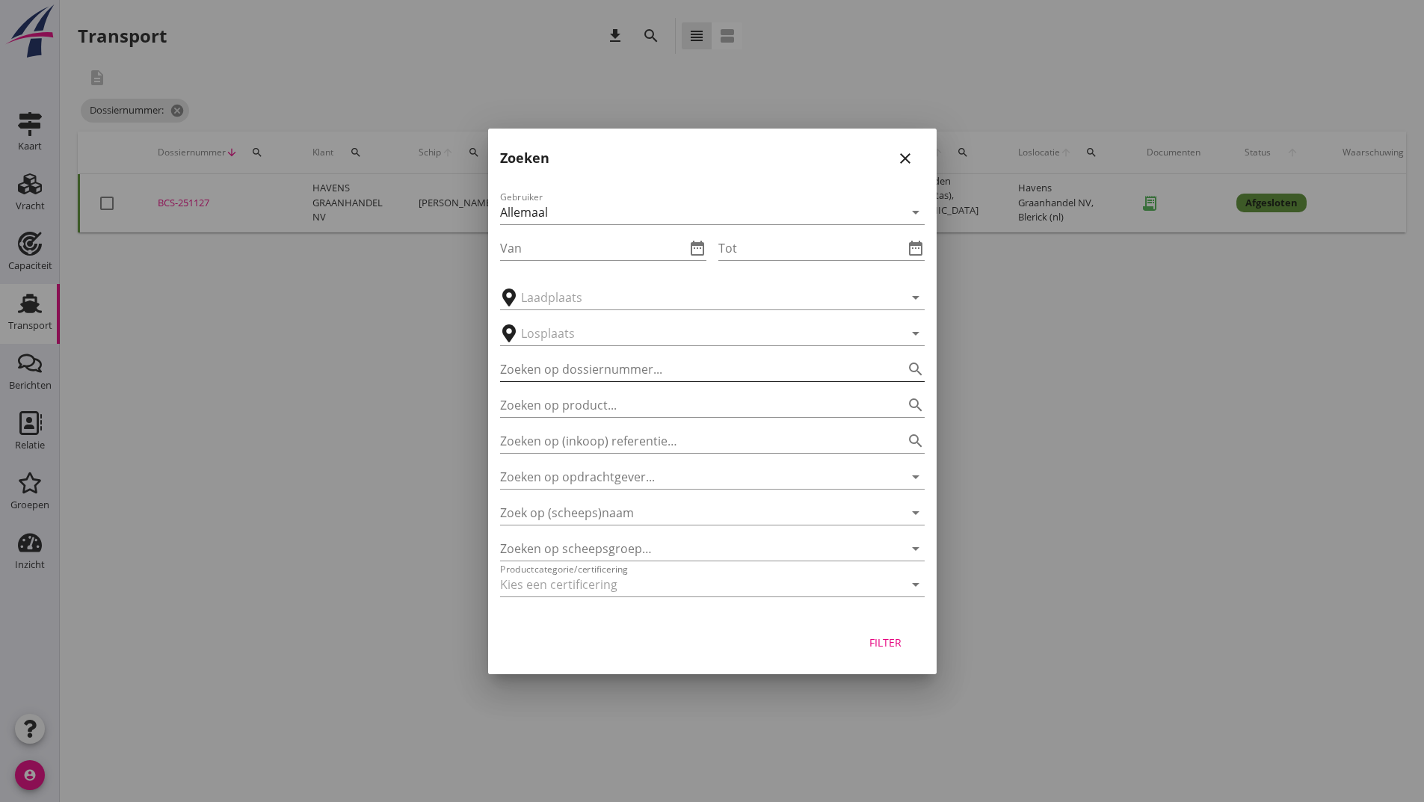
click at [561, 372] on input "Zoeken op dossiernummer..." at bounding box center [691, 369] width 383 height 24
type input "251162"
click at [872, 641] on div "Filter" at bounding box center [886, 643] width 42 height 16
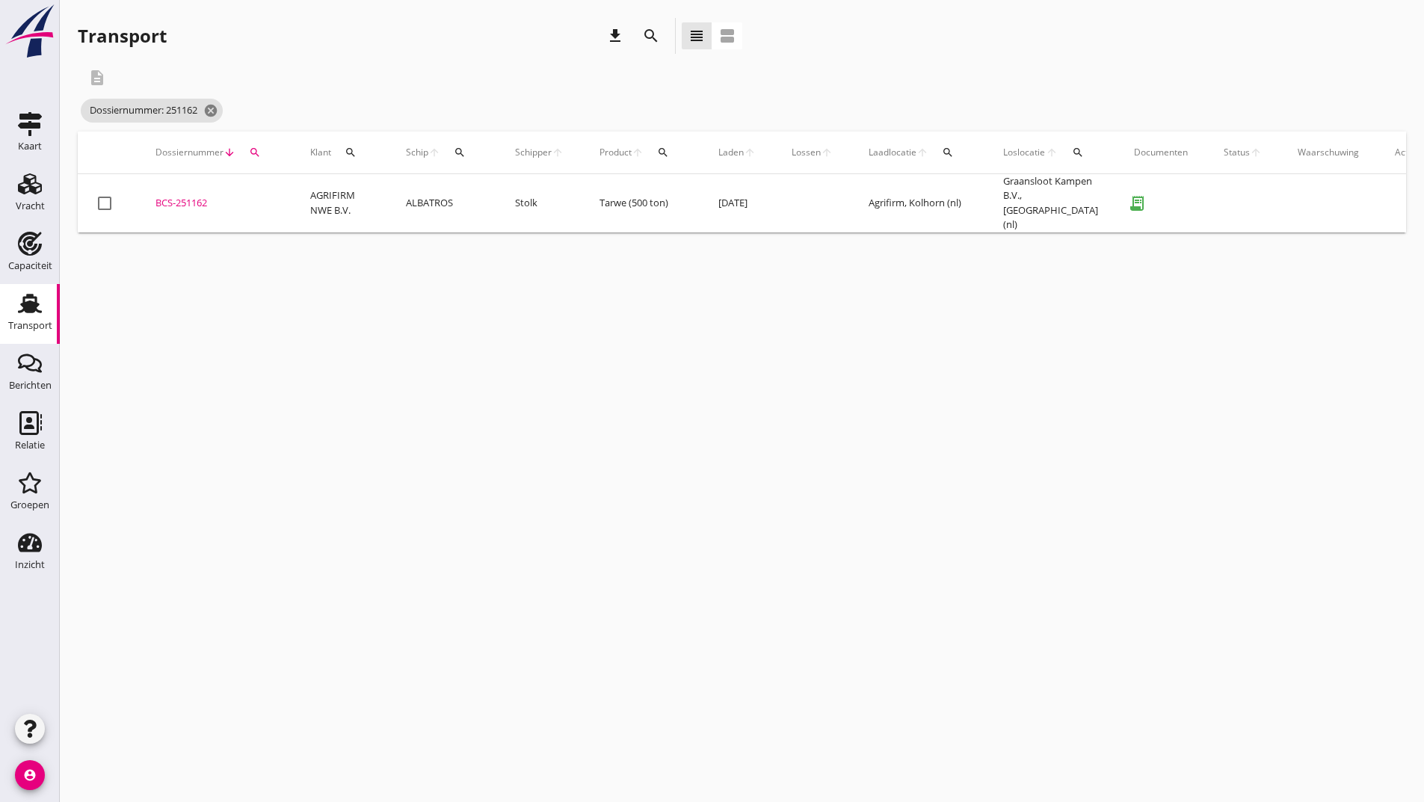
click at [193, 200] on div "BCS-251162" at bounding box center [214, 203] width 119 height 15
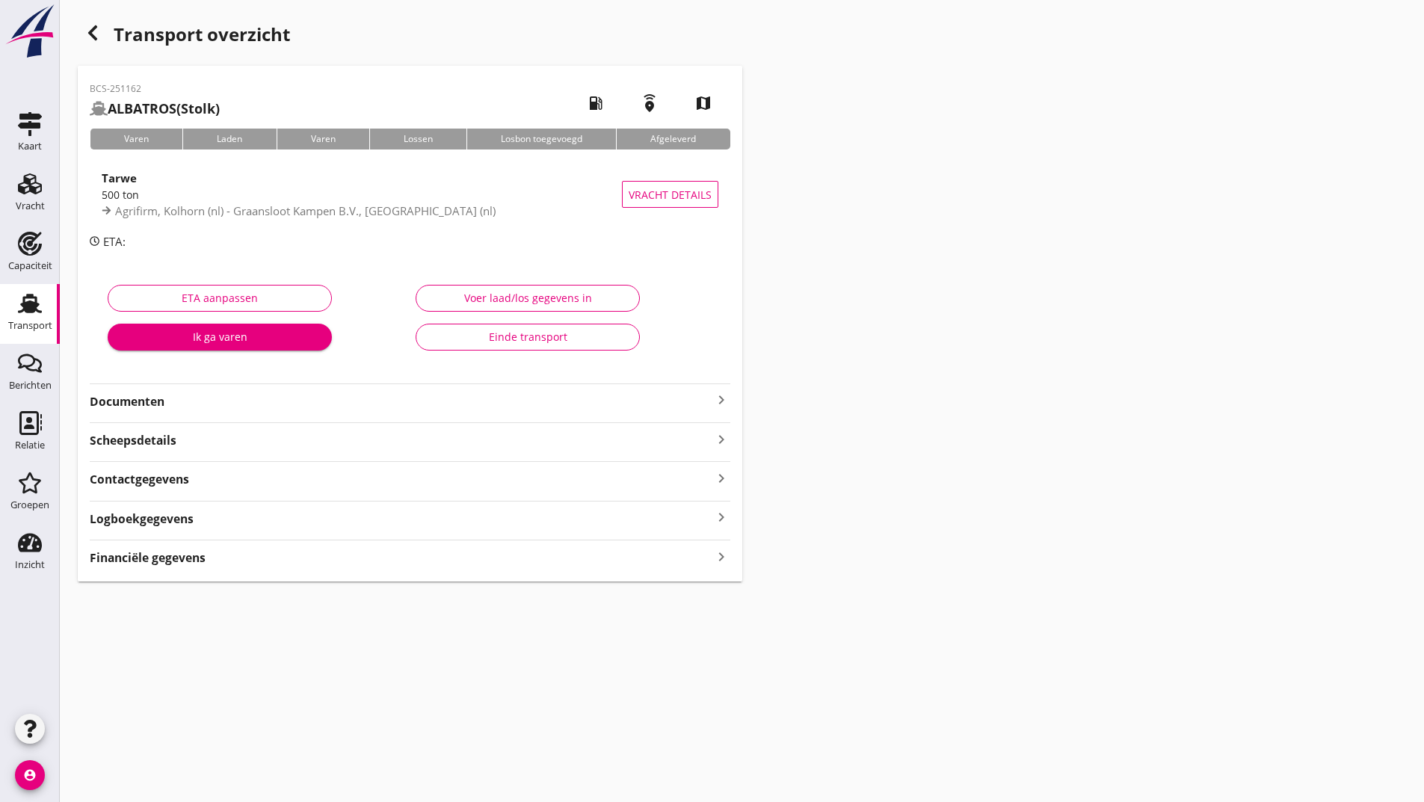
click at [483, 332] on div "Einde transport" at bounding box center [527, 337] width 199 height 16
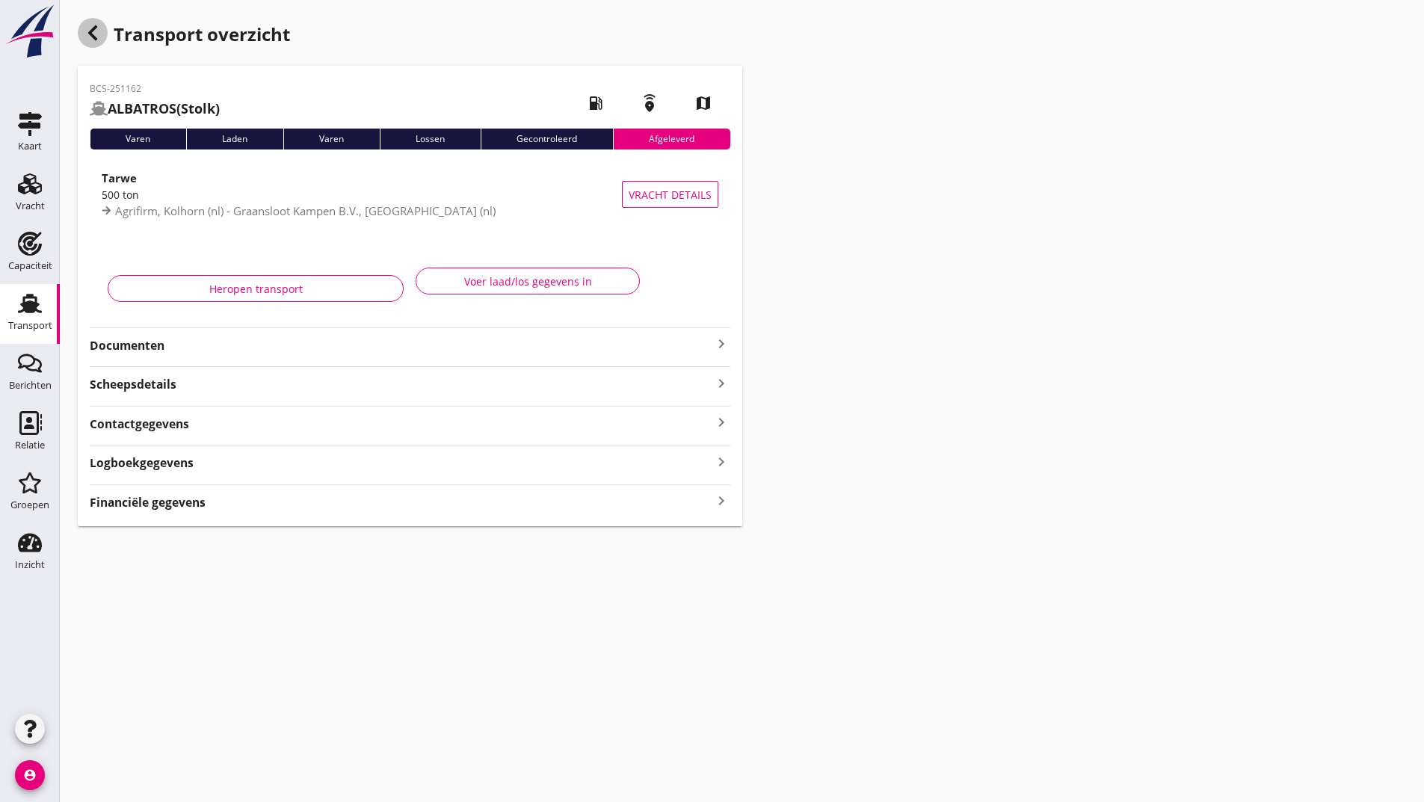
click at [90, 32] on use "button" at bounding box center [92, 32] width 9 height 15
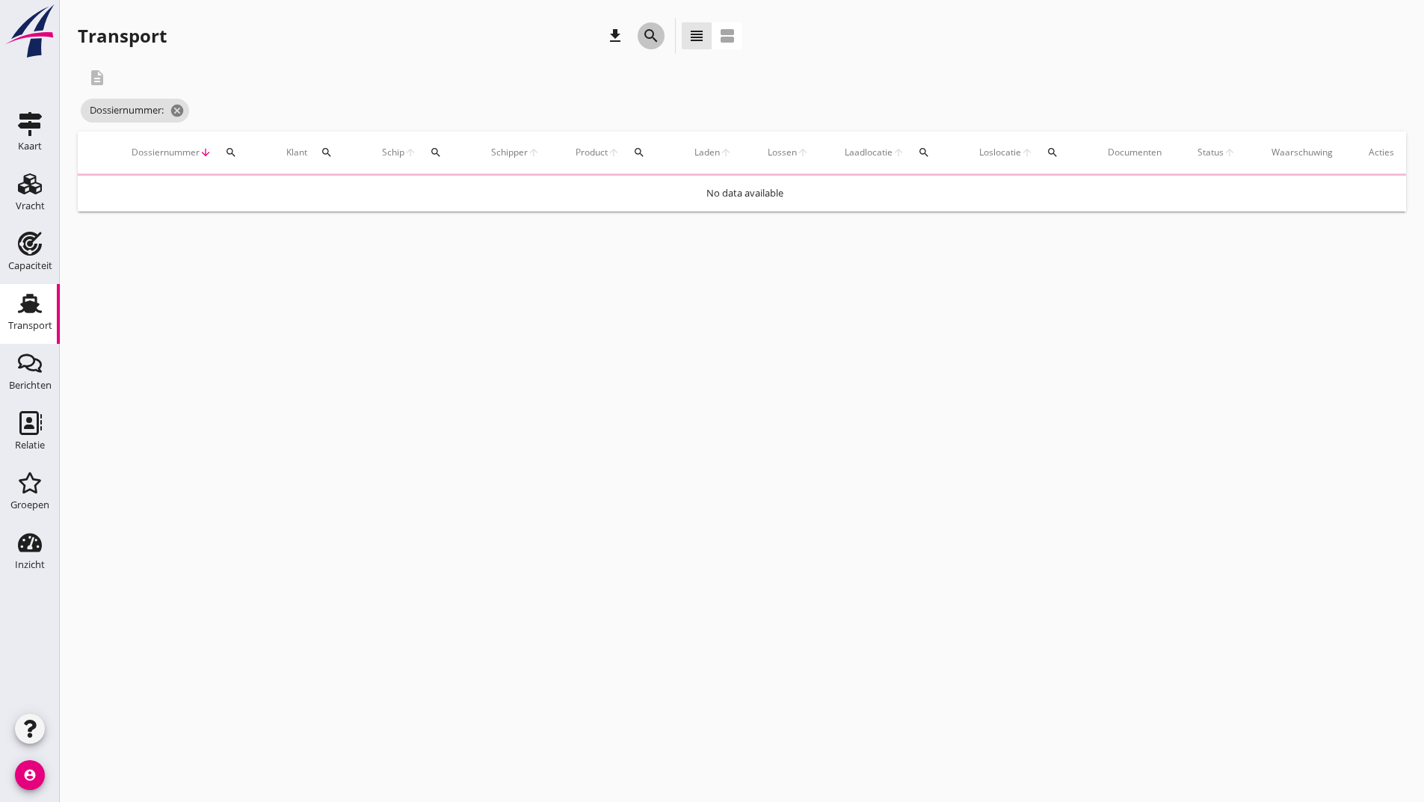
click at [646, 34] on icon "search" at bounding box center [651, 36] width 18 height 18
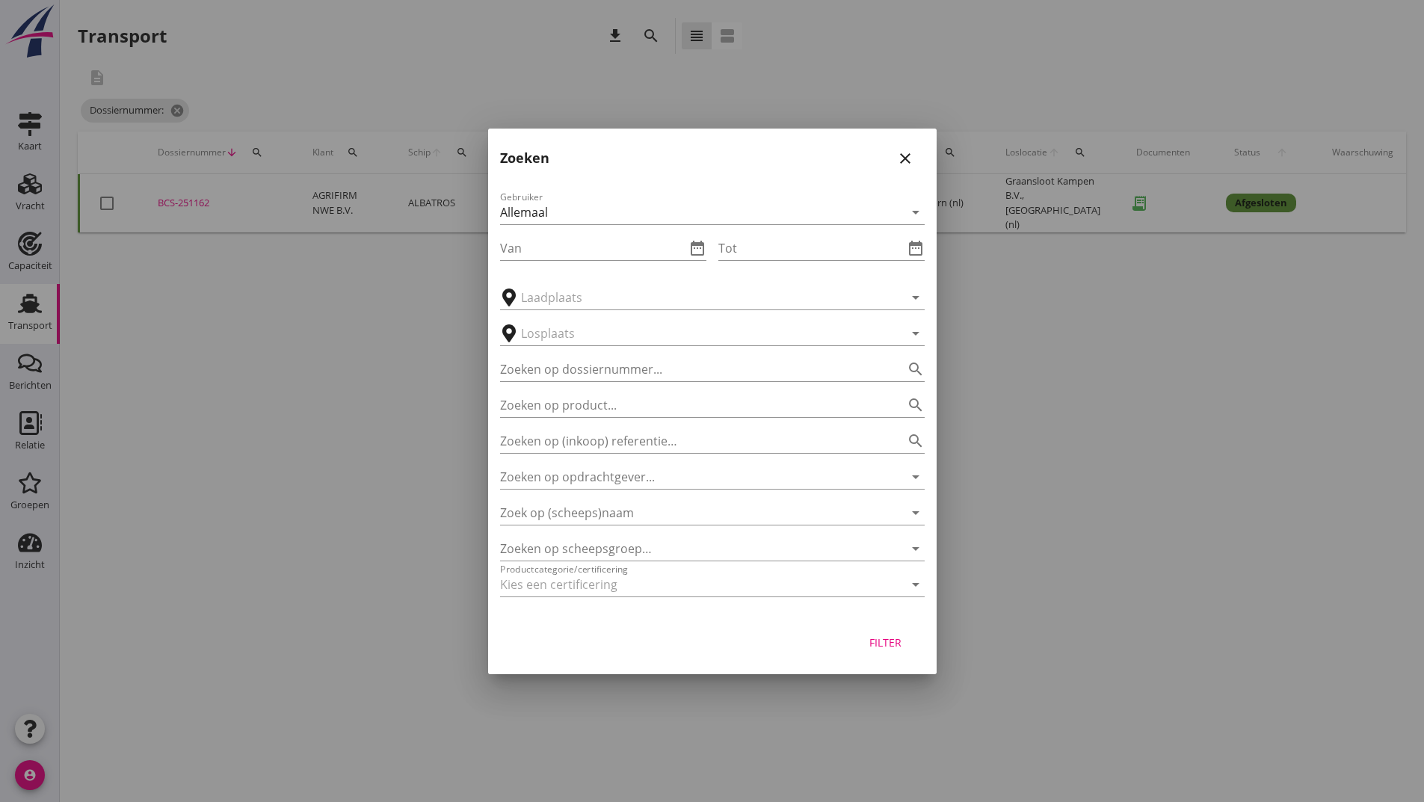
click at [611, 352] on div "Zoeken op dossiernummer... search" at bounding box center [712, 364] width 425 height 33
click at [562, 377] on input "Zoeken op dossiernummer..." at bounding box center [691, 369] width 383 height 24
type input "251216"
click at [887, 638] on div "Filter" at bounding box center [886, 643] width 42 height 16
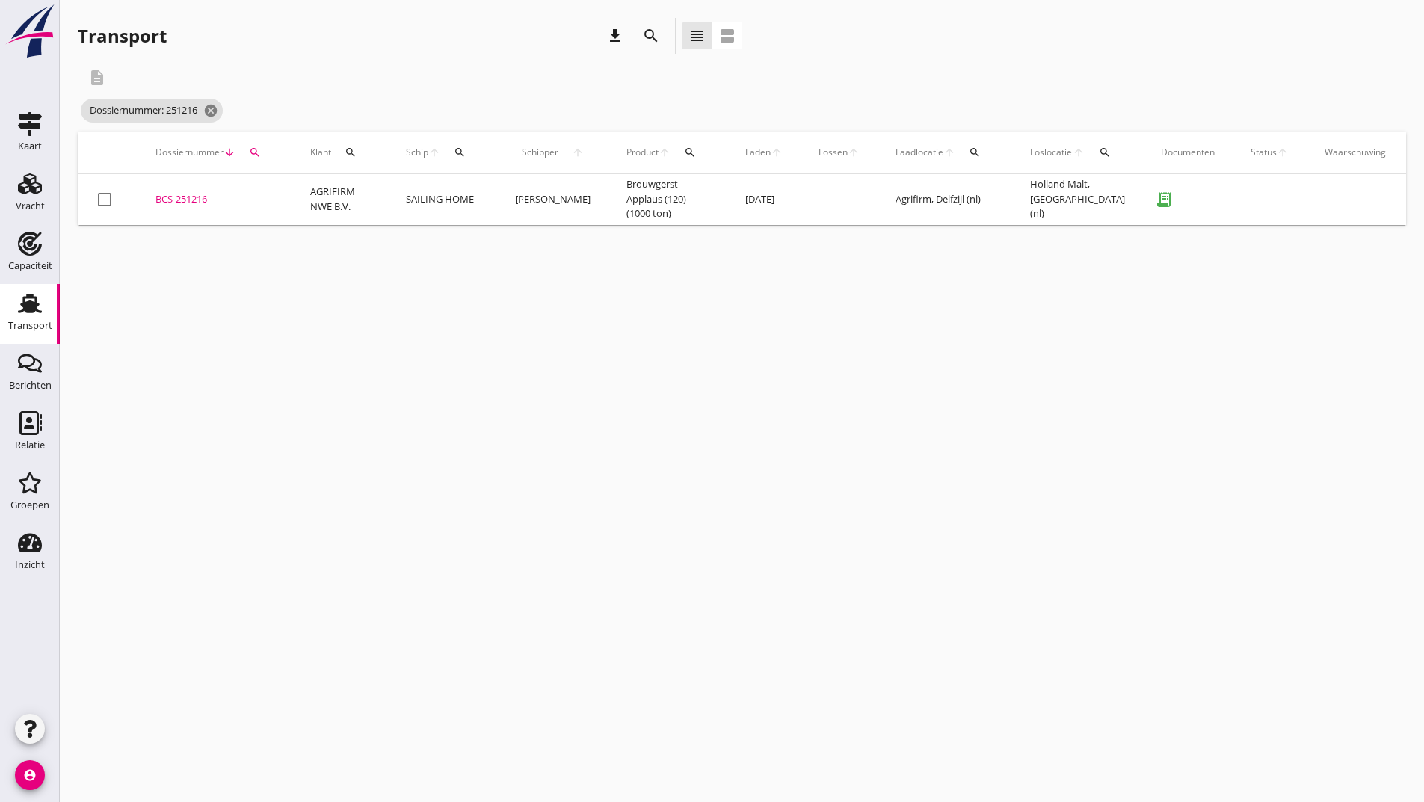
click at [194, 192] on div "BCS-251216" at bounding box center [214, 199] width 119 height 15
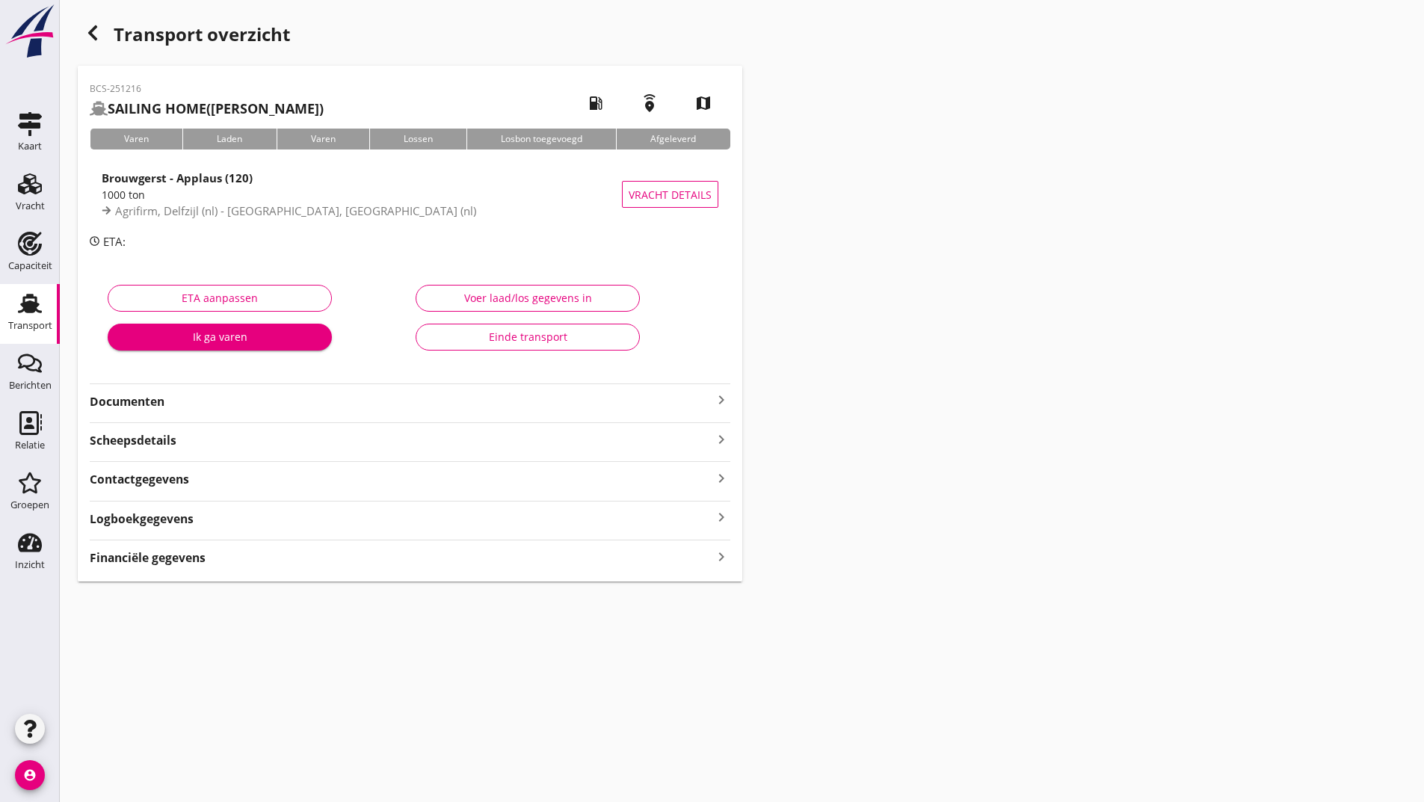
click at [447, 330] on div "Einde transport" at bounding box center [527, 337] width 199 height 16
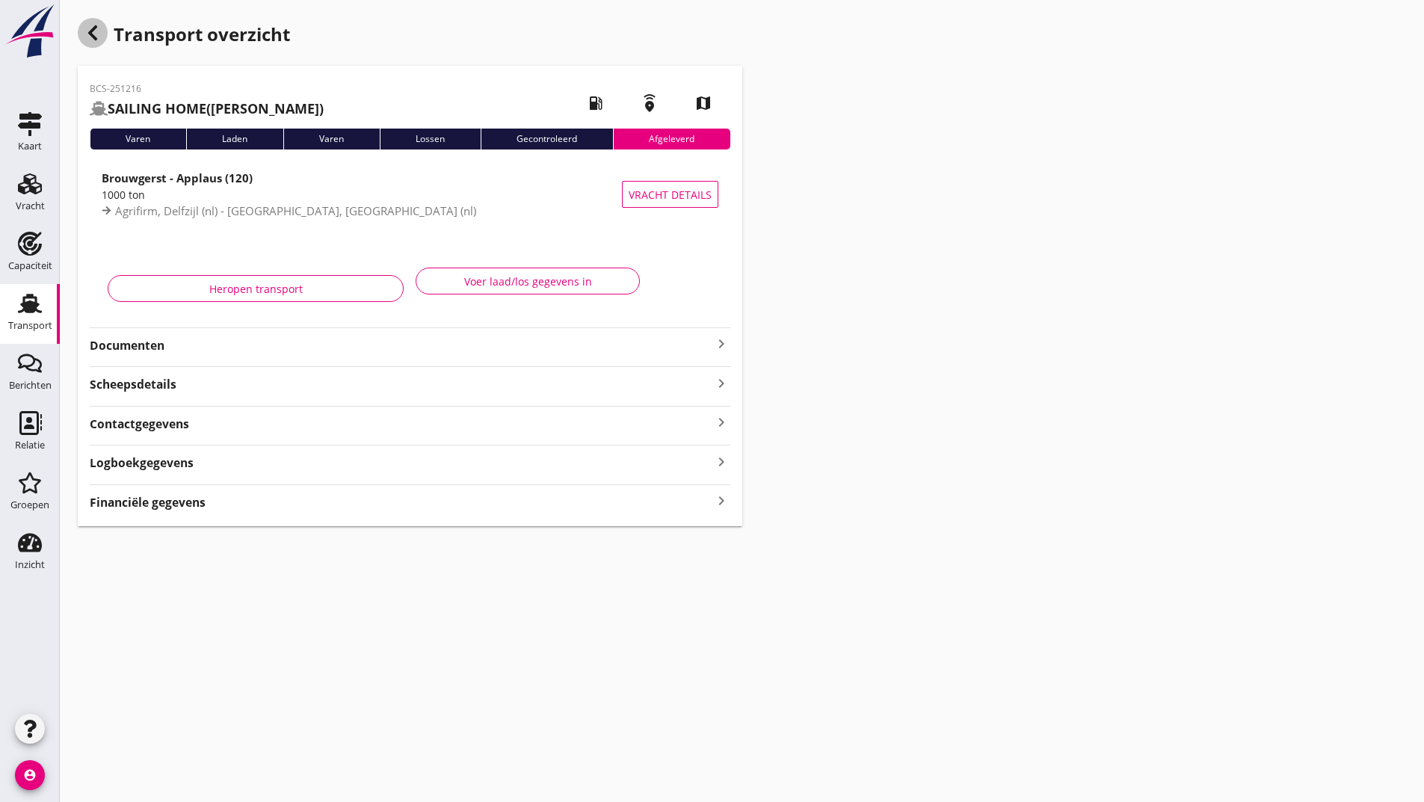
click at [90, 37] on icon "button" at bounding box center [93, 33] width 18 height 18
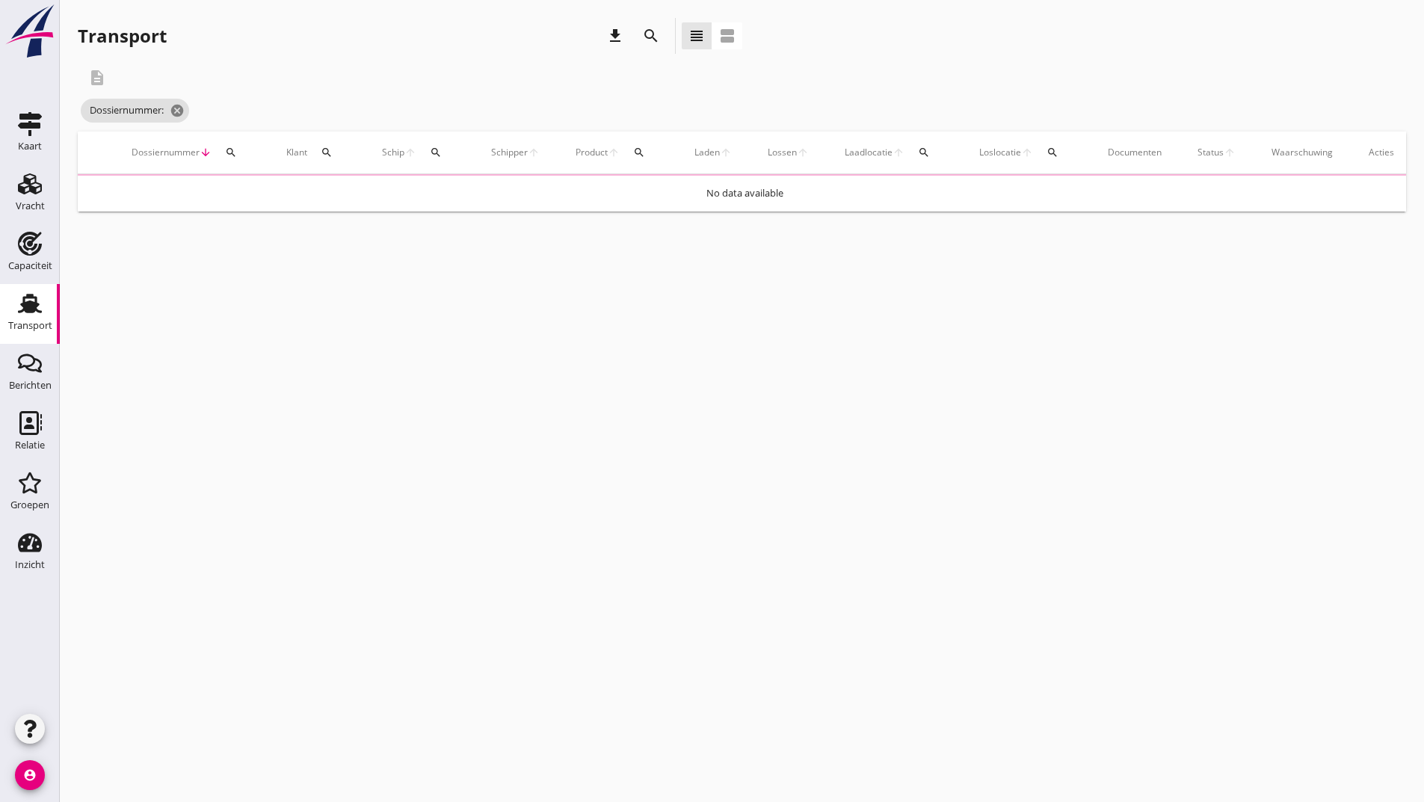
click at [650, 42] on icon "search" at bounding box center [651, 36] width 18 height 18
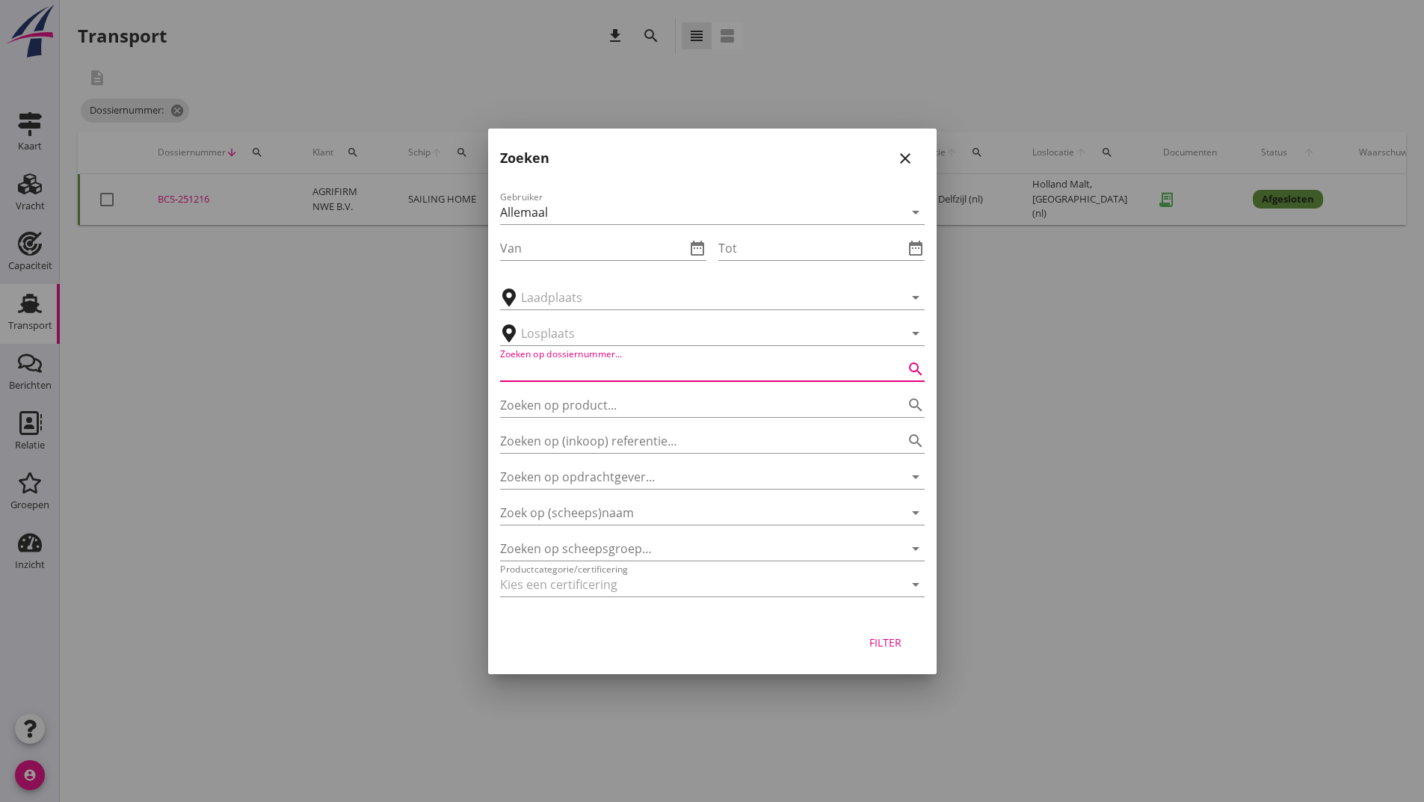
click at [616, 373] on input "Zoeken op dossiernummer..." at bounding box center [691, 369] width 383 height 24
type input "251186"
click at [879, 636] on div "Filter" at bounding box center [886, 643] width 42 height 16
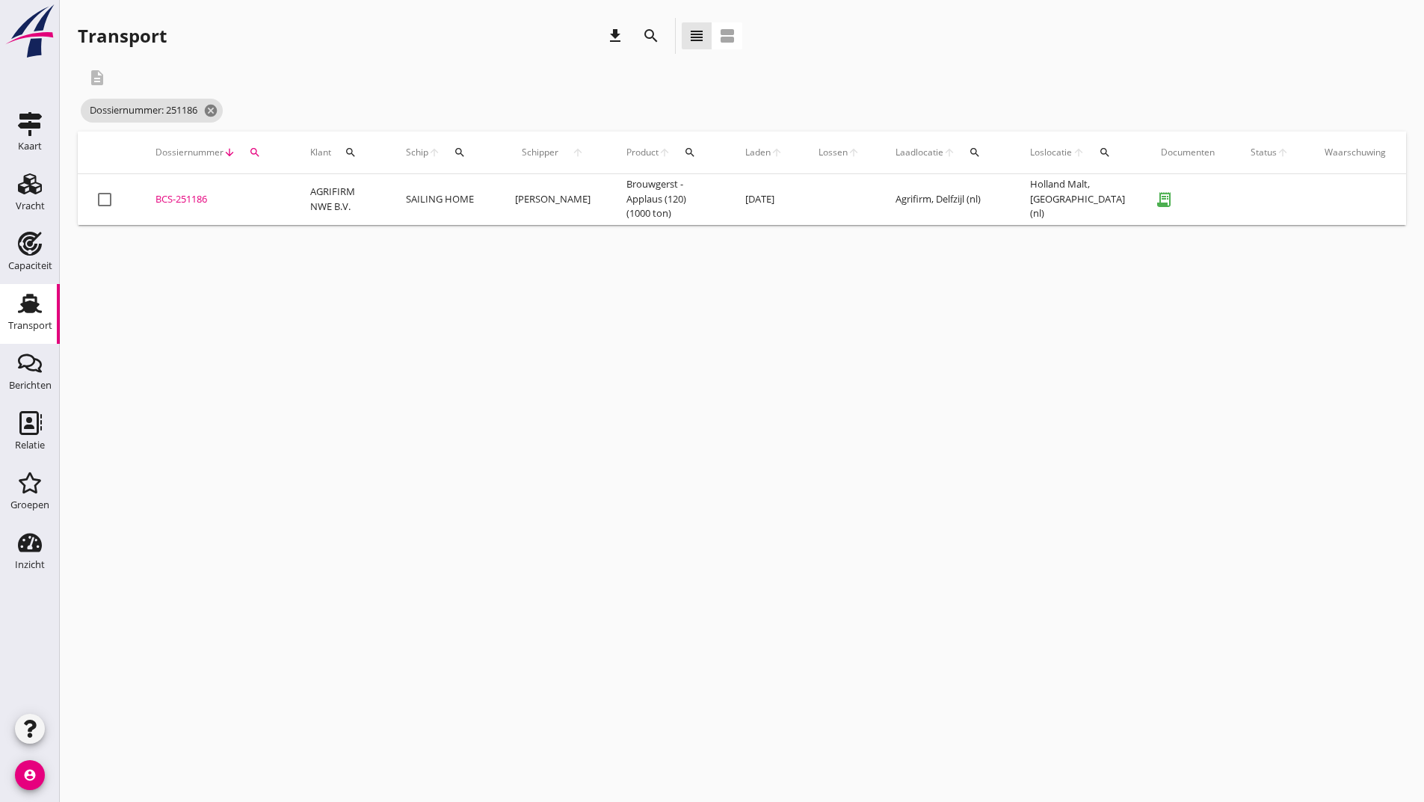
drag, startPoint x: 205, startPoint y: 201, endPoint x: 215, endPoint y: 207, distance: 11.4
click at [206, 203] on div "BCS-251186" at bounding box center [214, 199] width 119 height 15
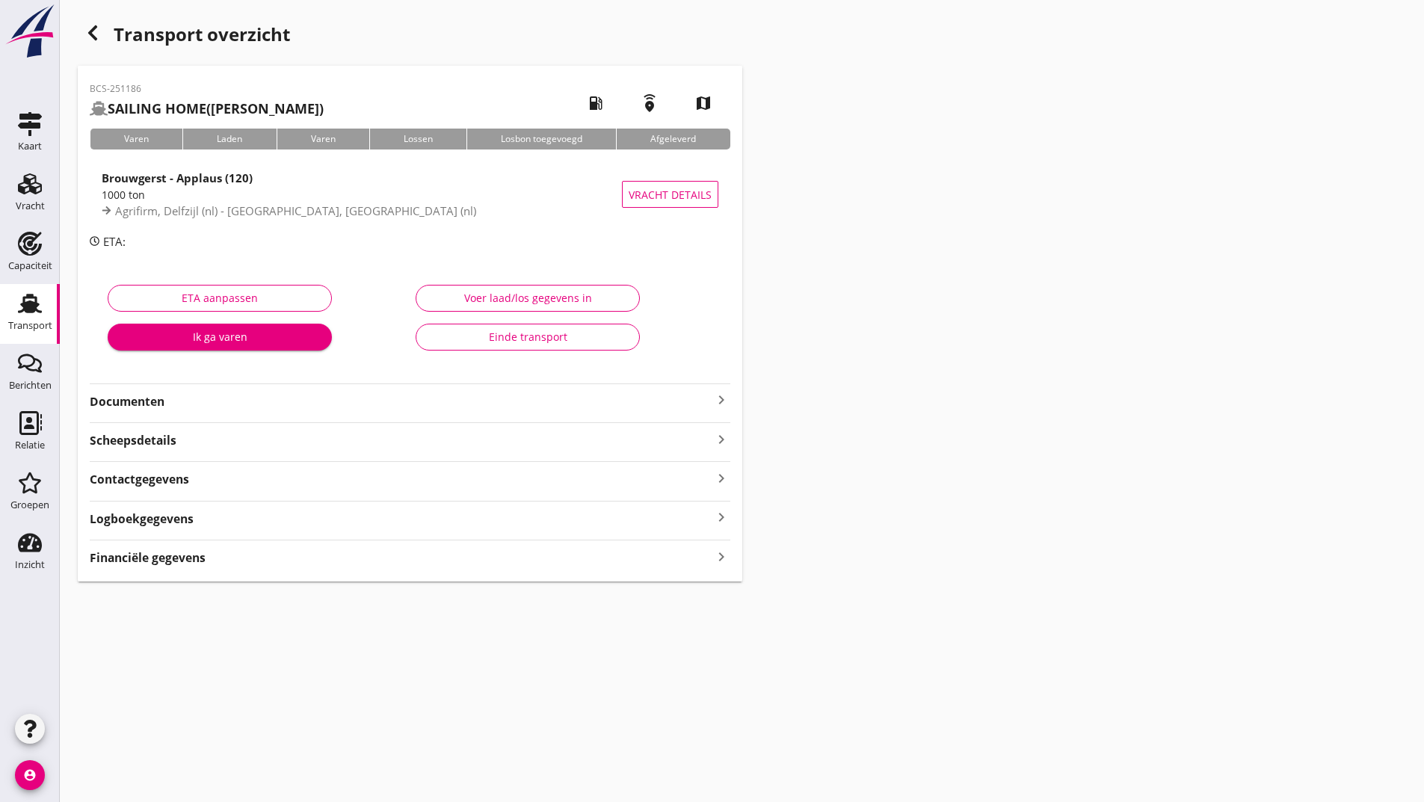
click at [531, 343] on div "Einde transport" at bounding box center [527, 337] width 199 height 16
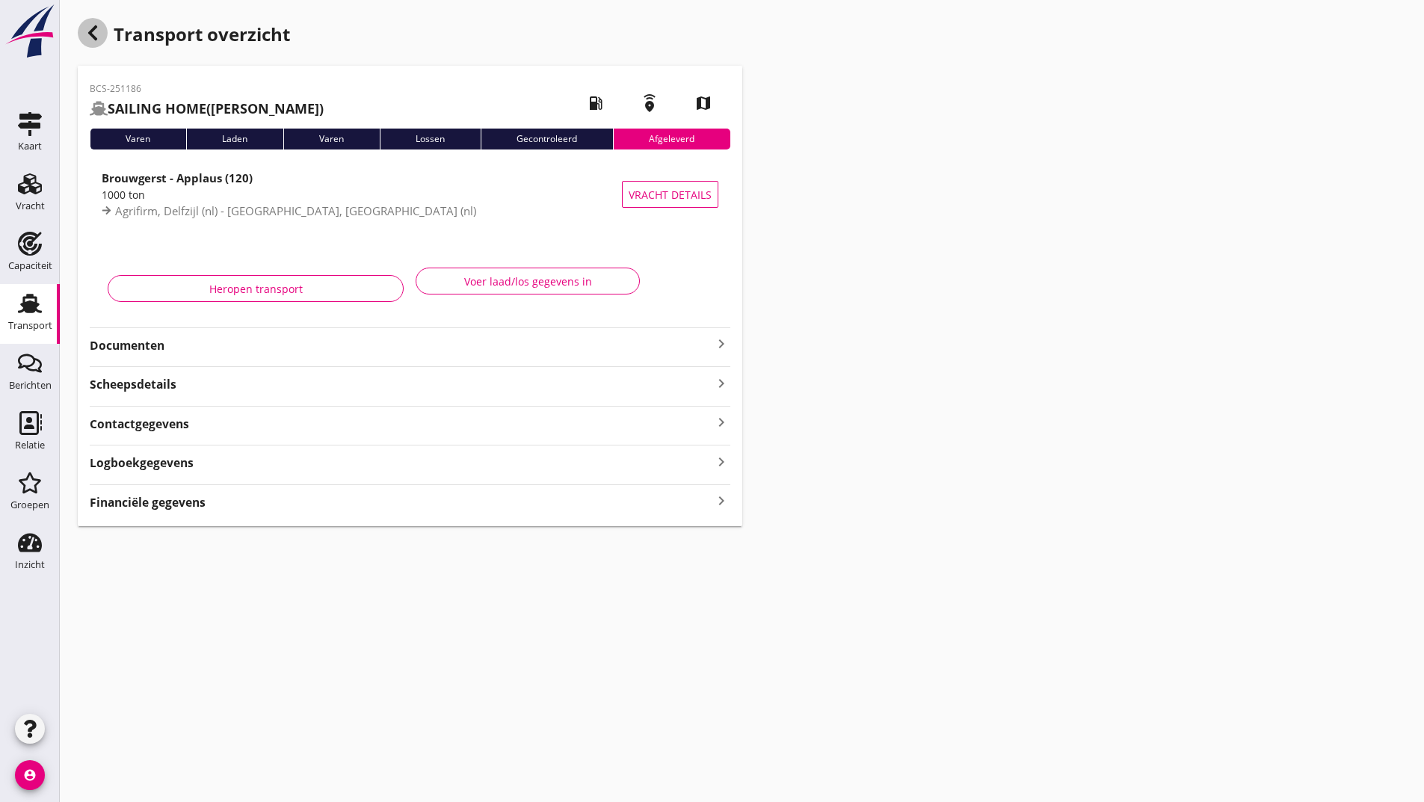
click at [91, 32] on use "button" at bounding box center [92, 32] width 9 height 15
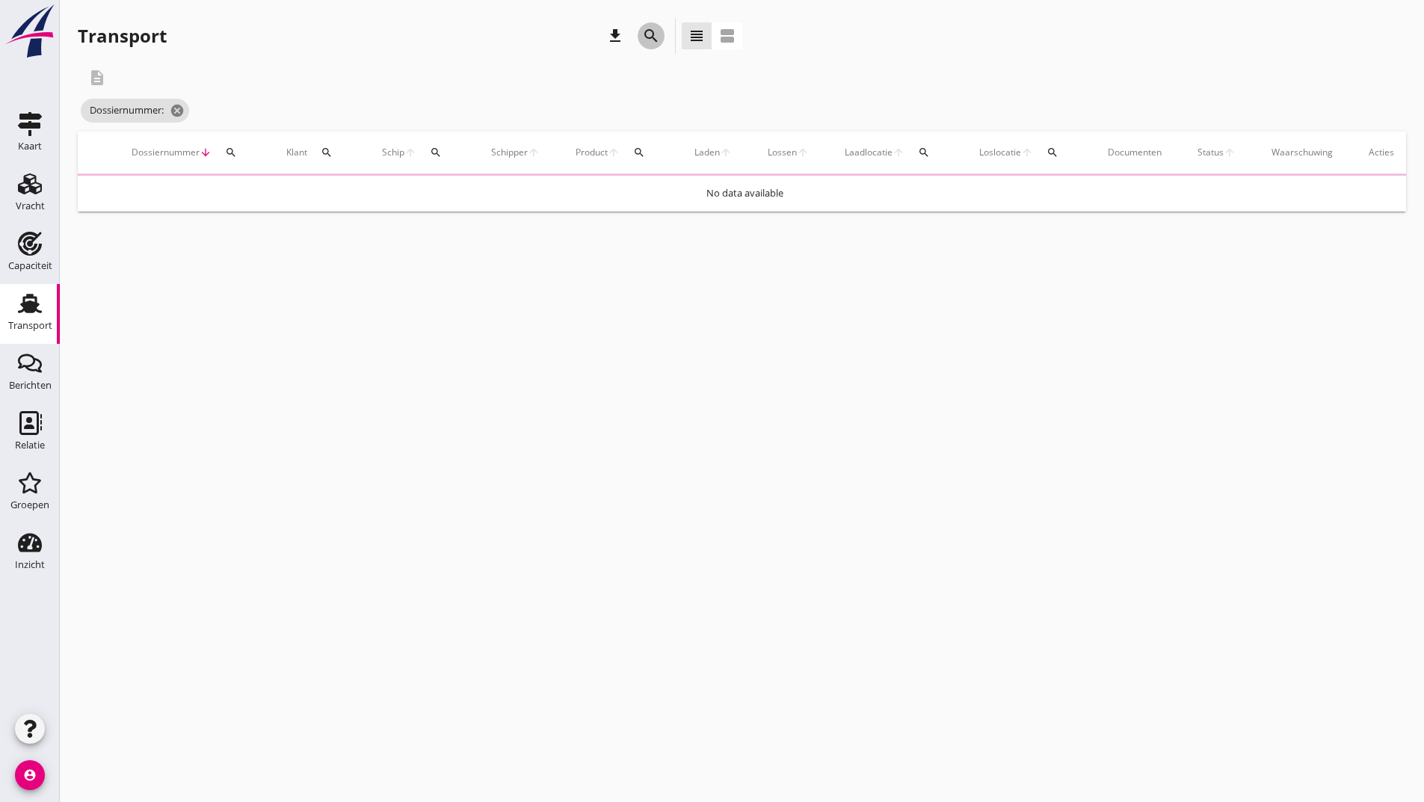
click at [650, 37] on icon "search" at bounding box center [651, 36] width 18 height 18
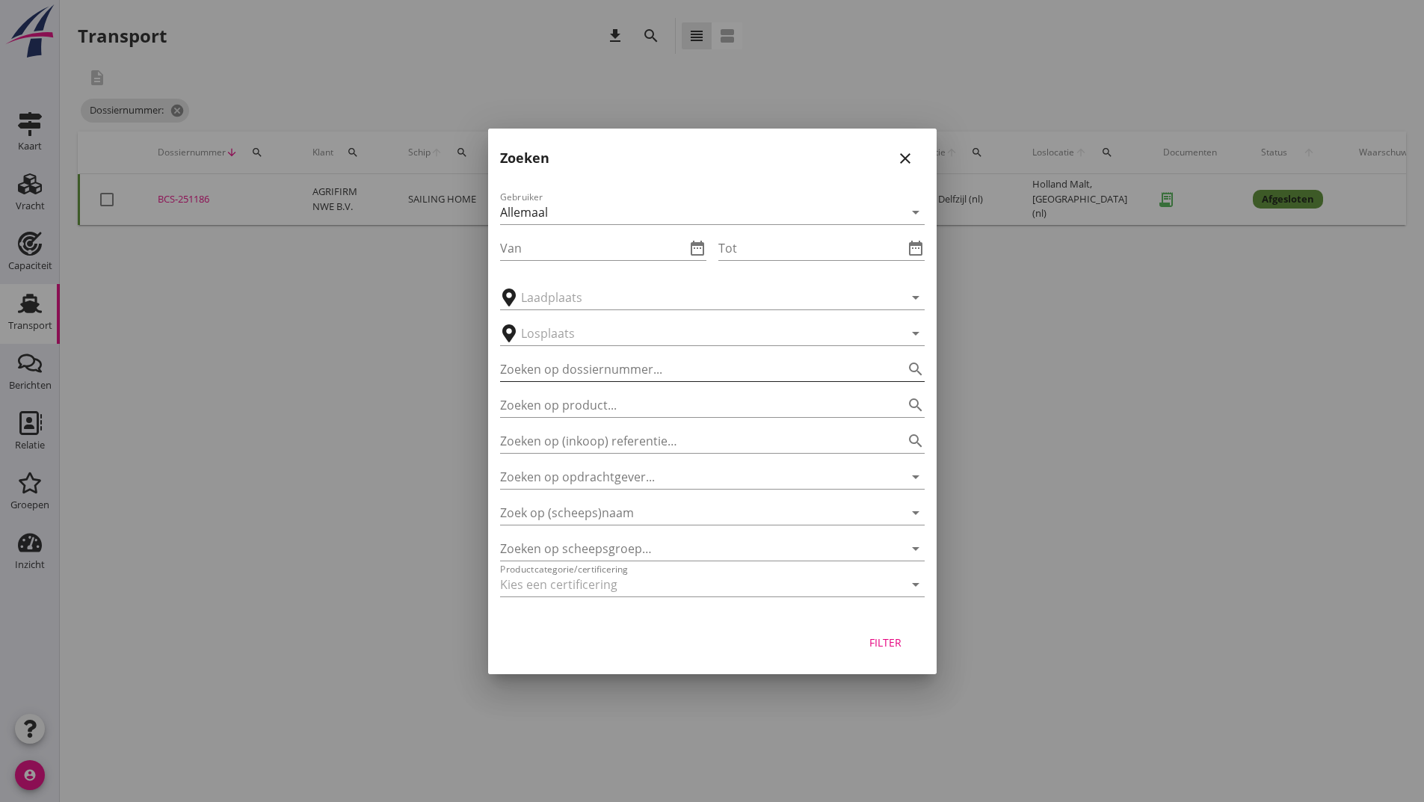
click at [564, 374] on input "Zoeken op dossiernummer..." at bounding box center [691, 369] width 383 height 24
type input "251167"
click at [873, 641] on div "Filter" at bounding box center [886, 643] width 42 height 16
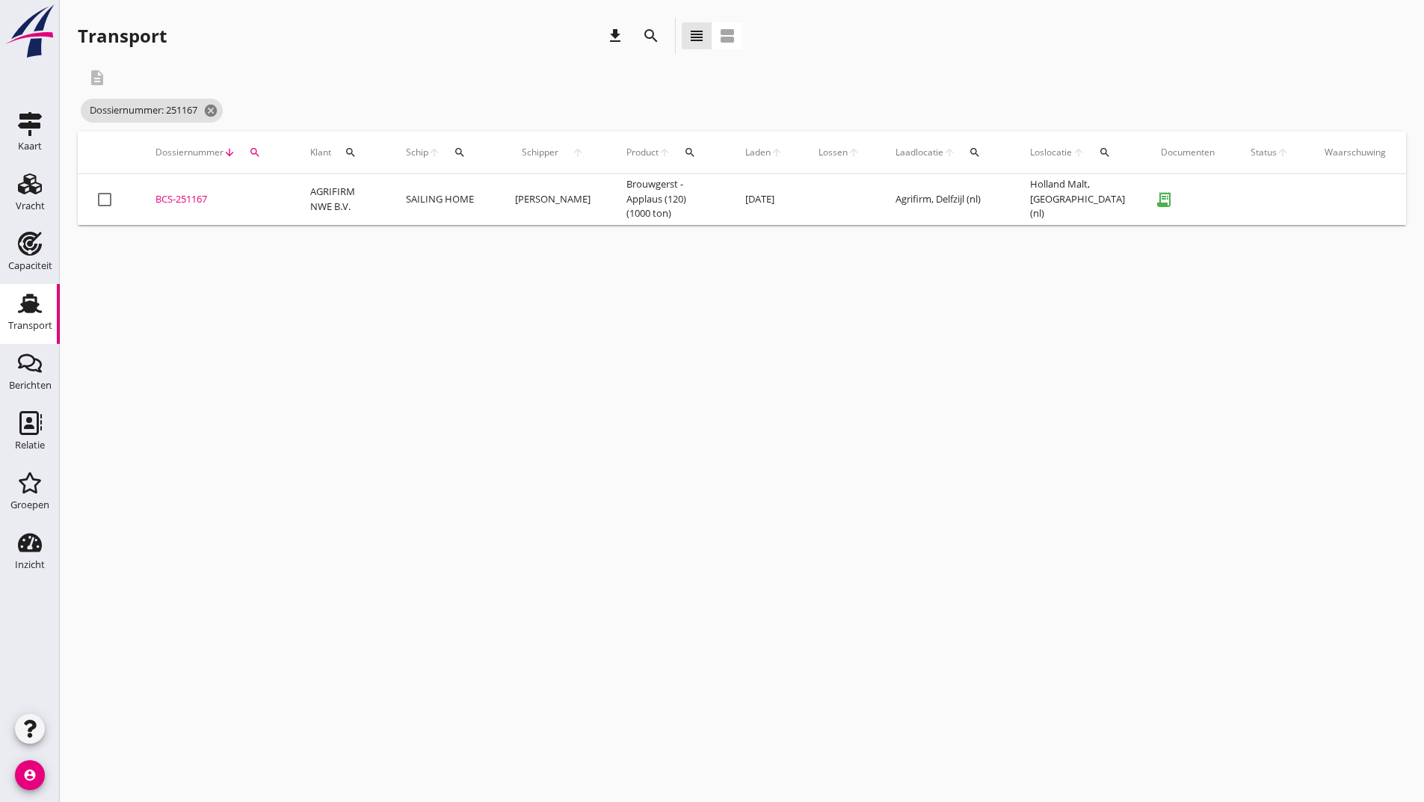
click at [173, 200] on div "BCS-251167" at bounding box center [214, 199] width 119 height 15
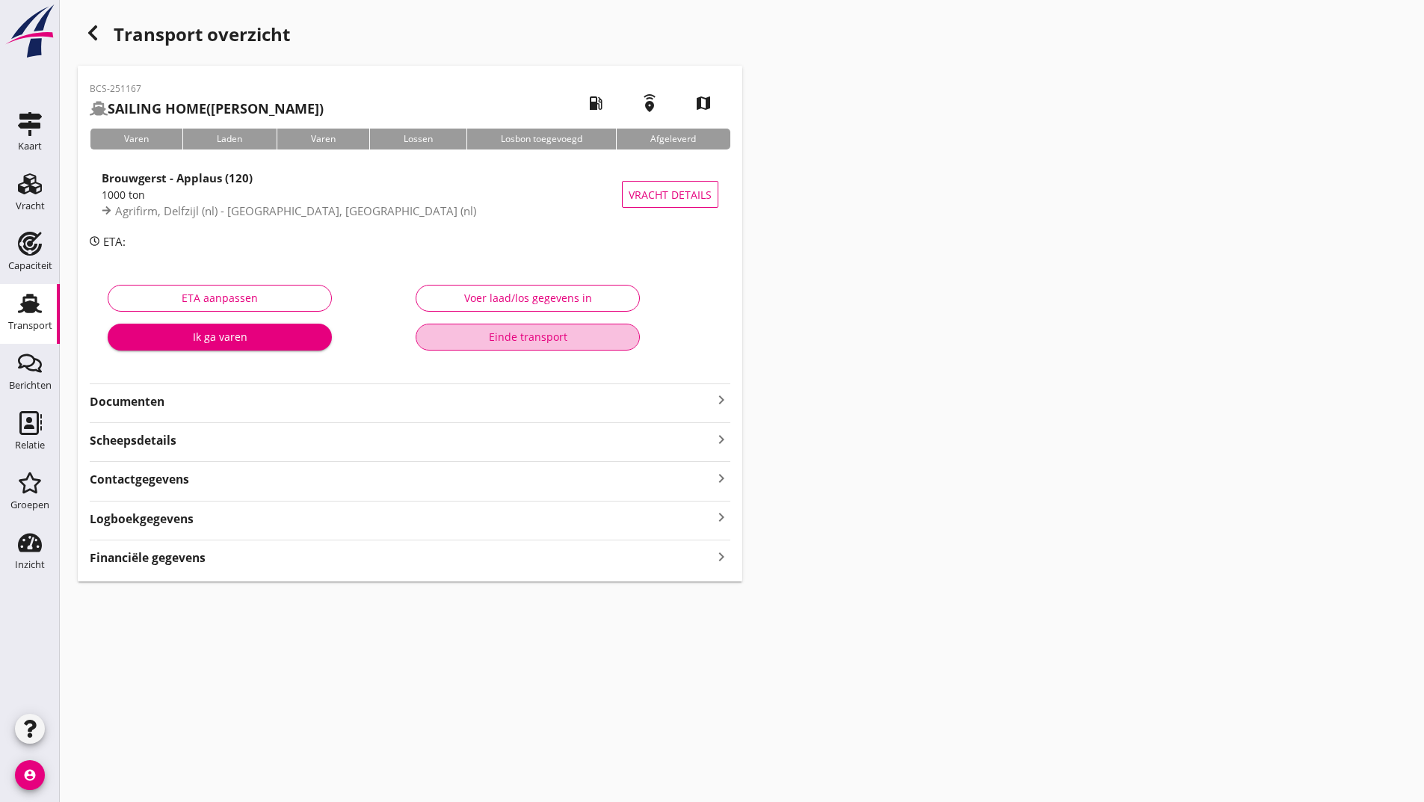
click at [467, 339] on div "Einde transport" at bounding box center [527, 337] width 199 height 16
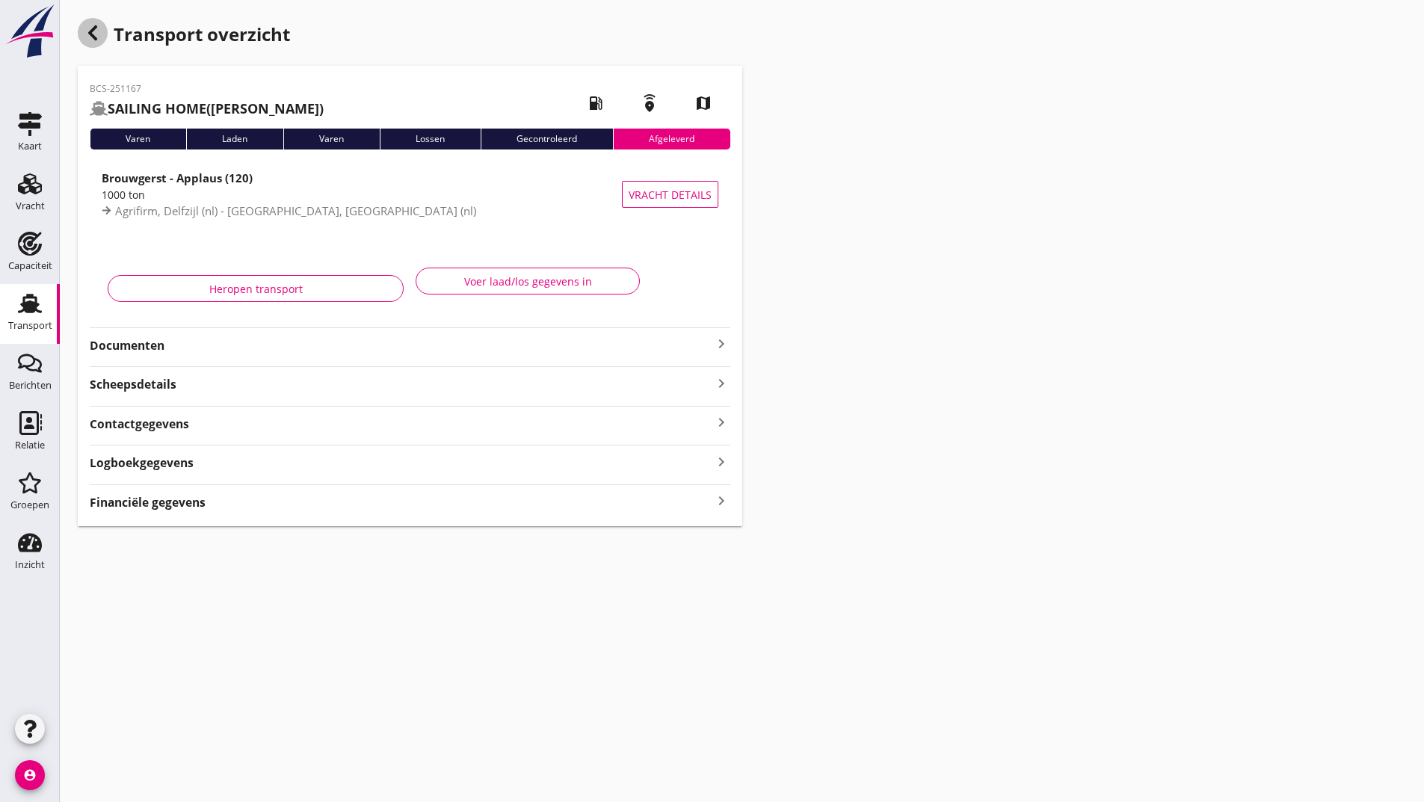
click at [93, 26] on icon "button" at bounding box center [93, 33] width 18 height 18
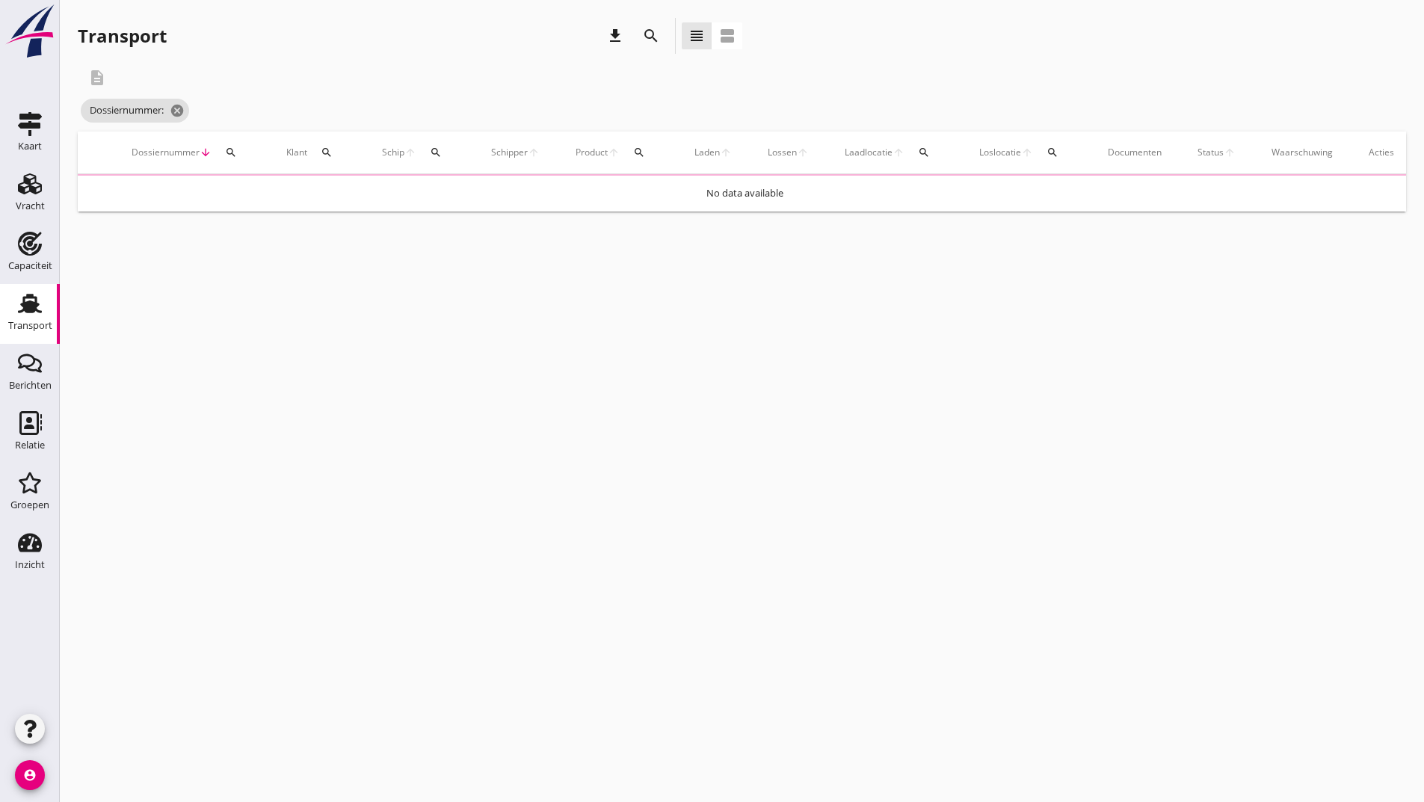
click at [648, 37] on icon "search" at bounding box center [651, 36] width 18 height 18
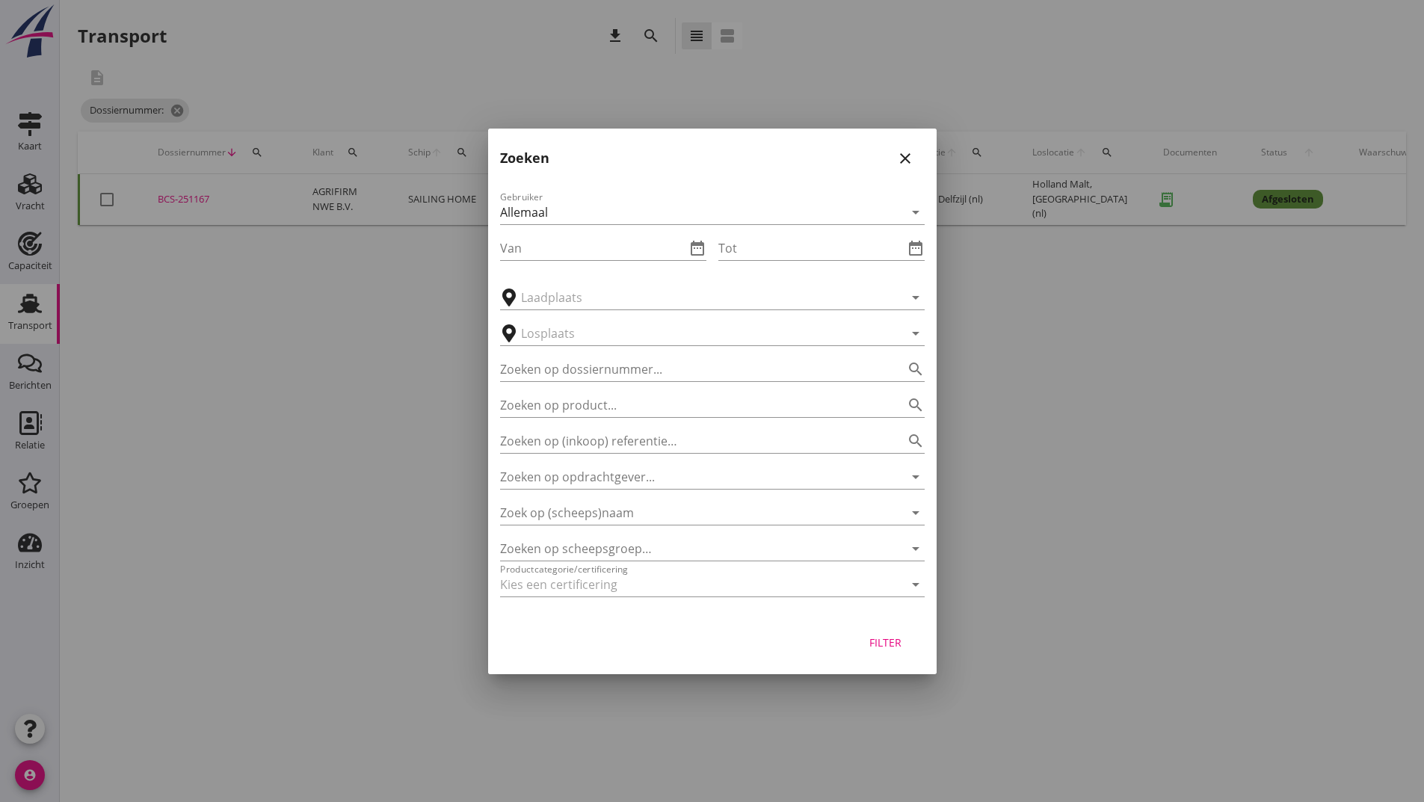
click at [588, 354] on div "Zoeken op dossiernummer... search" at bounding box center [712, 364] width 425 height 33
click at [586, 360] on input "Zoeken op dossiernummer..." at bounding box center [691, 369] width 383 height 24
type input "251153"
click at [887, 649] on div "Filter" at bounding box center [886, 643] width 42 height 16
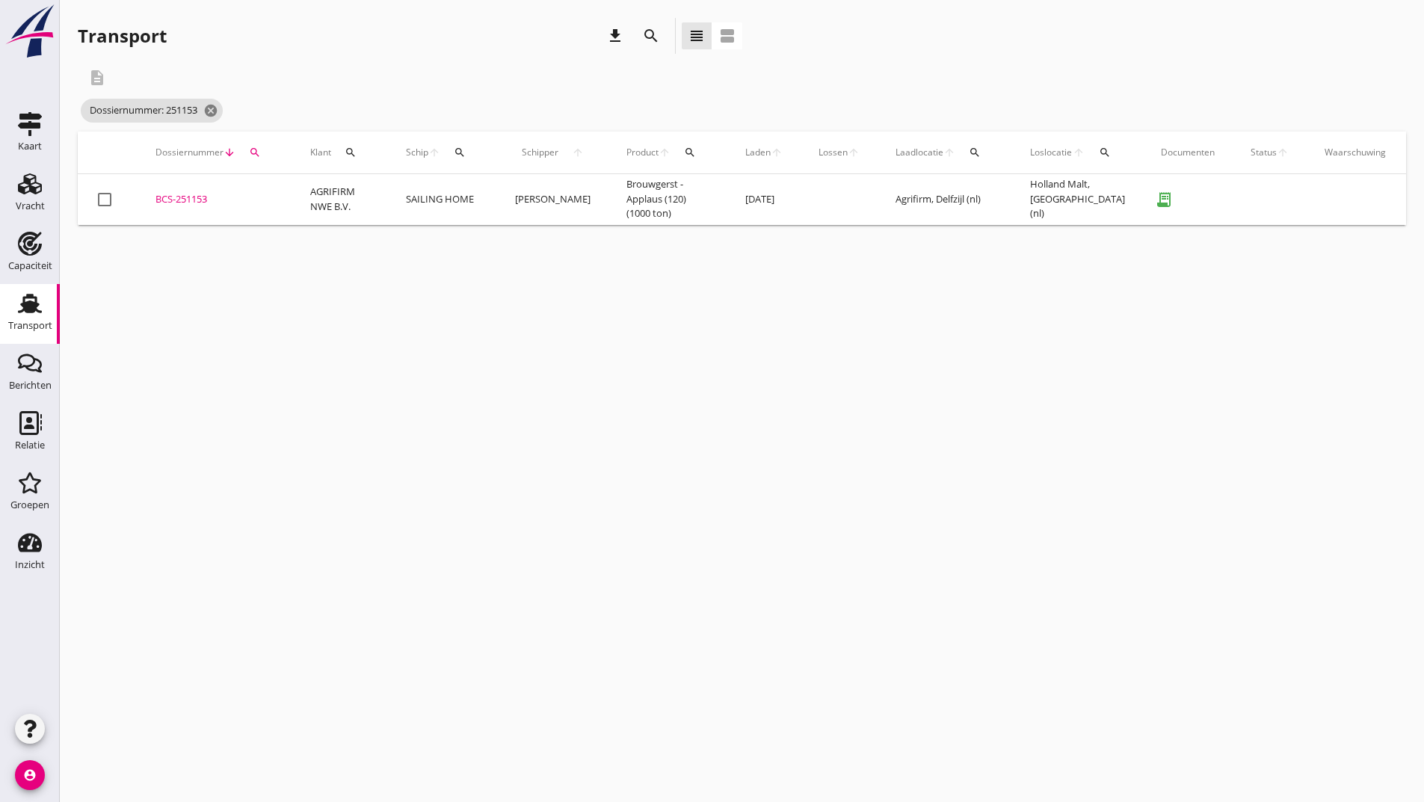
click at [208, 195] on div "BCS-251153" at bounding box center [214, 199] width 119 height 15
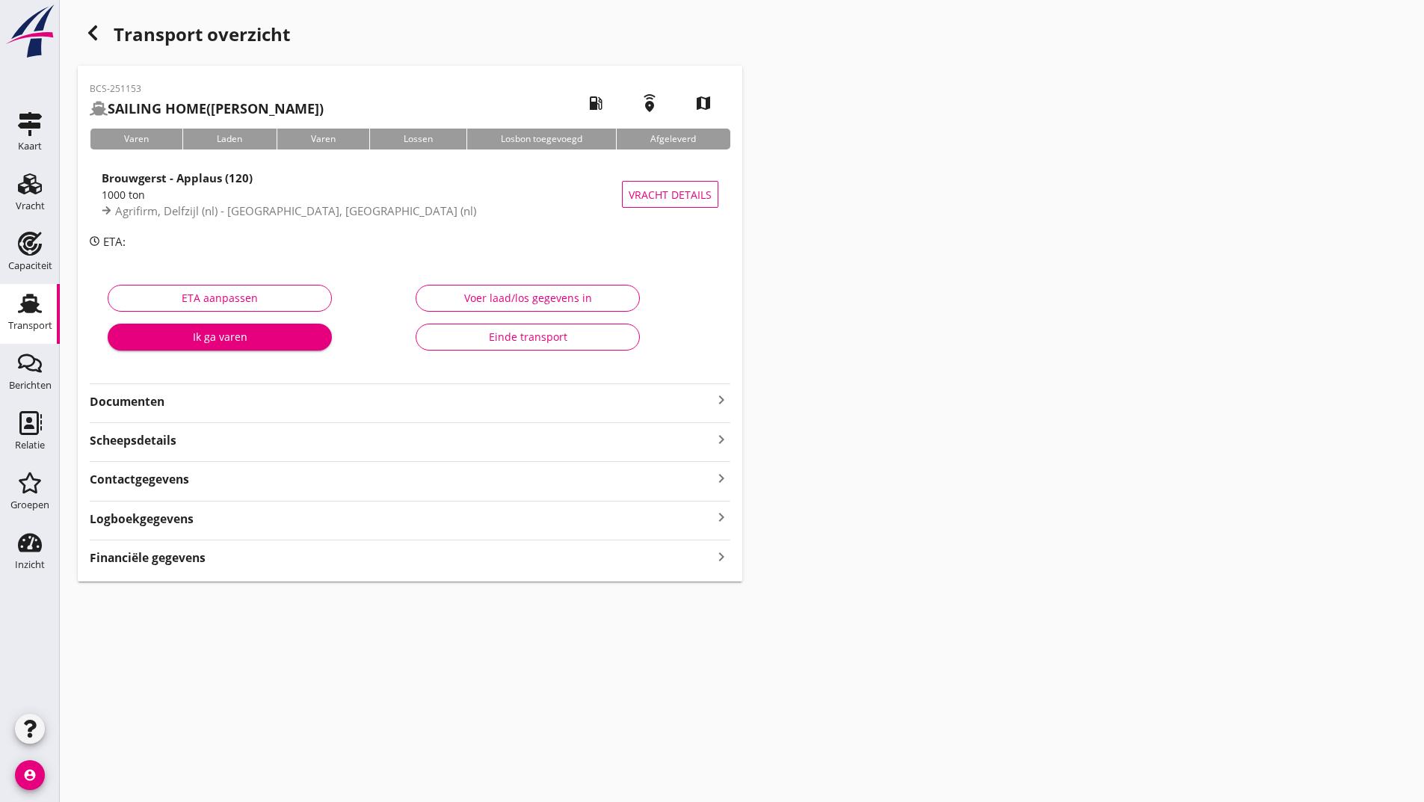
click at [467, 339] on div "Einde transport" at bounding box center [527, 337] width 199 height 16
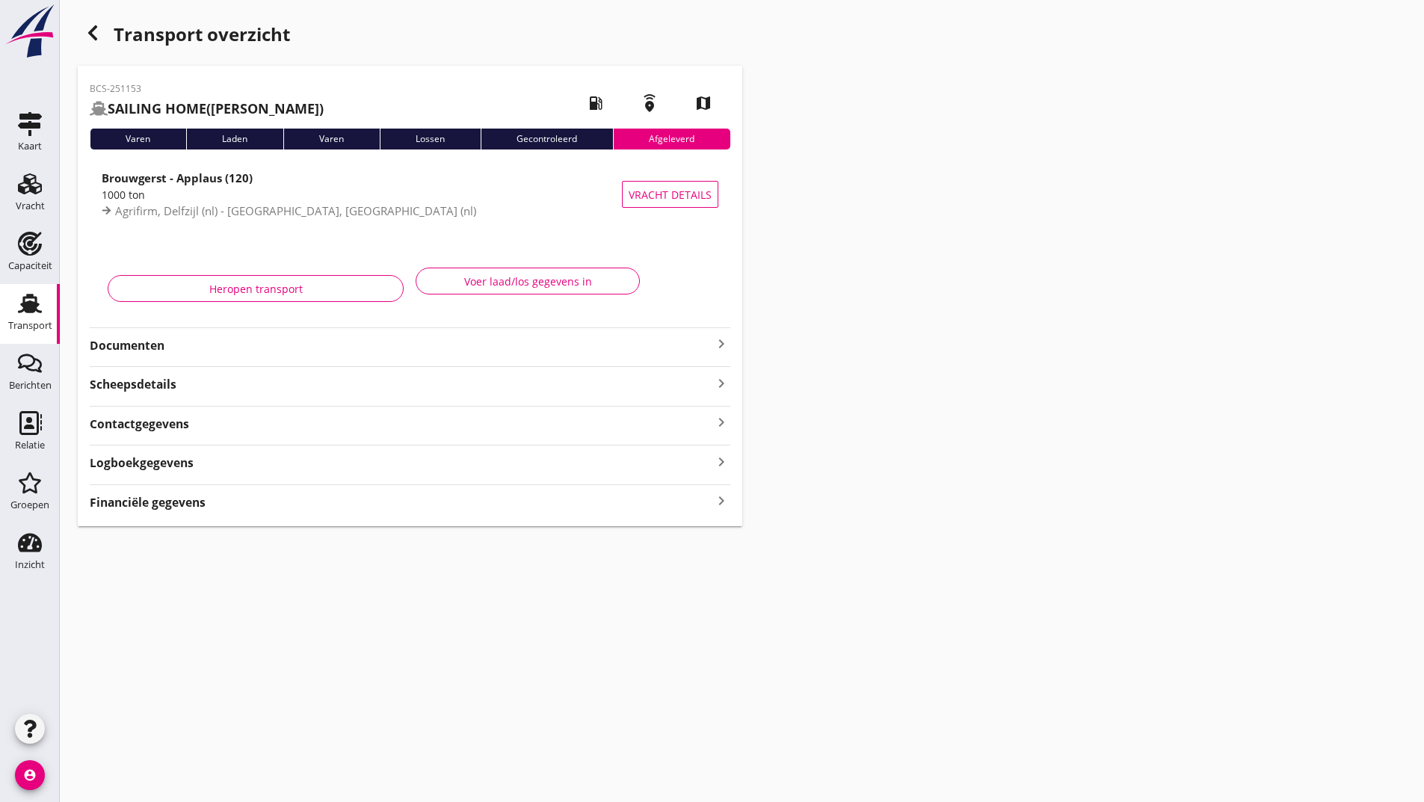
click at [95, 28] on use "button" at bounding box center [92, 32] width 9 height 15
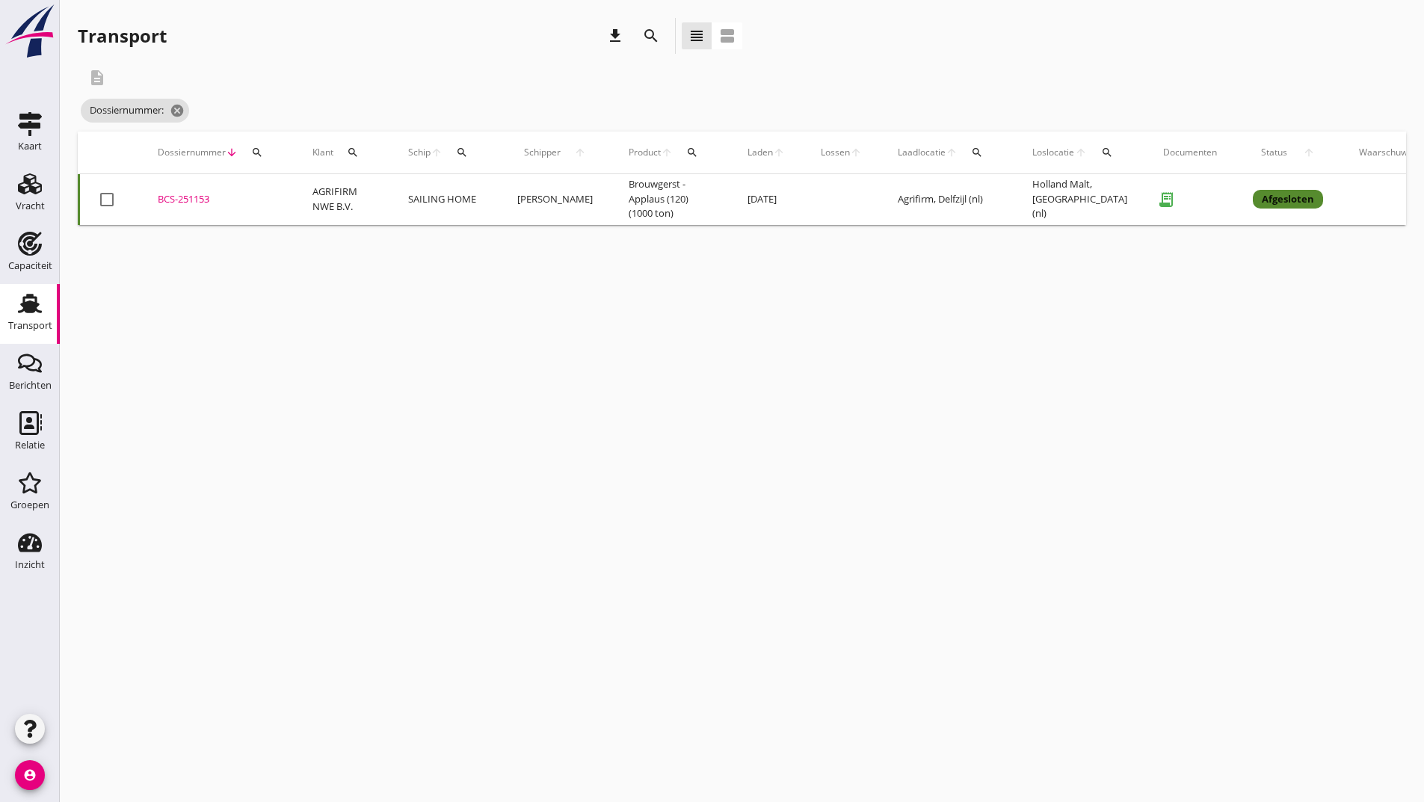
click at [645, 37] on icon "search" at bounding box center [651, 36] width 18 height 18
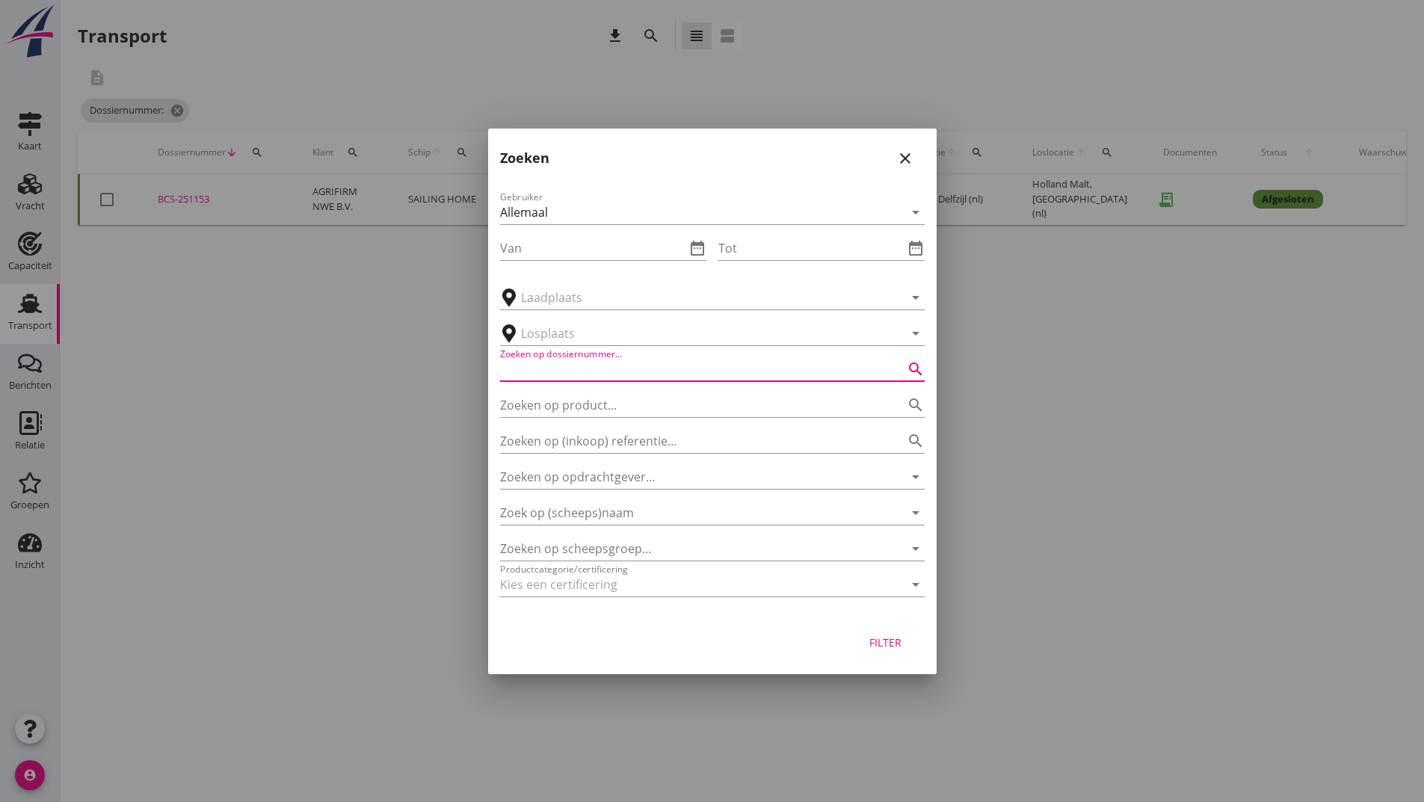
click at [581, 364] on input "Zoeken op dossiernummer..." at bounding box center [691, 369] width 383 height 24
type input "251120"
click at [898, 653] on button "Filter" at bounding box center [886, 642] width 66 height 27
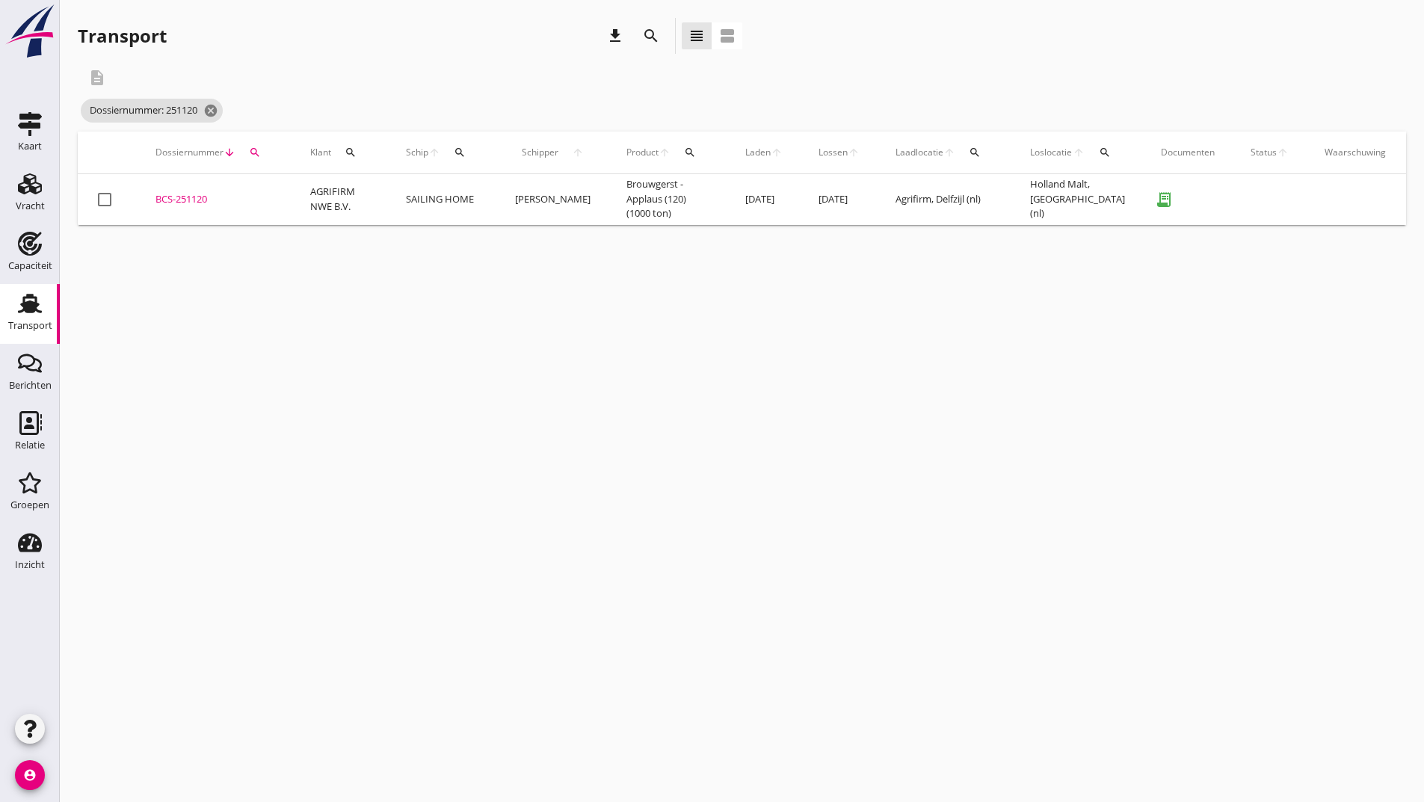
drag, startPoint x: 203, startPoint y: 203, endPoint x: 221, endPoint y: 208, distance: 18.7
click at [203, 202] on div "BCS-251120" at bounding box center [214, 199] width 119 height 15
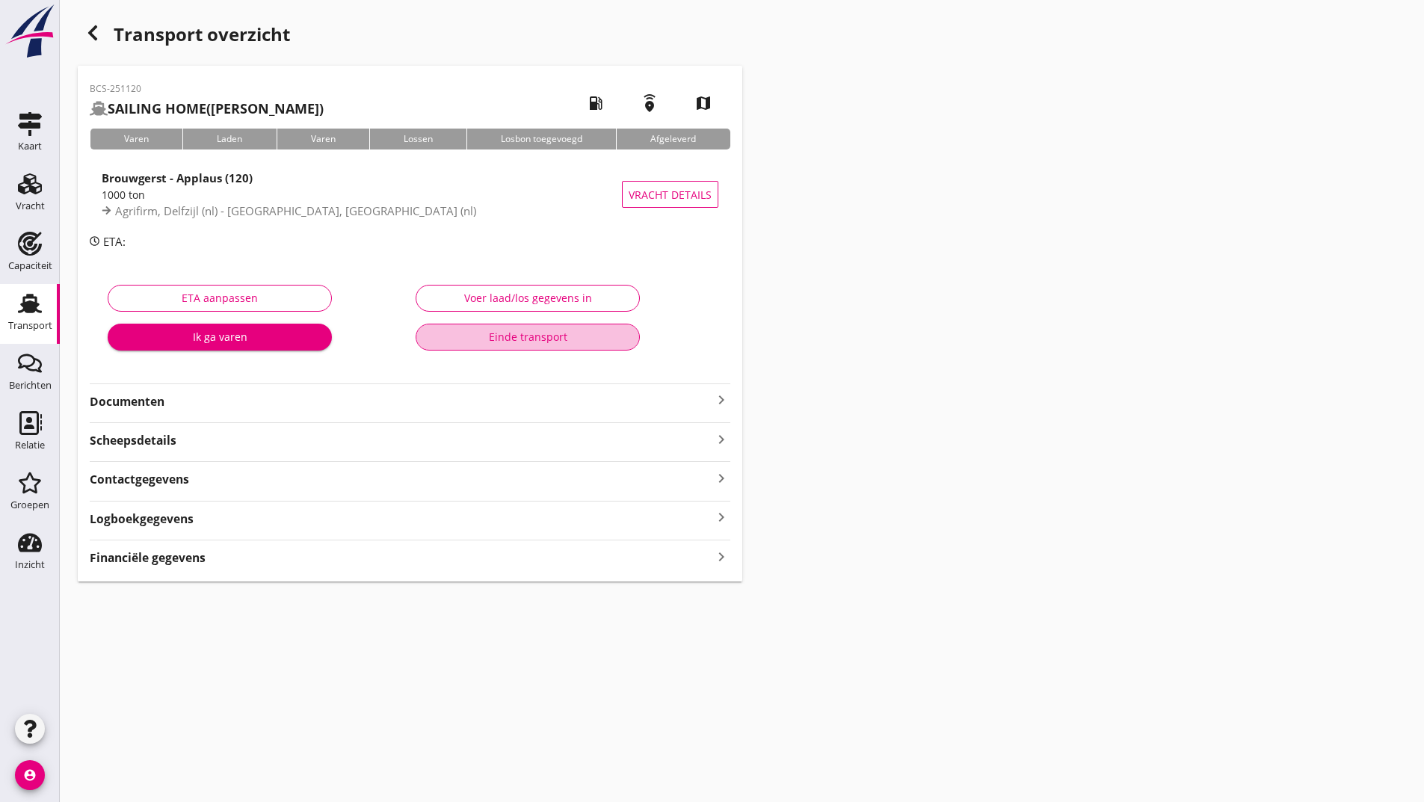
click at [498, 342] on div "Einde transport" at bounding box center [527, 337] width 199 height 16
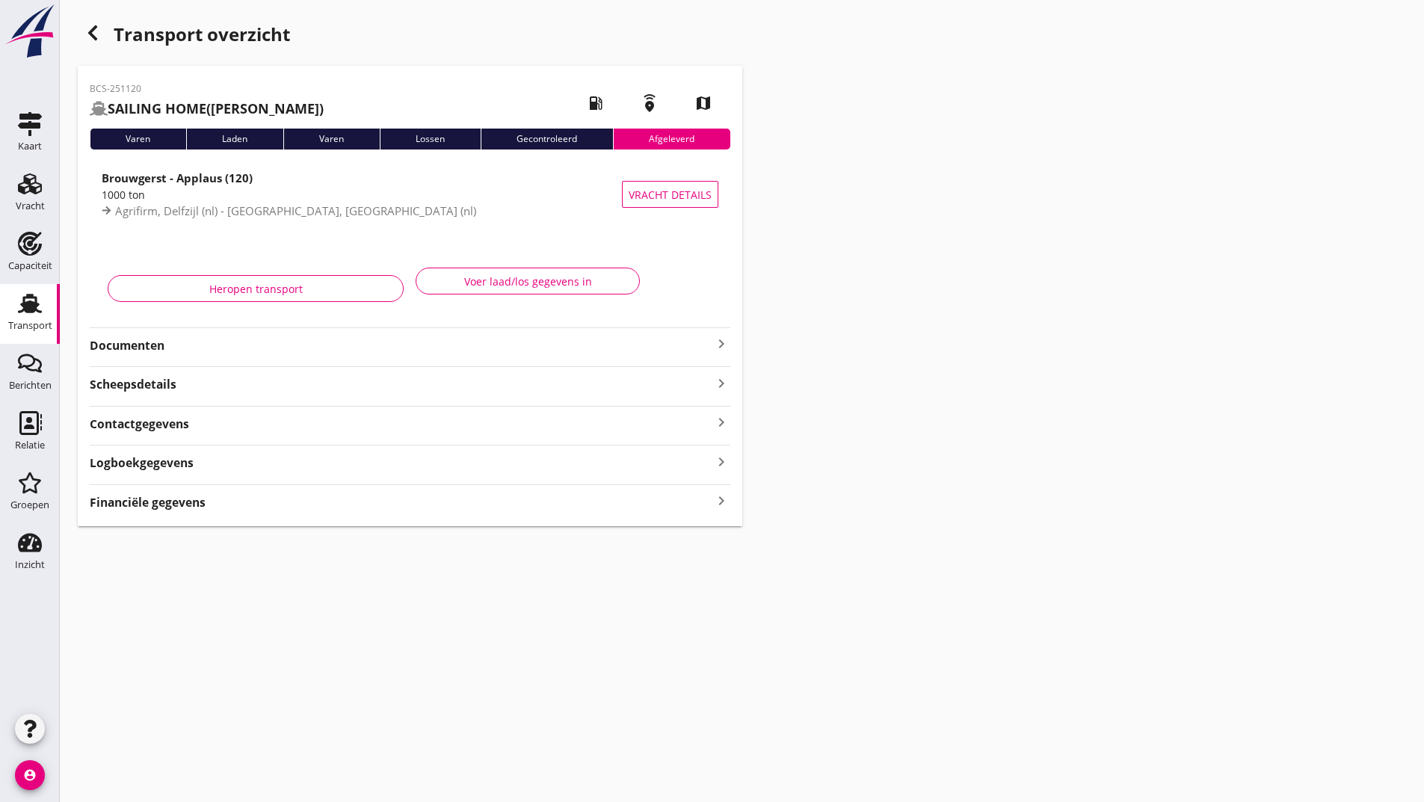
click at [90, 27] on icon "button" at bounding box center [93, 33] width 18 height 18
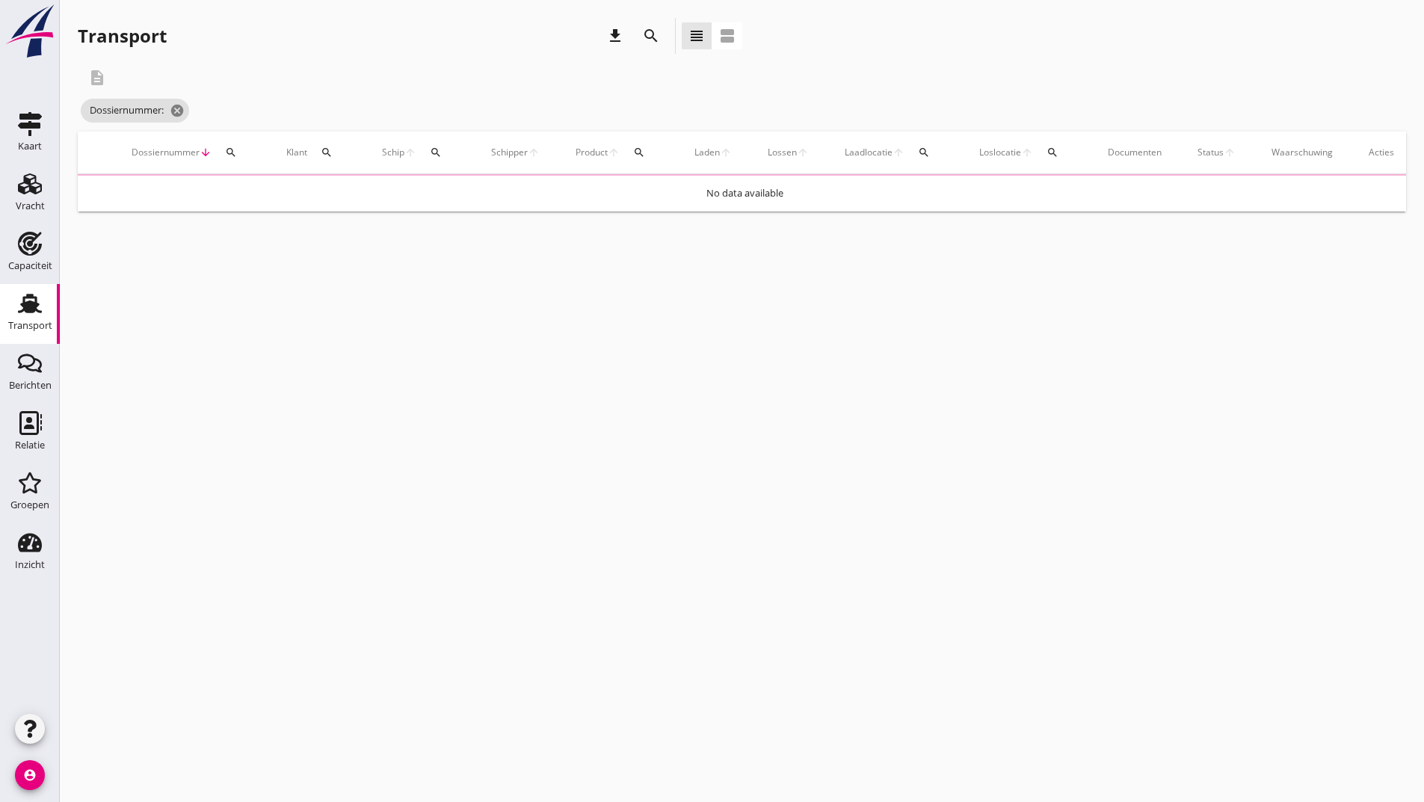
click at [647, 34] on icon "search" at bounding box center [651, 36] width 18 height 18
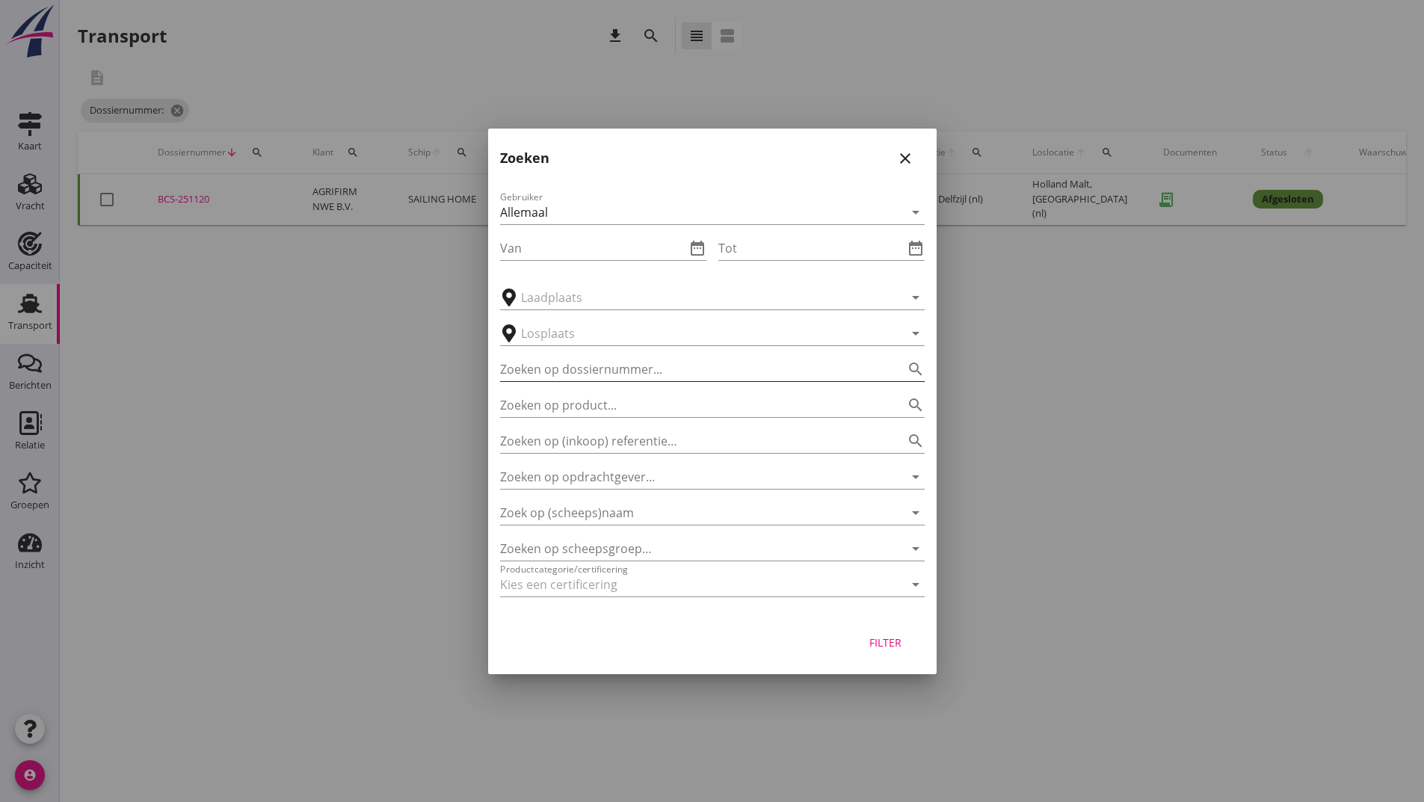
click at [556, 369] on input "Zoeken op dossiernummer..." at bounding box center [691, 369] width 383 height 24
type input "251218"
click at [867, 637] on button "Filter" at bounding box center [886, 642] width 66 height 27
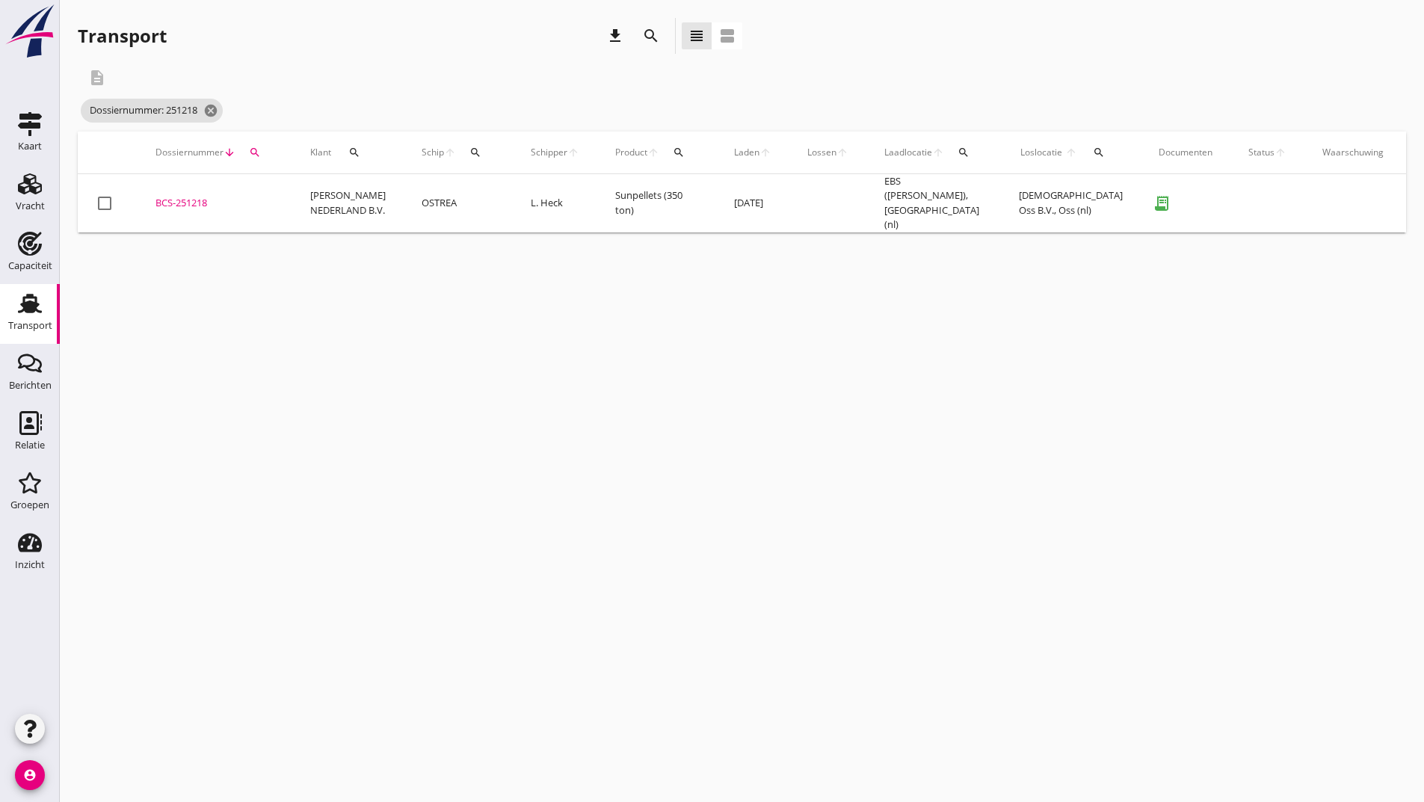
click at [167, 204] on div "BCS-251218" at bounding box center [214, 203] width 119 height 15
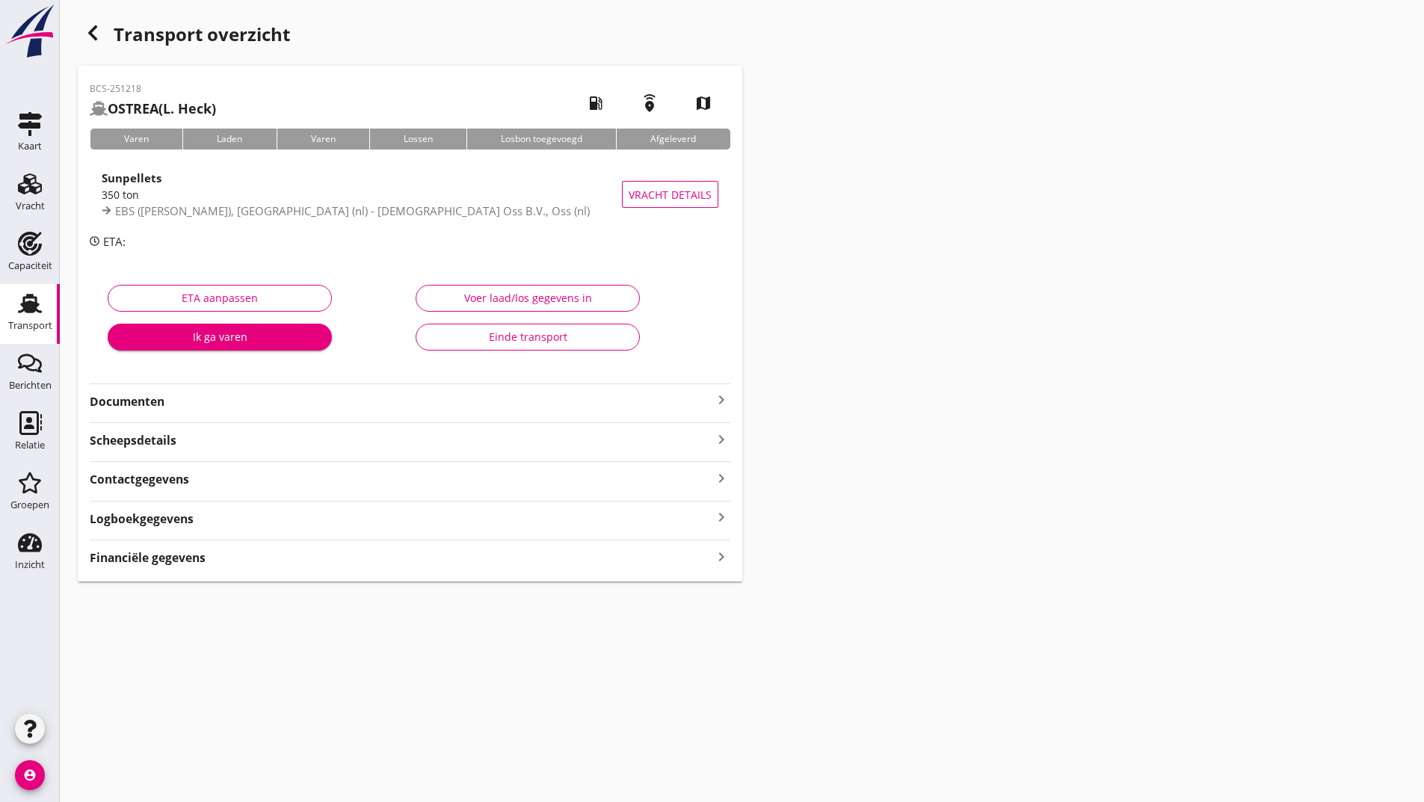
click at [456, 341] on div "Einde transport" at bounding box center [527, 337] width 199 height 16
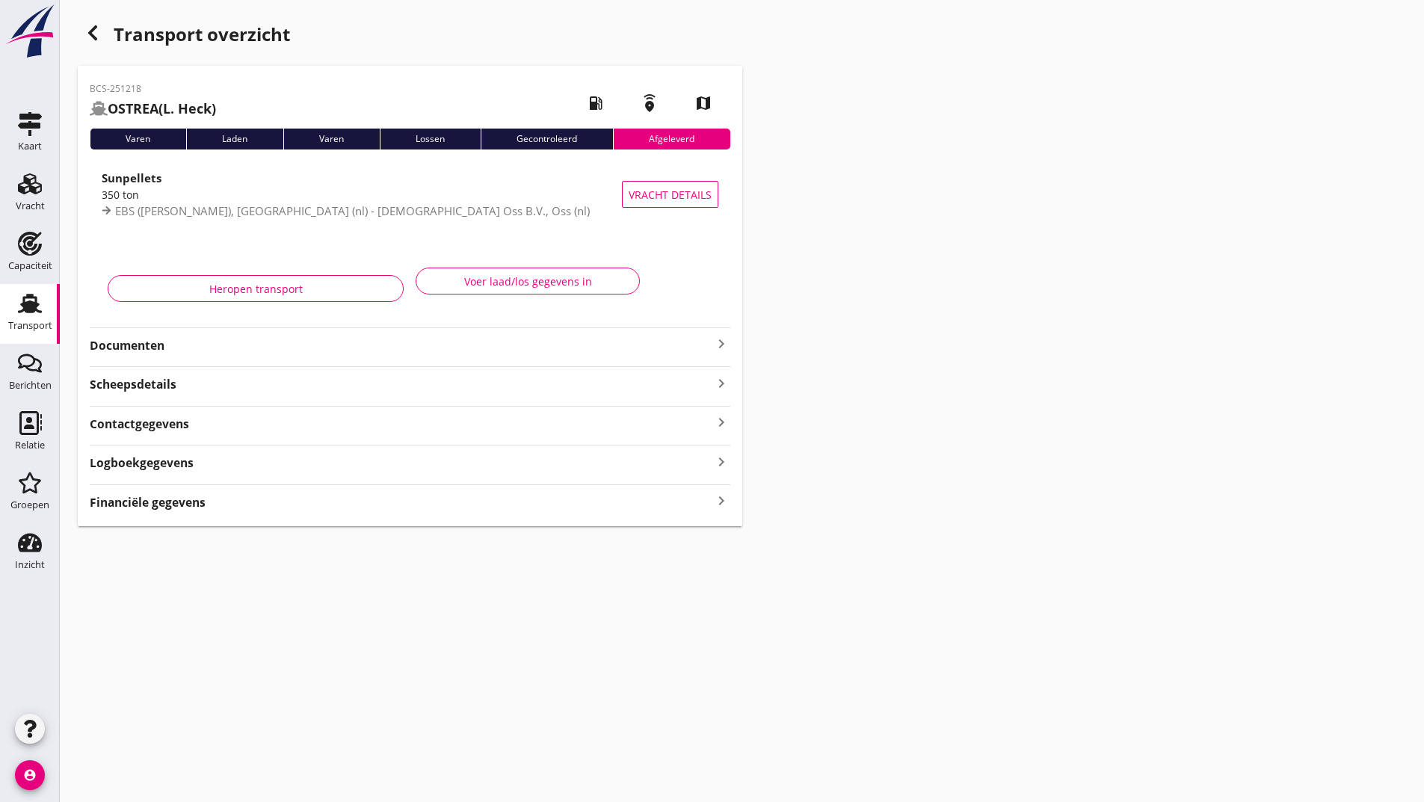
click at [96, 42] on div "button" at bounding box center [93, 33] width 30 height 30
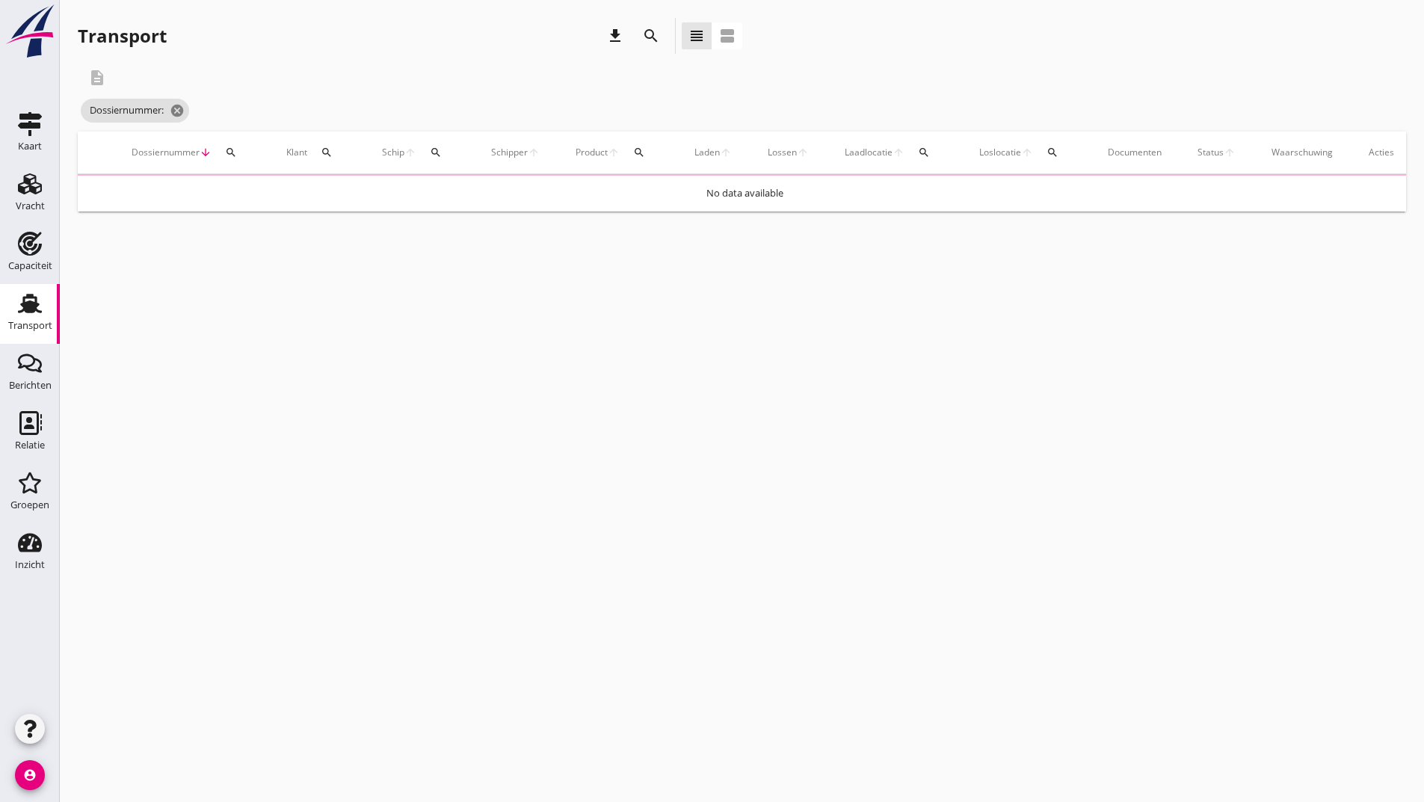
click at [650, 32] on icon "search" at bounding box center [651, 36] width 18 height 18
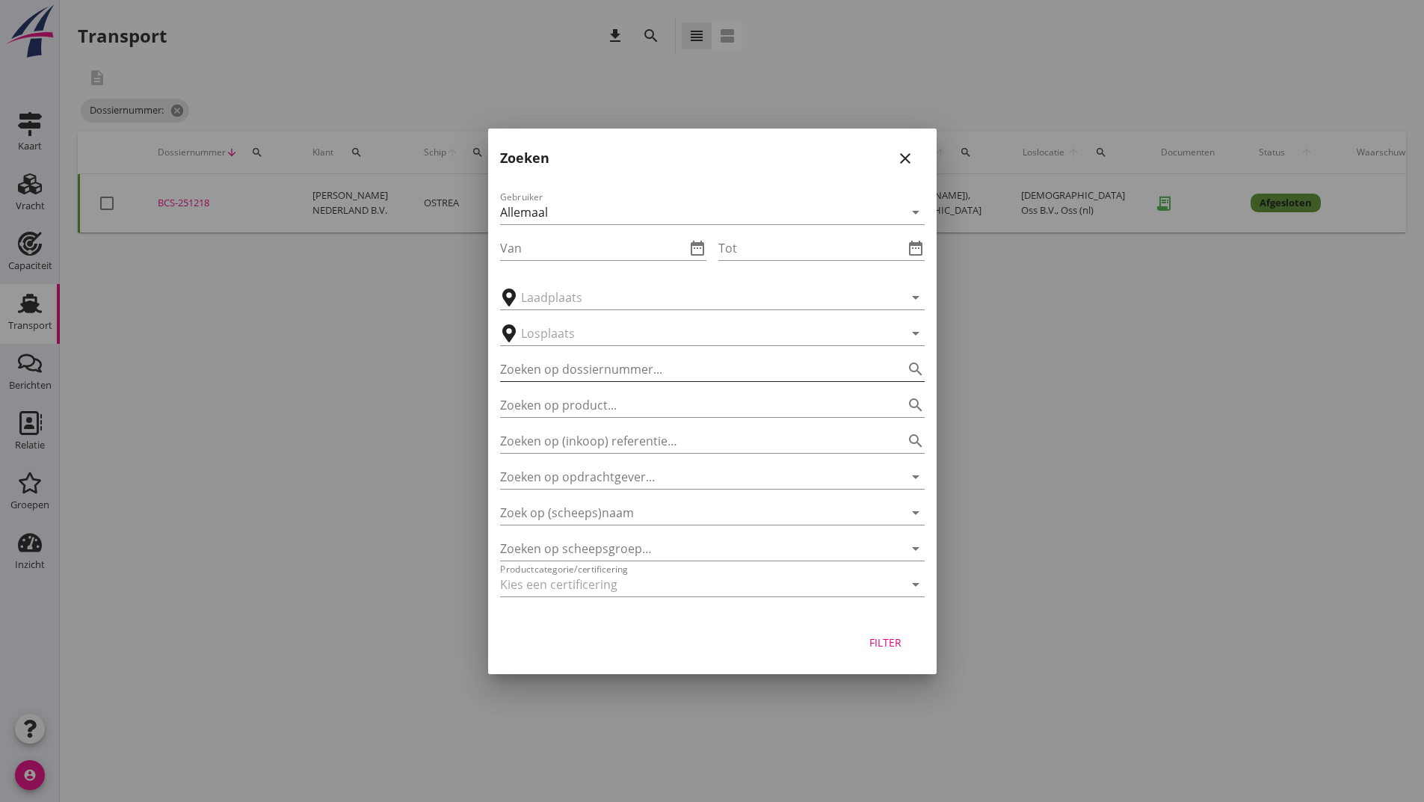
click at [573, 372] on input "Zoeken op dossiernummer..." at bounding box center [691, 369] width 383 height 24
type input "251213"
click at [872, 650] on div "Filter" at bounding box center [886, 643] width 42 height 16
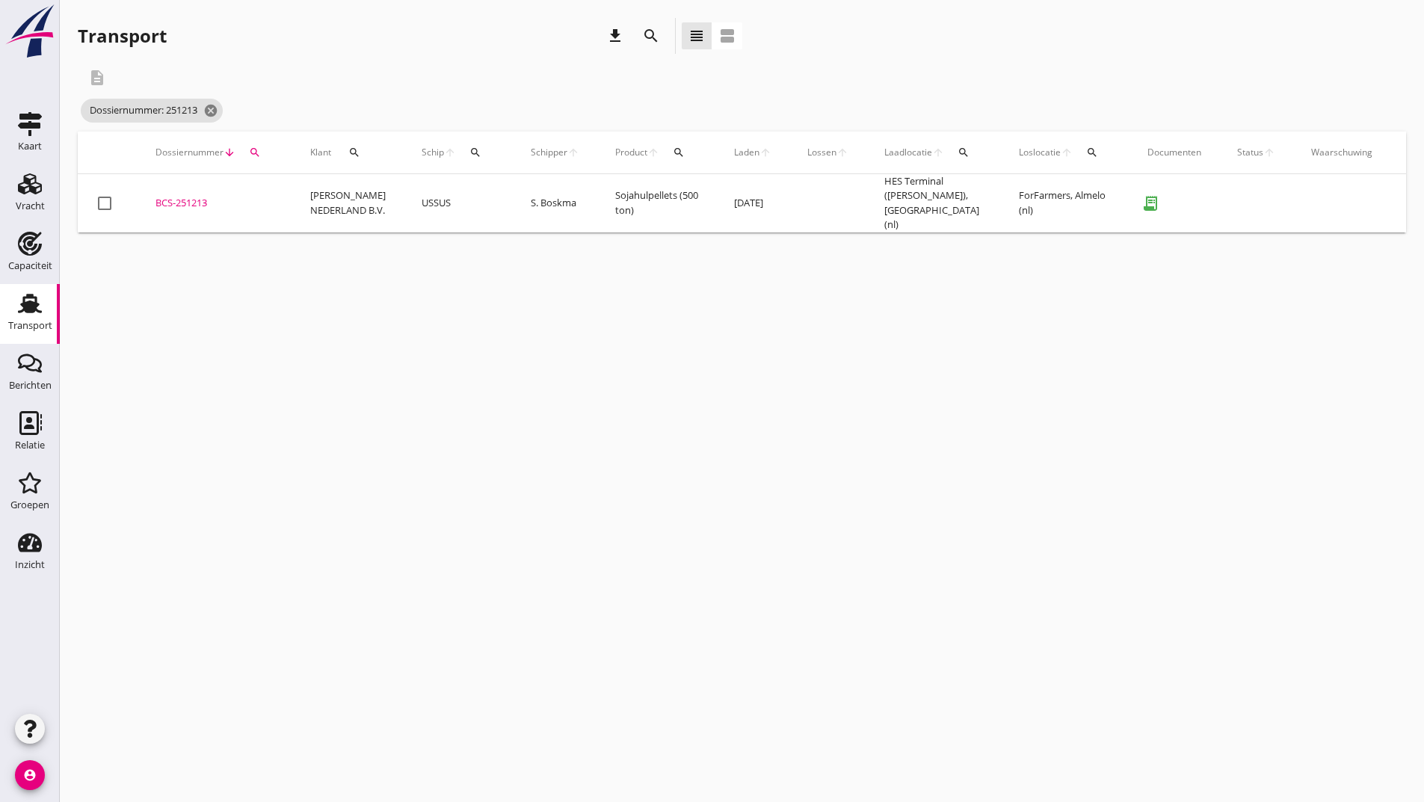
click at [198, 203] on div "BCS-251213" at bounding box center [214, 203] width 119 height 15
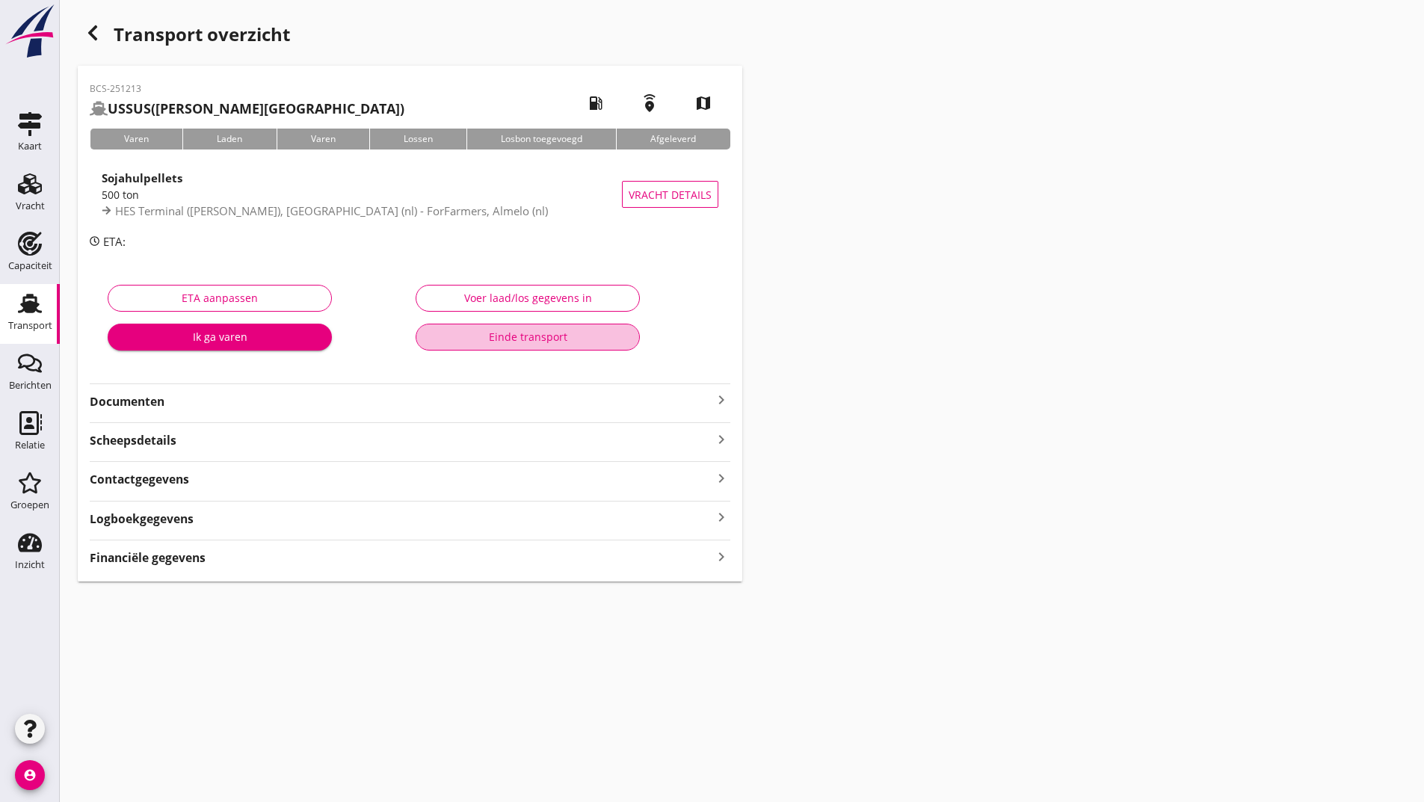
click at [463, 348] on button "Einde transport" at bounding box center [528, 337] width 224 height 27
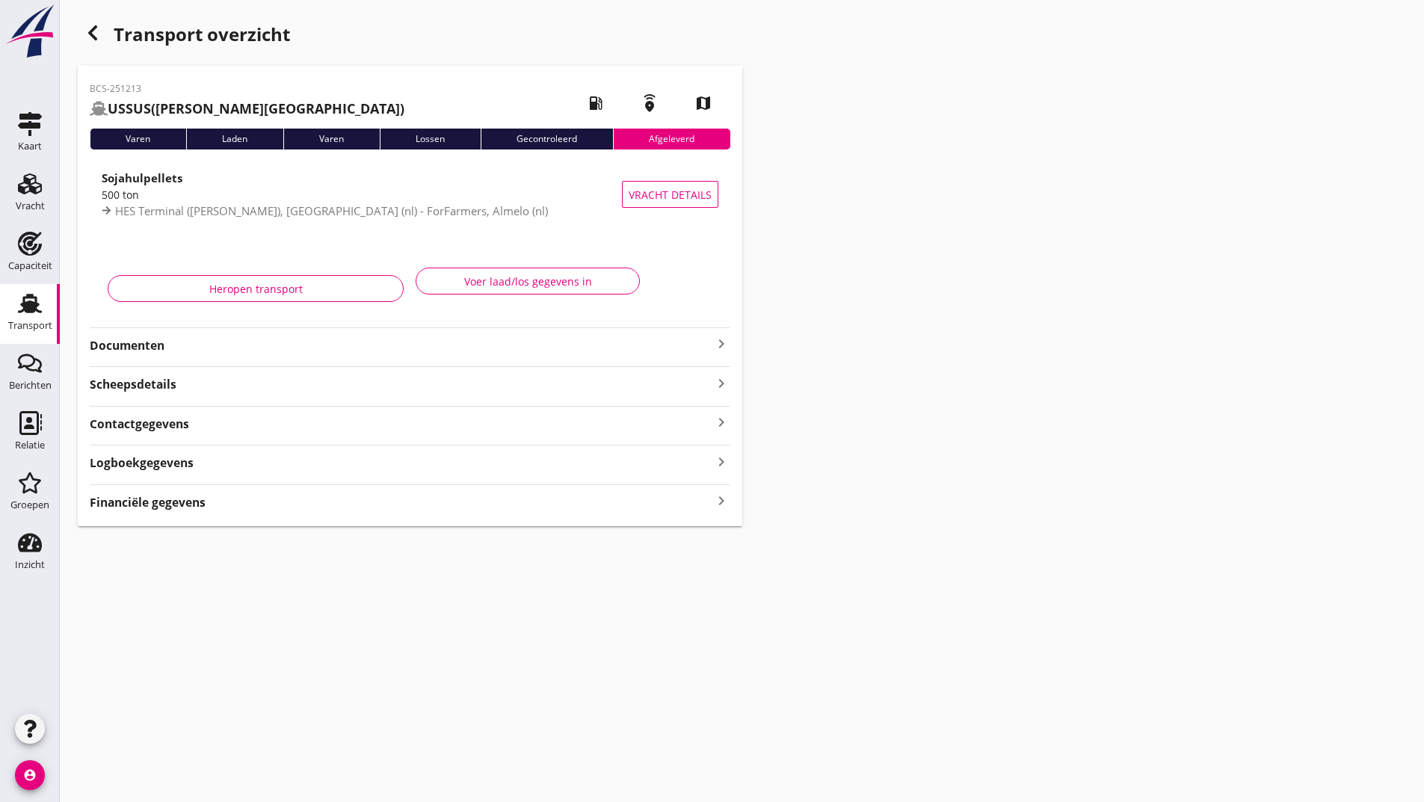
click at [93, 34] on icon "button" at bounding box center [93, 33] width 18 height 18
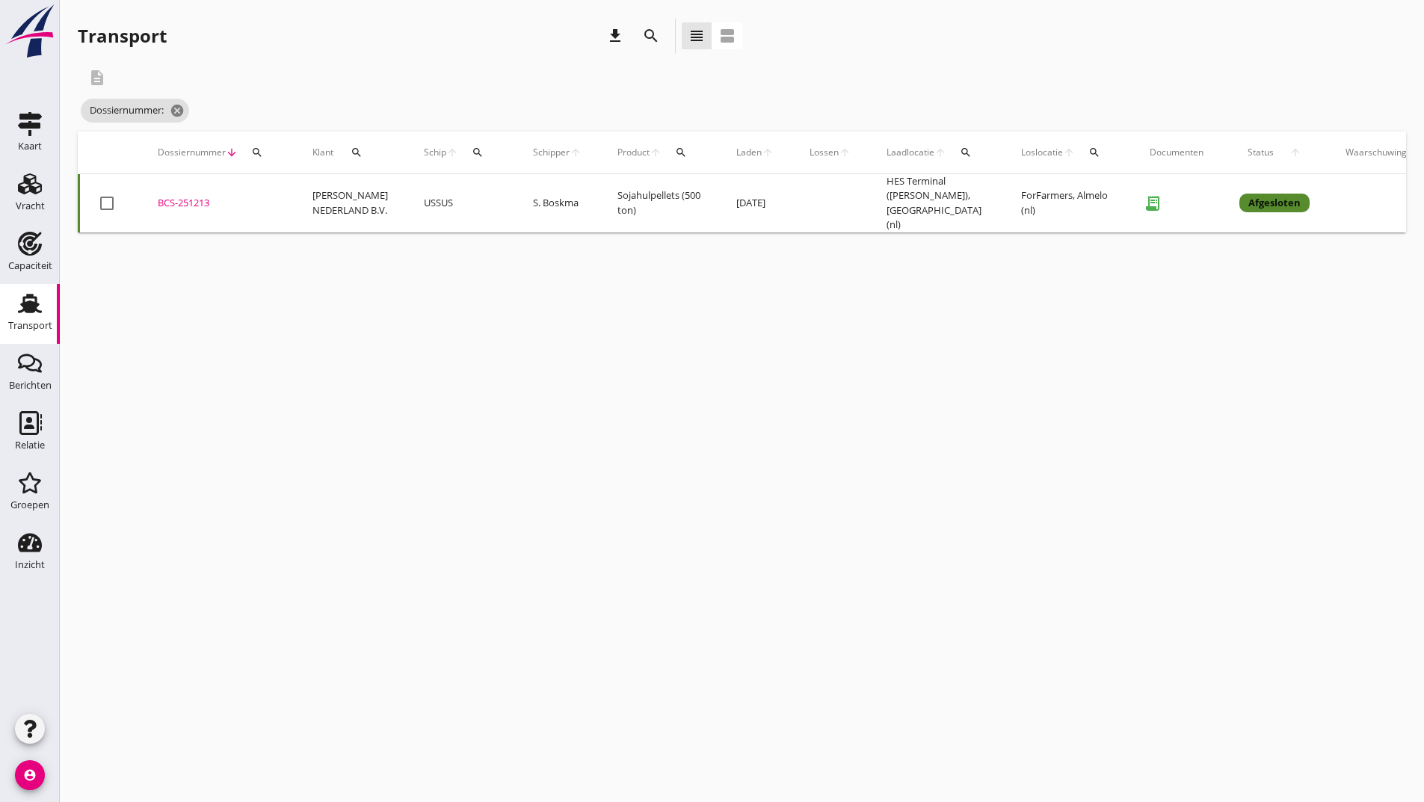
click at [648, 39] on icon "search" at bounding box center [651, 36] width 18 height 18
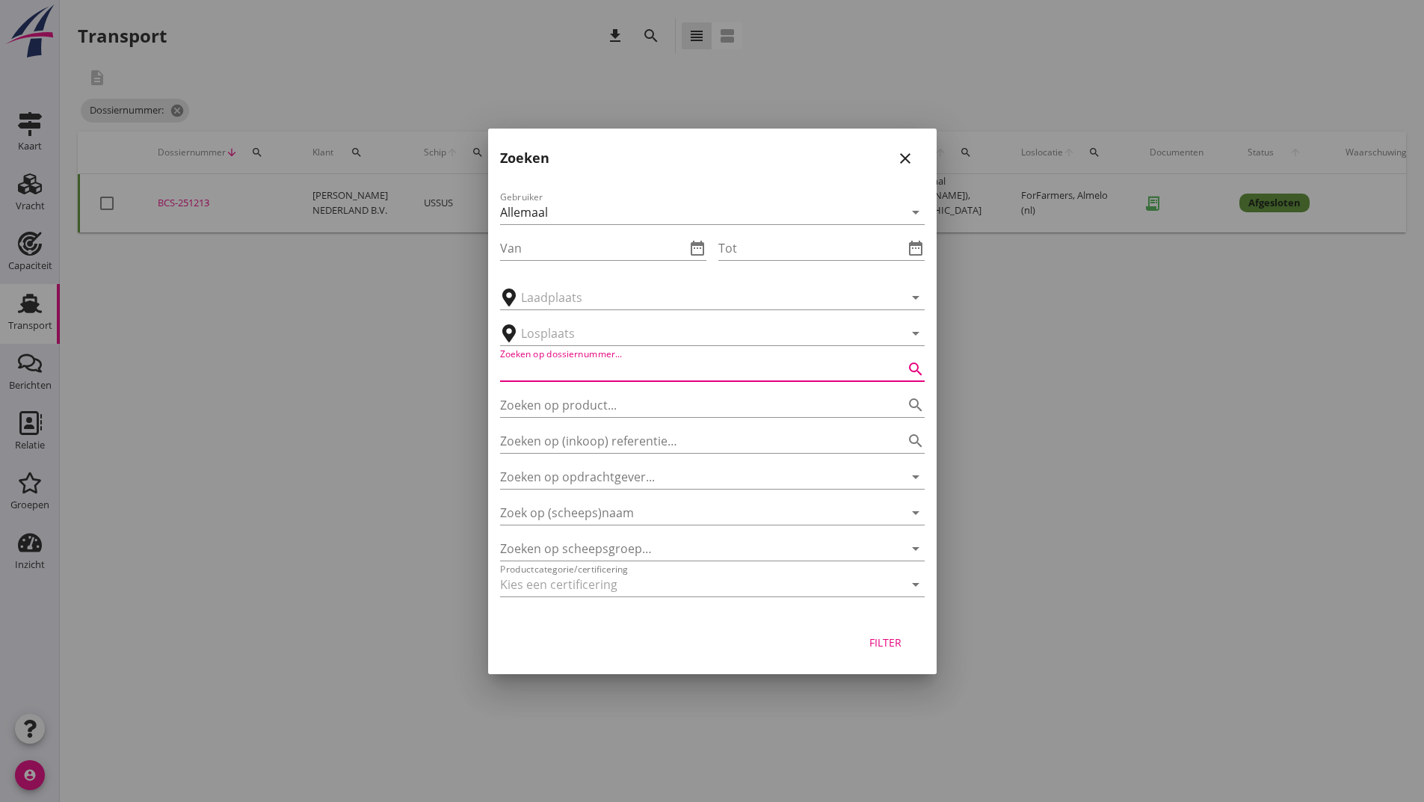
click at [542, 366] on input "Zoeken op dossiernummer..." at bounding box center [691, 369] width 383 height 24
type input "251211"
click at [873, 634] on button "Filter" at bounding box center [886, 642] width 66 height 27
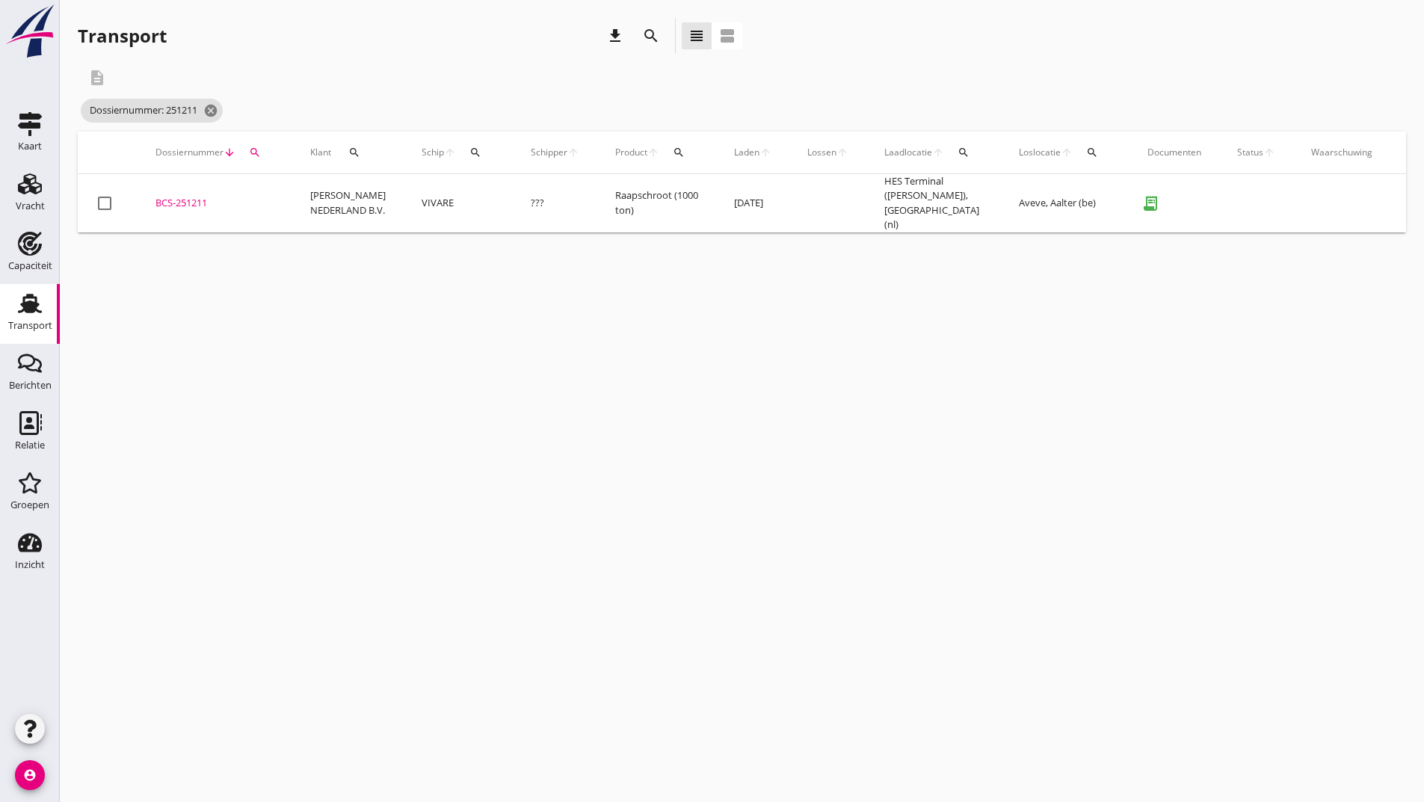
click at [181, 203] on div "BCS-251211" at bounding box center [214, 203] width 119 height 15
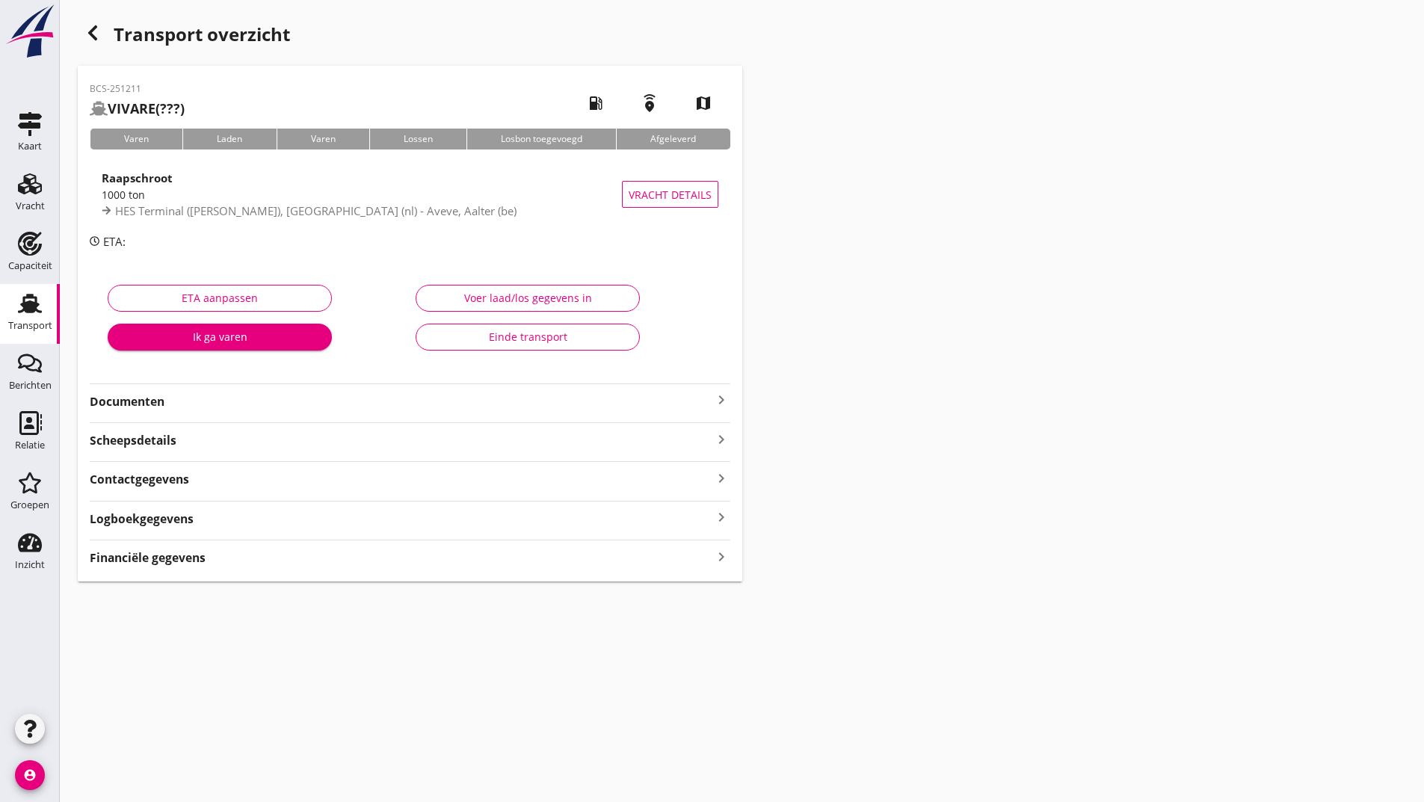
click at [451, 337] on div "Einde transport" at bounding box center [527, 337] width 199 height 16
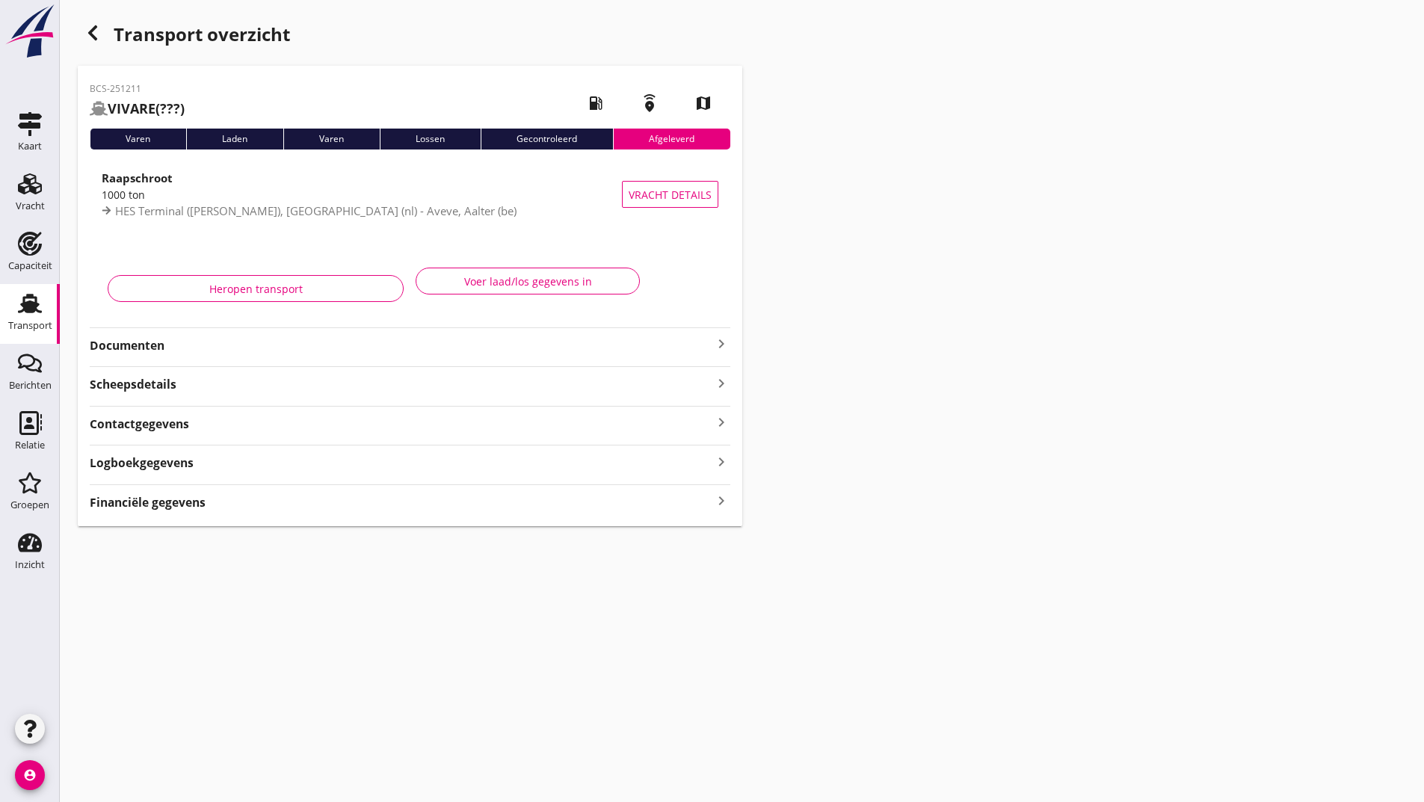
click at [91, 31] on use "button" at bounding box center [92, 32] width 9 height 15
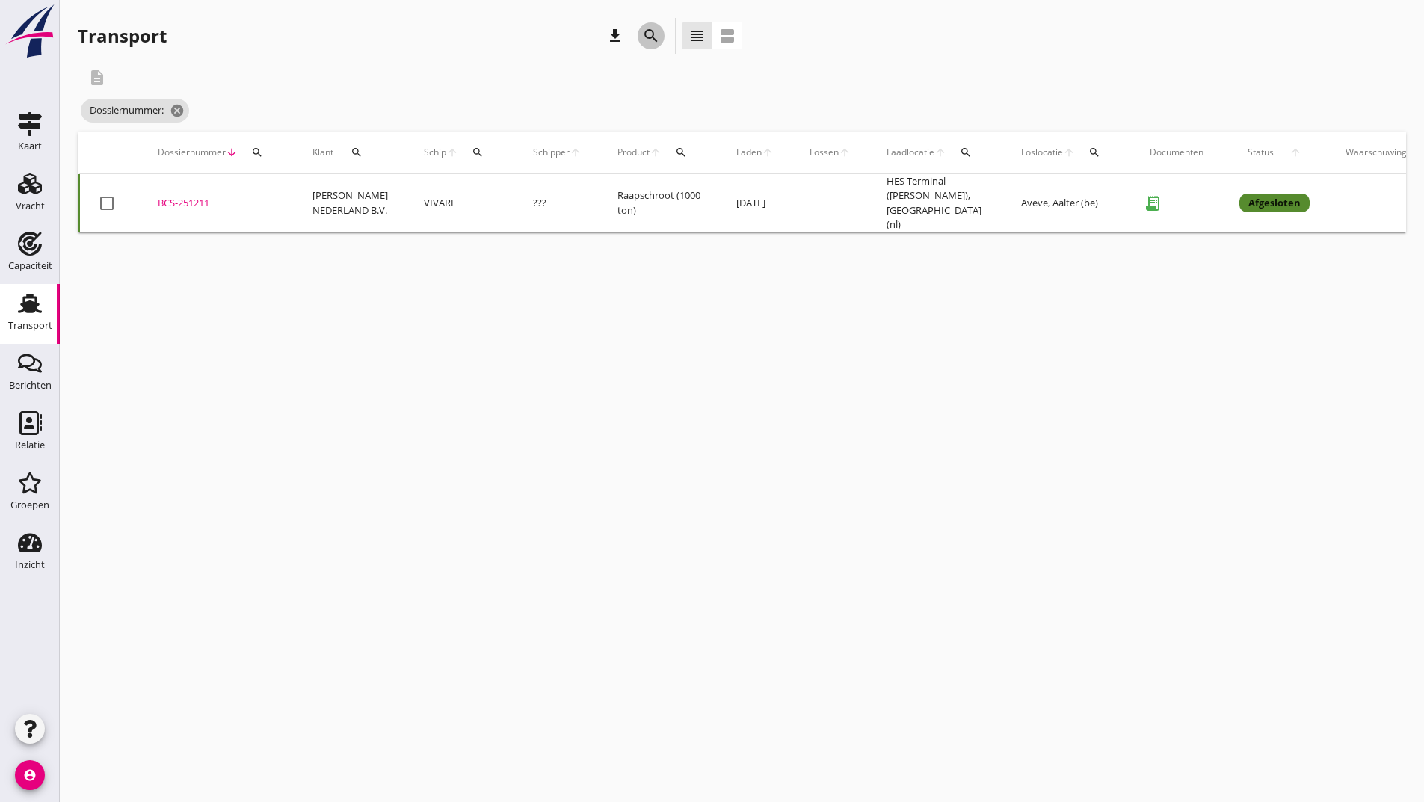
click at [656, 42] on icon "search" at bounding box center [651, 36] width 18 height 18
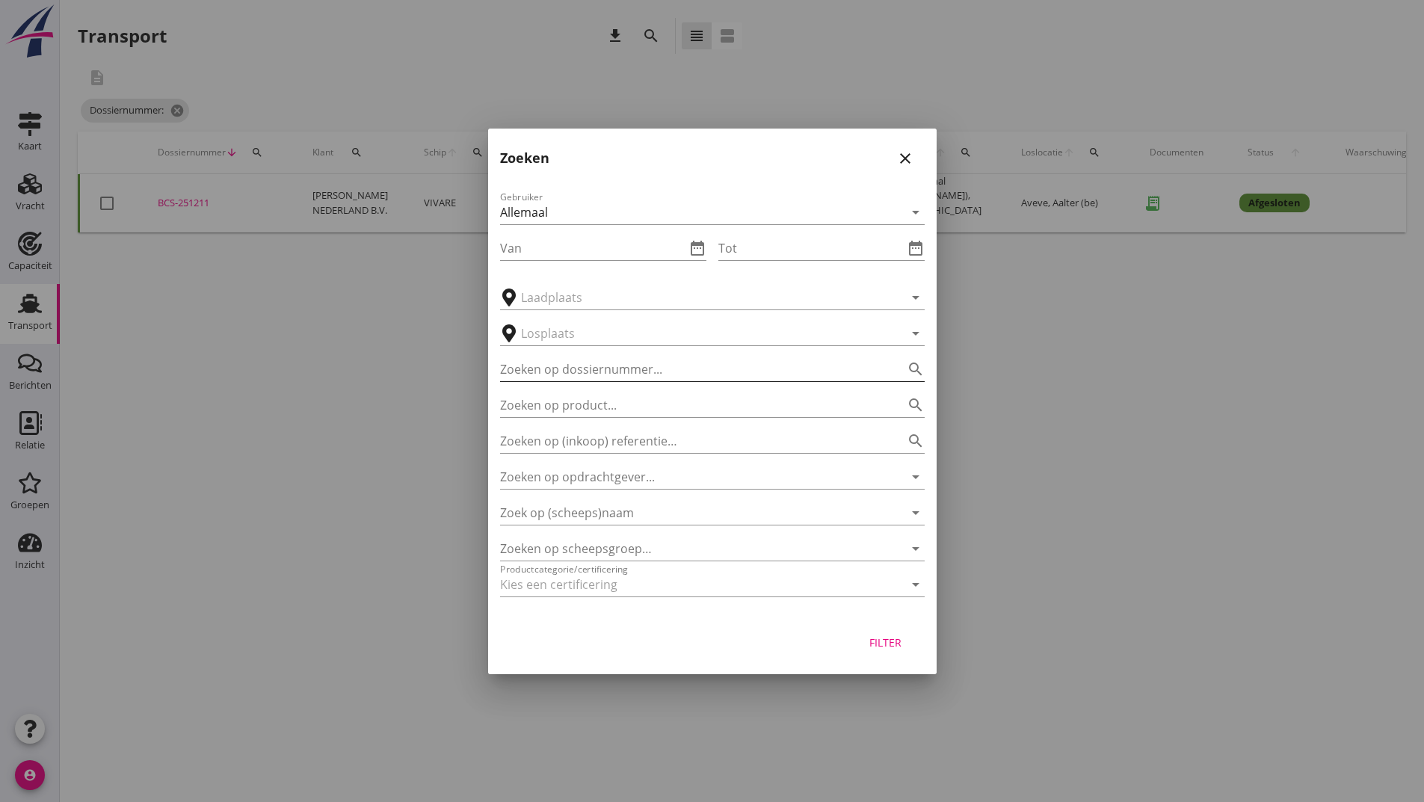
click at [587, 372] on input "Zoeken op dossiernummer..." at bounding box center [691, 369] width 383 height 24
type input "251207"
click at [899, 642] on div "Filter" at bounding box center [886, 643] width 42 height 16
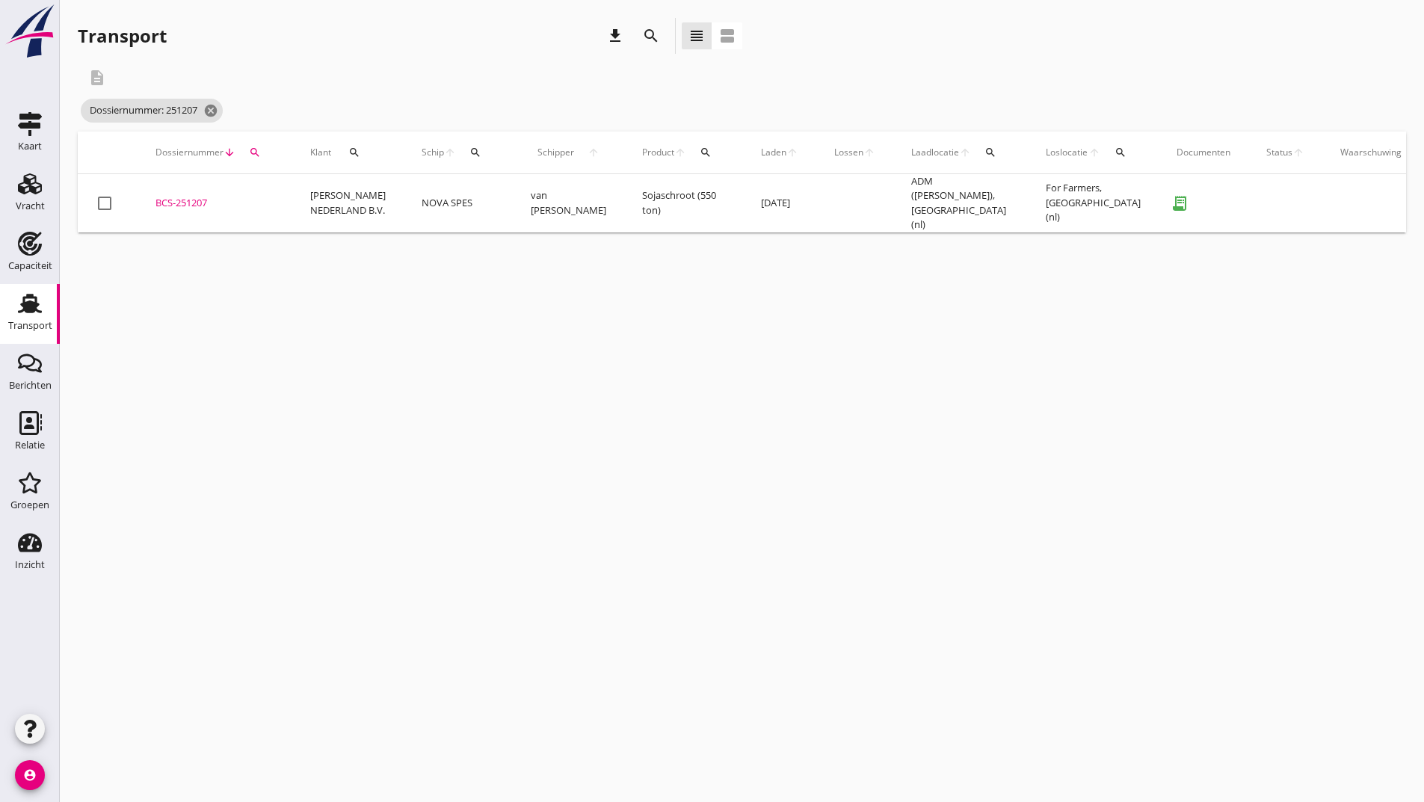
click at [197, 200] on div "BCS-251207" at bounding box center [214, 203] width 119 height 15
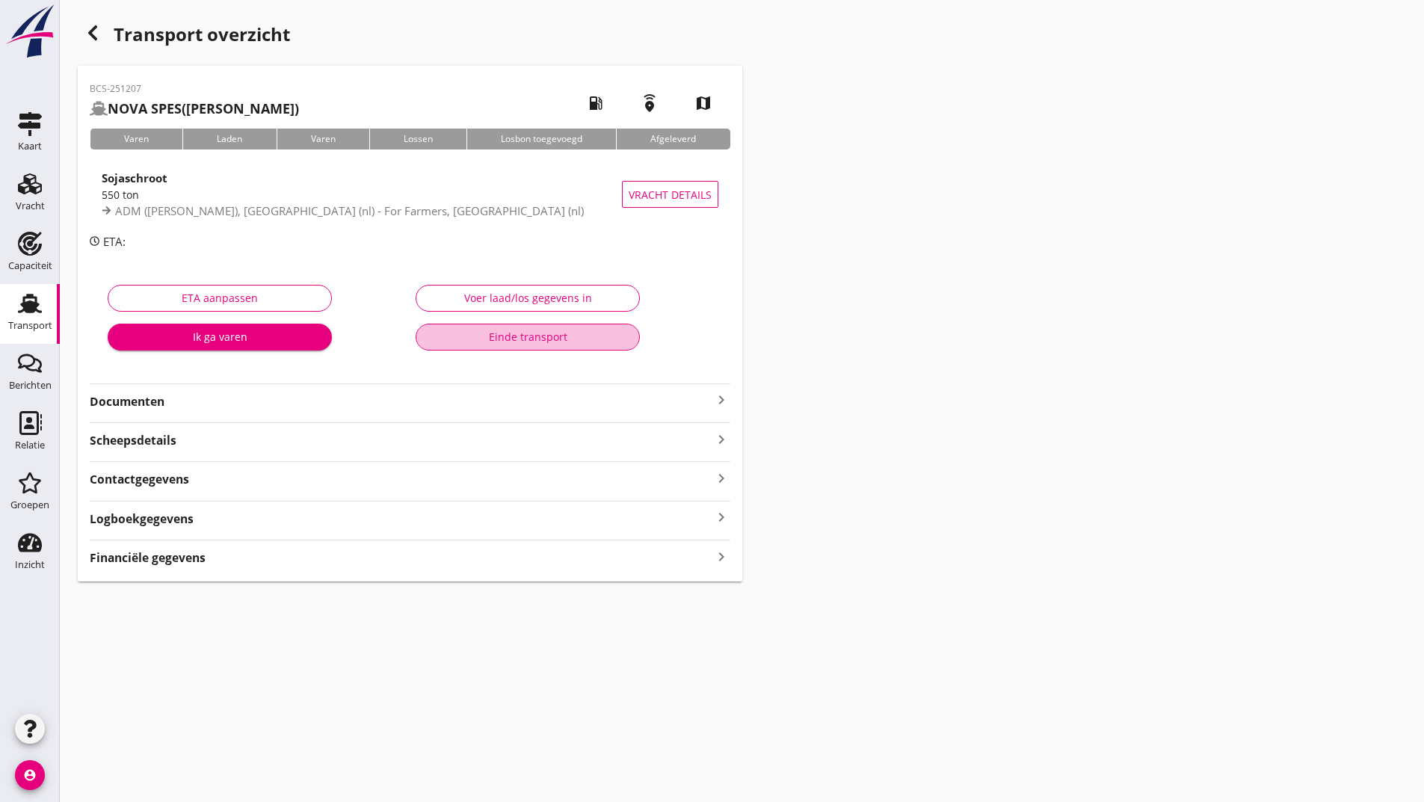
click at [499, 327] on button "Einde transport" at bounding box center [528, 337] width 224 height 27
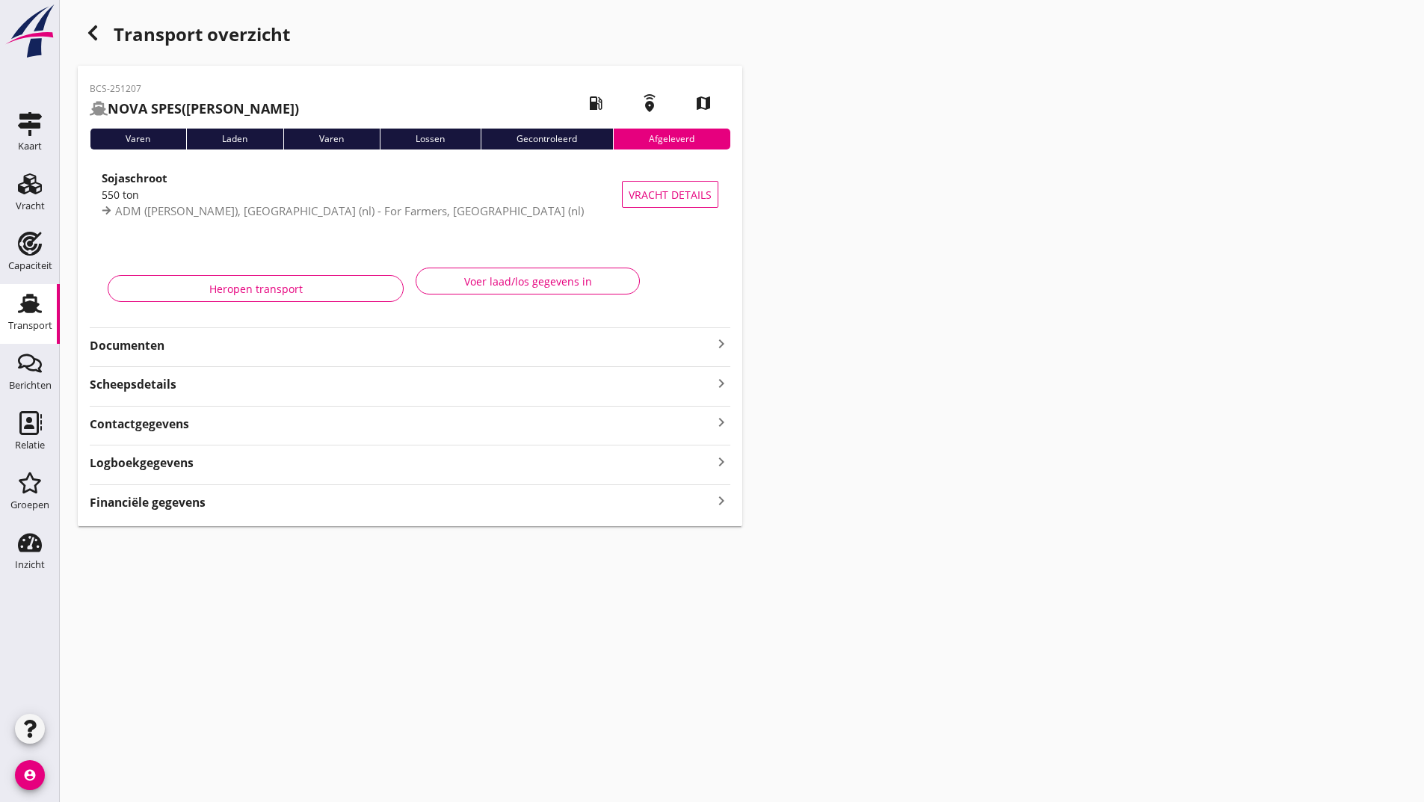
click at [84, 34] on icon "button" at bounding box center [93, 33] width 18 height 18
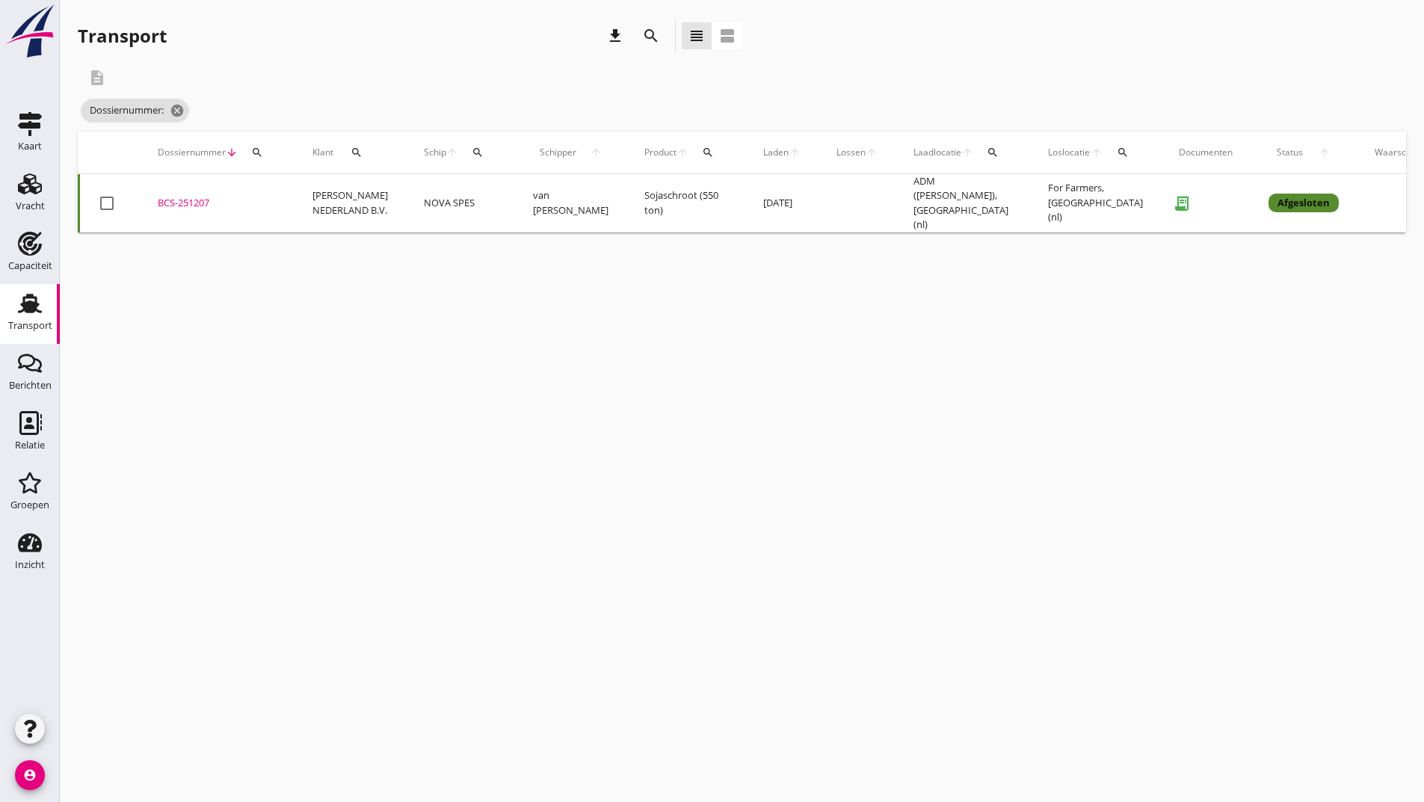
drag, startPoint x: 647, startPoint y: 28, endPoint x: 650, endPoint y: 43, distance: 14.4
click at [647, 34] on icon "search" at bounding box center [651, 36] width 18 height 18
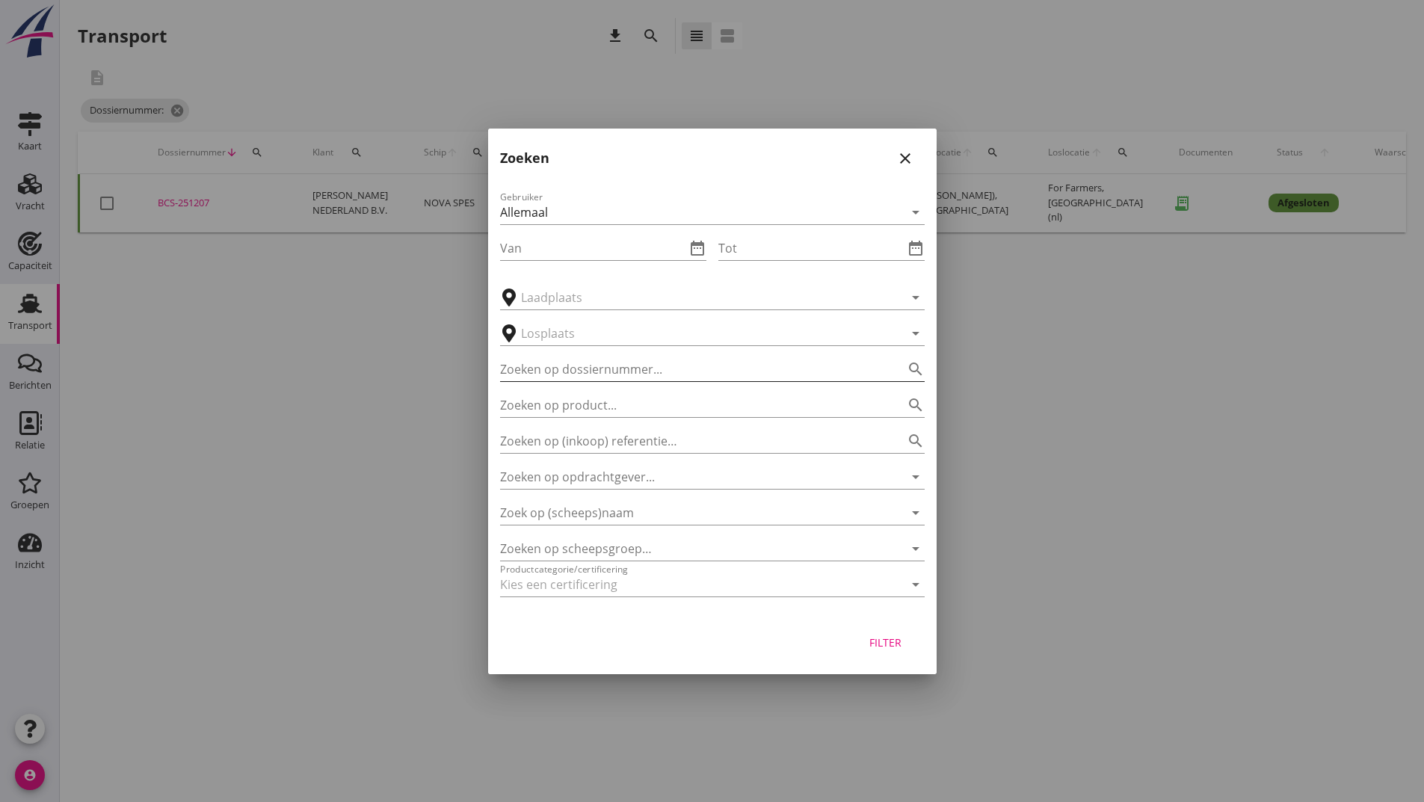
click at [628, 365] on input "Zoeken op dossiernummer..." at bounding box center [691, 369] width 383 height 24
type input "251206"
click at [866, 648] on div "Filter" at bounding box center [886, 643] width 42 height 16
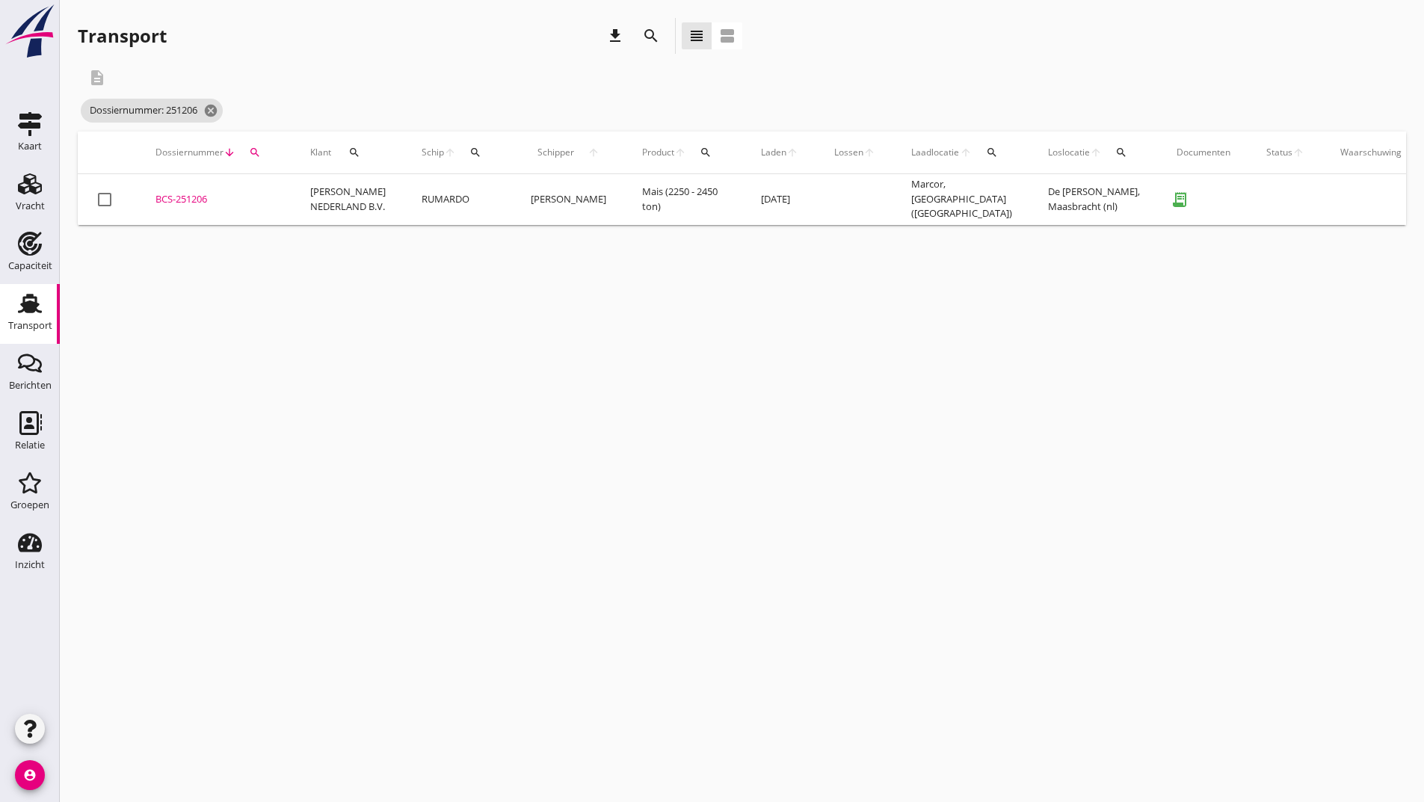
click at [191, 196] on div "BCS-251206" at bounding box center [214, 199] width 119 height 15
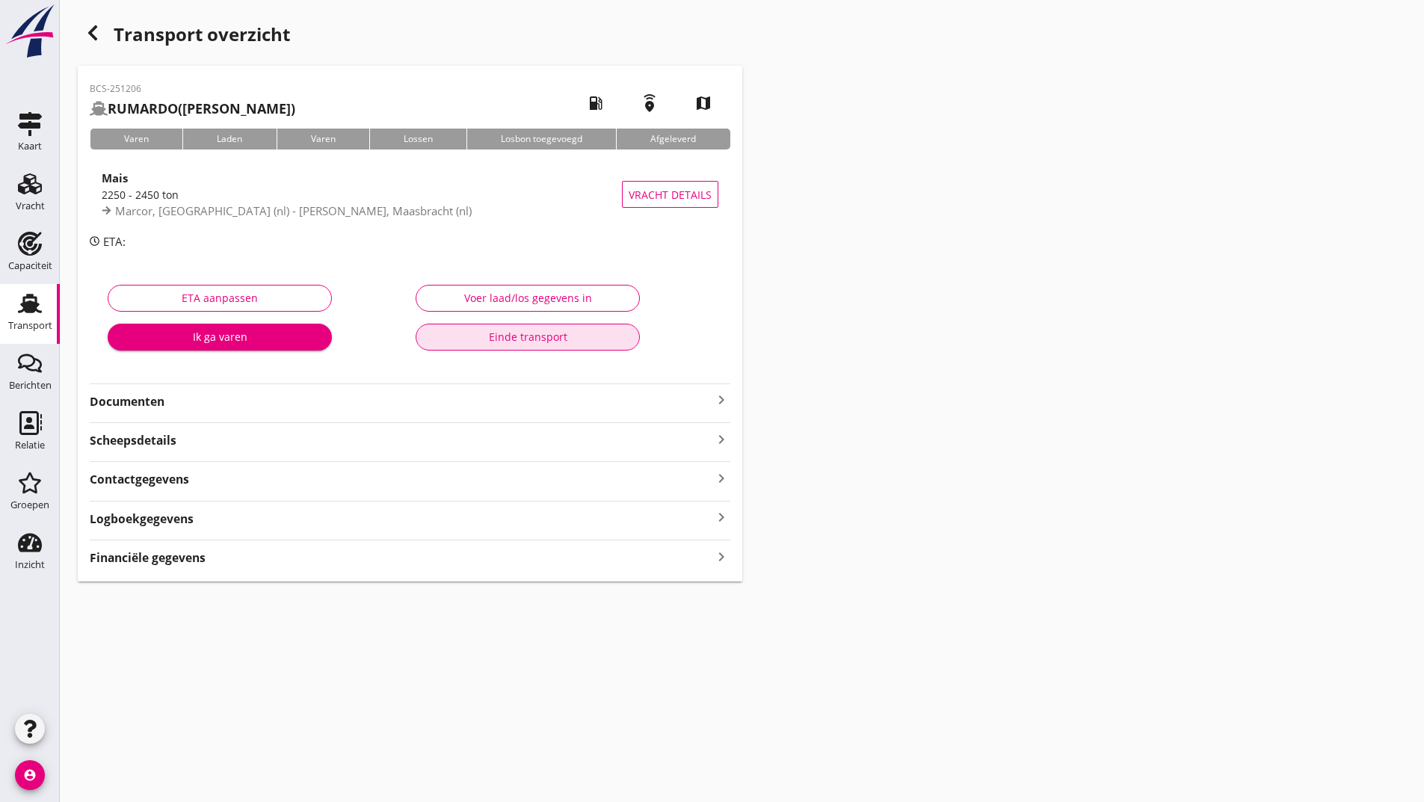
drag, startPoint x: 437, startPoint y: 328, endPoint x: 447, endPoint y: 333, distance: 10.7
click at [446, 333] on button "Einde transport" at bounding box center [528, 337] width 224 height 27
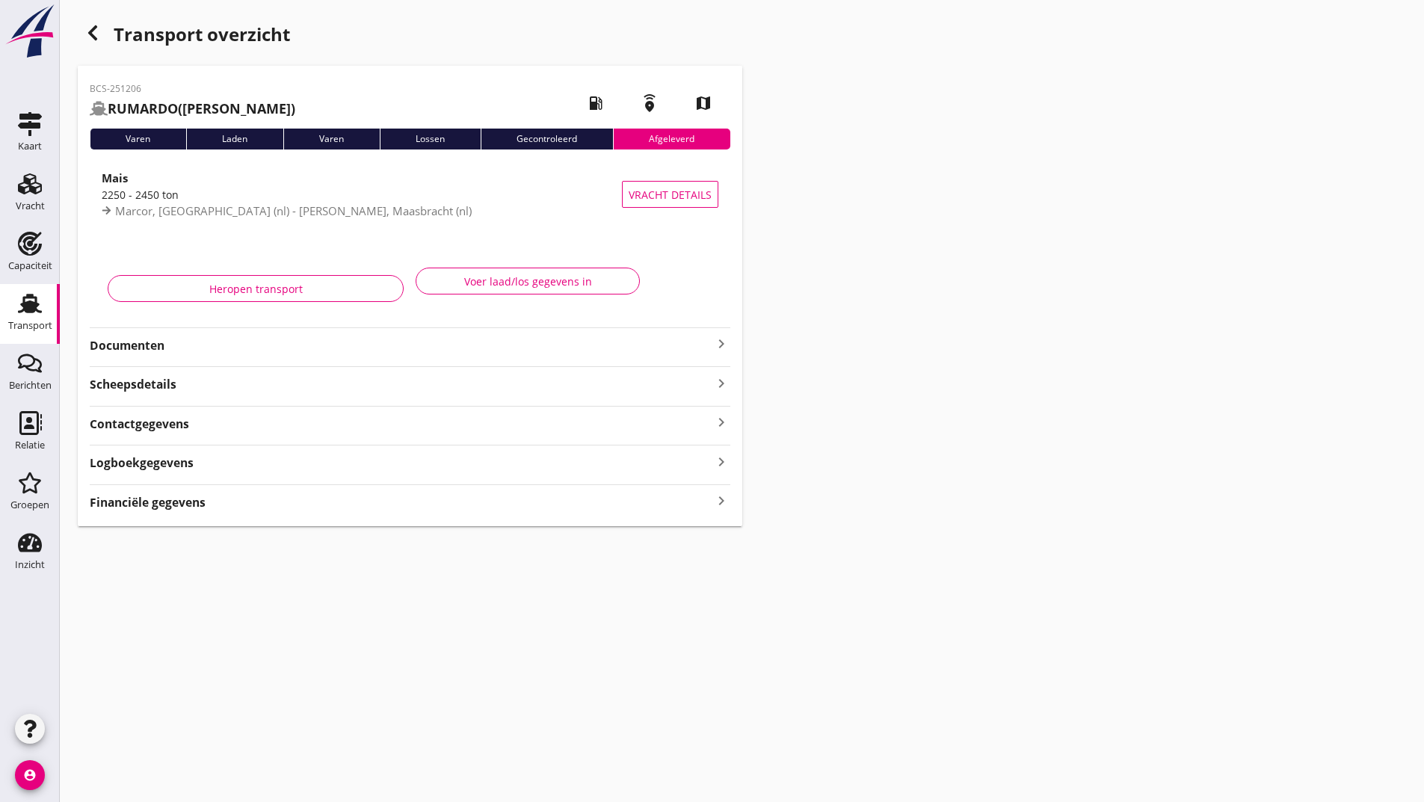
click at [89, 35] on icon "button" at bounding box center [93, 33] width 18 height 18
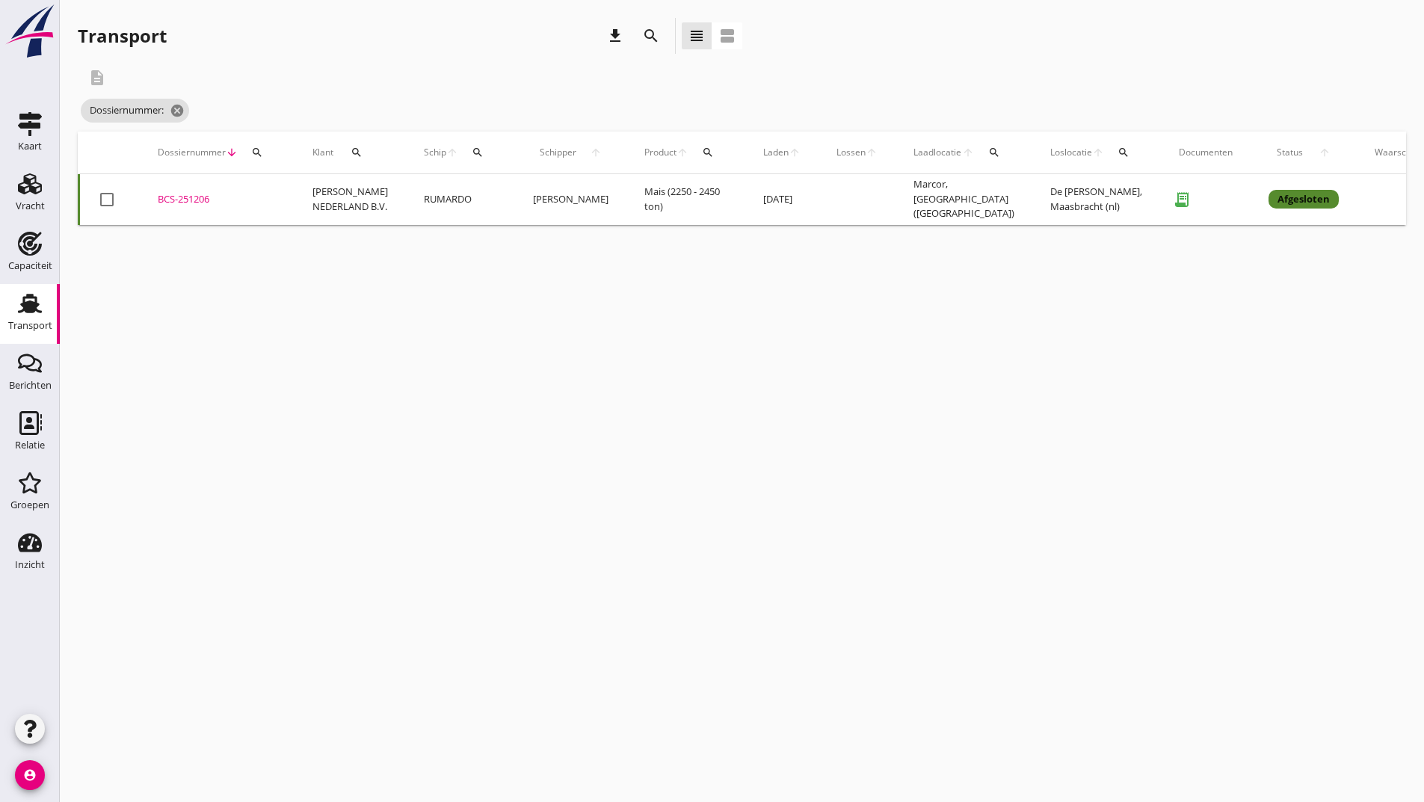
click at [649, 31] on icon "search" at bounding box center [651, 36] width 18 height 18
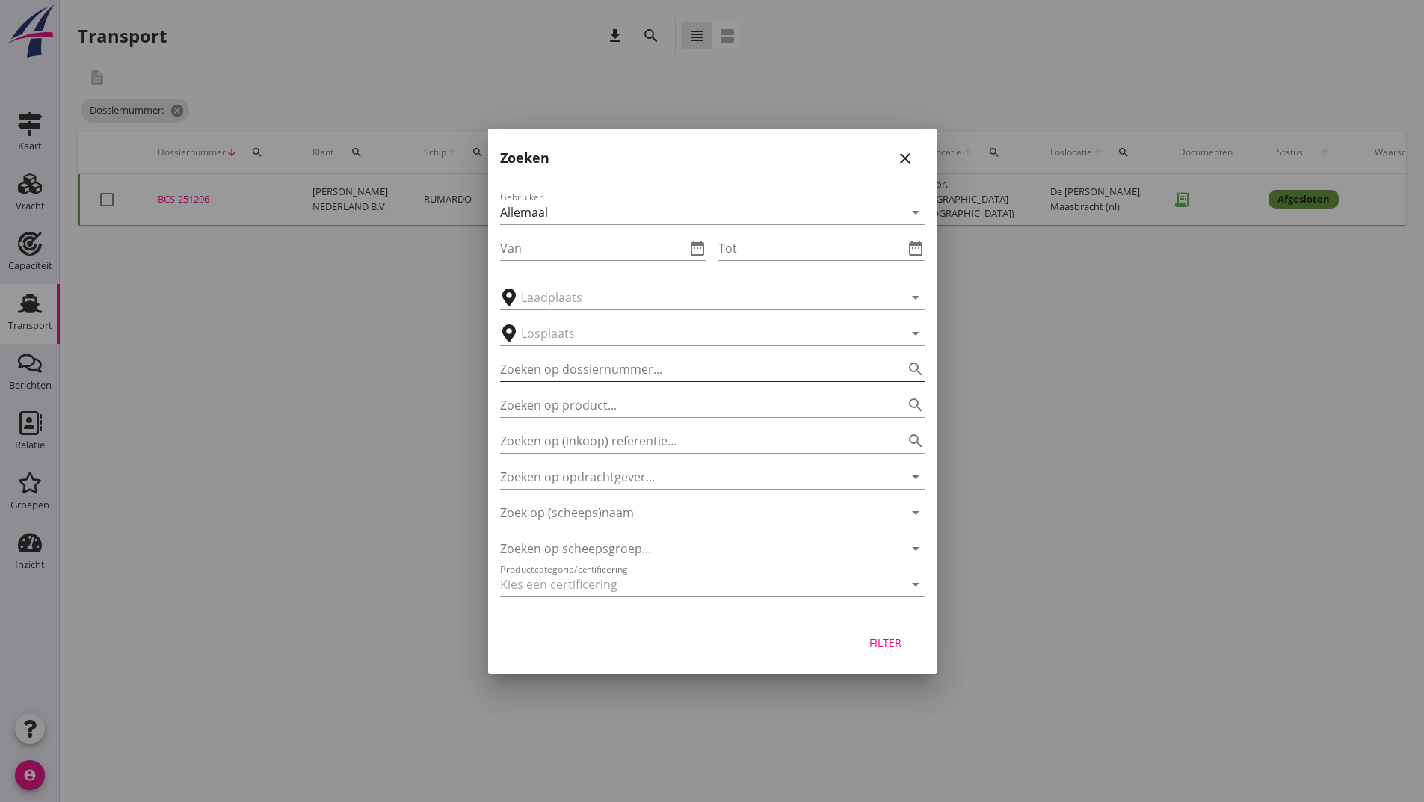
click at [558, 371] on input "Zoeken op dossiernummer..." at bounding box center [691, 369] width 383 height 24
type input "251199"
click at [872, 642] on div "Filter" at bounding box center [886, 643] width 42 height 16
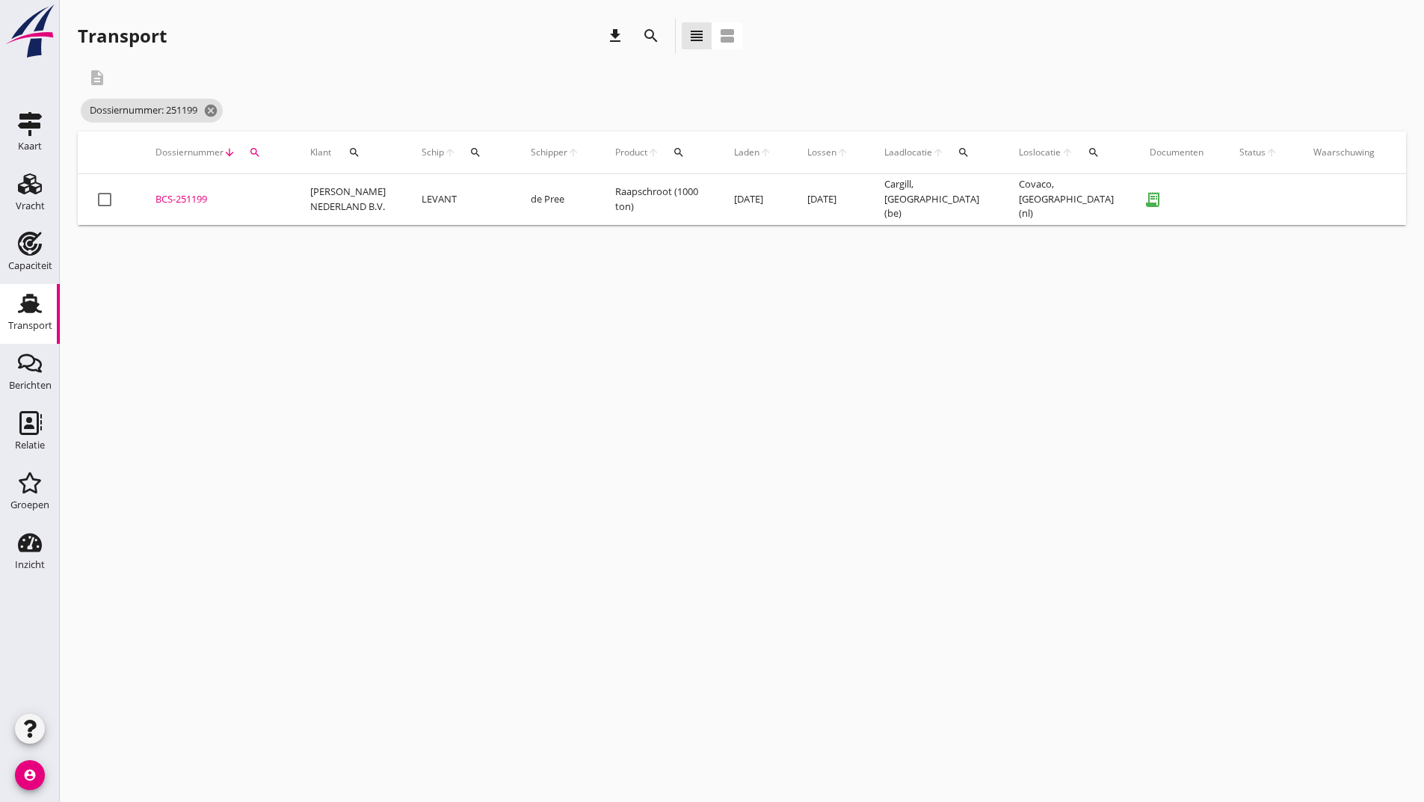
click at [199, 200] on div "BCS-251199" at bounding box center [214, 199] width 119 height 15
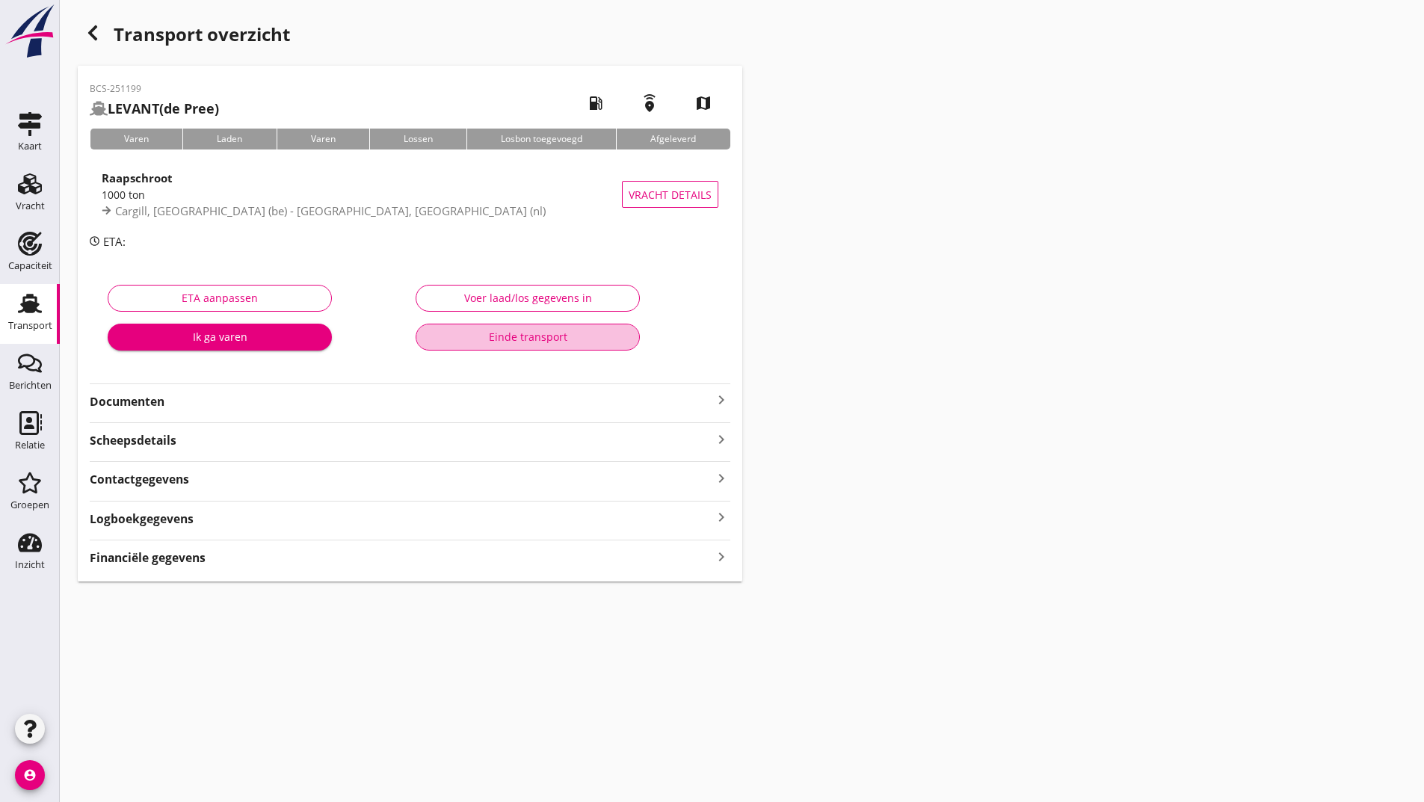
click at [496, 344] on div "Einde transport" at bounding box center [527, 337] width 199 height 16
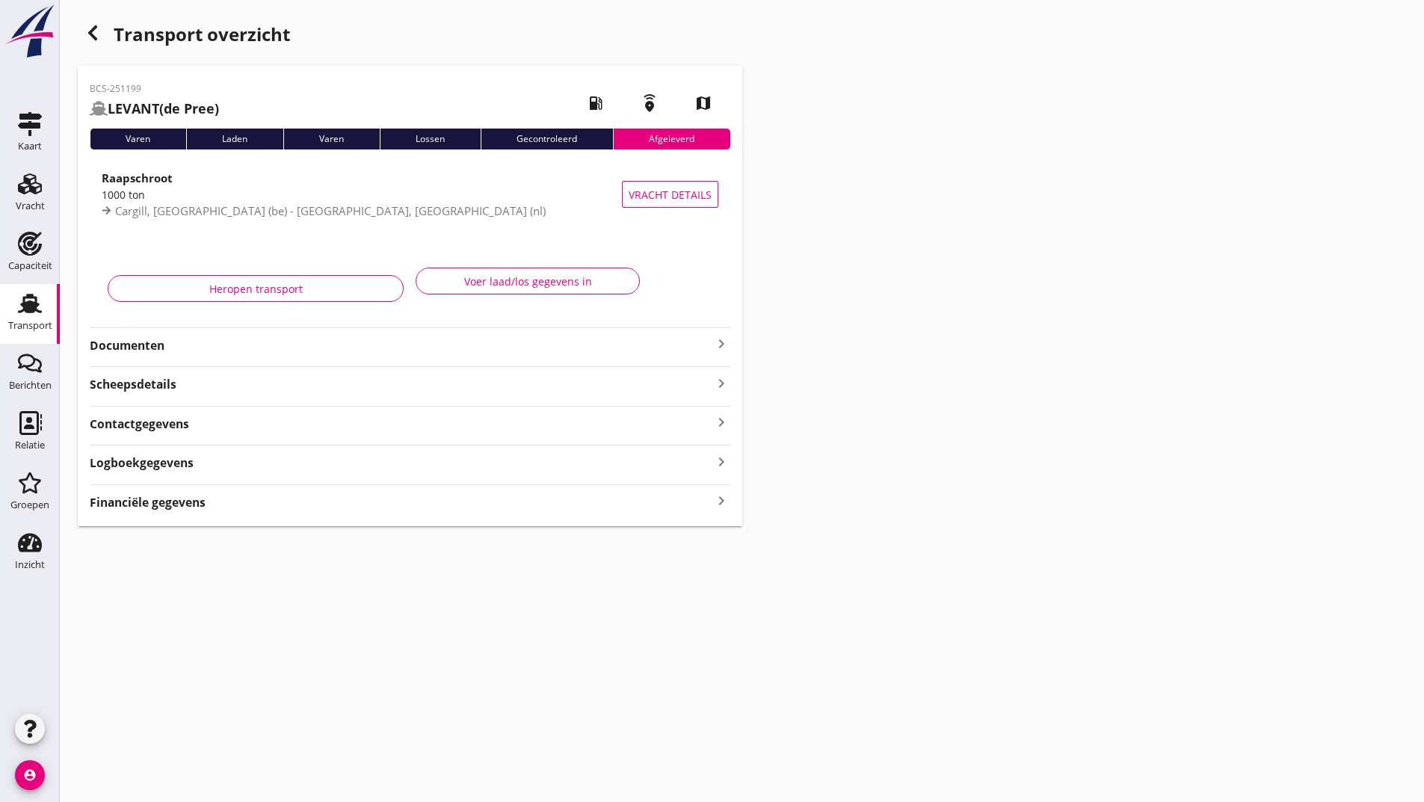
click at [86, 31] on icon "button" at bounding box center [93, 33] width 18 height 18
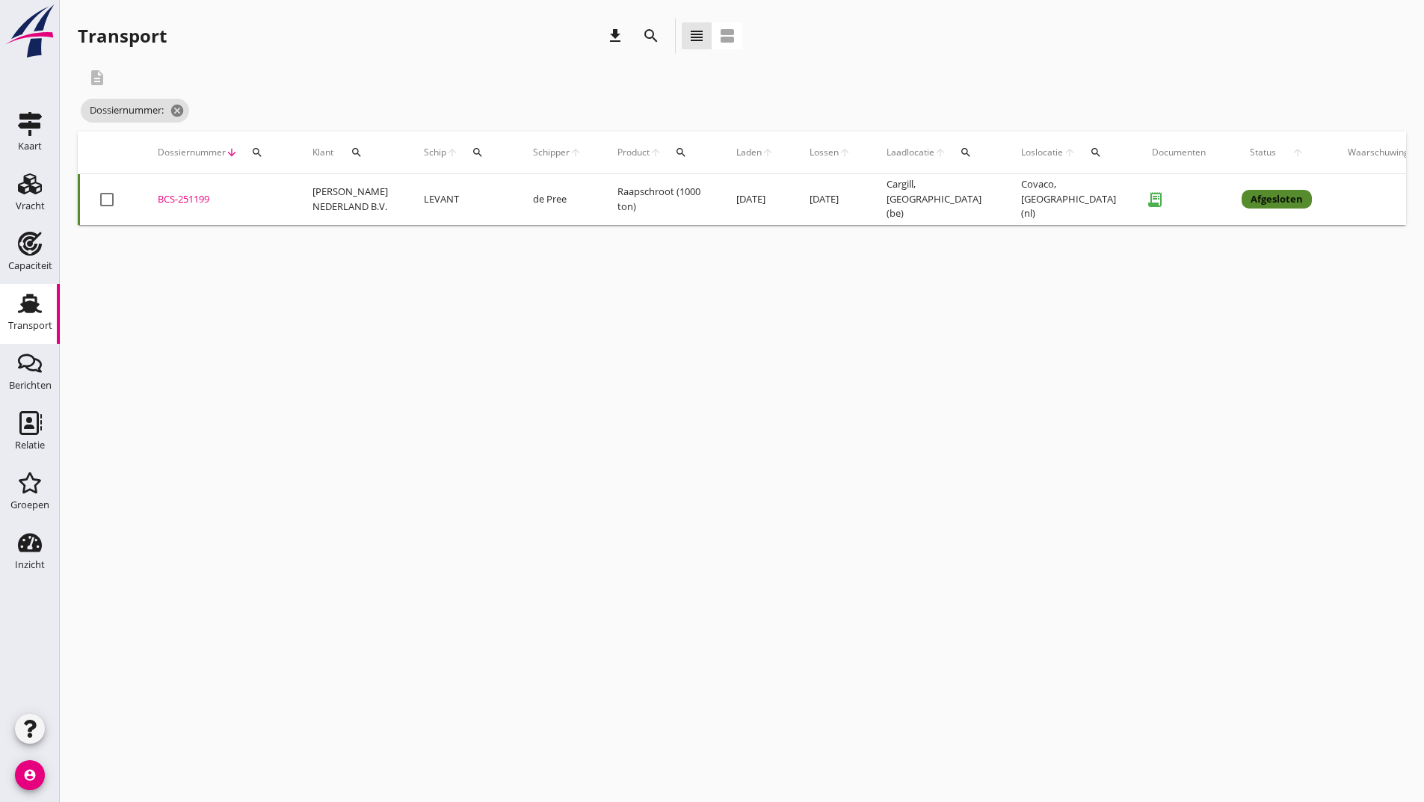
click at [650, 38] on icon "search" at bounding box center [651, 36] width 18 height 18
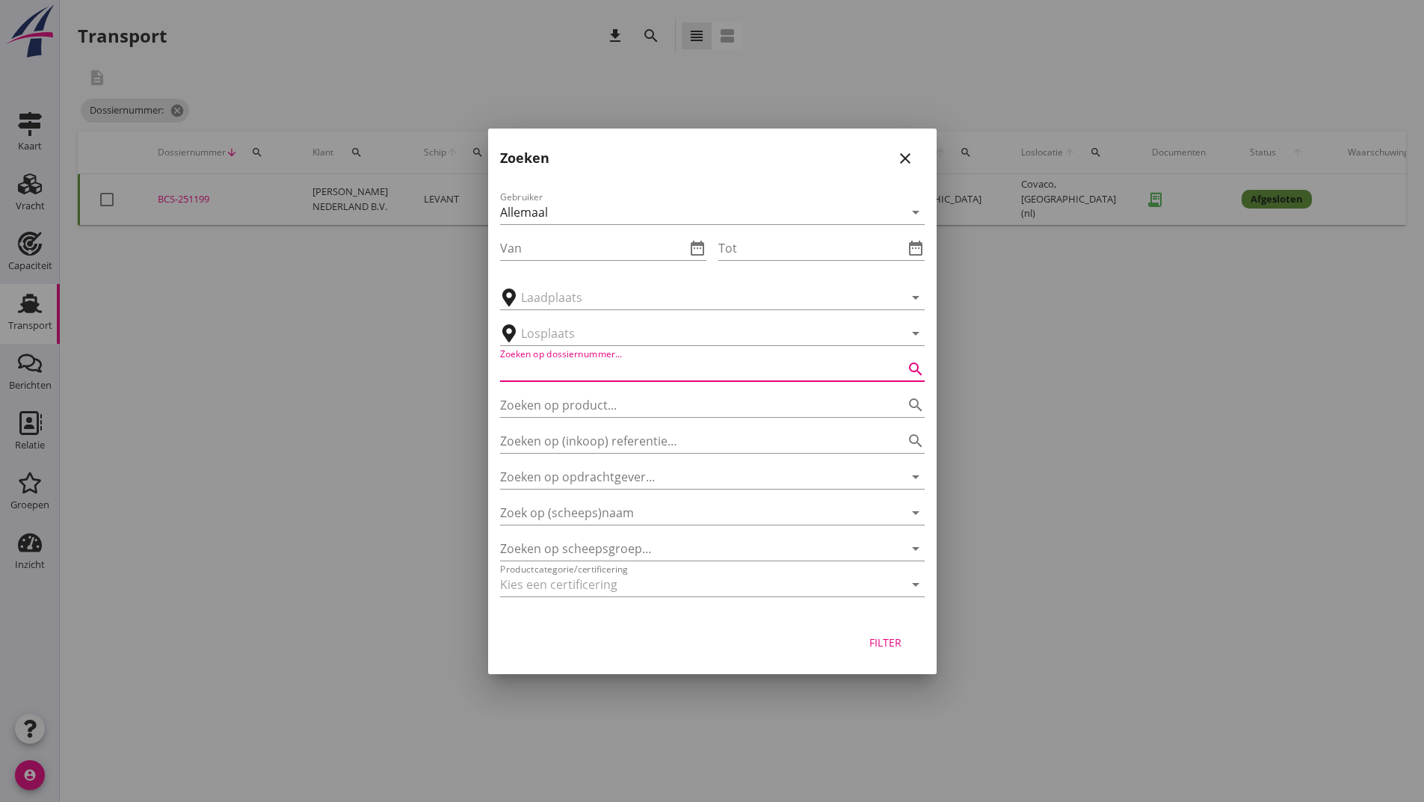
click at [564, 369] on input "Zoeken op dossiernummer..." at bounding box center [691, 369] width 383 height 24
type input "251196"
click at [887, 646] on div "Filter" at bounding box center [886, 643] width 42 height 16
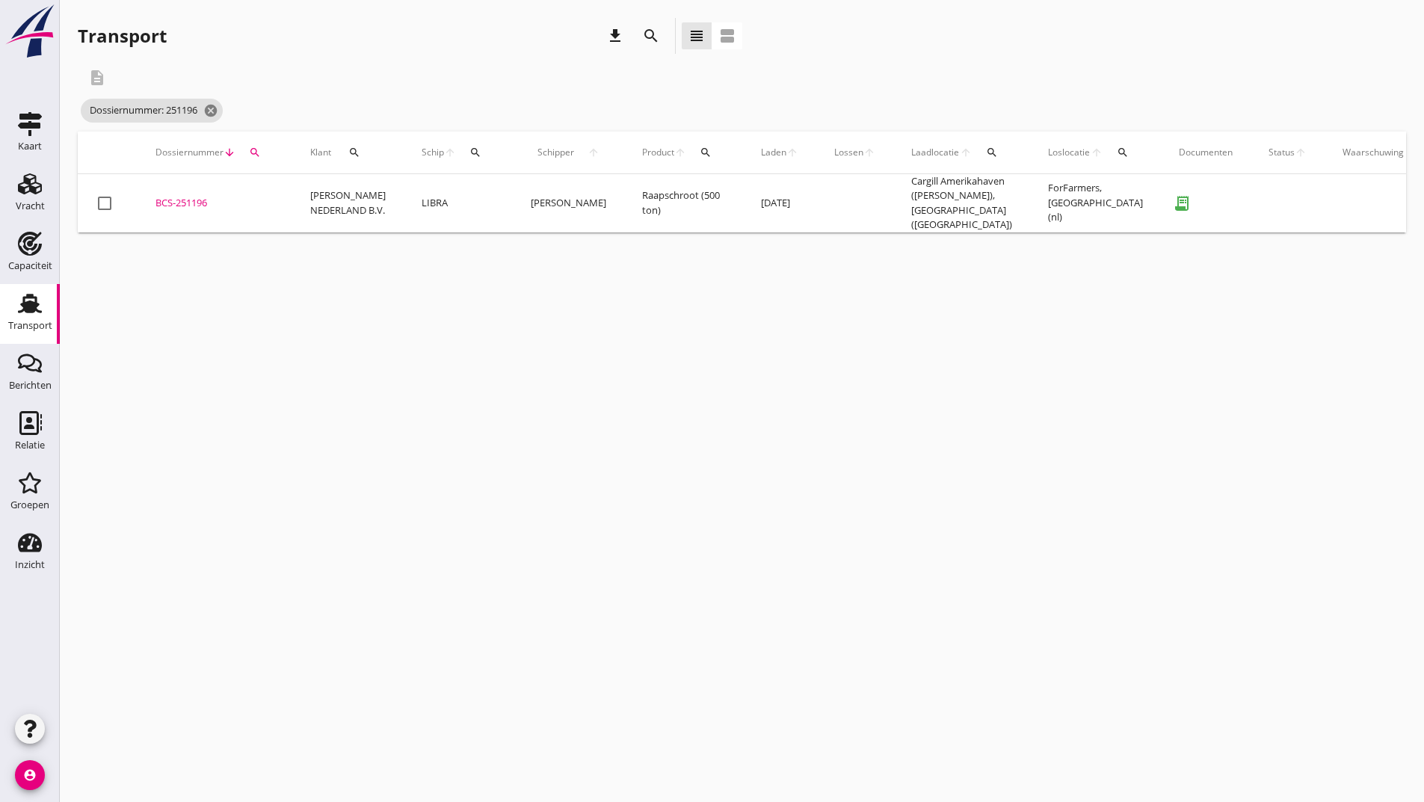
click at [178, 205] on div "BCS-251196" at bounding box center [214, 203] width 119 height 15
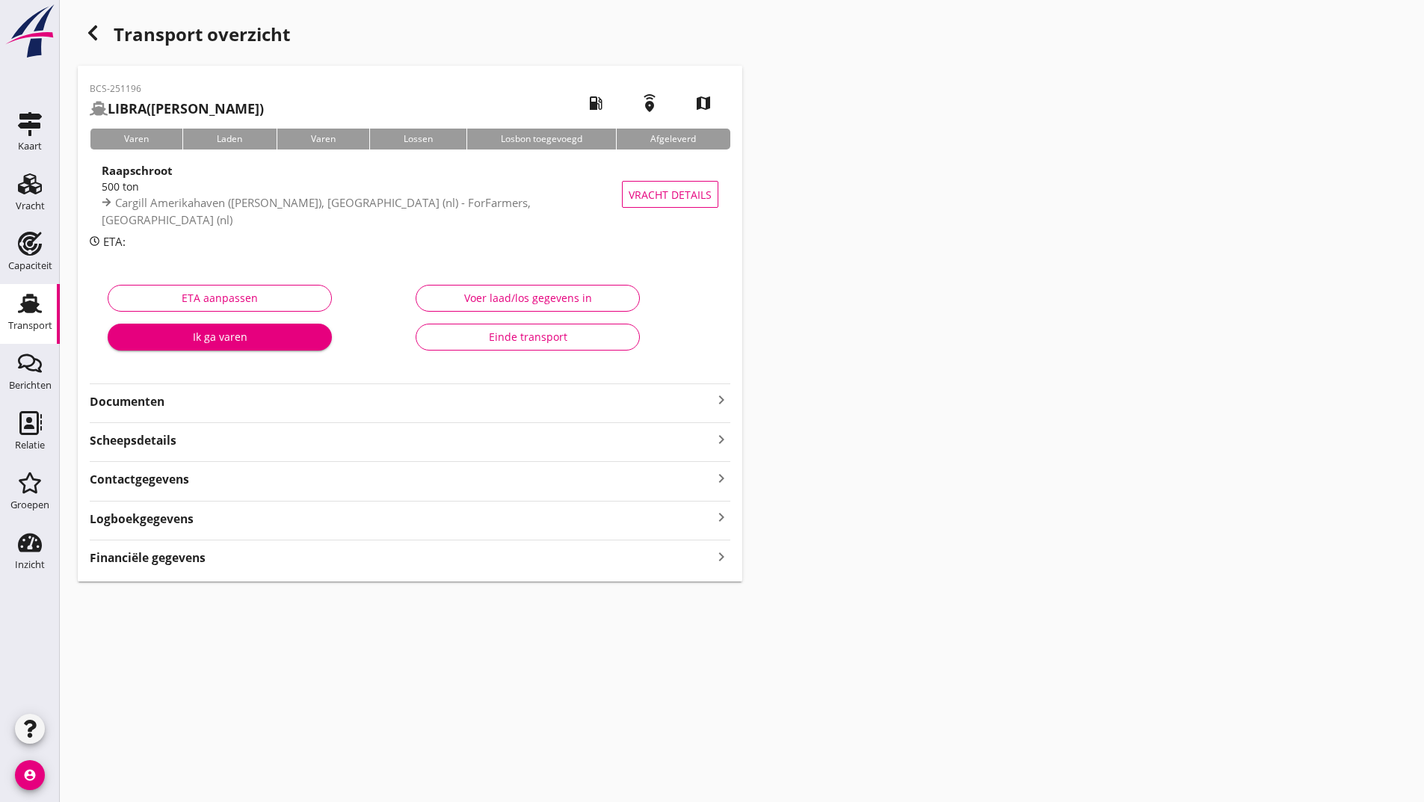
click at [457, 333] on div "Einde transport" at bounding box center [527, 337] width 199 height 16
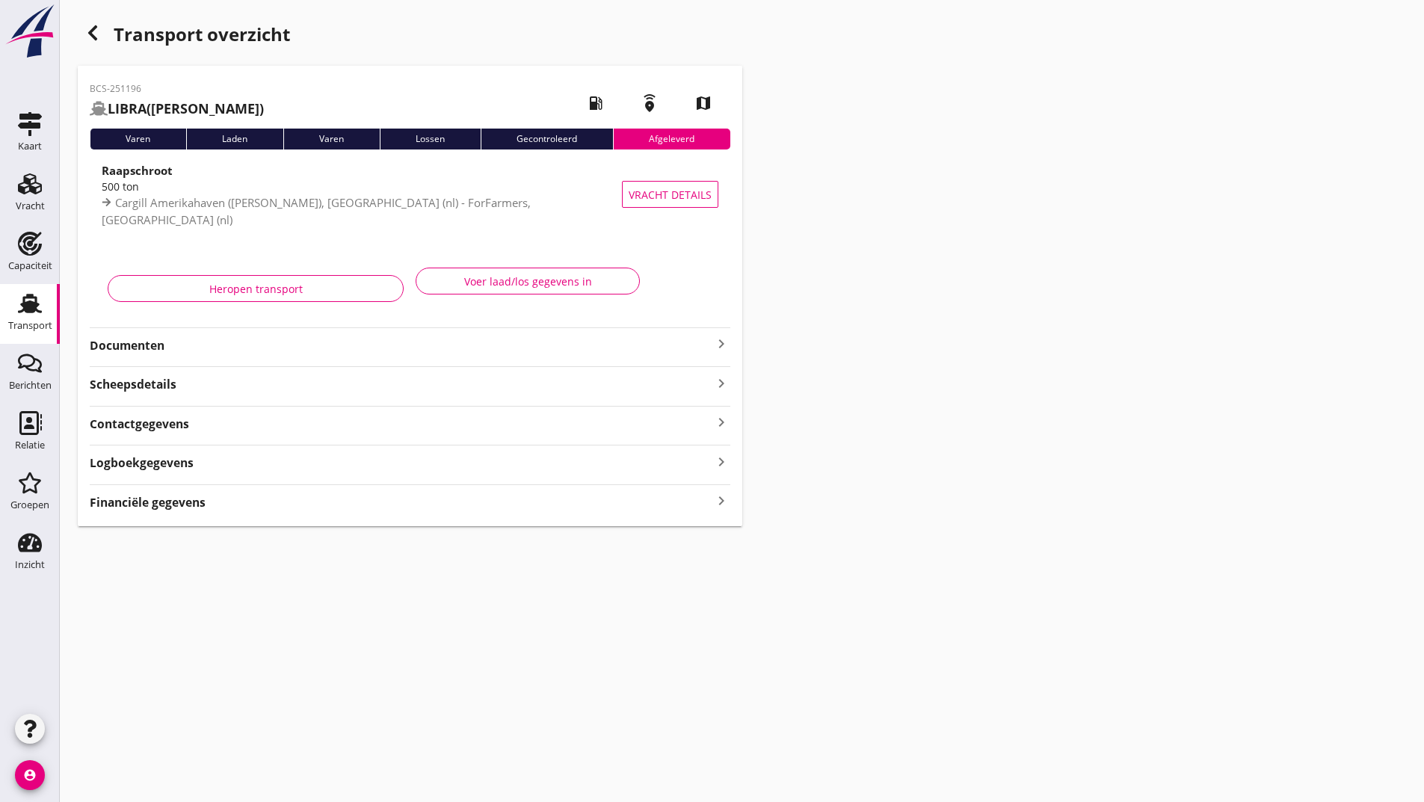
click at [93, 34] on icon "button" at bounding box center [93, 33] width 18 height 18
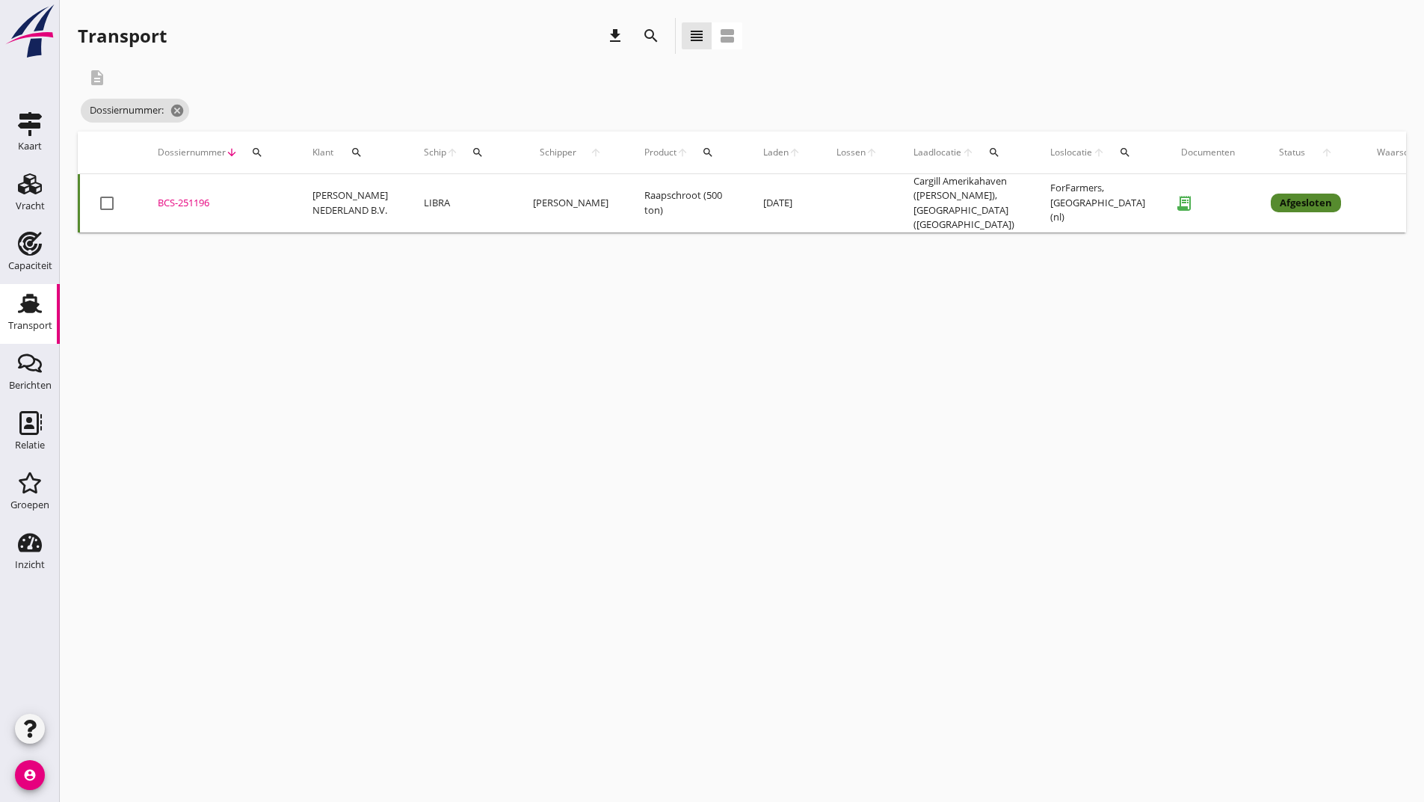
click at [648, 36] on icon "search" at bounding box center [651, 36] width 18 height 18
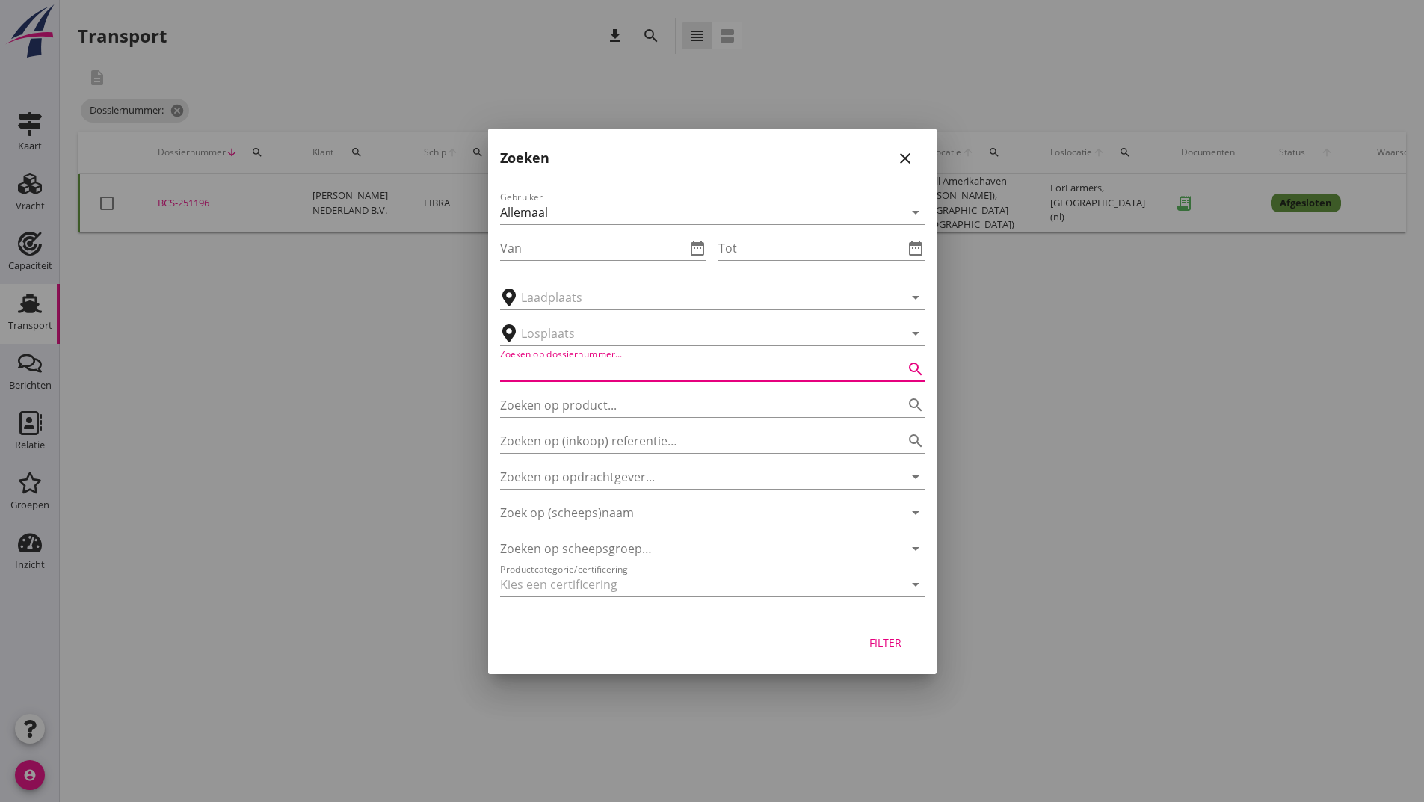
click at [601, 366] on input "Zoeken op dossiernummer..." at bounding box center [691, 369] width 383 height 24
type input "251195"
click at [891, 638] on div "Filter" at bounding box center [886, 643] width 42 height 16
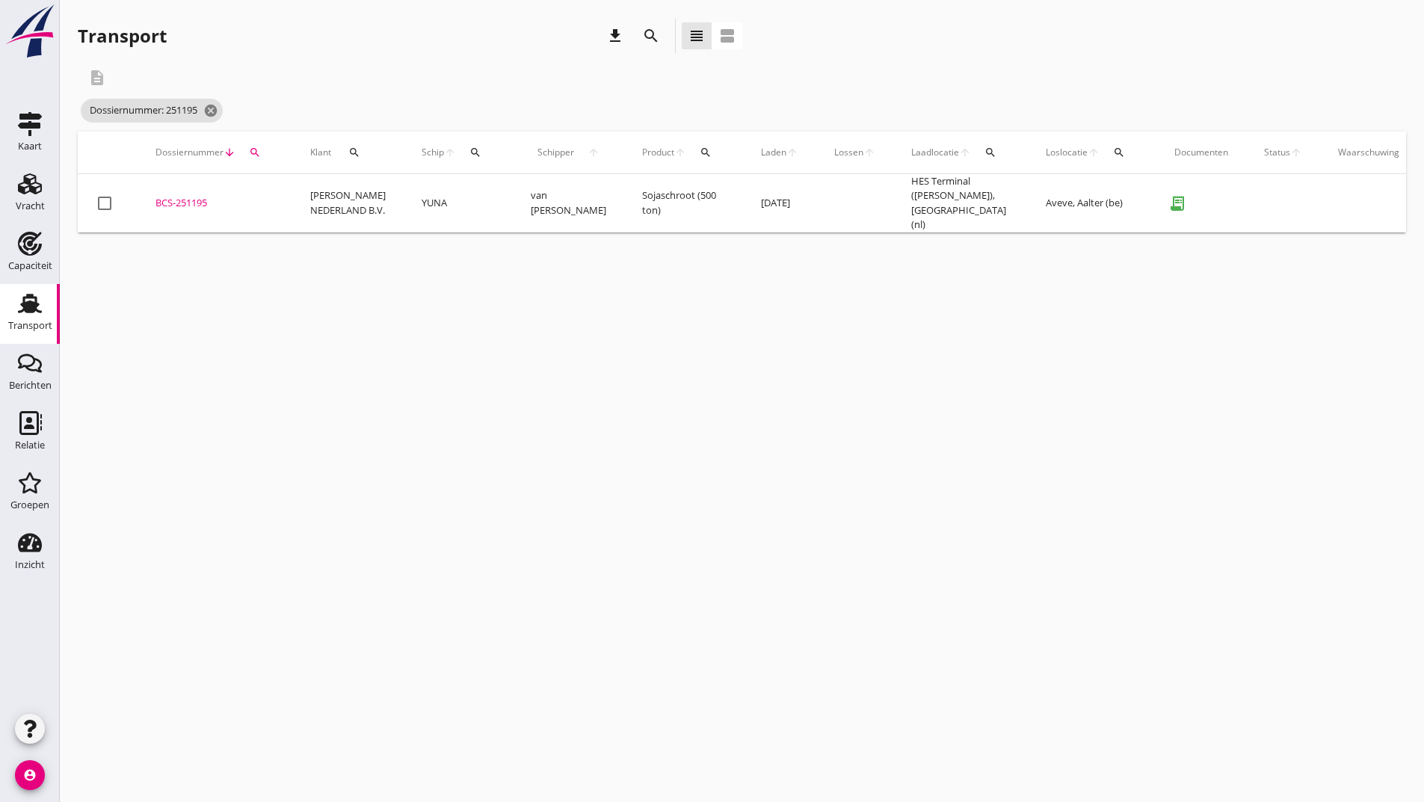
click at [182, 196] on div "BCS-251195" at bounding box center [214, 203] width 119 height 15
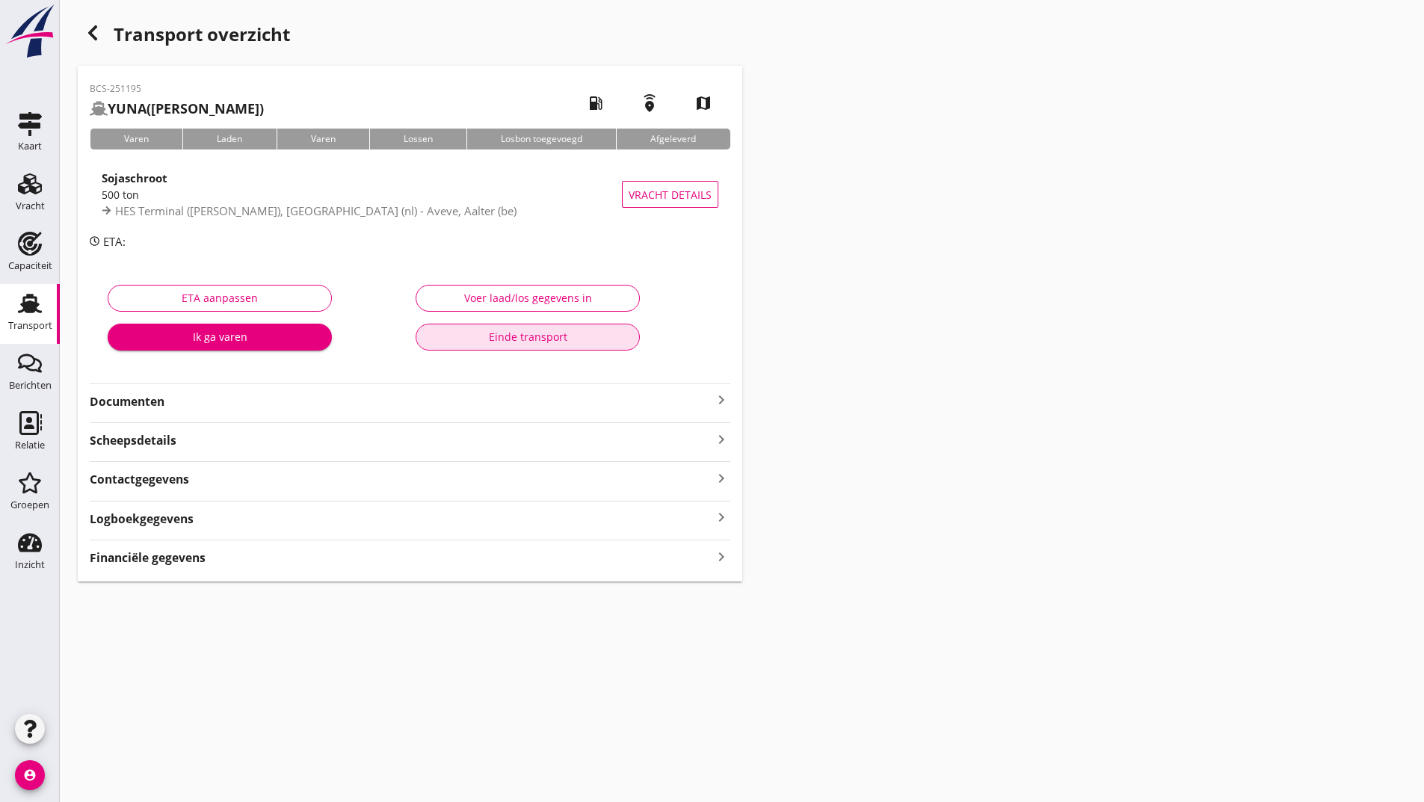
click at [472, 341] on div "Einde transport" at bounding box center [527, 337] width 199 height 16
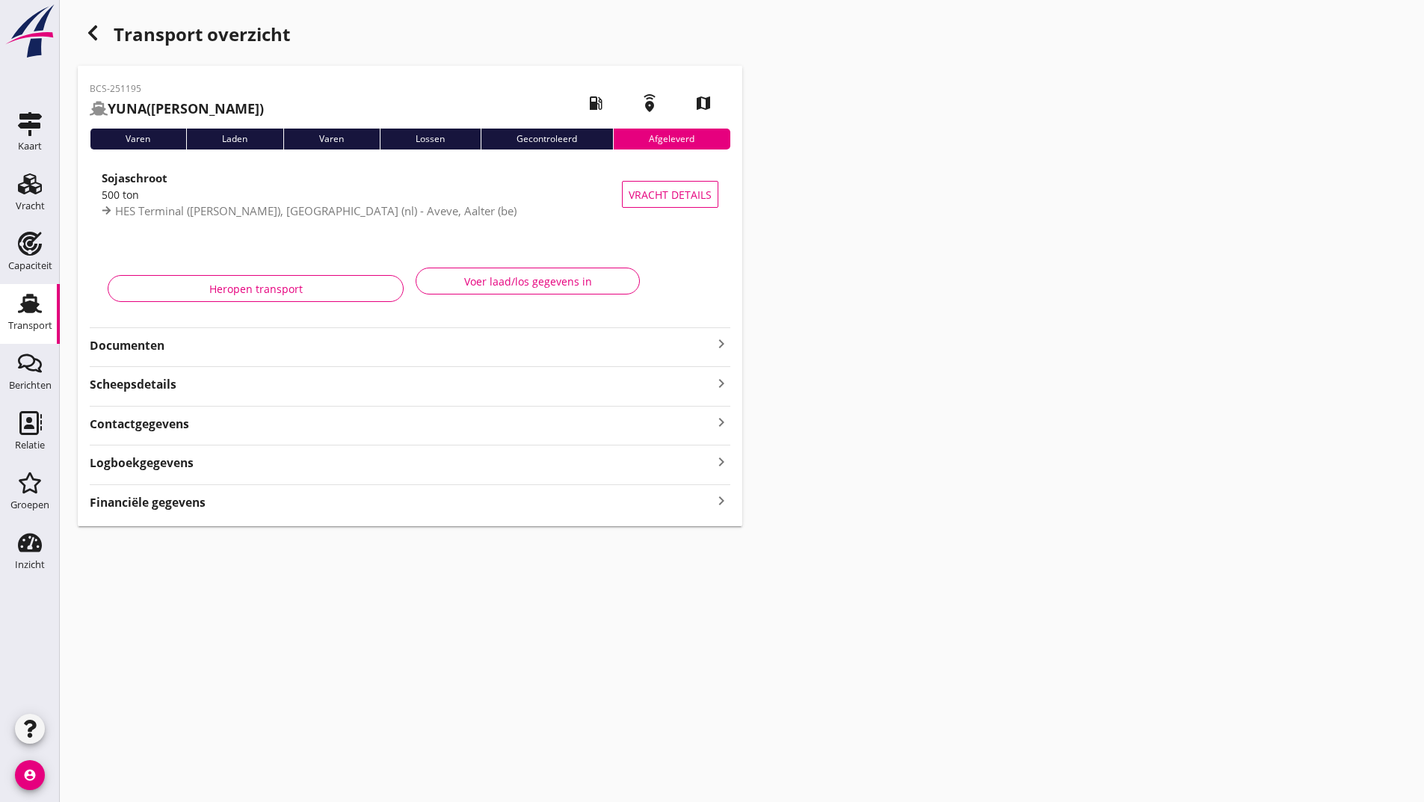
click at [102, 31] on div "button" at bounding box center [93, 33] width 30 height 30
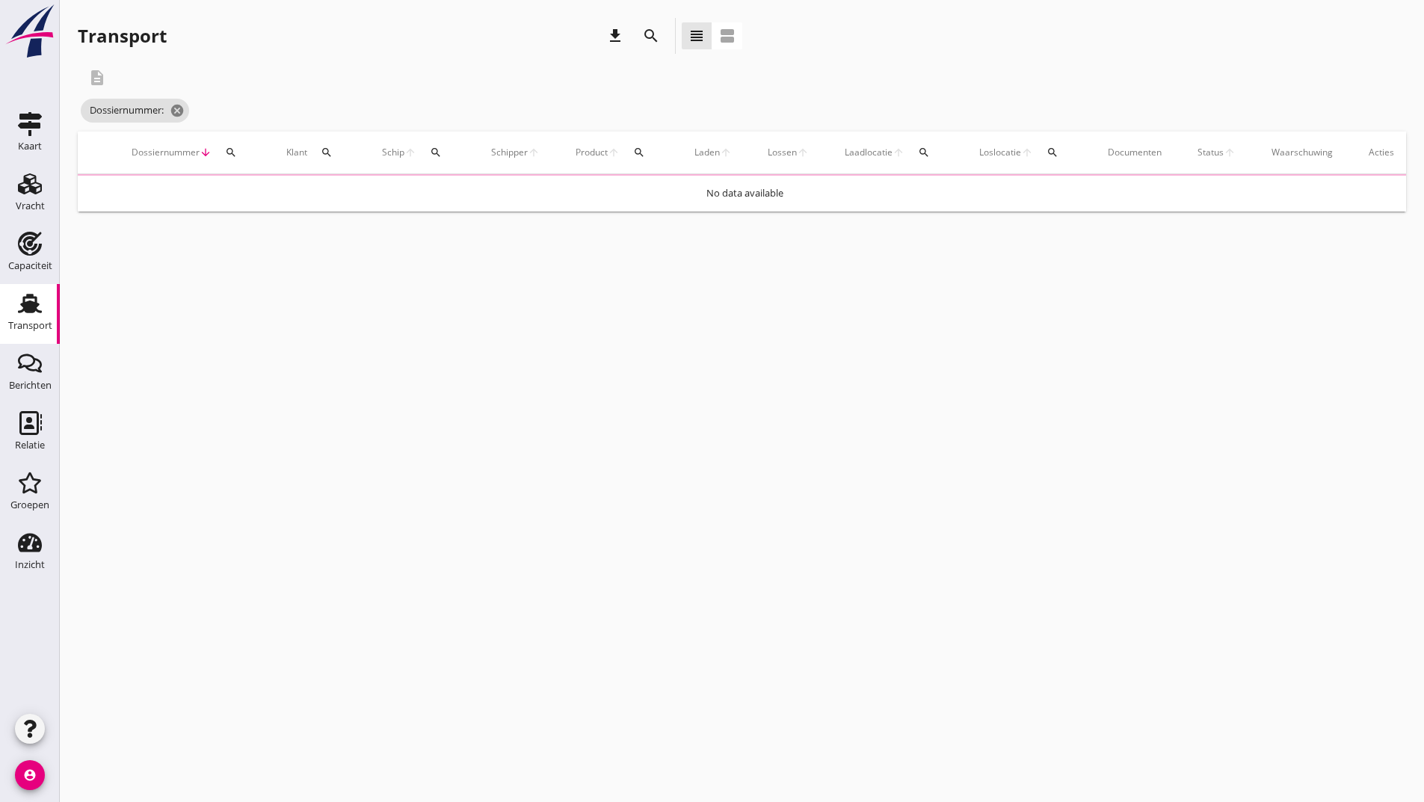
click at [646, 34] on icon "search" at bounding box center [651, 36] width 18 height 18
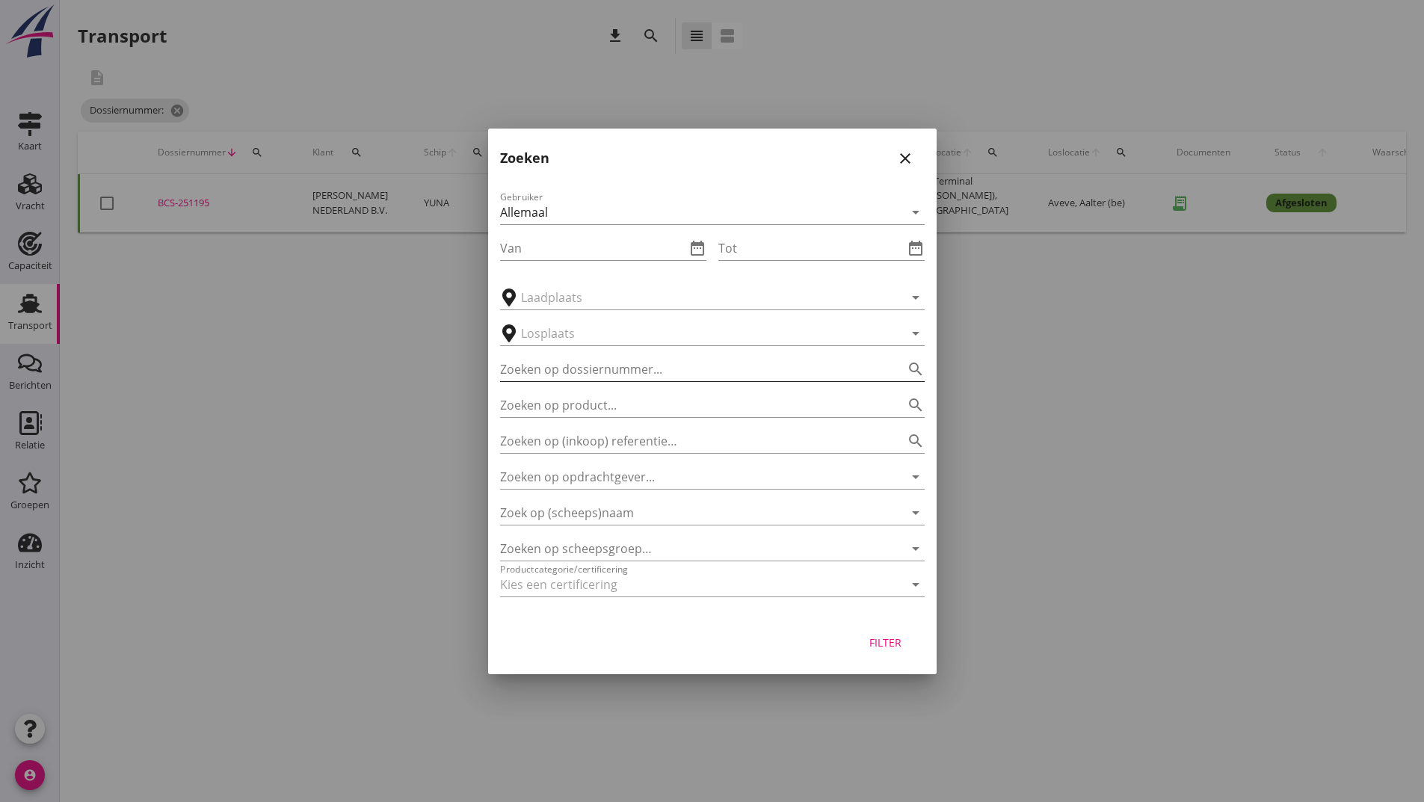
click at [556, 360] on input "Zoeken op dossiernummer..." at bounding box center [691, 369] width 383 height 24
type input "251116"
click at [895, 643] on div "Filter" at bounding box center [886, 643] width 42 height 16
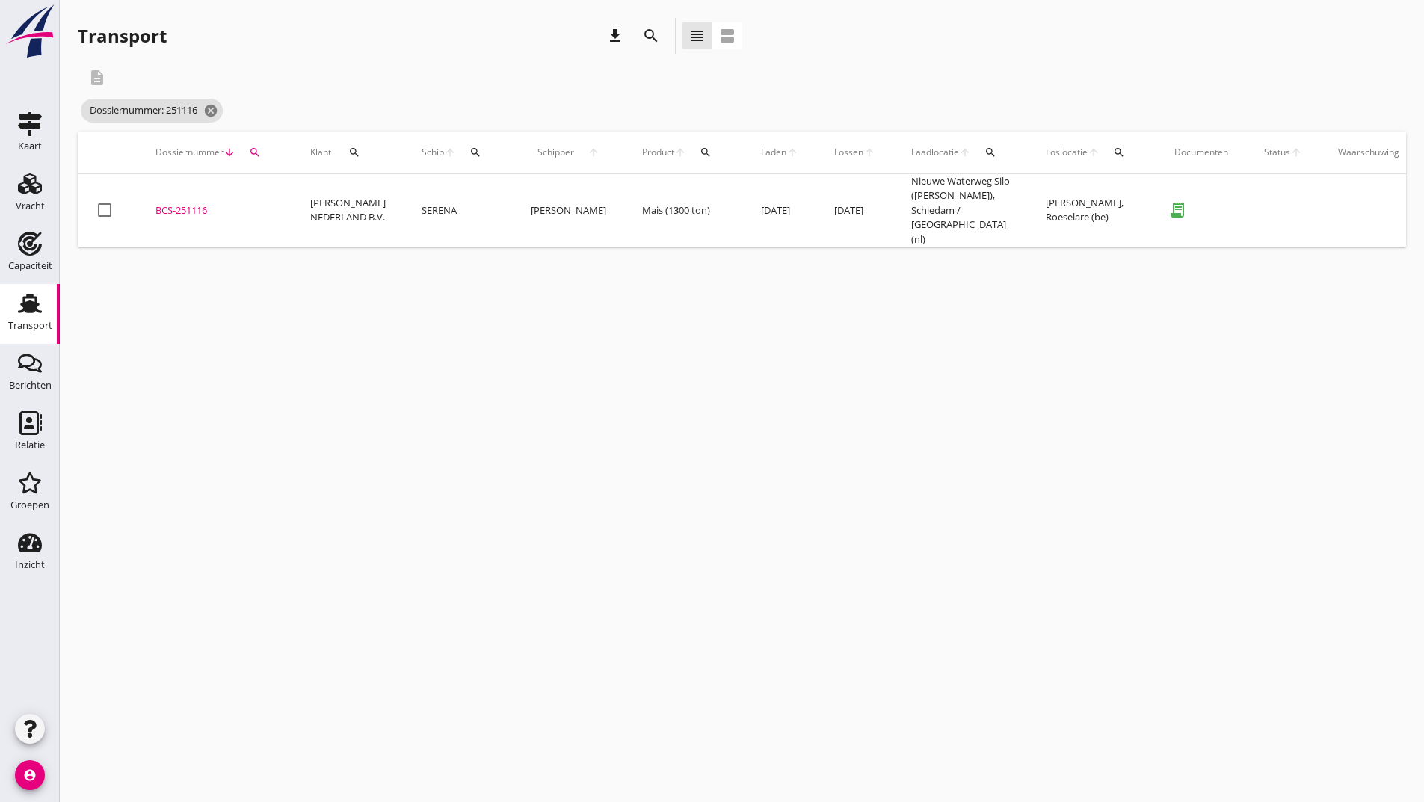
click at [182, 211] on td "BCS-251116 upload_file Drop hier uw bestand om het aan het dossier toe te voegen" at bounding box center [215, 210] width 155 height 73
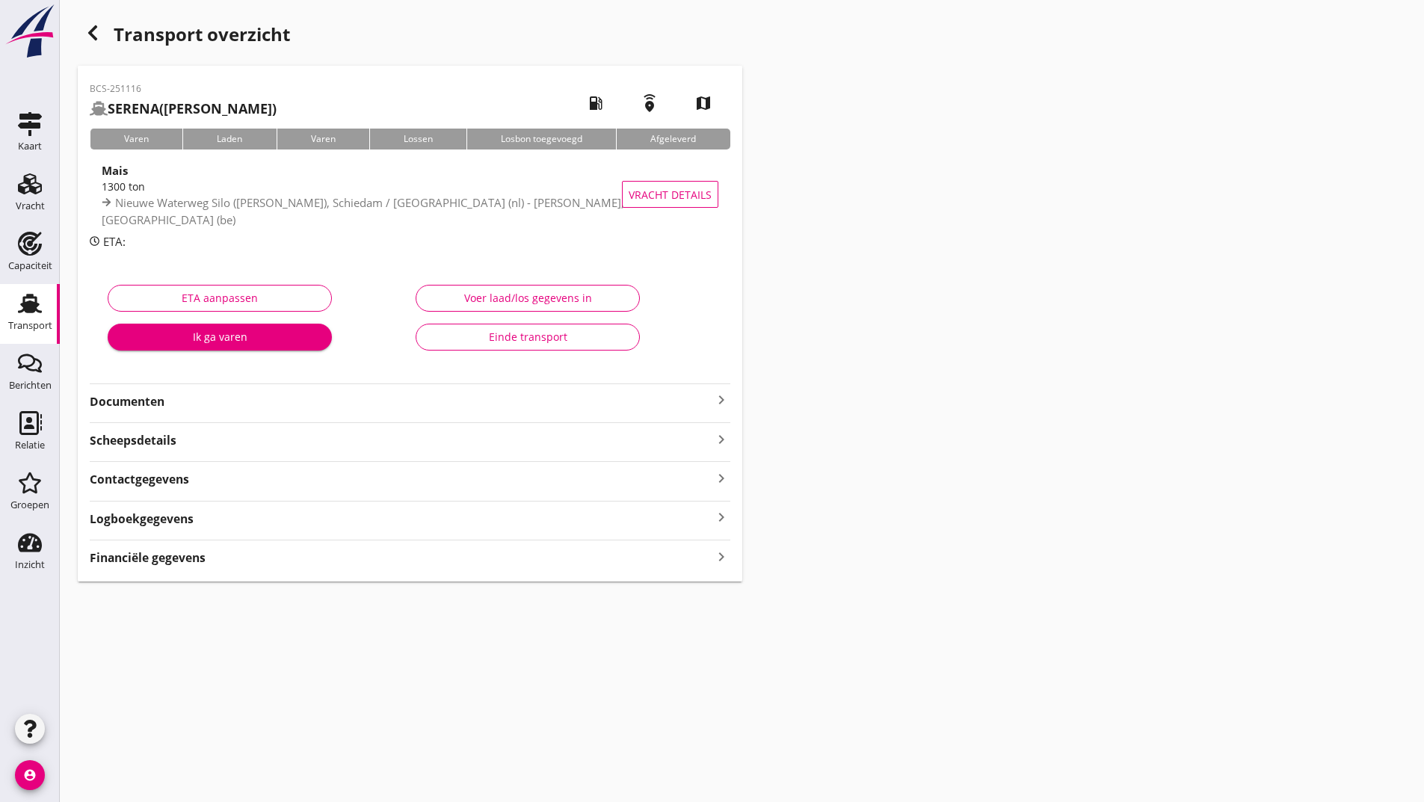
click at [453, 347] on button "Einde transport" at bounding box center [528, 337] width 224 height 27
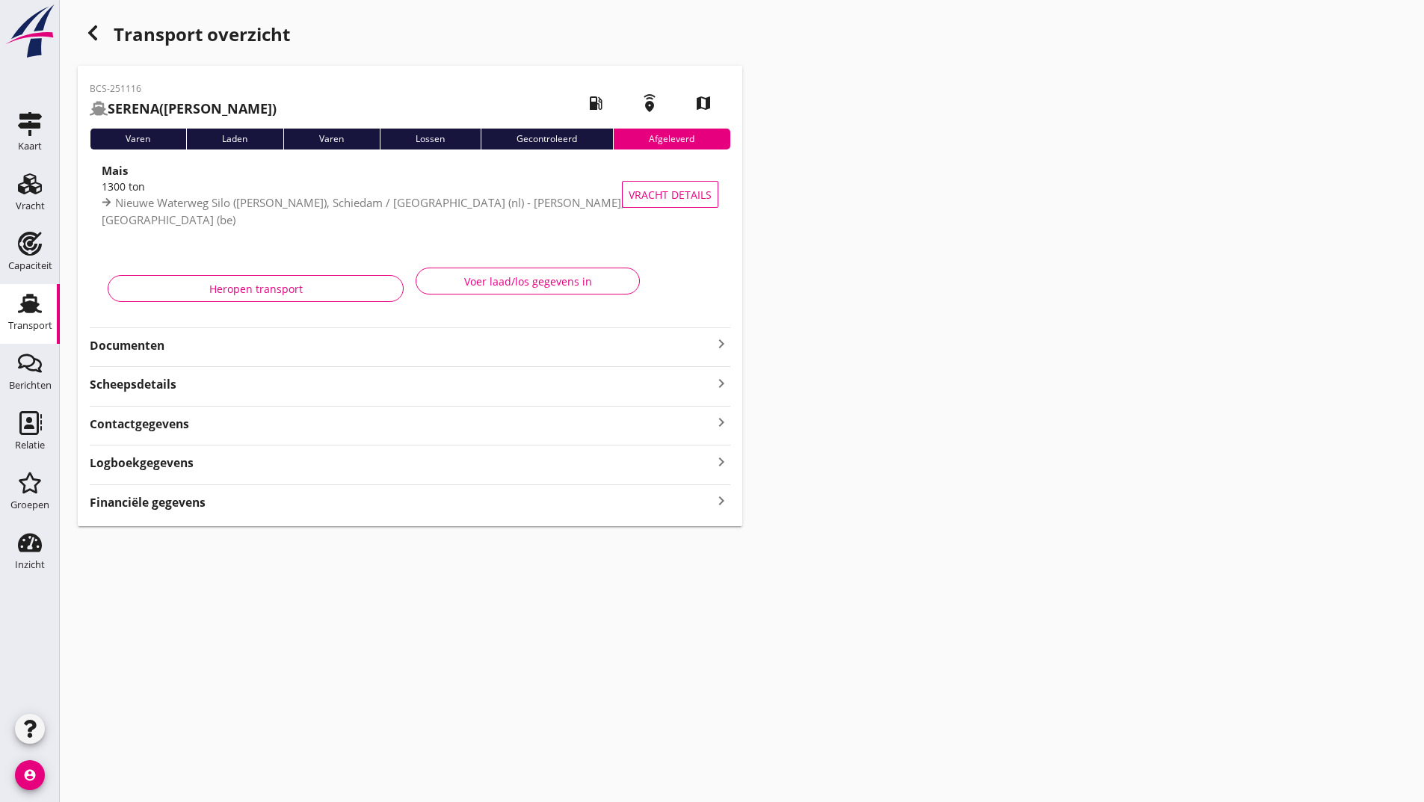
click at [92, 29] on use "button" at bounding box center [92, 32] width 9 height 15
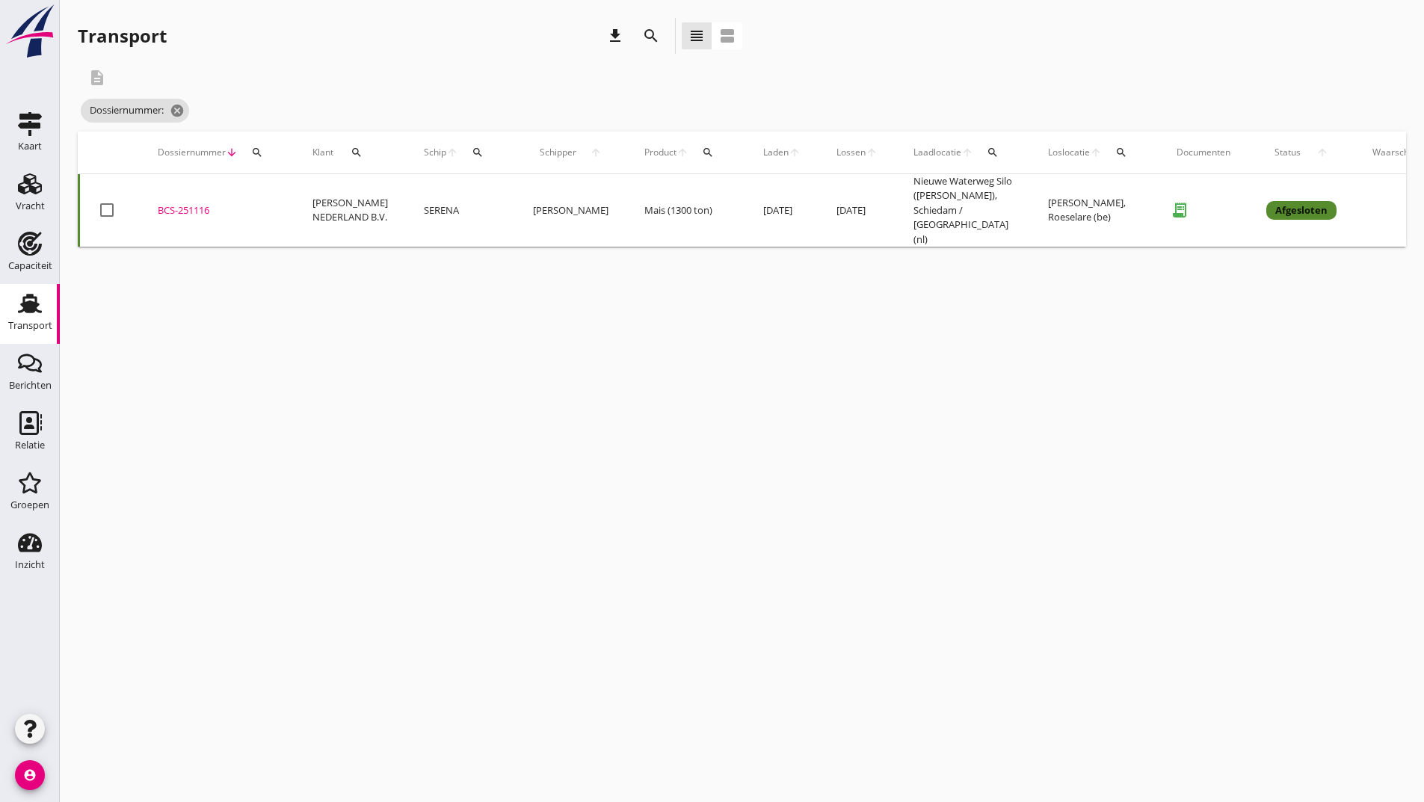
click at [647, 34] on icon "search" at bounding box center [651, 36] width 18 height 18
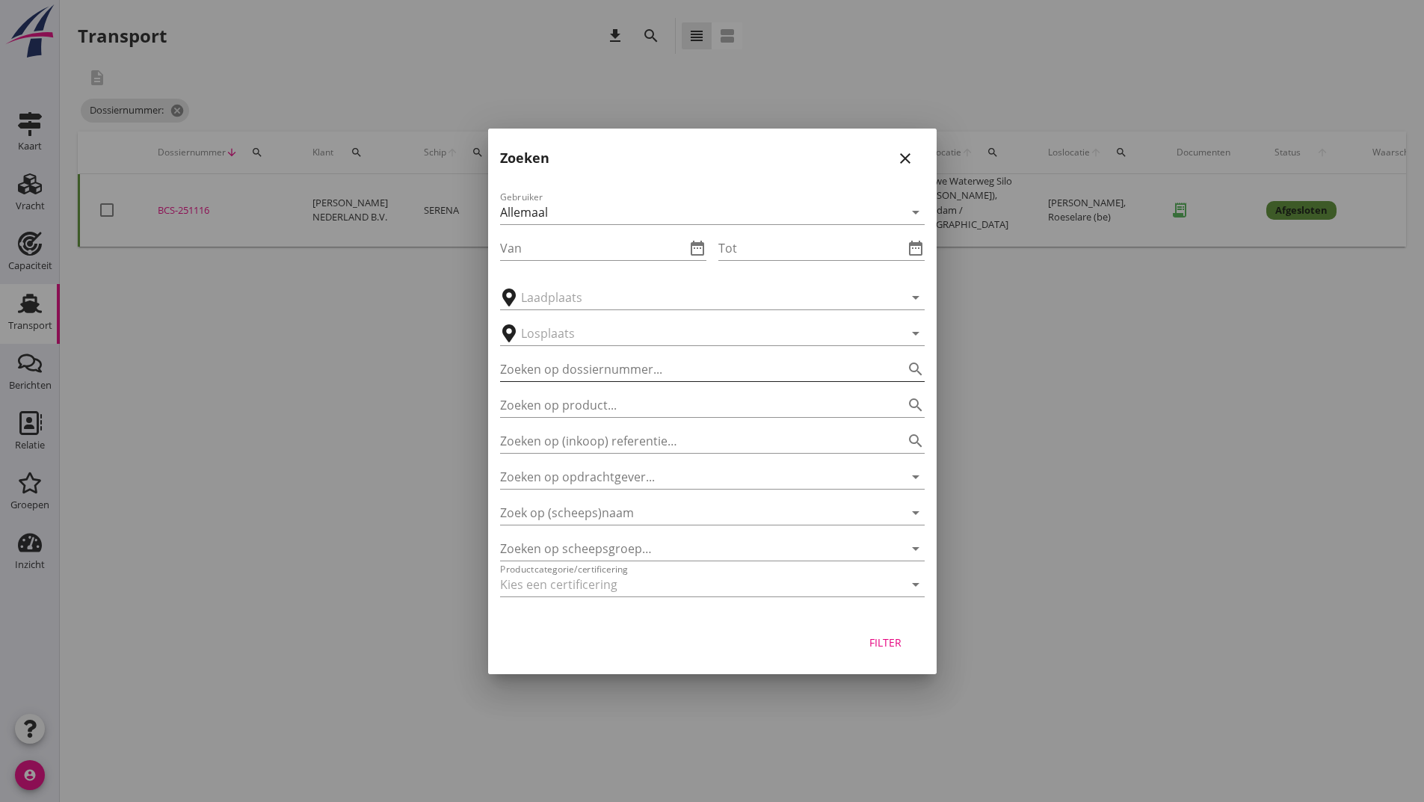
click at [564, 367] on input "Zoeken op dossiernummer..." at bounding box center [691, 369] width 383 height 24
type input "251203"
click at [864, 651] on button "Filter" at bounding box center [886, 642] width 66 height 27
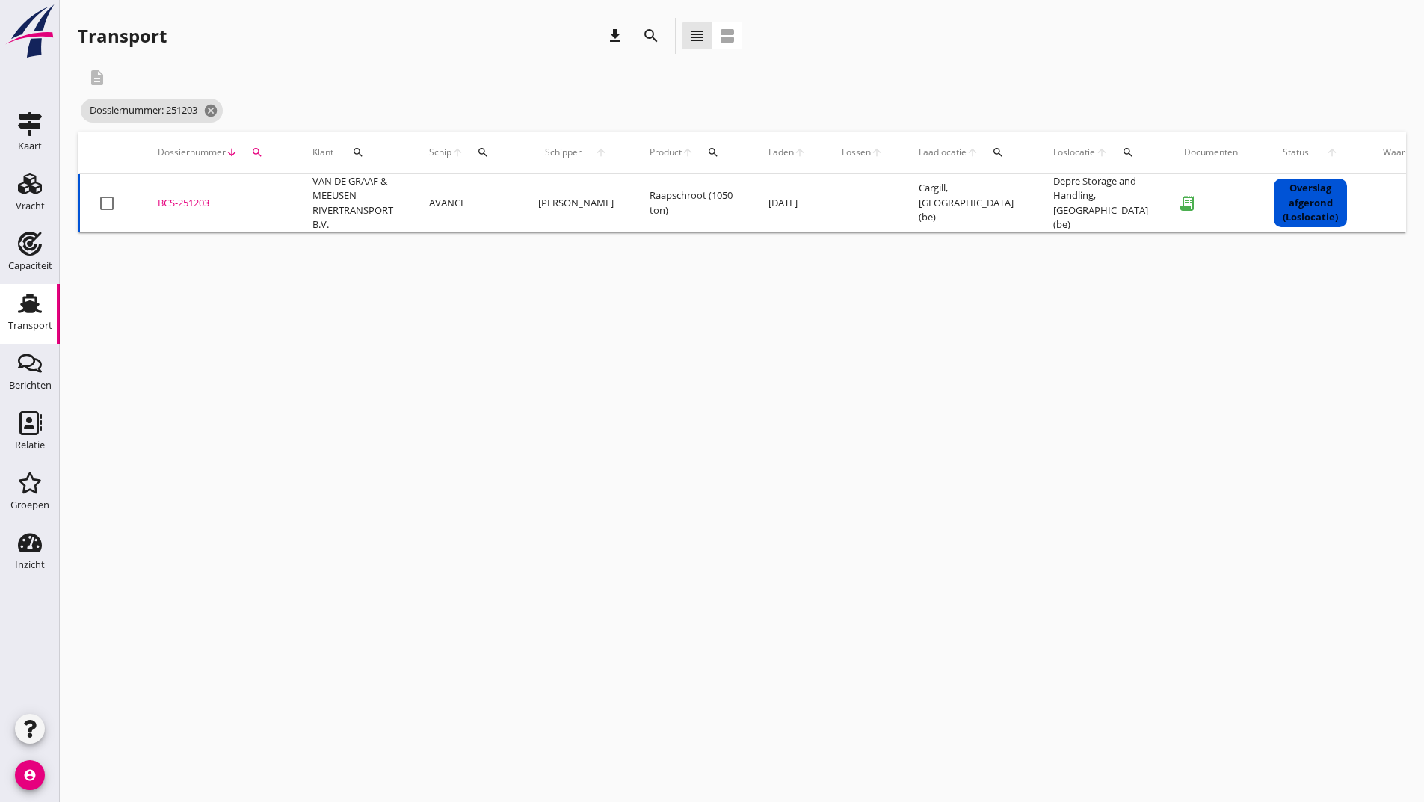
click at [205, 204] on div "BCS-251203" at bounding box center [217, 203] width 119 height 15
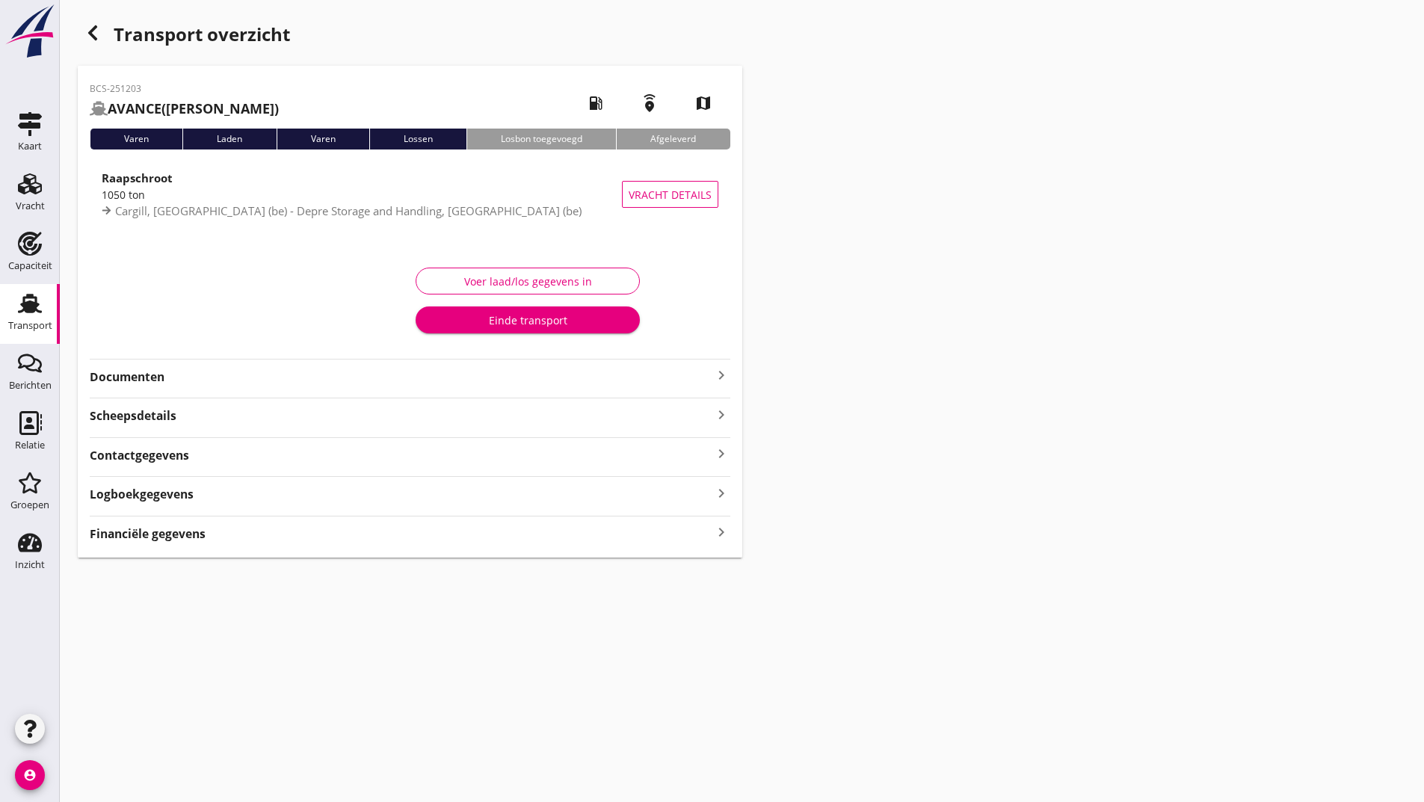
click at [471, 323] on div "Einde transport" at bounding box center [528, 320] width 200 height 16
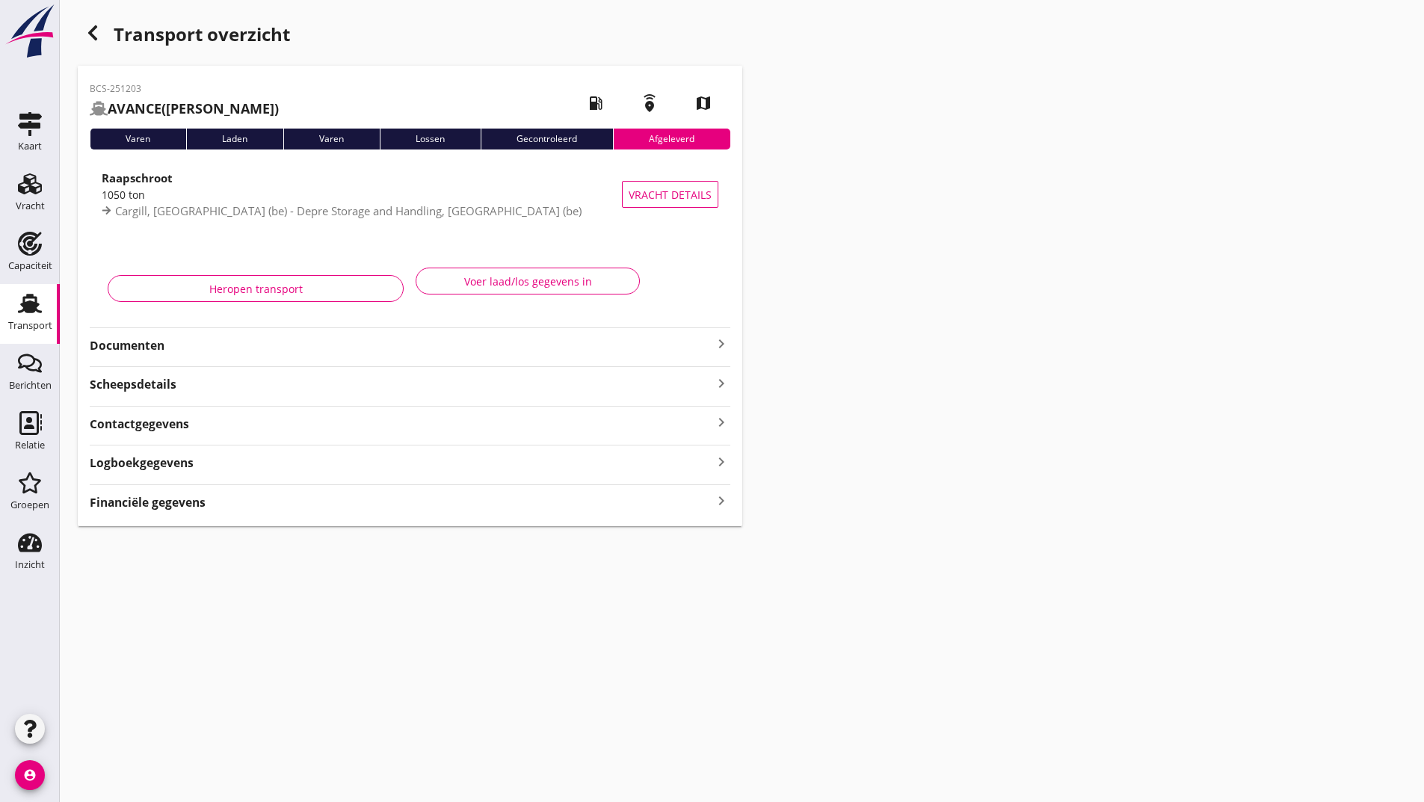
click at [88, 35] on icon "button" at bounding box center [93, 33] width 18 height 18
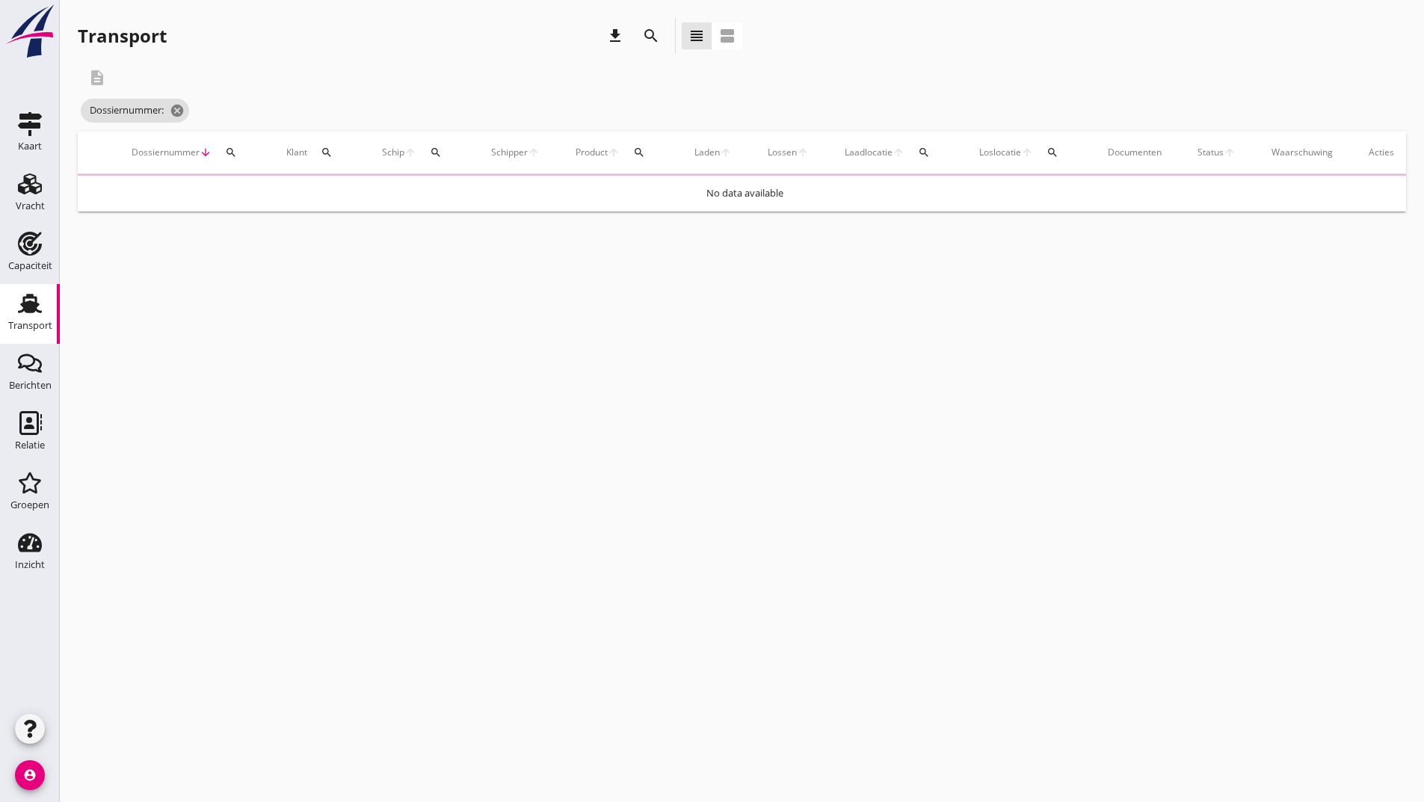
drag, startPoint x: 656, startPoint y: 29, endPoint x: 643, endPoint y: 45, distance: 20.2
click at [650, 36] on icon "search" at bounding box center [651, 36] width 18 height 18
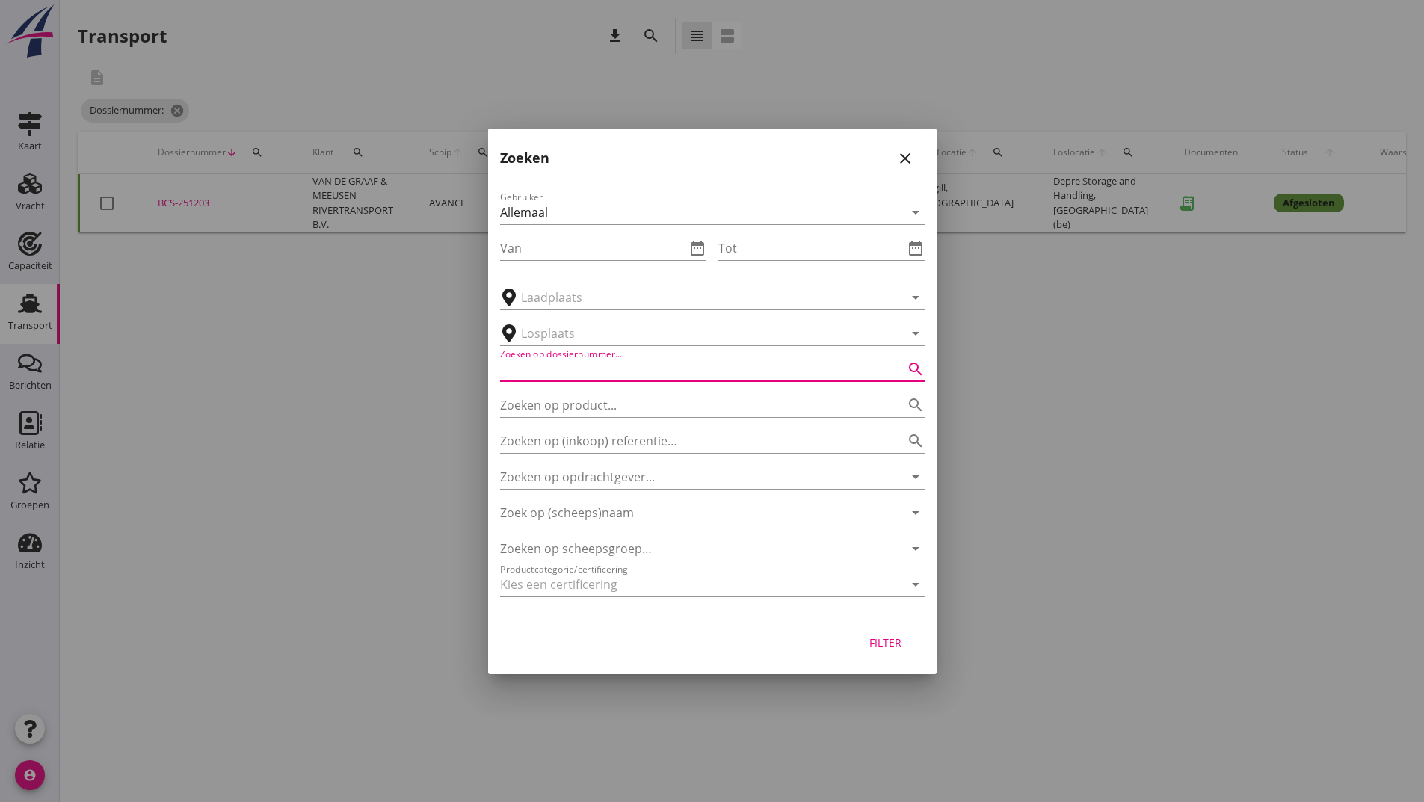
click at [553, 365] on input "Zoeken op dossiernummer..." at bounding box center [691, 369] width 383 height 24
type input "251091"
click at [869, 637] on div "Filter" at bounding box center [886, 643] width 42 height 16
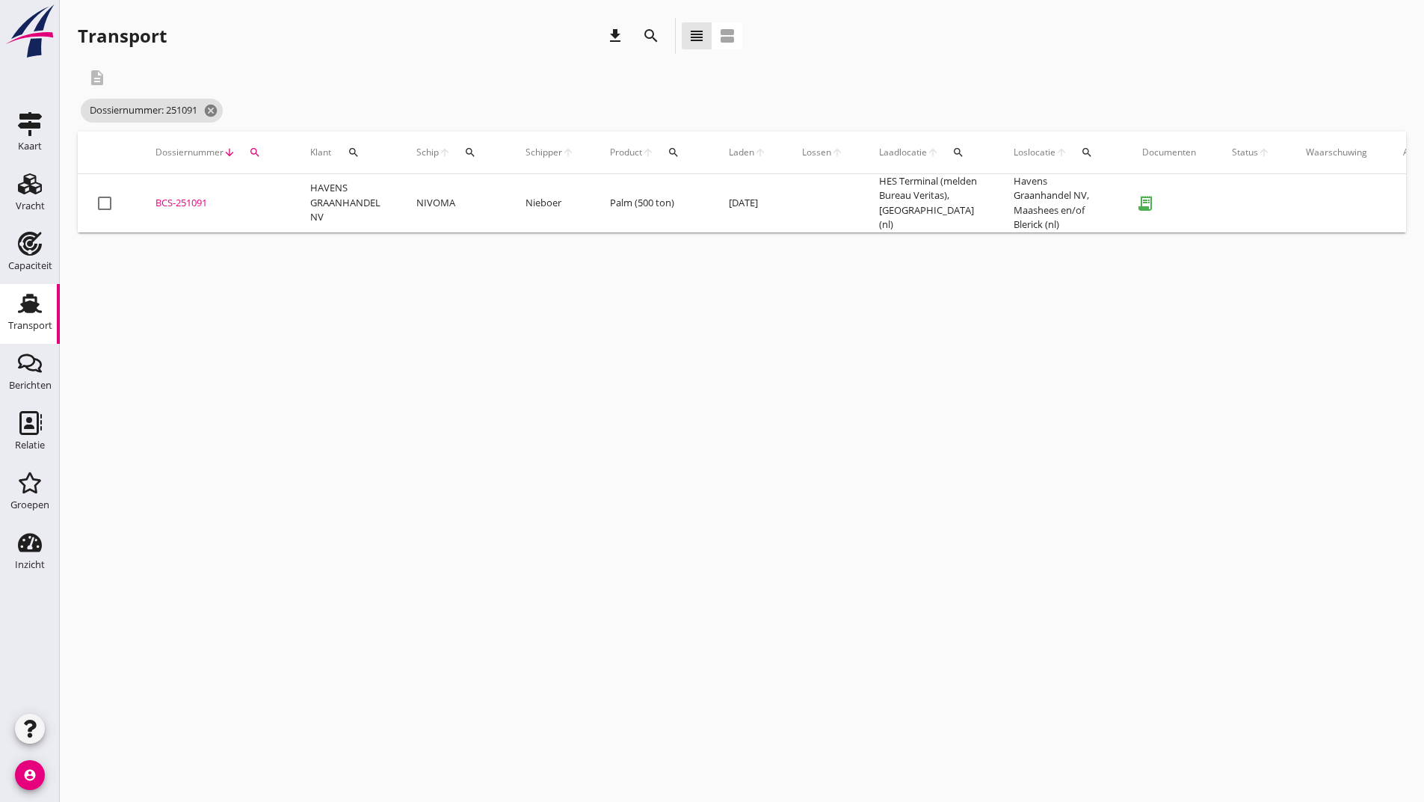
click at [199, 203] on div "BCS-251091" at bounding box center [214, 203] width 119 height 15
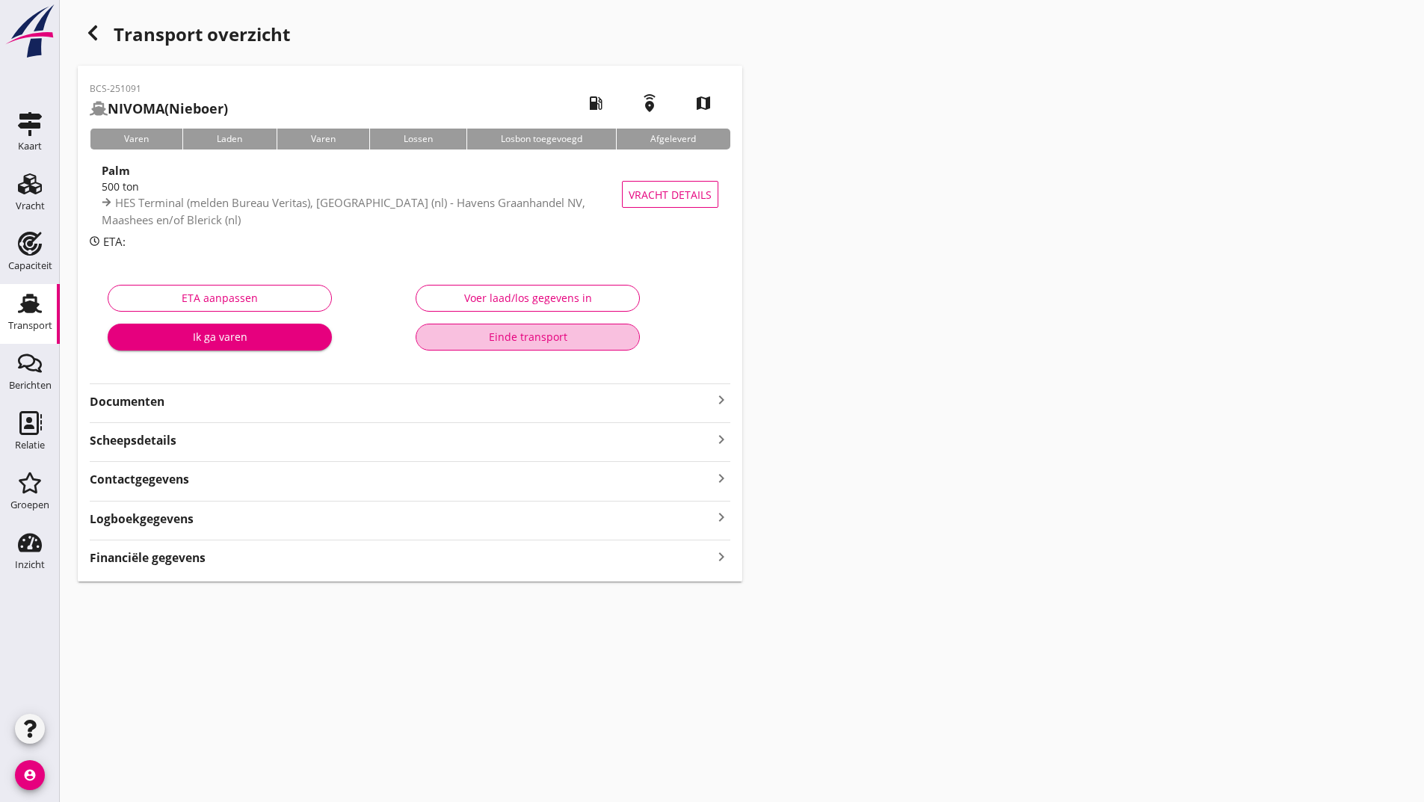
click at [448, 333] on div "Einde transport" at bounding box center [527, 337] width 199 height 16
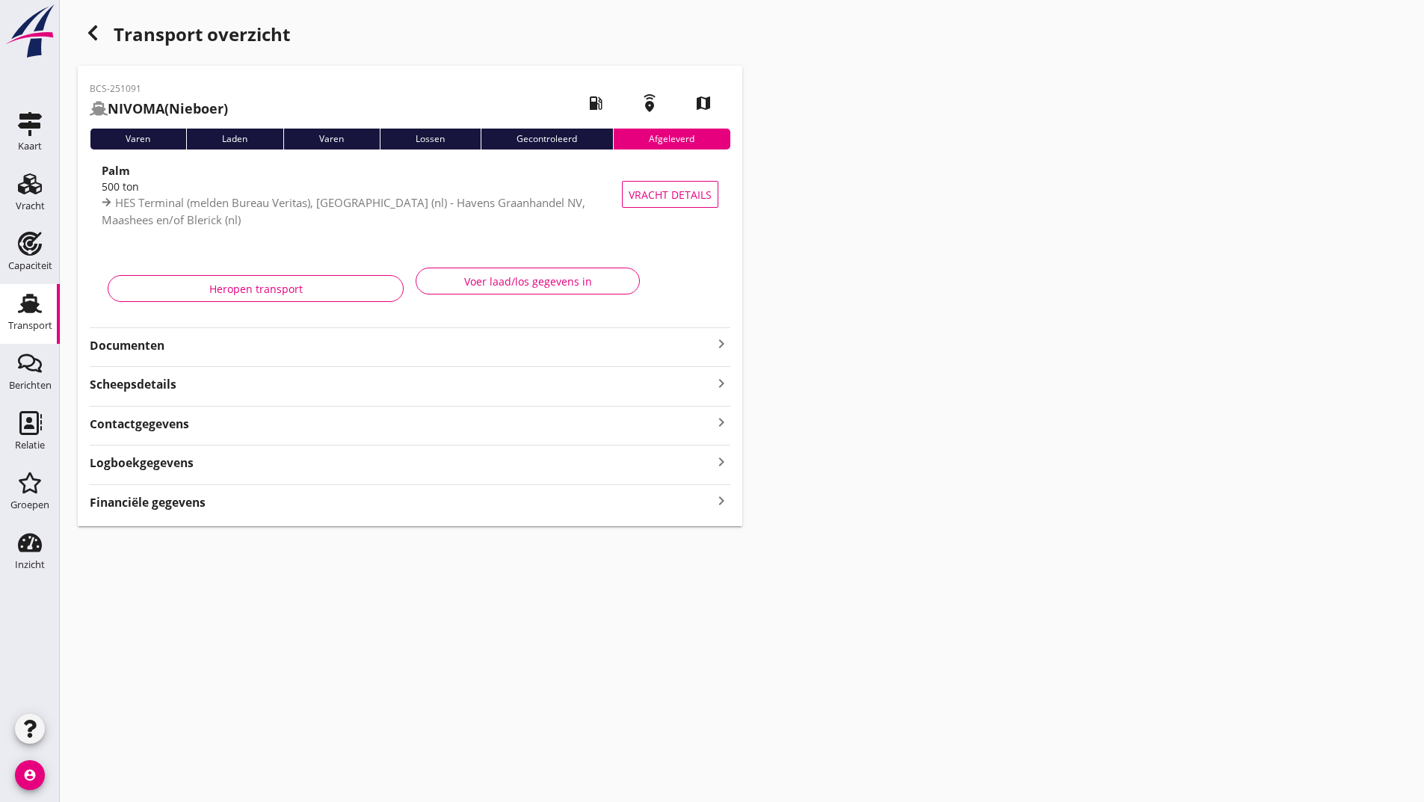
click at [92, 30] on use "button" at bounding box center [92, 32] width 9 height 15
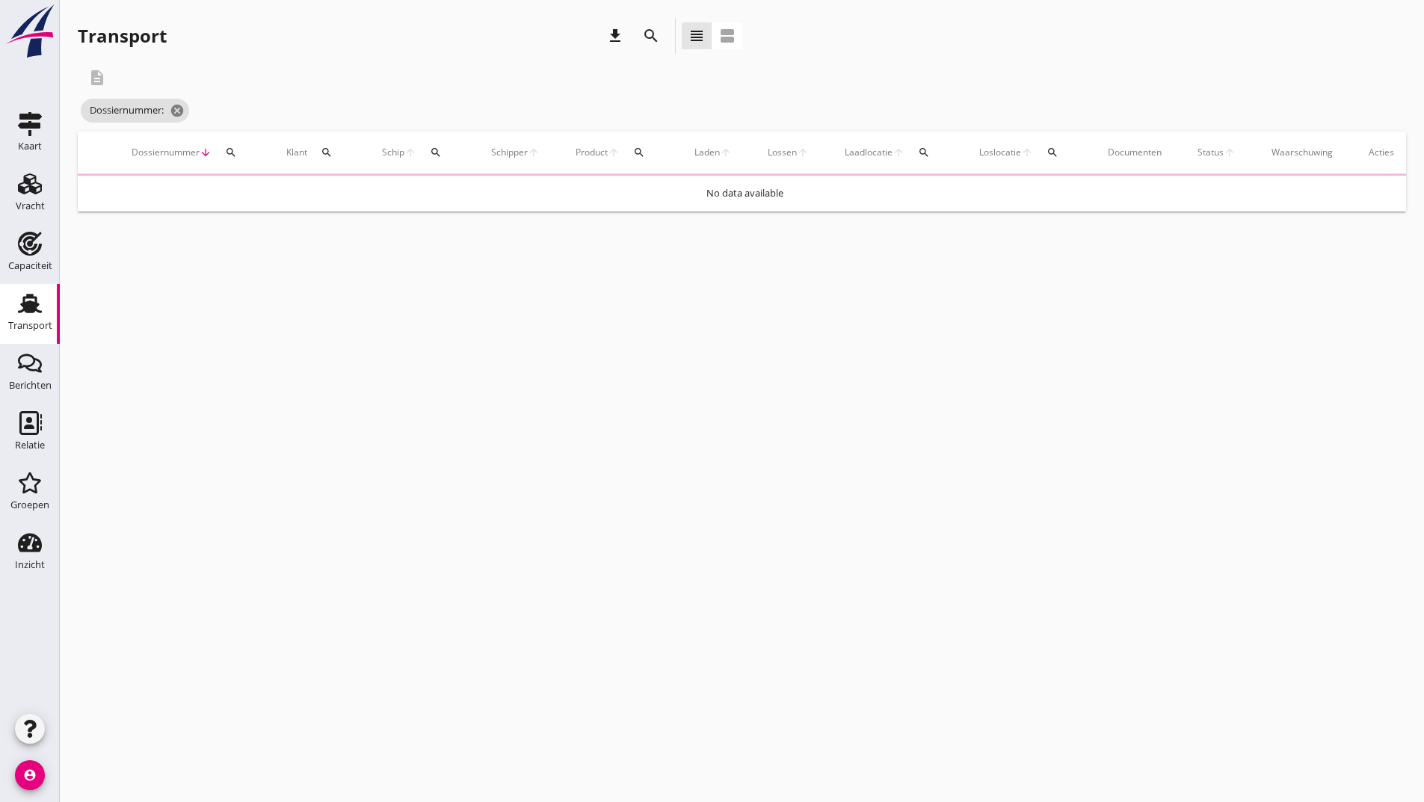
click at [641, 30] on button "search" at bounding box center [651, 35] width 27 height 27
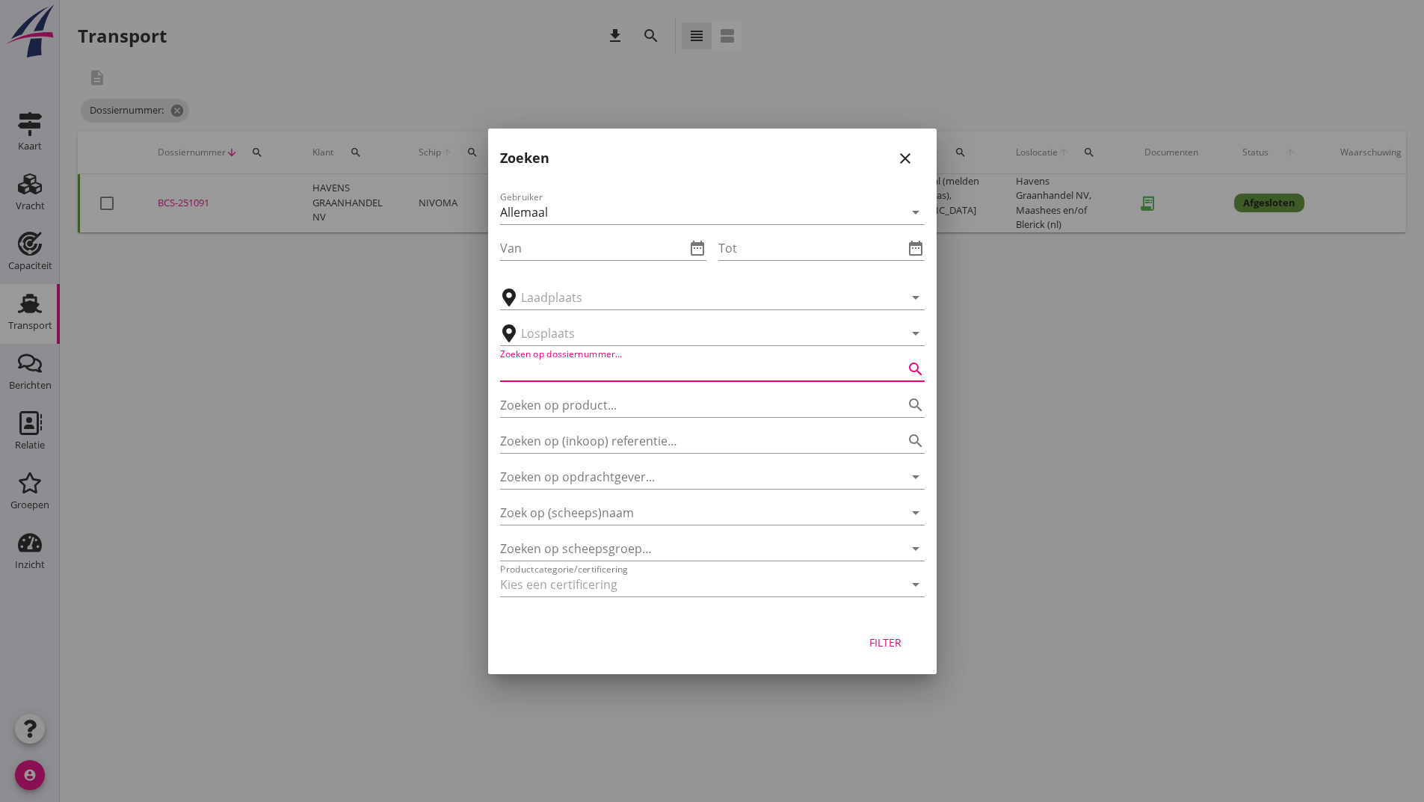
drag, startPoint x: 572, startPoint y: 380, endPoint x: 577, endPoint y: 370, distance: 11.0
click at [572, 379] on input "Zoeken op dossiernummer..." at bounding box center [691, 369] width 383 height 24
type input "251125"
click at [878, 641] on div "Filter" at bounding box center [886, 643] width 42 height 16
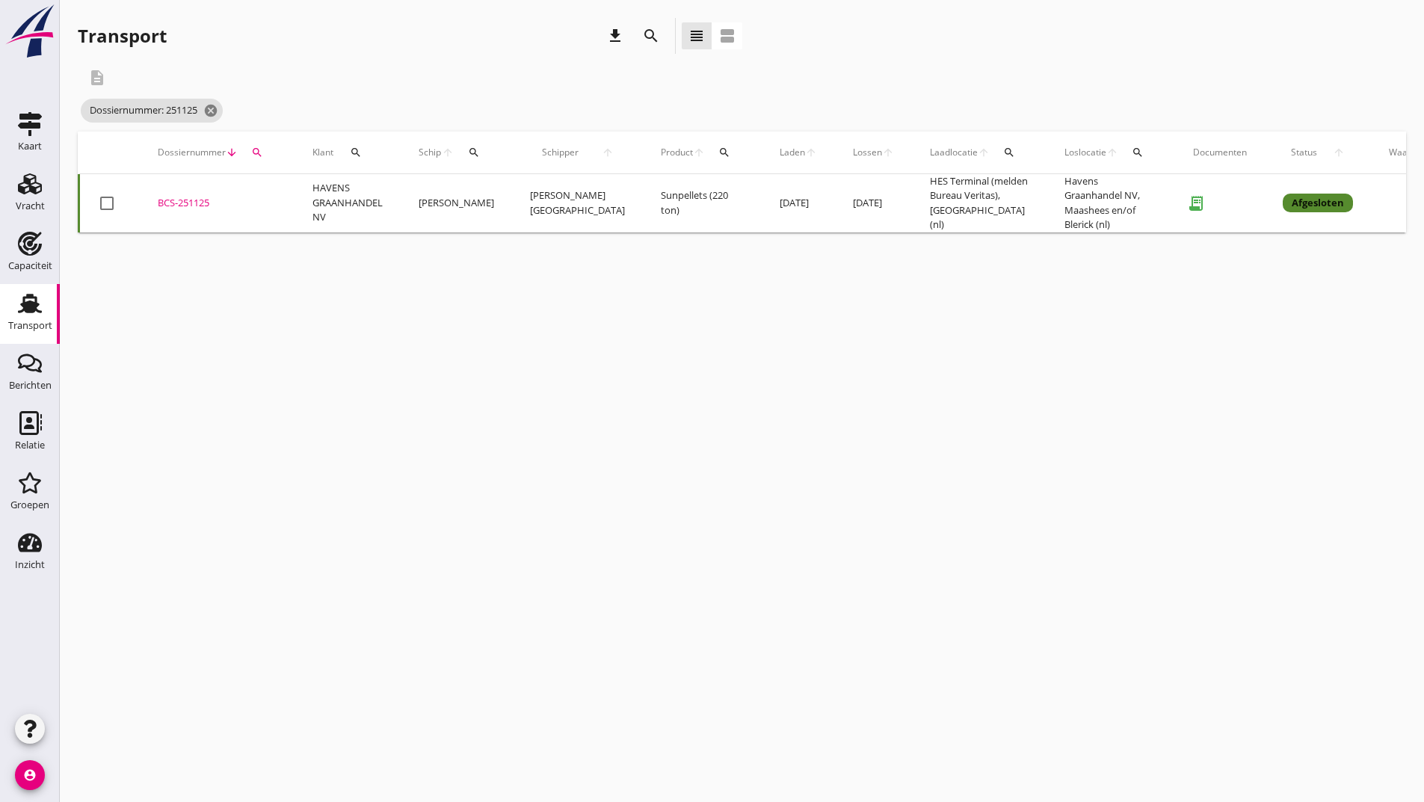
click at [205, 203] on div "BCS-251125" at bounding box center [217, 203] width 119 height 15
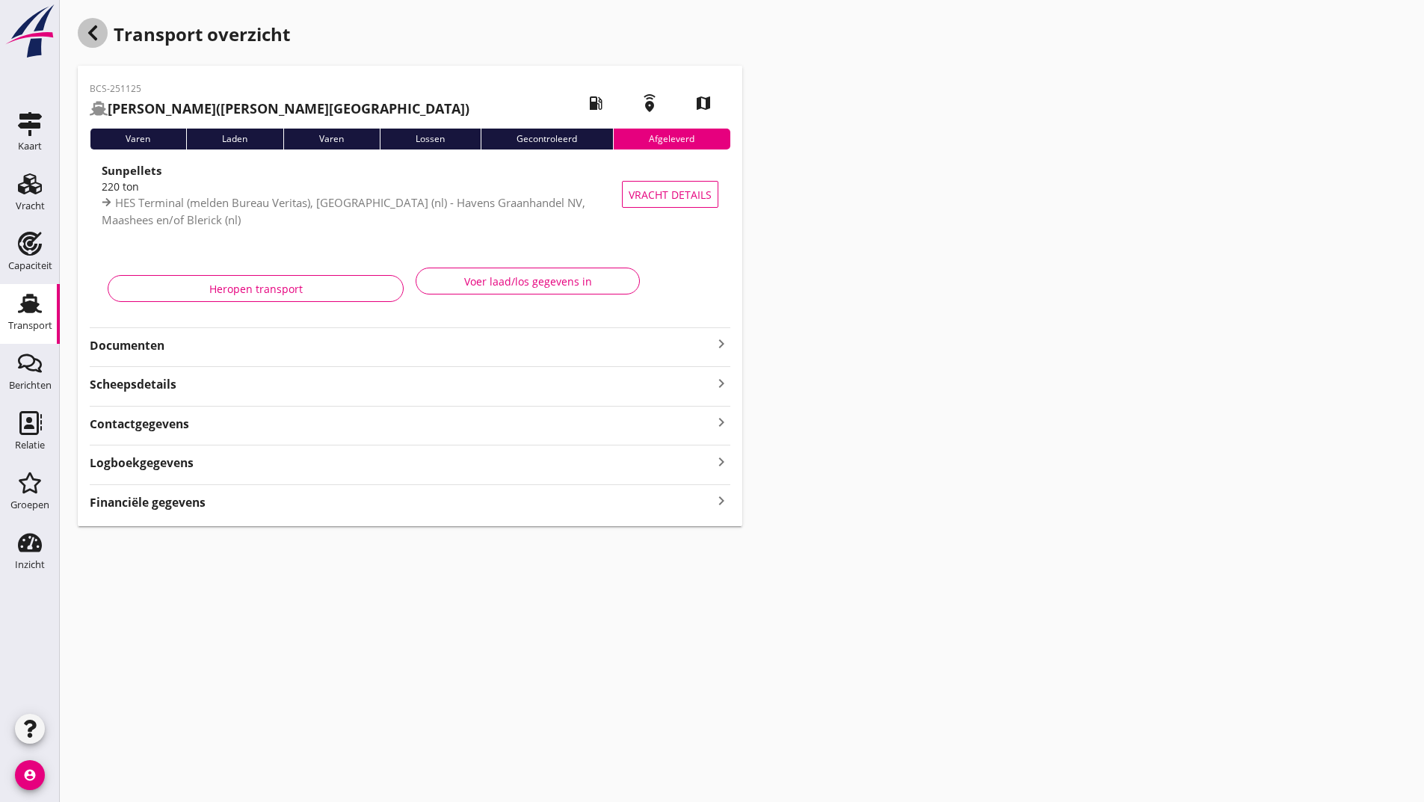
click at [96, 31] on icon "button" at bounding box center [93, 33] width 18 height 18
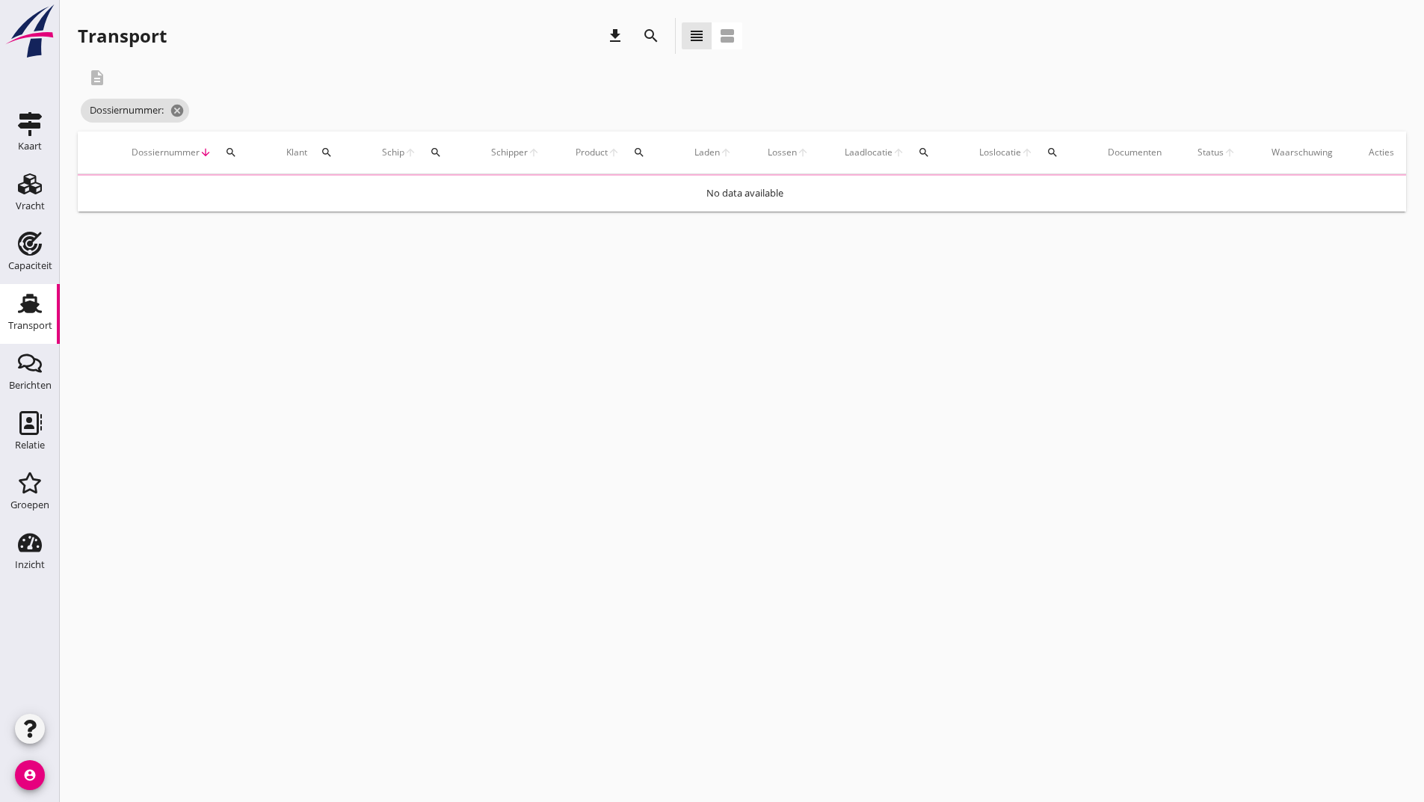
drag, startPoint x: 647, startPoint y: 31, endPoint x: 647, endPoint y: 41, distance: 10.5
click at [647, 34] on icon "search" at bounding box center [651, 36] width 18 height 18
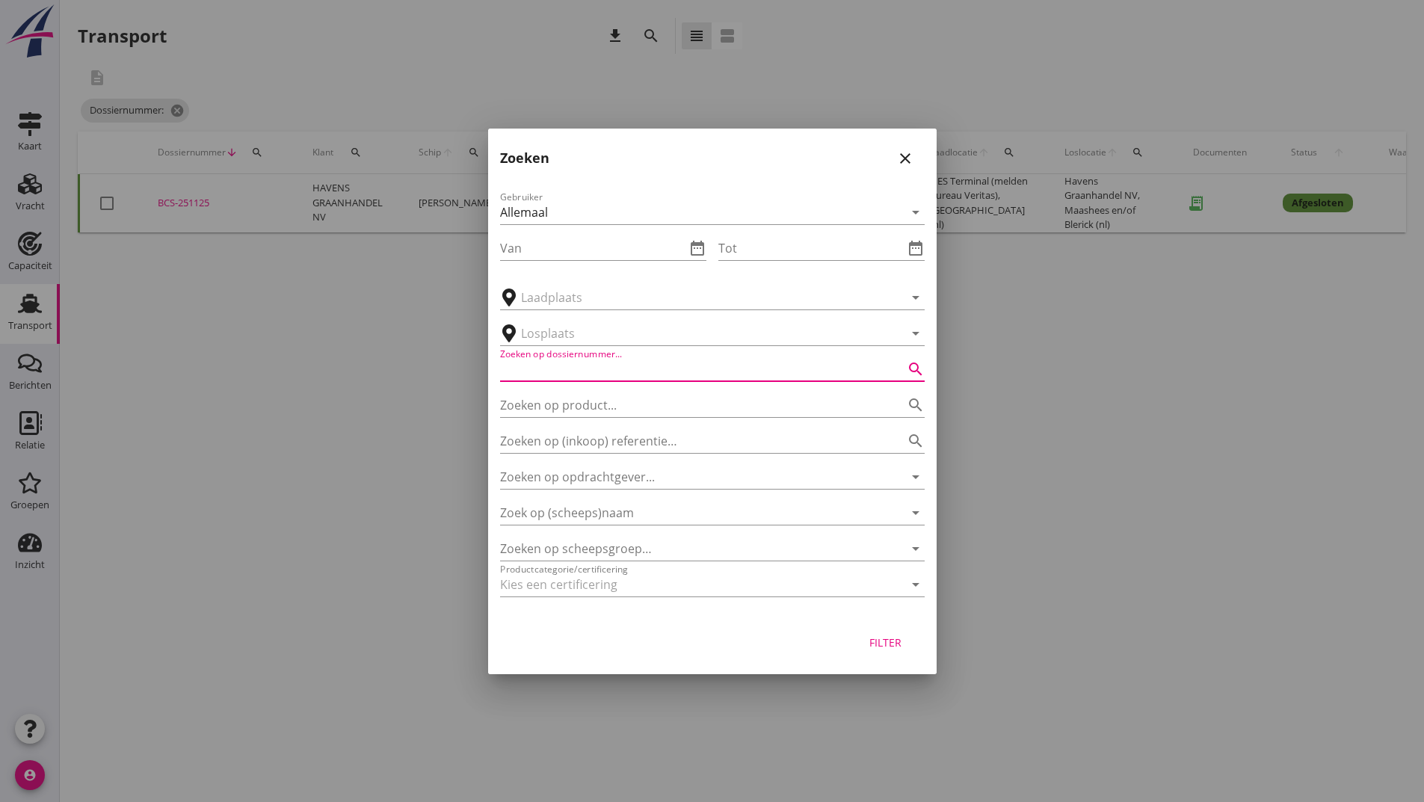
click at [556, 365] on input "Zoeken op dossiernummer..." at bounding box center [691, 369] width 383 height 24
type input "251114"
drag, startPoint x: 898, startPoint y: 632, endPoint x: 898, endPoint y: 644, distance: 11.2
click at [898, 637] on button "Filter" at bounding box center [886, 642] width 66 height 27
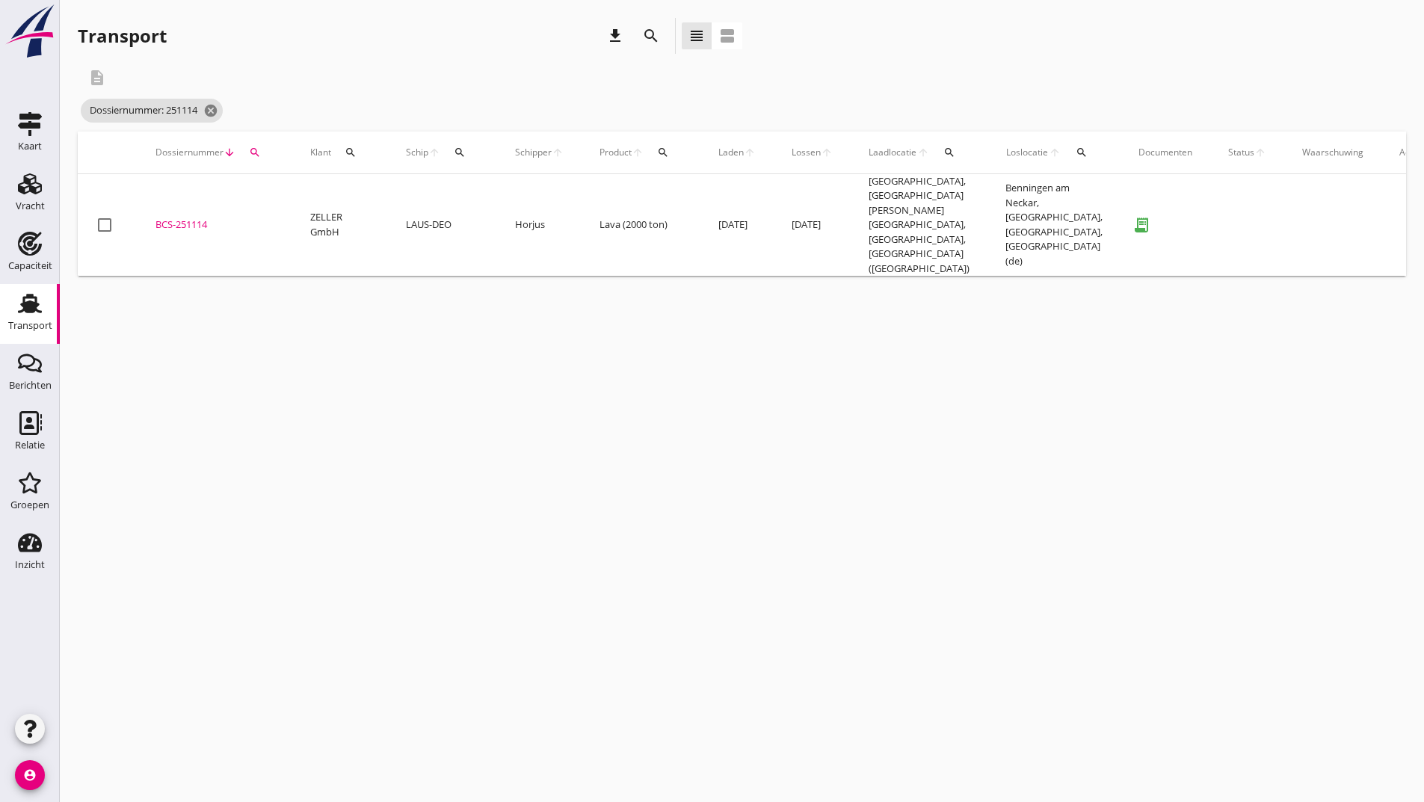
click at [211, 218] on div "BCS-251114" at bounding box center [214, 225] width 119 height 15
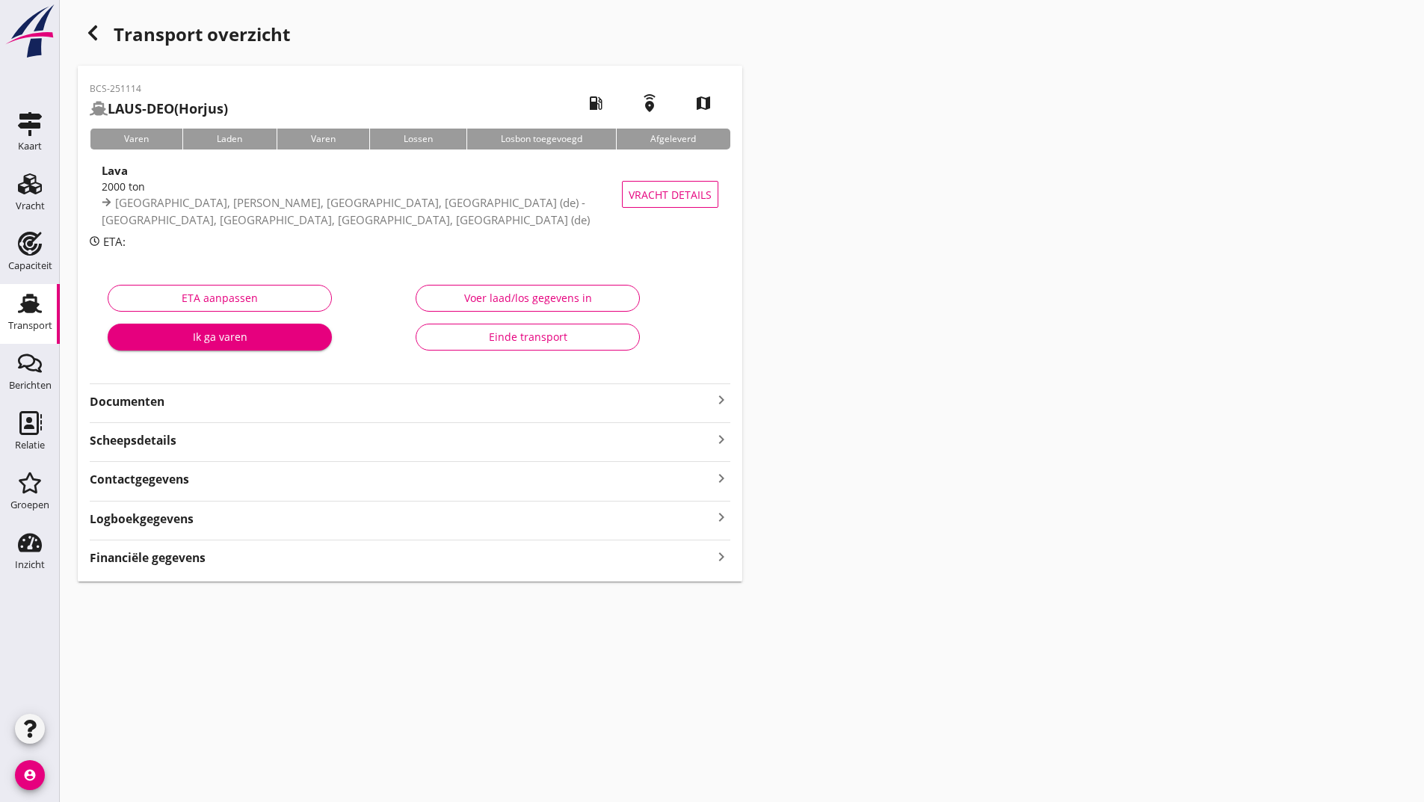
click at [482, 339] on div "Einde transport" at bounding box center [527, 337] width 199 height 16
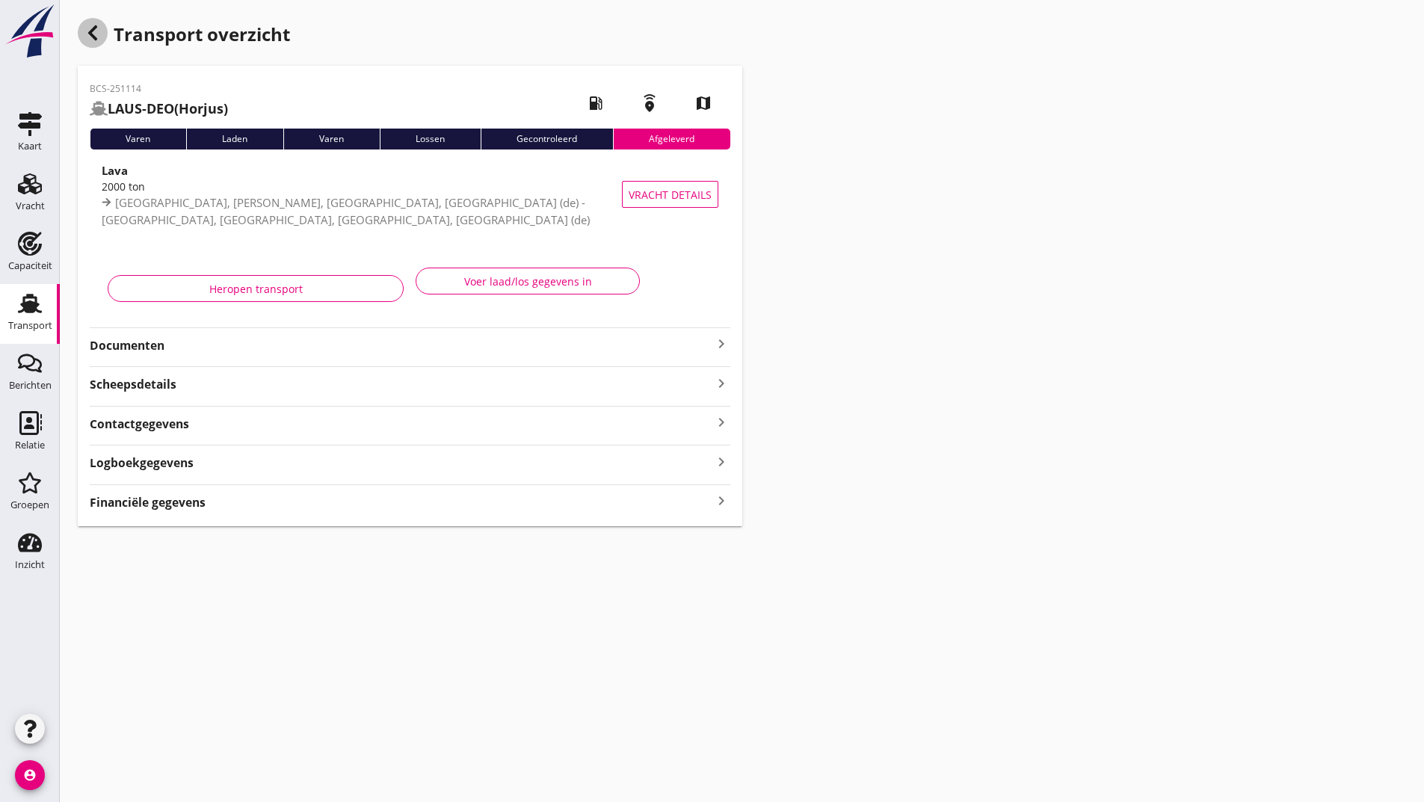
click at [98, 43] on div "button" at bounding box center [93, 33] width 30 height 30
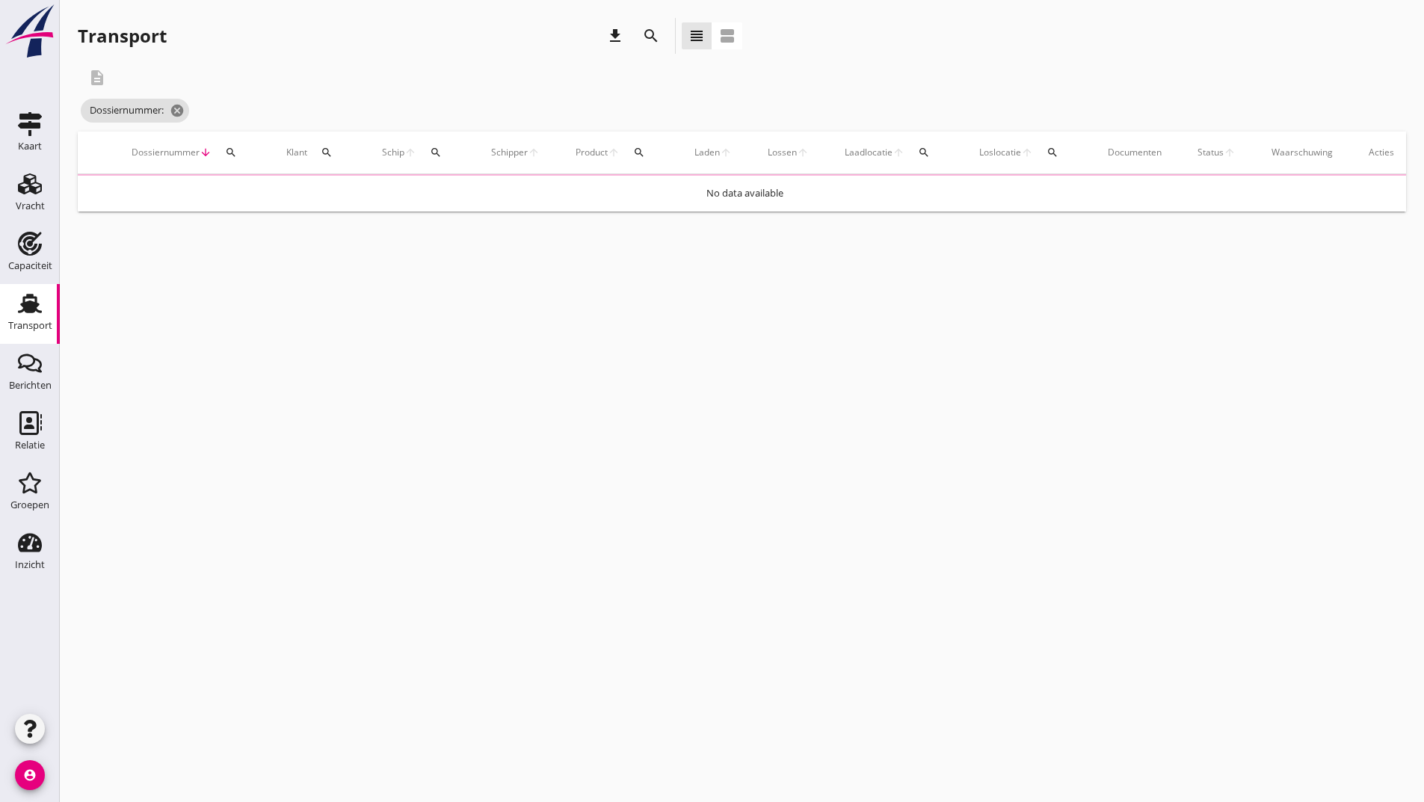
click at [648, 35] on icon "search" at bounding box center [651, 36] width 18 height 18
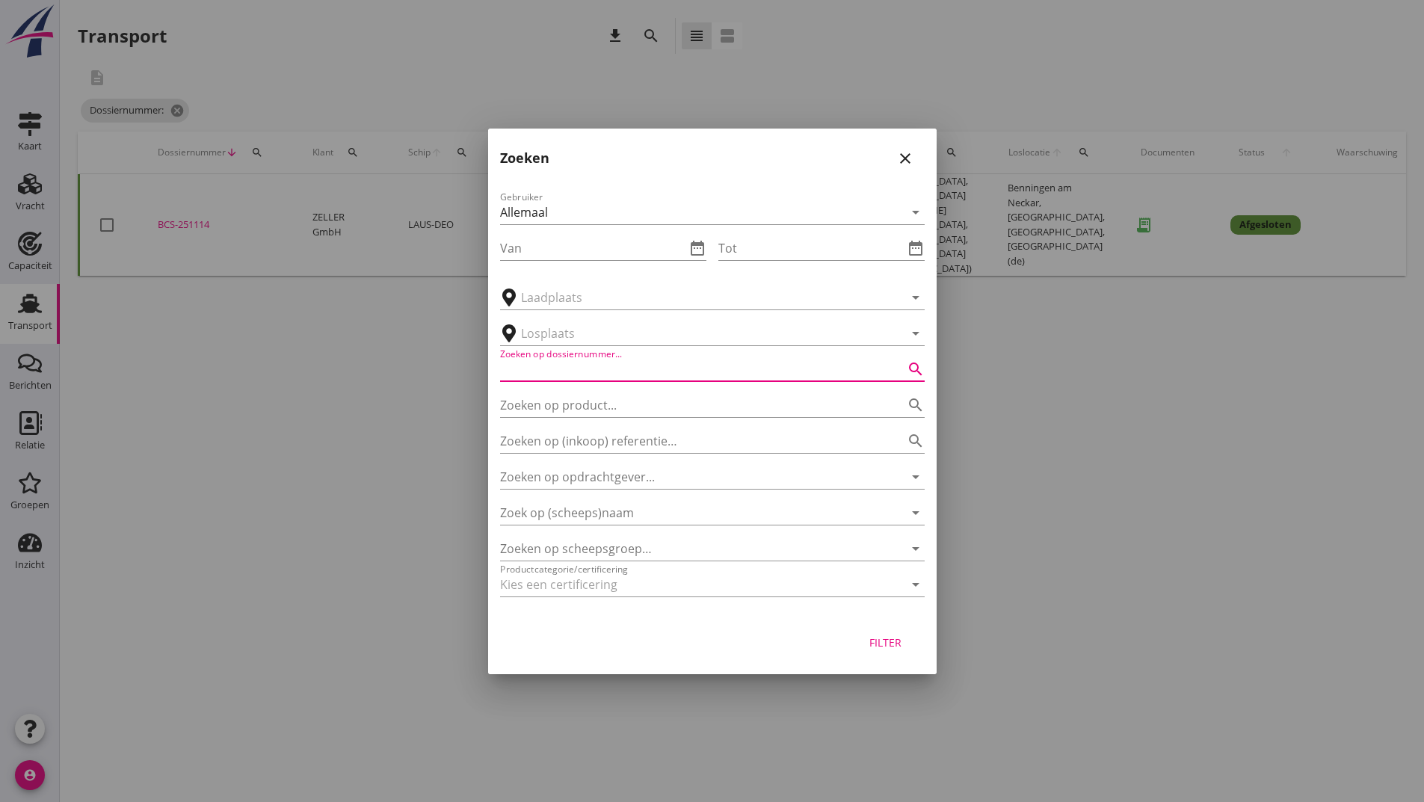
click at [605, 379] on input "Zoeken op dossiernummer..." at bounding box center [691, 369] width 383 height 24
type input "251166"
click at [886, 641] on div "Filter" at bounding box center [886, 643] width 42 height 16
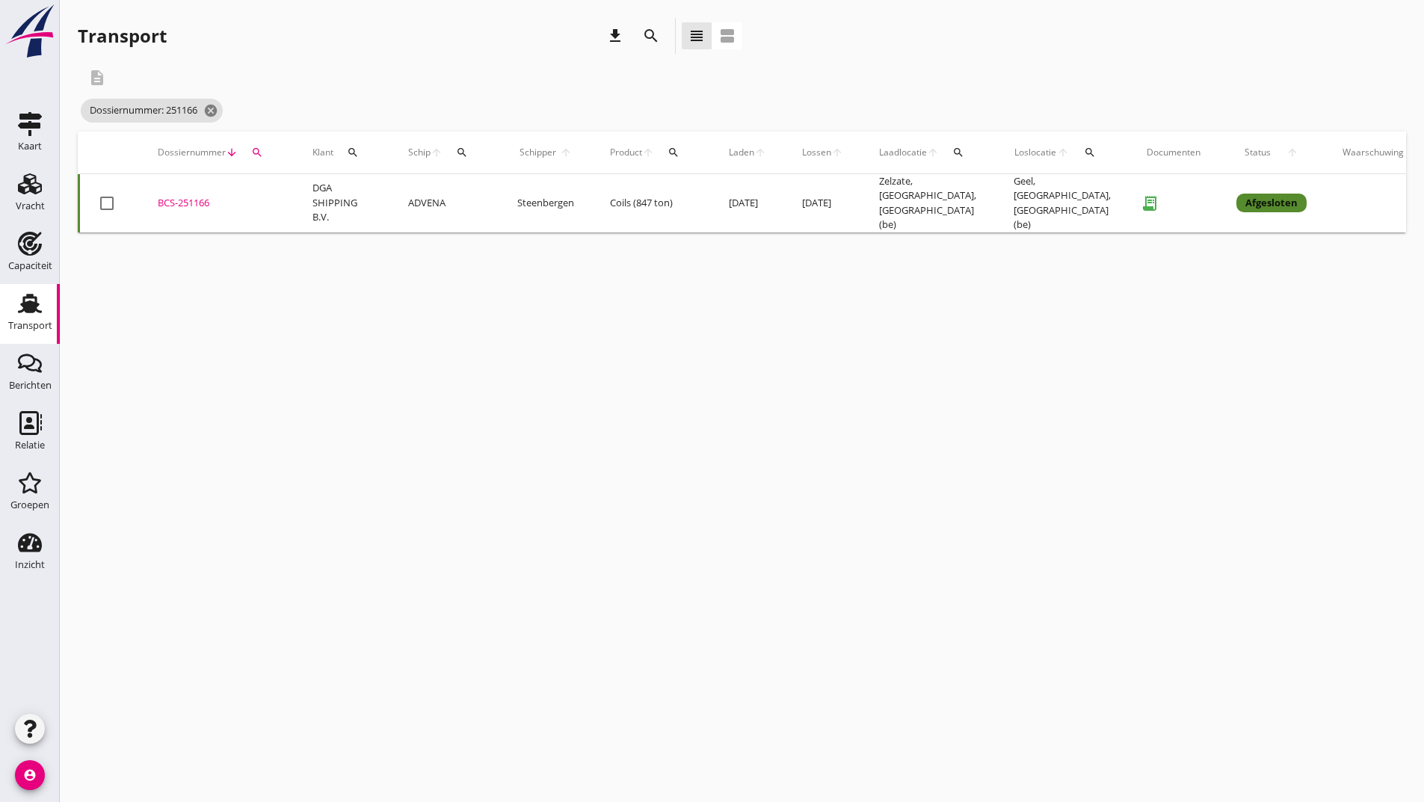
click at [179, 199] on div "BCS-251166" at bounding box center [217, 203] width 119 height 15
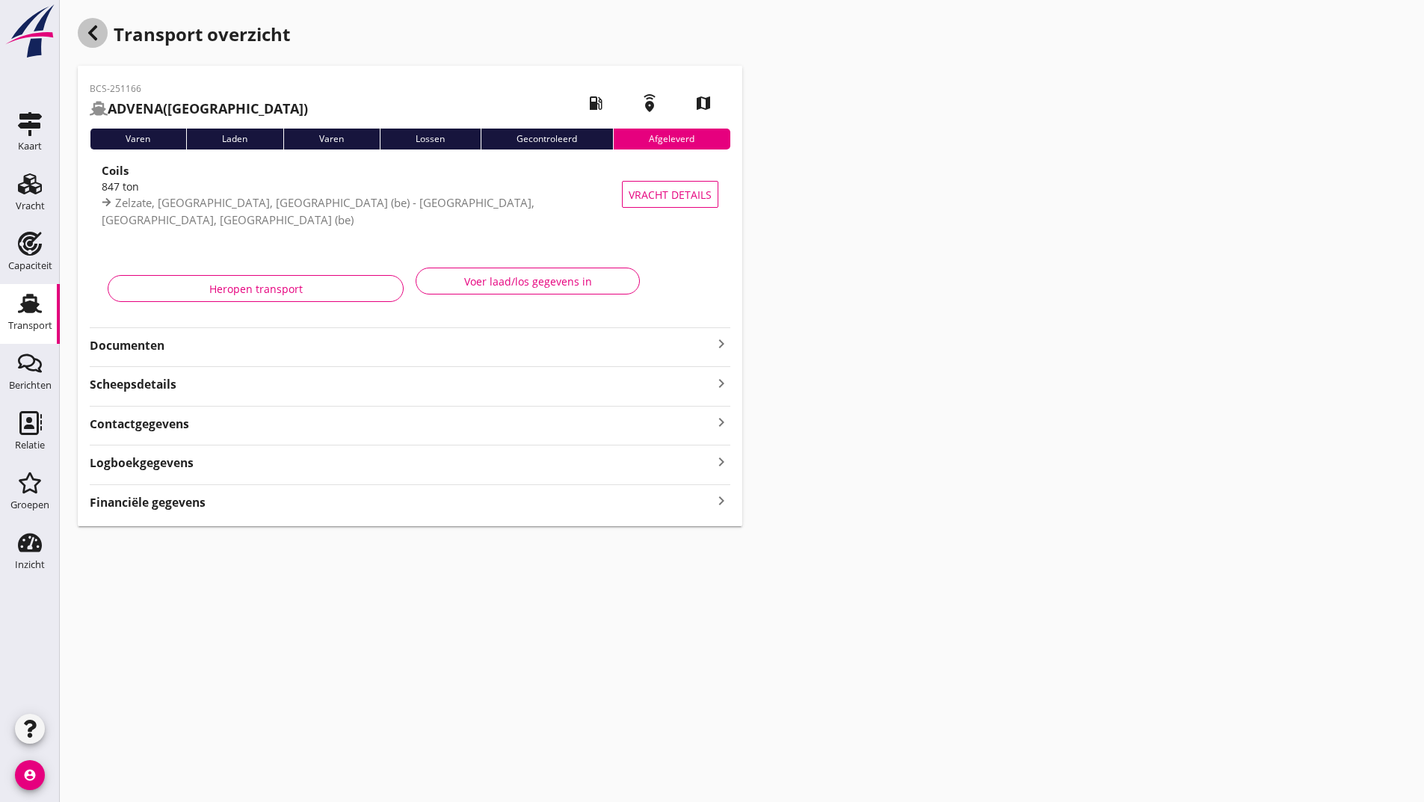
click at [98, 32] on icon "button" at bounding box center [93, 33] width 18 height 18
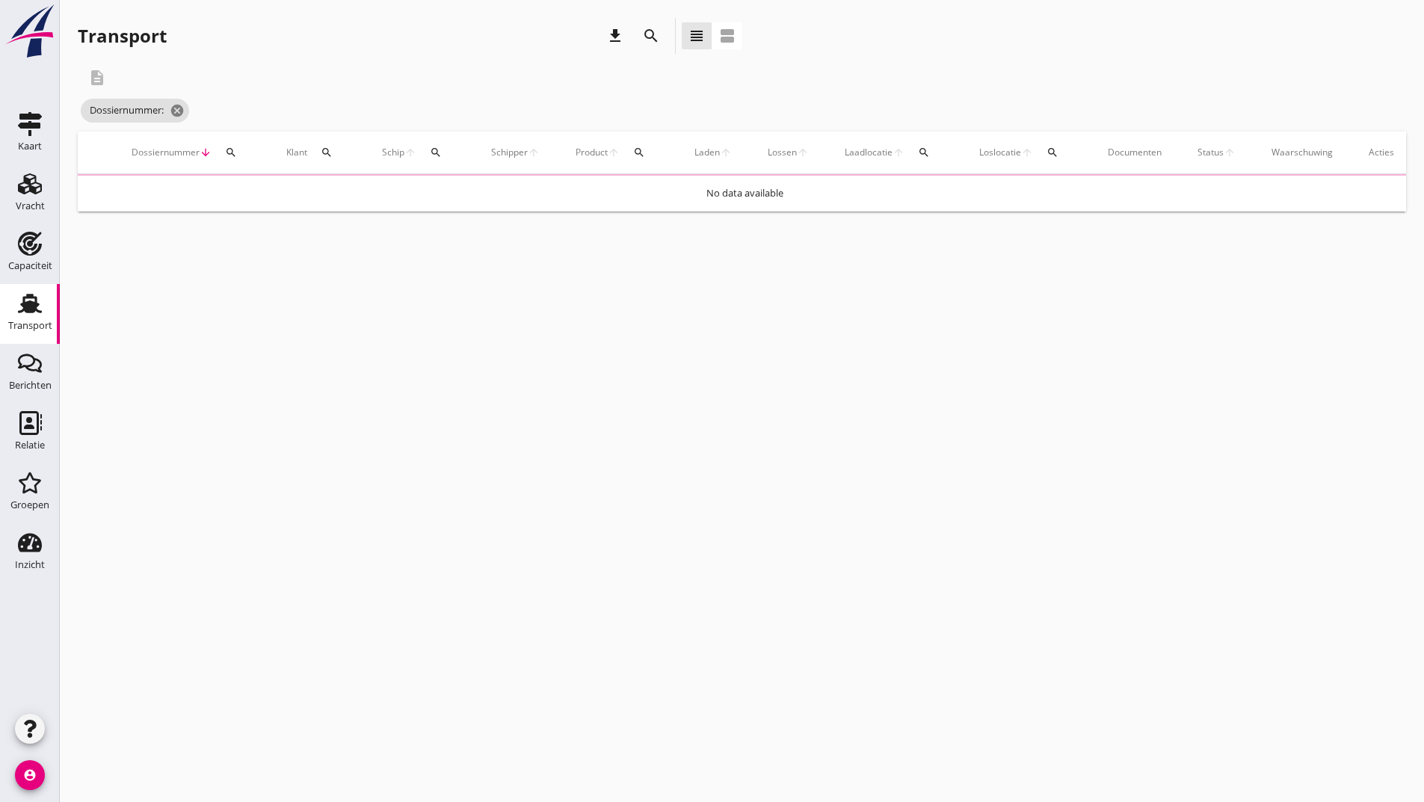
drag, startPoint x: 660, startPoint y: 31, endPoint x: 656, endPoint y: 41, distance: 11.1
click at [658, 34] on div "search" at bounding box center [651, 36] width 27 height 18
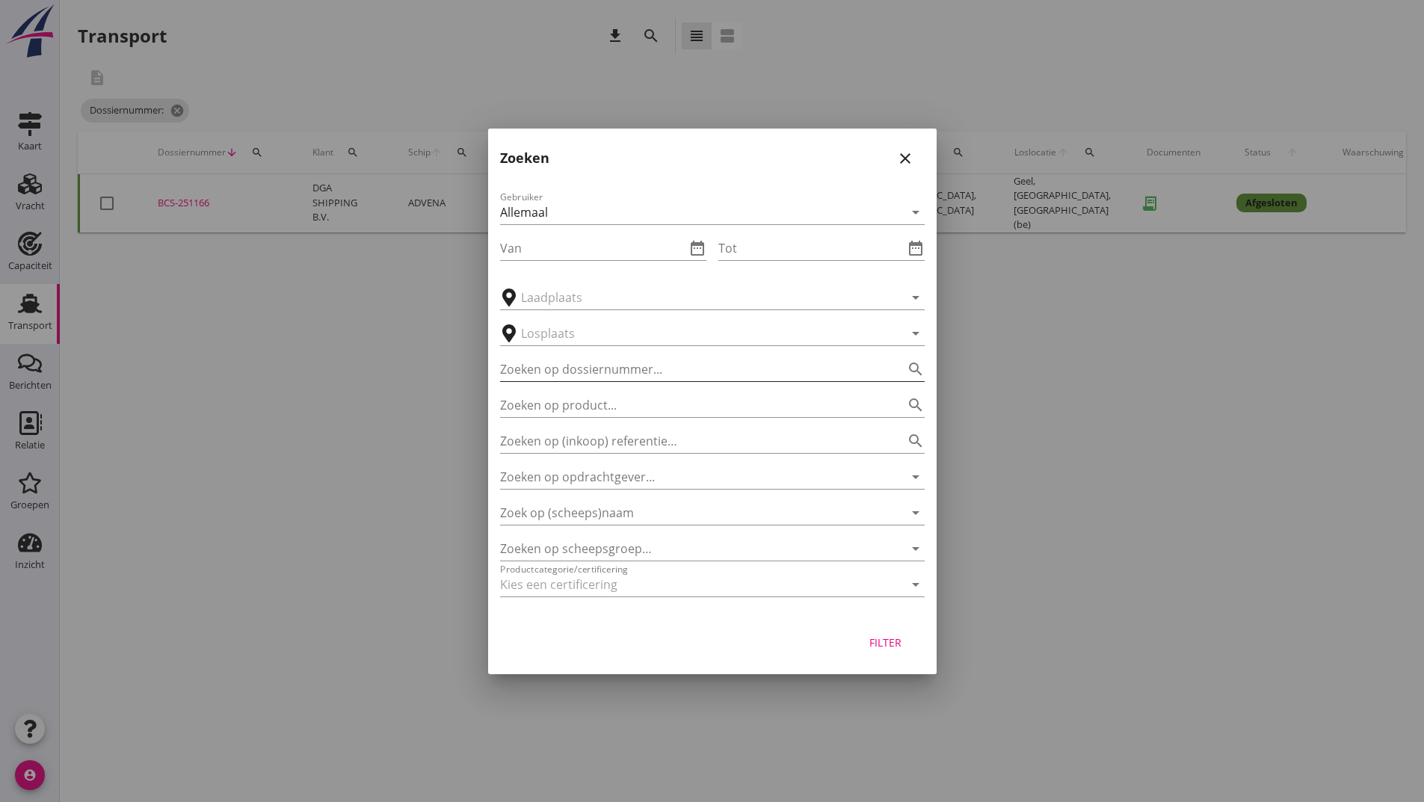
click at [551, 368] on input "Zoeken op dossiernummer..." at bounding box center [691, 369] width 383 height 24
type input "251178"
click at [874, 641] on div "Filter" at bounding box center [886, 643] width 42 height 16
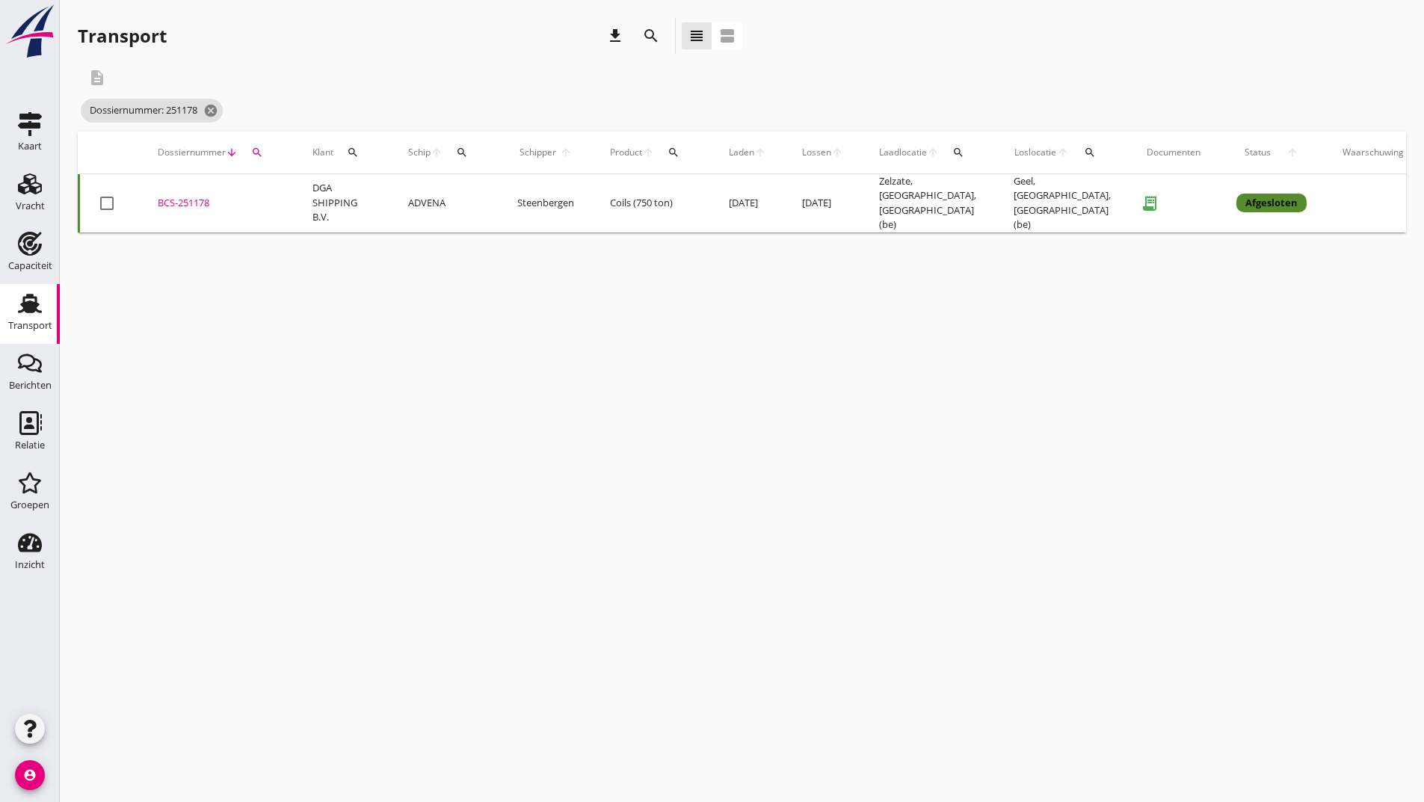
drag, startPoint x: 206, startPoint y: 197, endPoint x: 204, endPoint y: 206, distance: 9.1
click at [205, 200] on div "BCS-251178" at bounding box center [217, 203] width 119 height 15
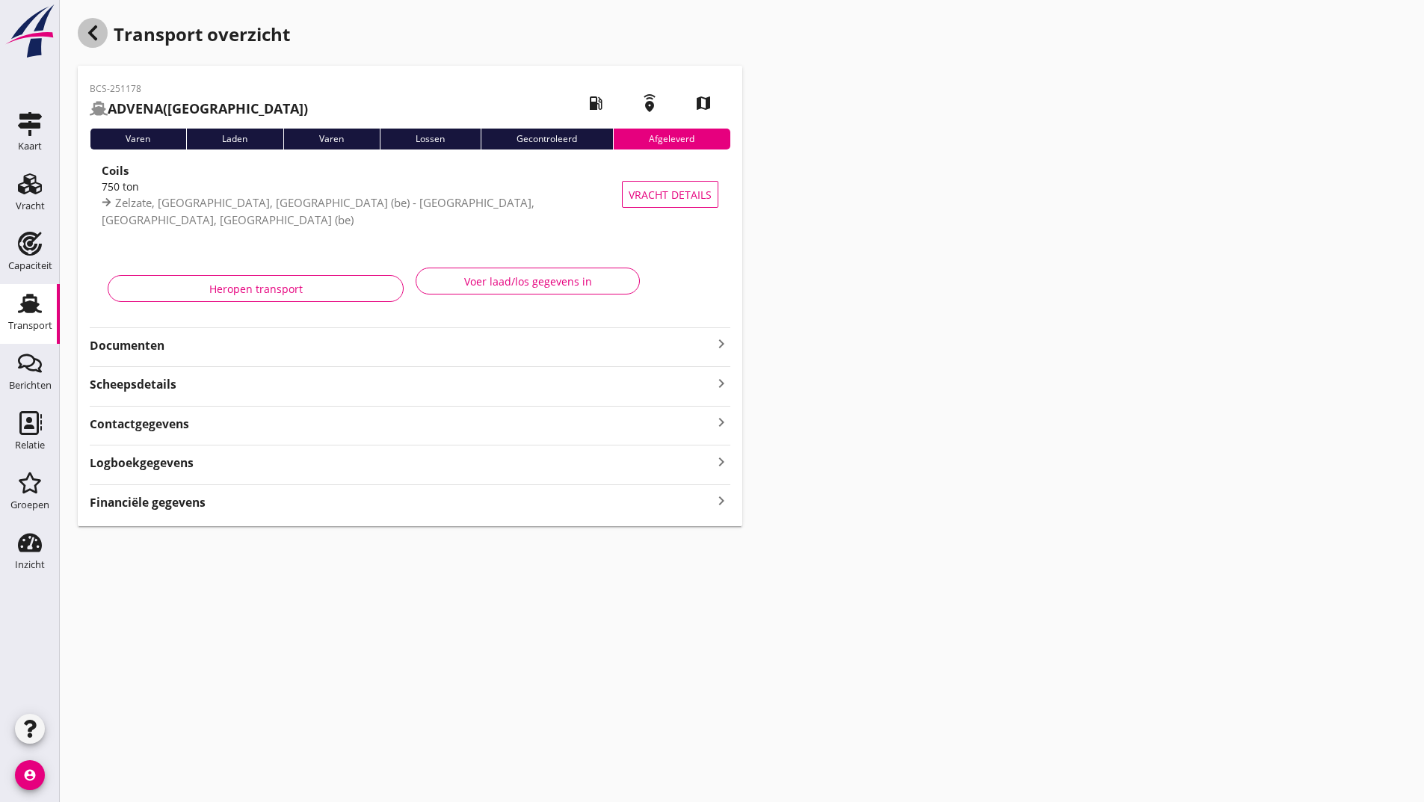
click at [99, 35] on icon "button" at bounding box center [93, 33] width 18 height 18
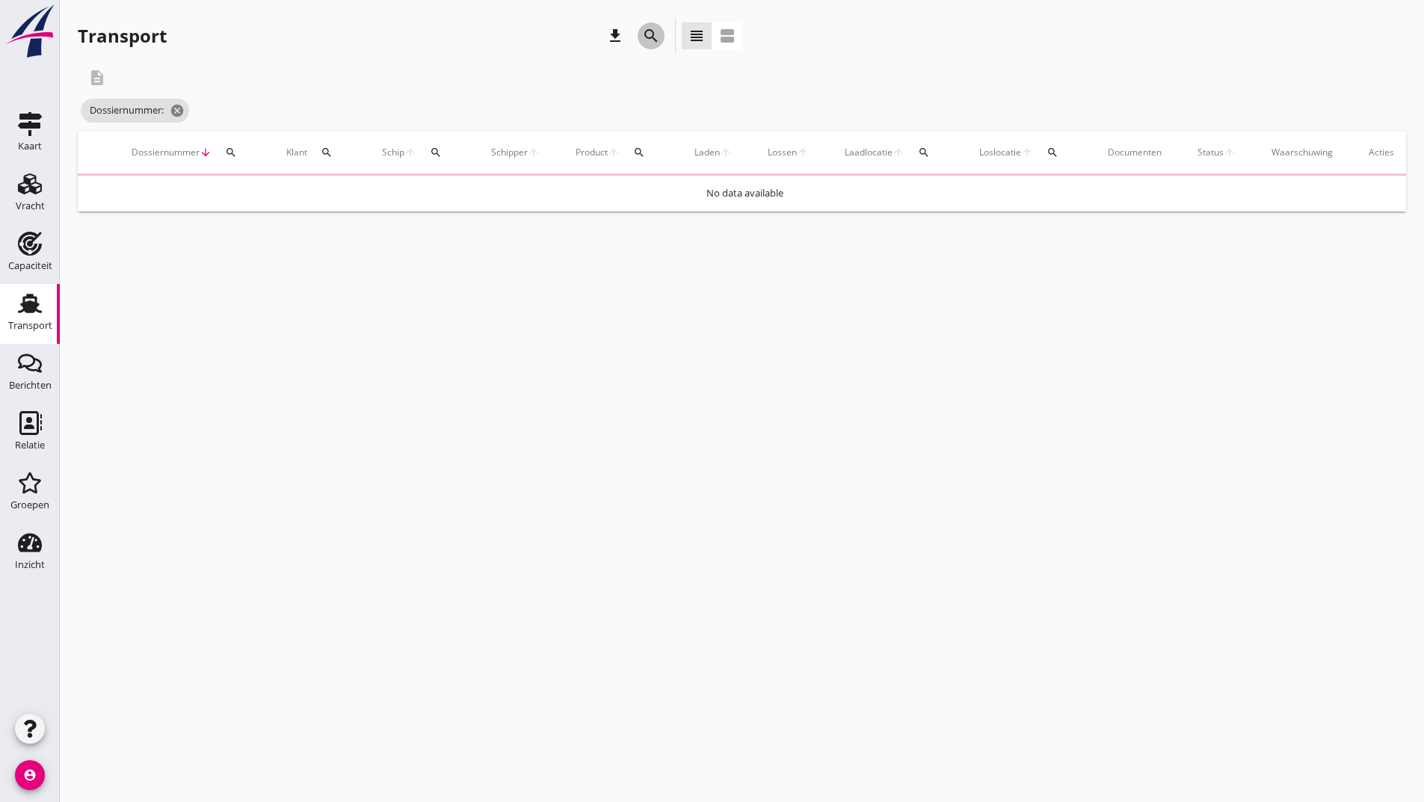
drag, startPoint x: 650, startPoint y: 37, endPoint x: 597, endPoint y: 165, distance: 138.8
click at [650, 37] on icon "search" at bounding box center [651, 36] width 18 height 18
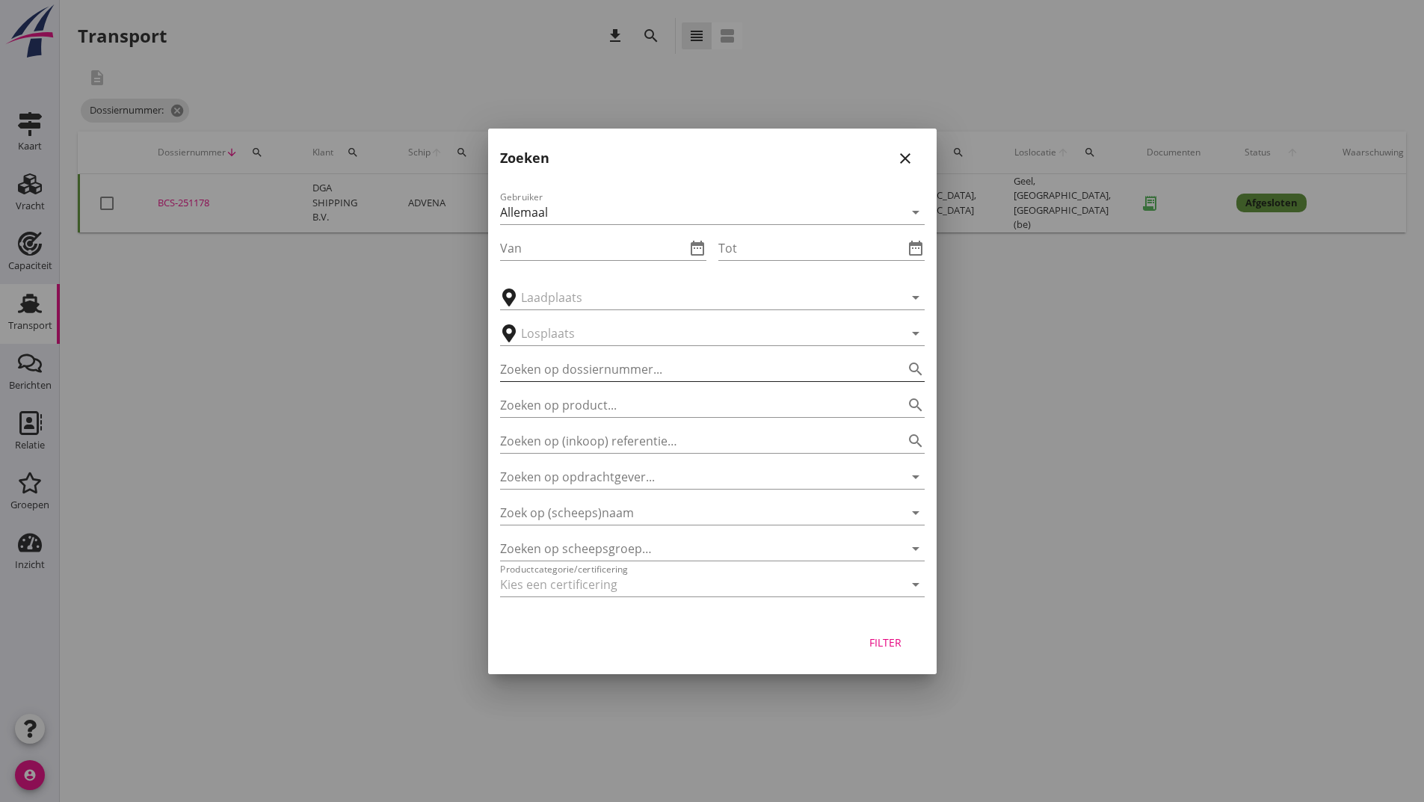
click at [537, 360] on input "Zoeken op dossiernummer..." at bounding box center [691, 369] width 383 height 24
type input "251180"
click at [881, 639] on div "Filter" at bounding box center [886, 643] width 42 height 16
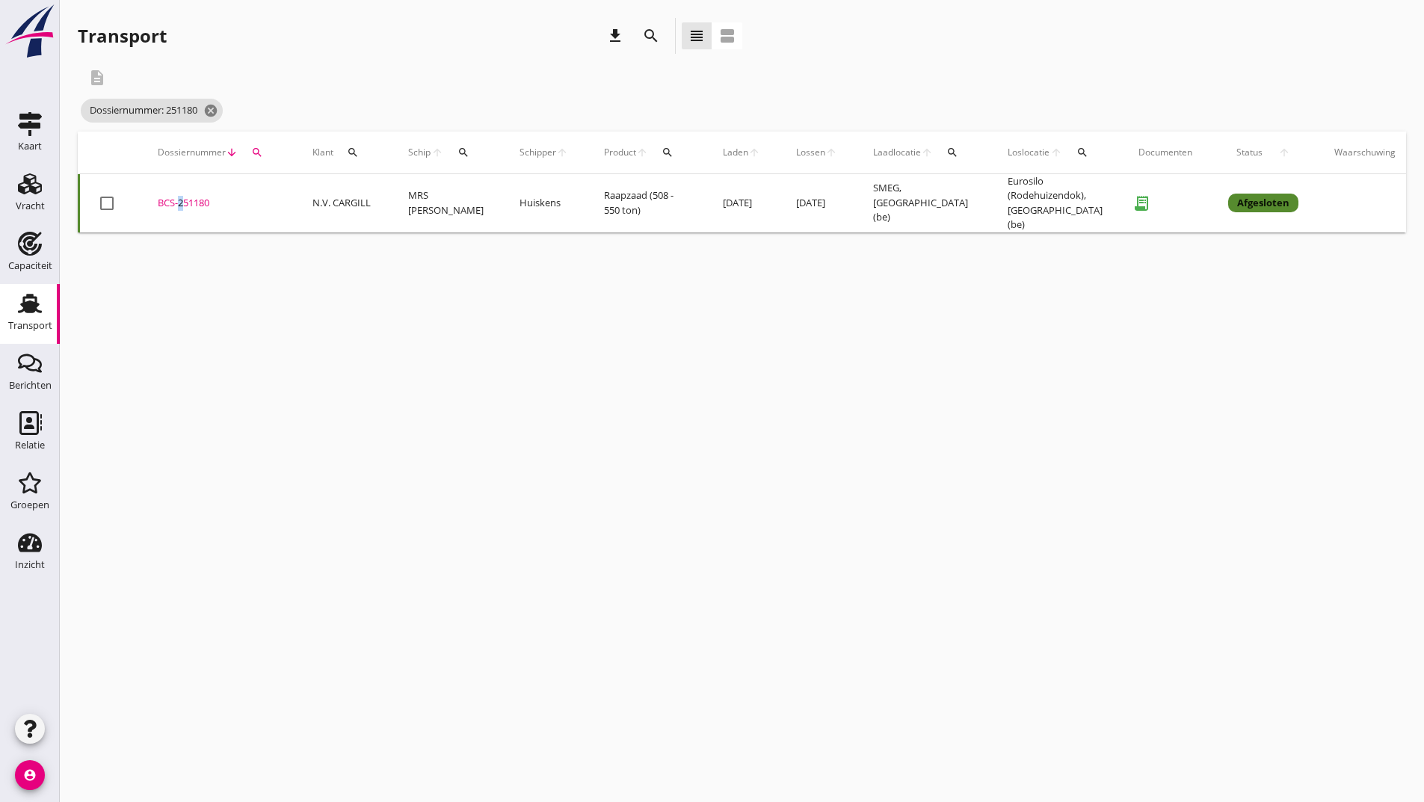
click at [177, 201] on div "BCS-251180" at bounding box center [217, 203] width 119 height 15
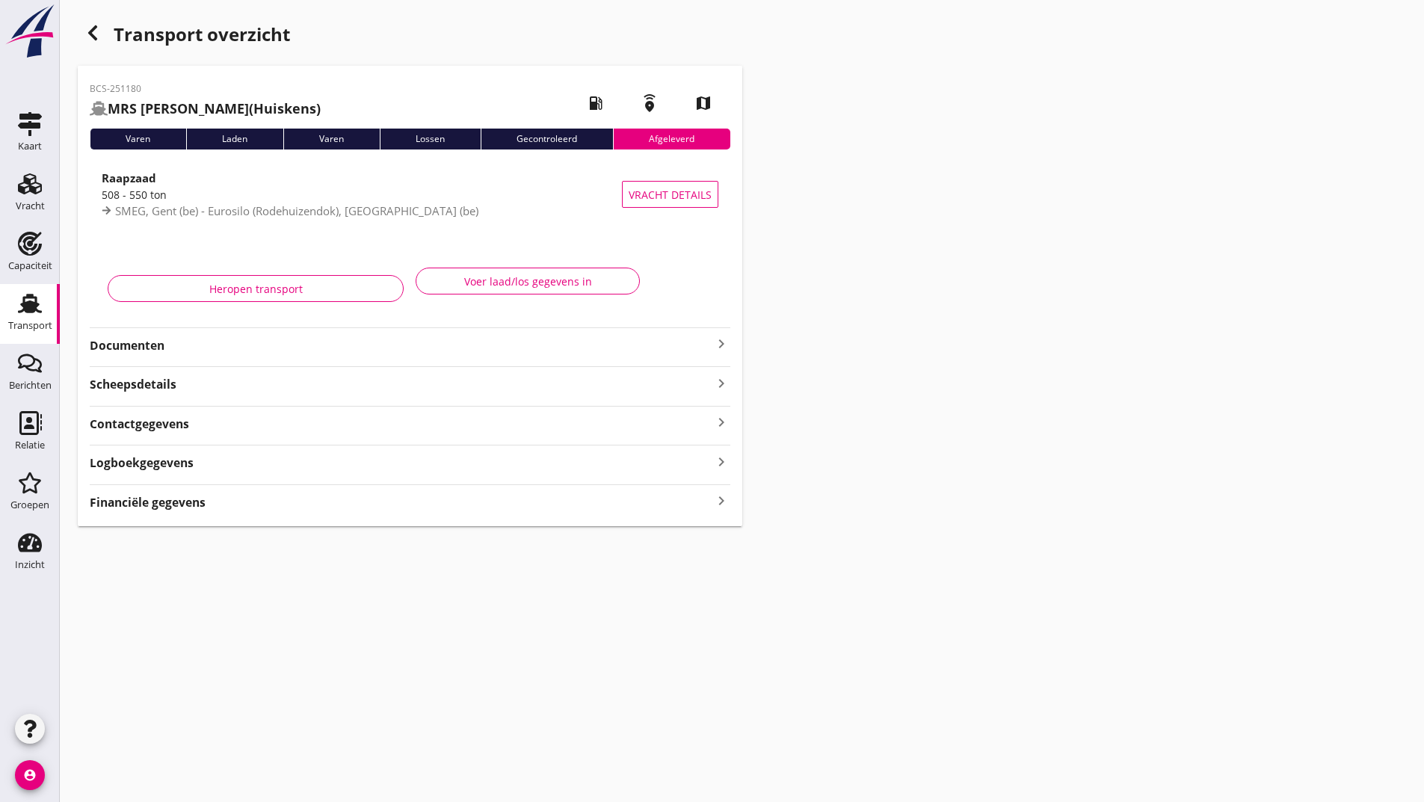
click at [84, 29] on icon "button" at bounding box center [93, 33] width 18 height 18
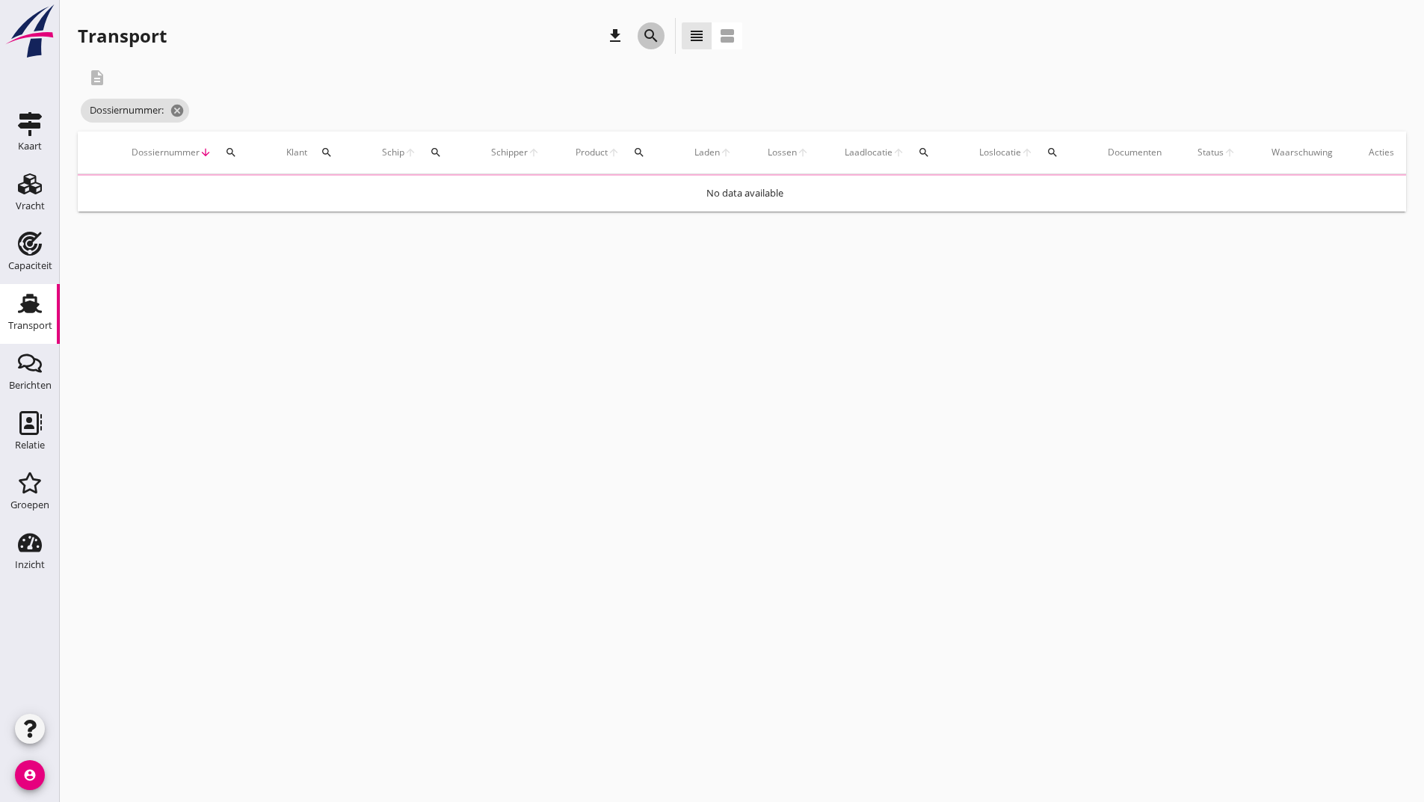
click at [659, 37] on icon "search" at bounding box center [651, 36] width 18 height 18
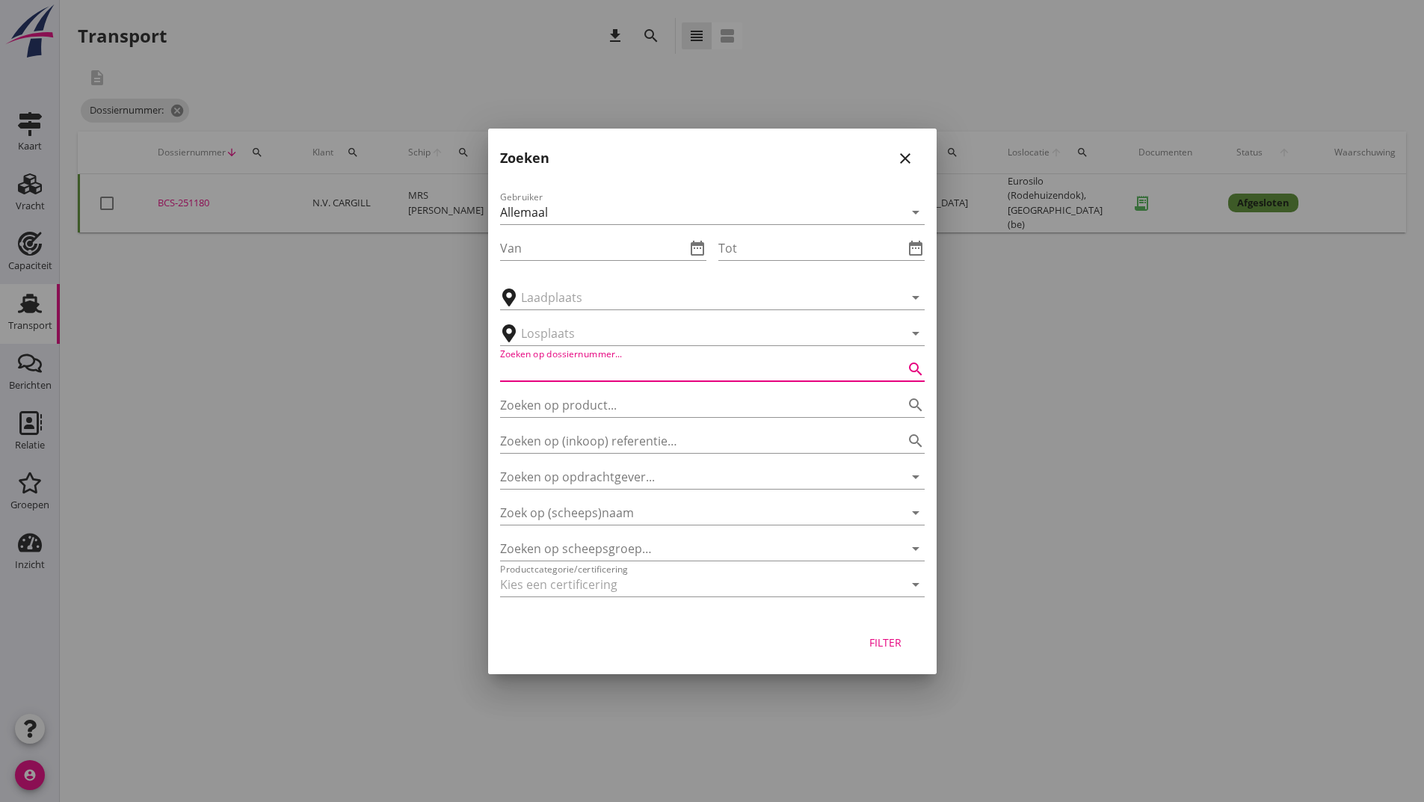
click at [602, 370] on input "Zoeken op dossiernummer..." at bounding box center [691, 369] width 383 height 24
type input "251182"
click at [887, 641] on div "Filter" at bounding box center [886, 643] width 42 height 16
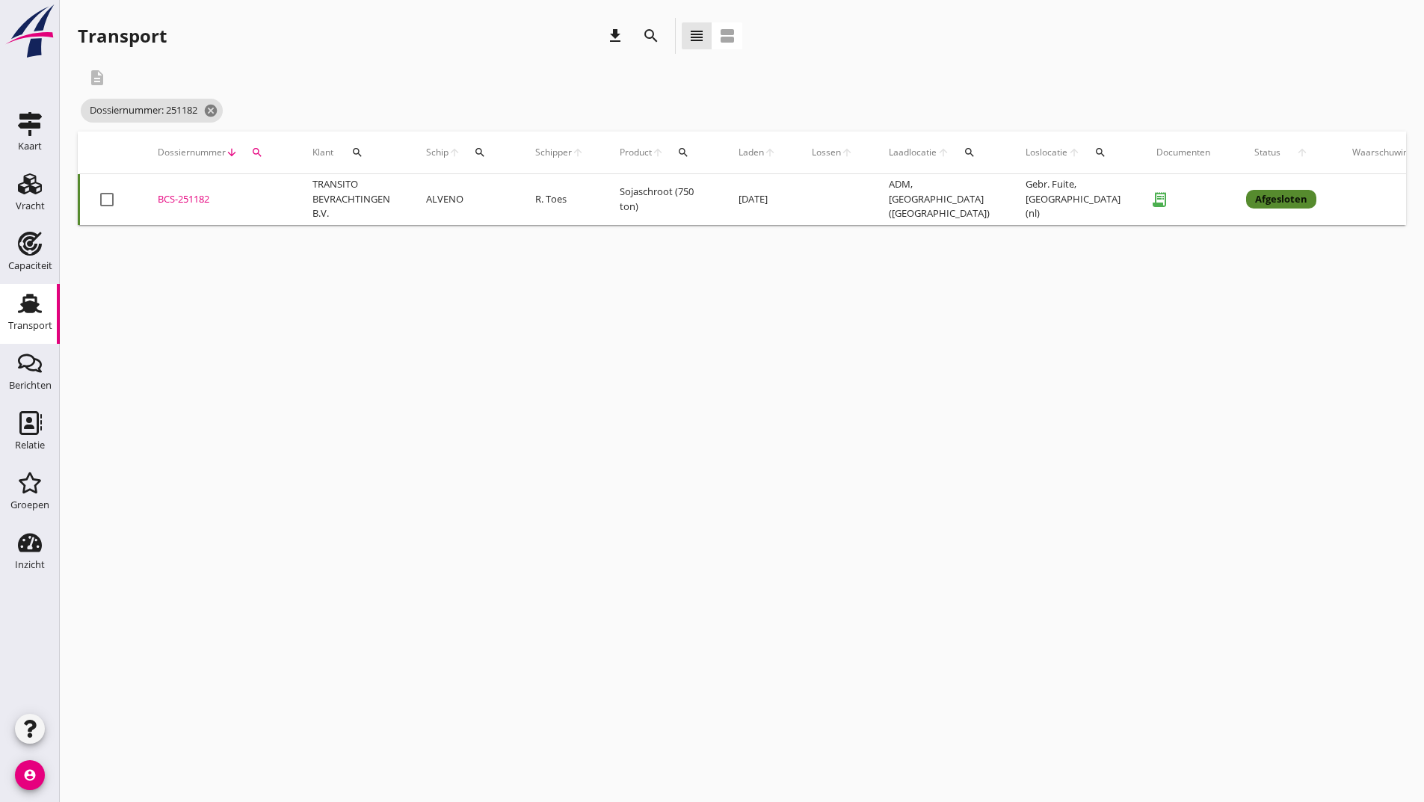
click at [170, 200] on div "BCS-251182" at bounding box center [217, 199] width 119 height 15
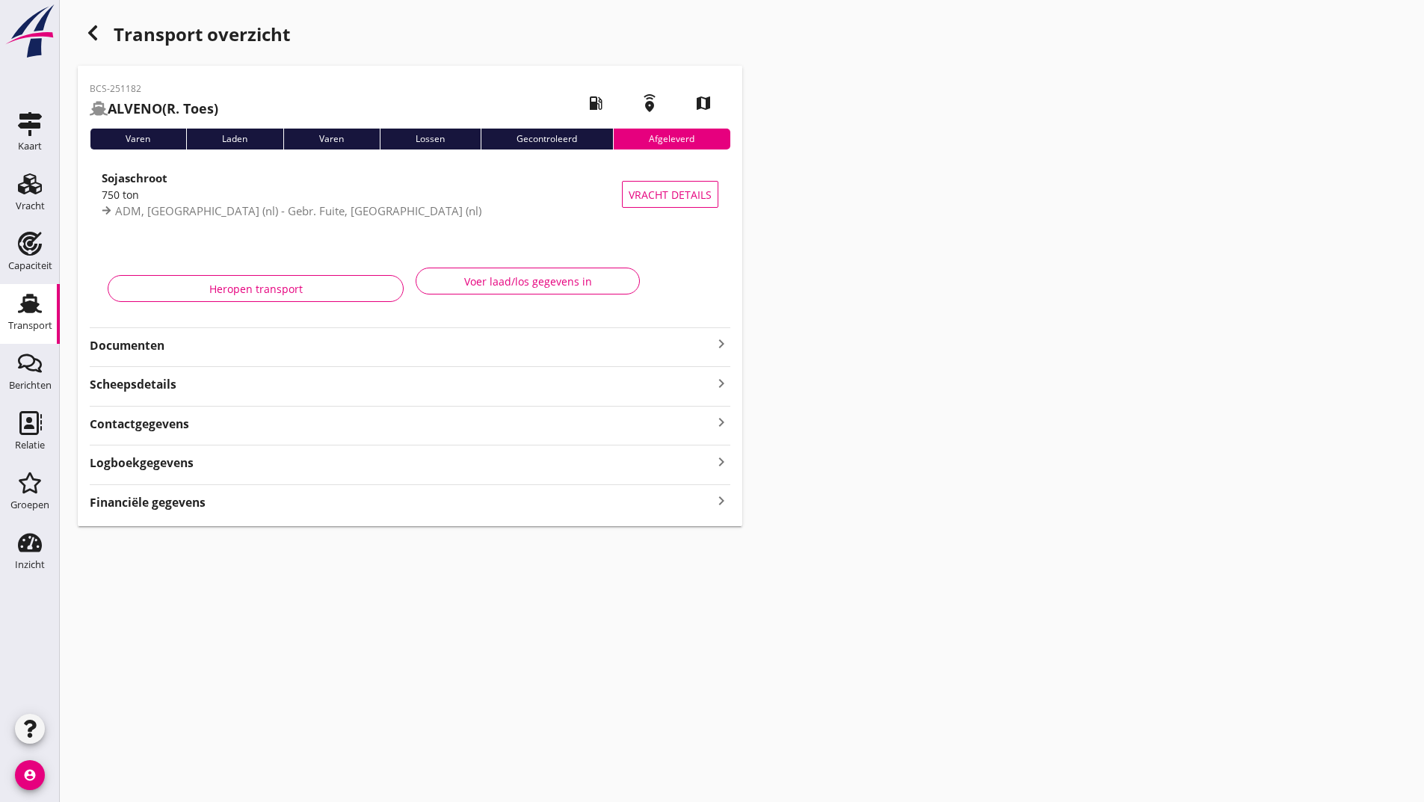
click at [84, 28] on icon "button" at bounding box center [93, 33] width 18 height 18
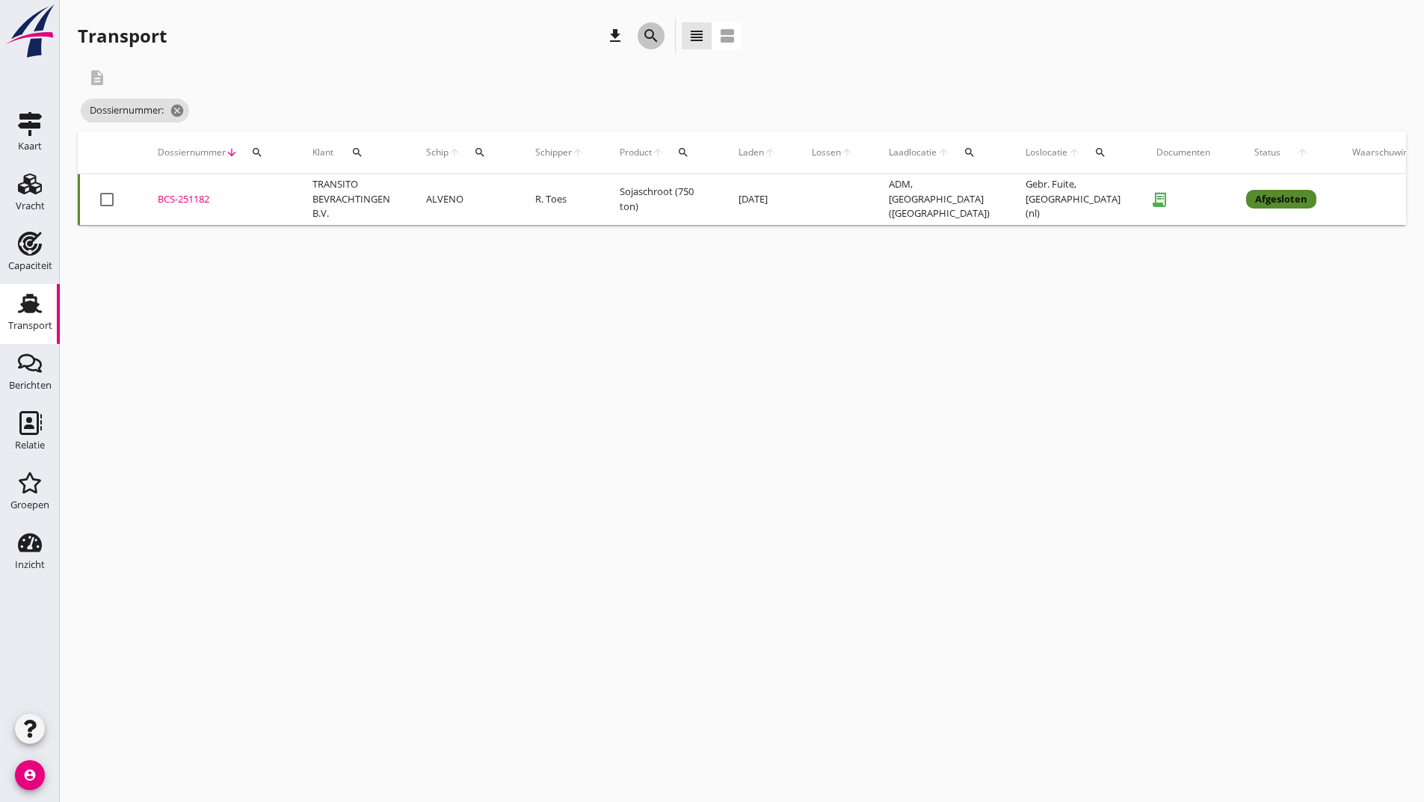
click at [654, 40] on icon "search" at bounding box center [651, 36] width 18 height 18
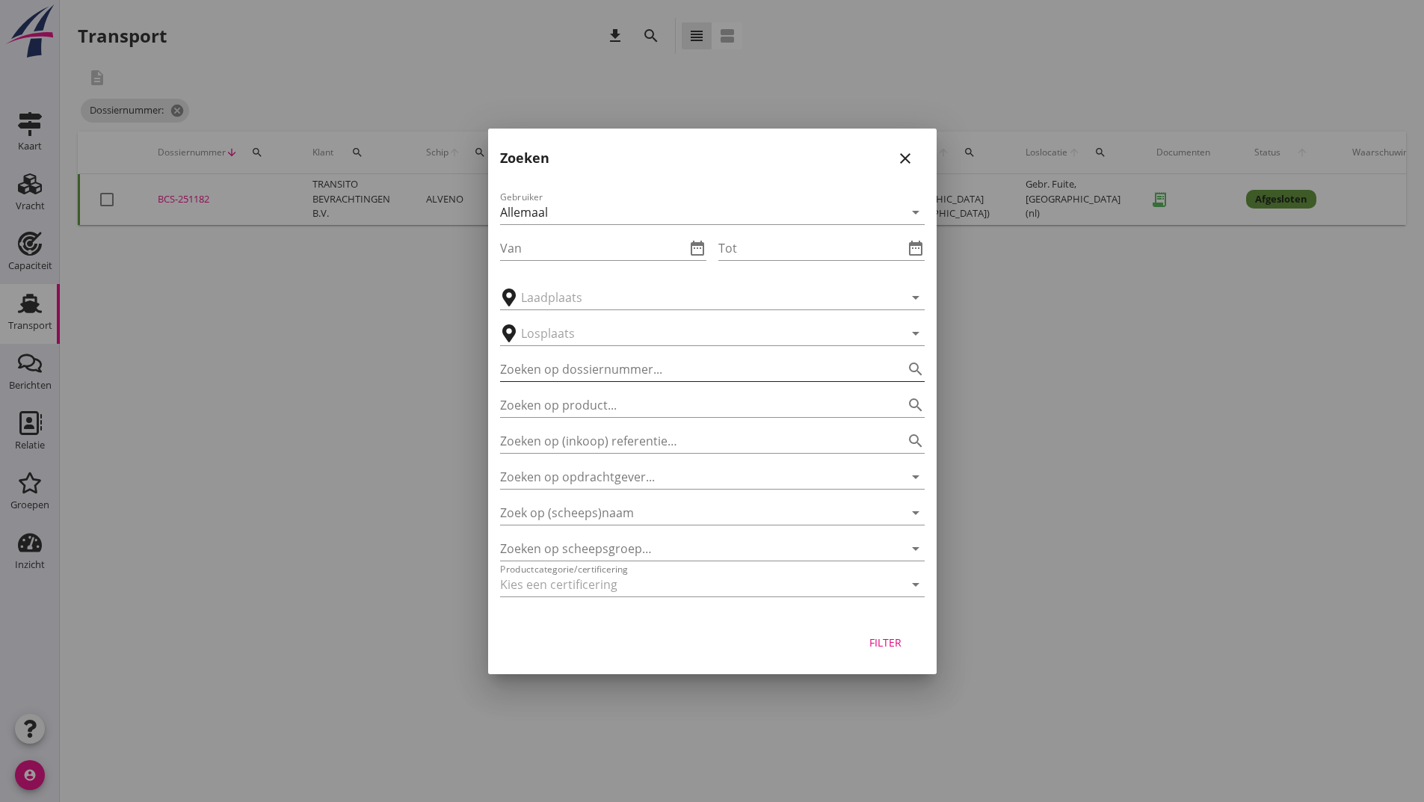
click at [617, 363] on input "Zoeken op dossiernummer..." at bounding box center [691, 369] width 383 height 24
type input "251190"
click at [880, 641] on div "Filter" at bounding box center [886, 643] width 42 height 16
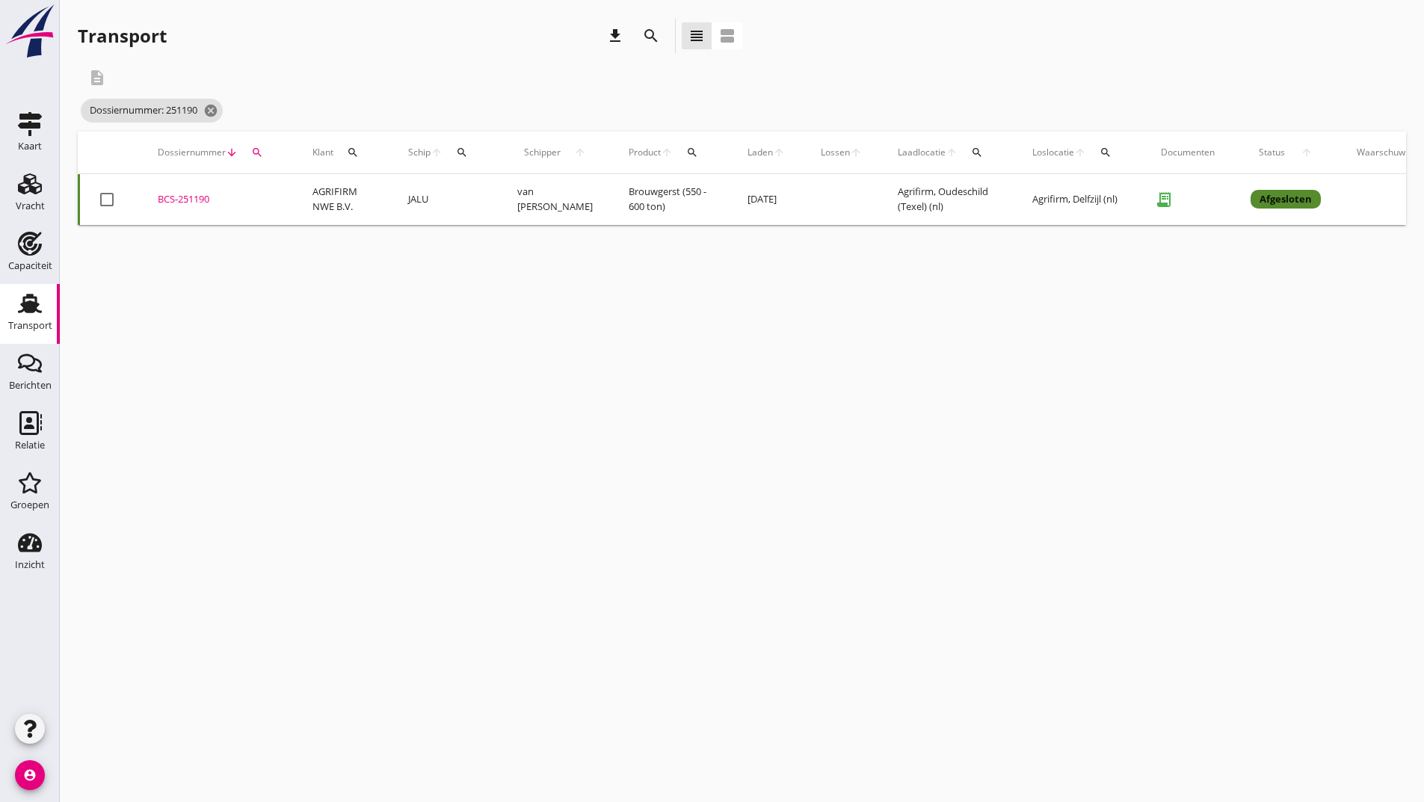
click at [187, 204] on div "BCS-251190" at bounding box center [217, 199] width 119 height 15
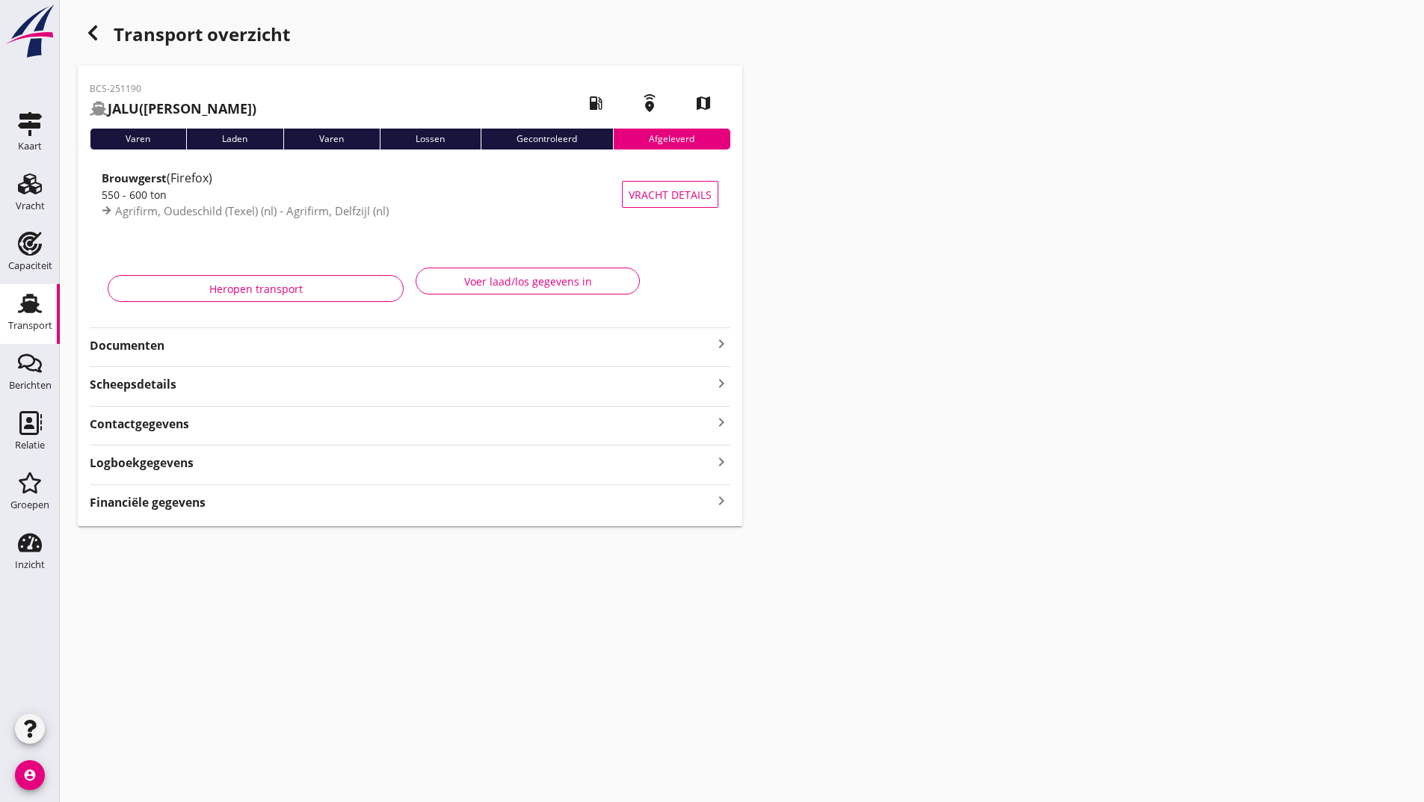
click at [91, 37] on icon "button" at bounding box center [93, 33] width 18 height 18
